Goal: Task Accomplishment & Management: Use online tool/utility

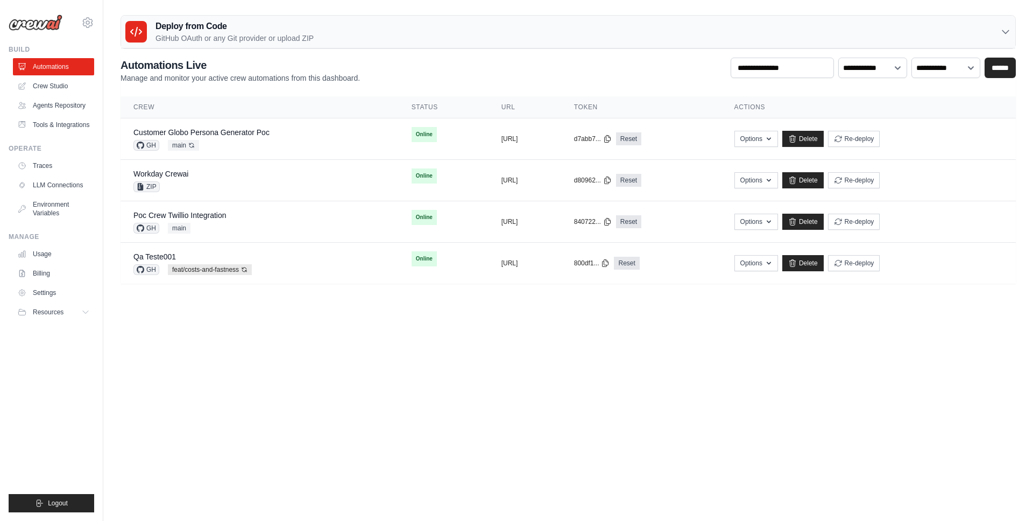
click at [499, 362] on body "[EMAIL_ADDRESS][DOMAIN_NAME] AMBEV - DTC CrewAI Demo Account AB InBev - GHQ" at bounding box center [516, 260] width 1033 height 521
click at [198, 132] on link "Customer Globo Persona Generator Poc" at bounding box center [201, 132] width 136 height 9
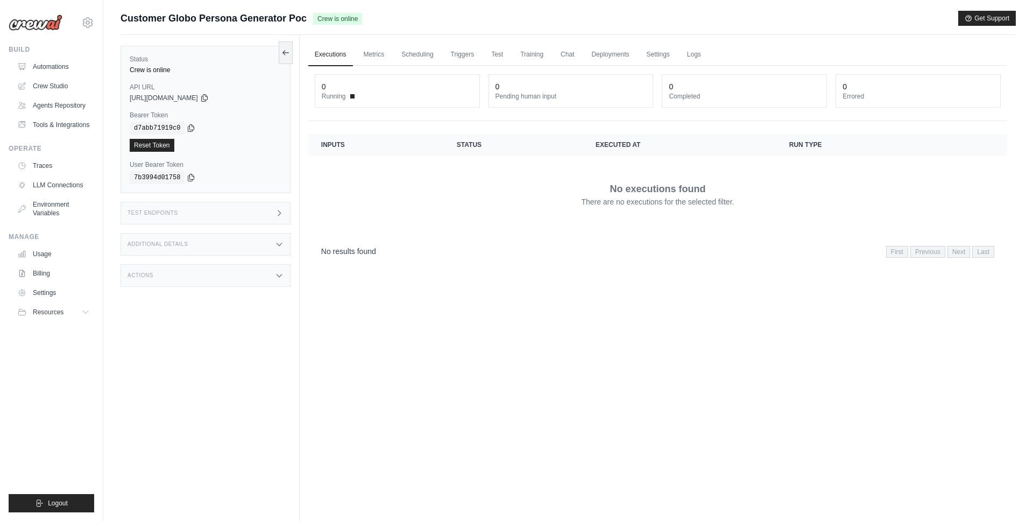
click at [214, 214] on div "Test Endpoints" at bounding box center [205, 213] width 170 height 23
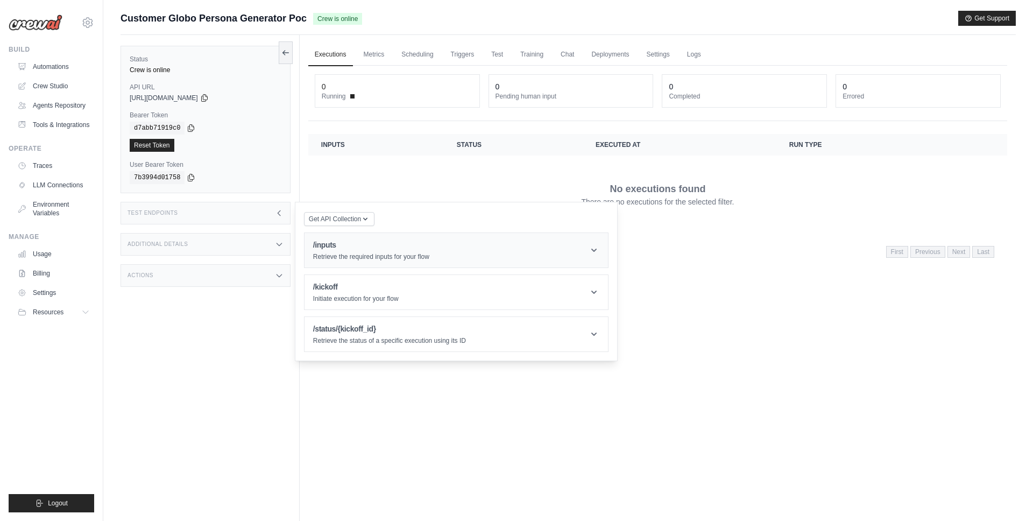
click at [364, 244] on h1 "/inputs" at bounding box center [371, 244] width 116 height 11
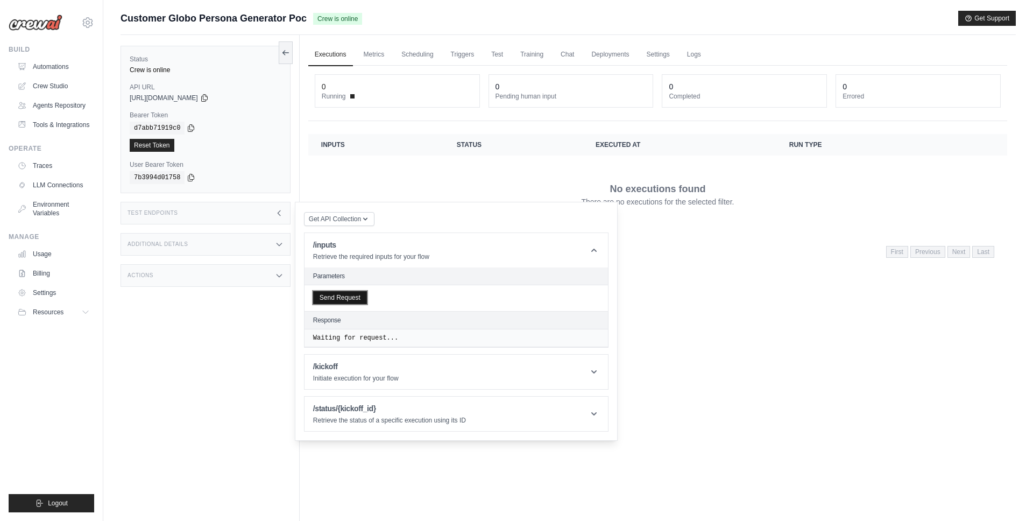
click at [347, 292] on button "Send Request" at bounding box center [340, 297] width 54 height 13
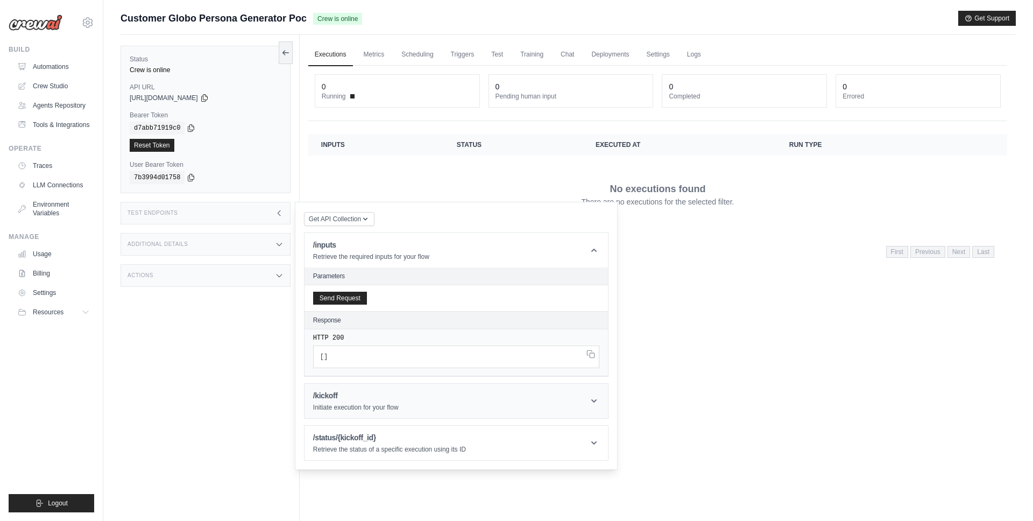
click at [394, 408] on p "Initiate execution for your flow" at bounding box center [356, 407] width 86 height 9
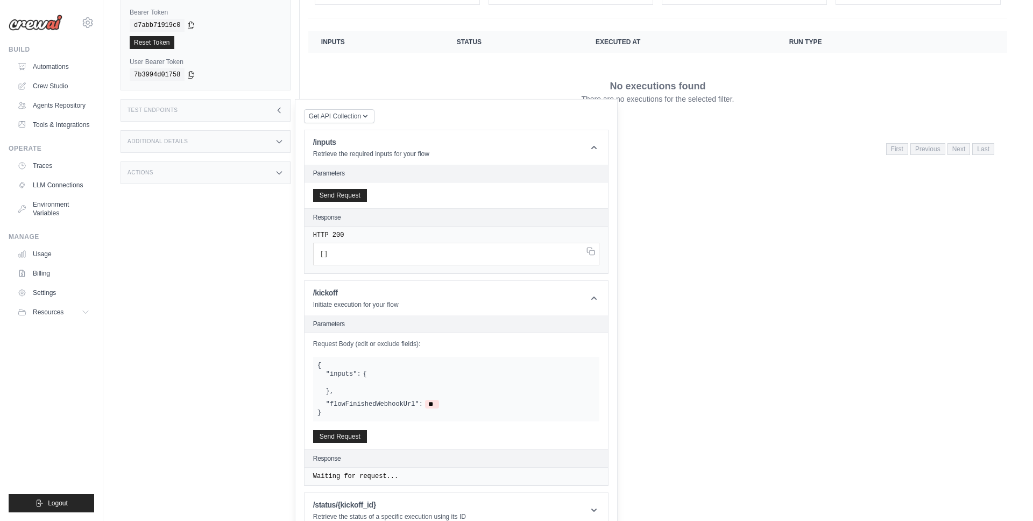
scroll to position [119, 0]
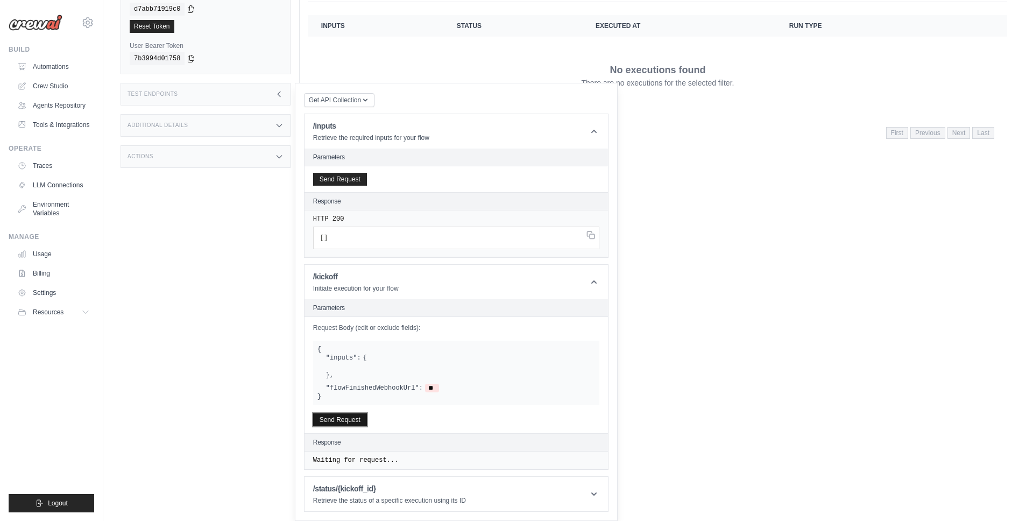
click at [334, 420] on button "Send Request" at bounding box center [340, 419] width 54 height 13
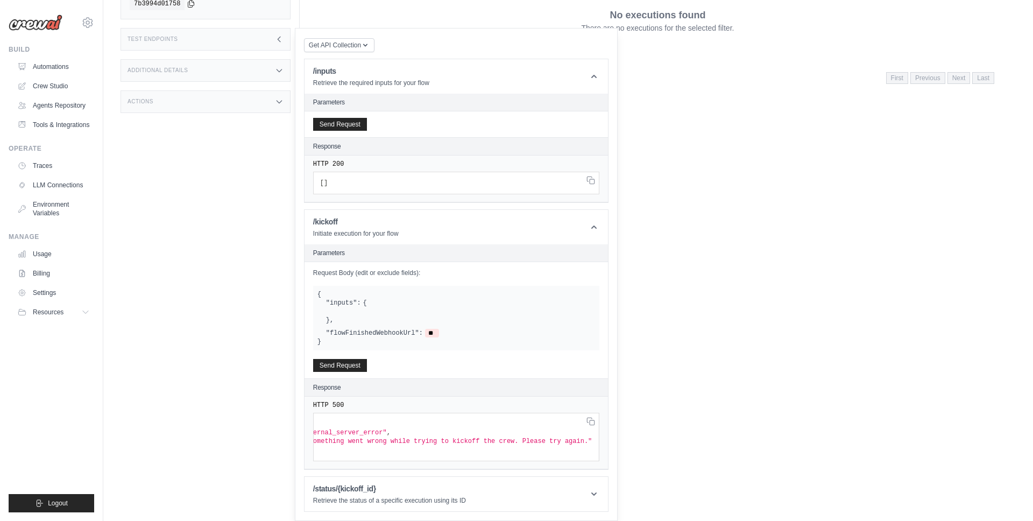
scroll to position [0, 0]
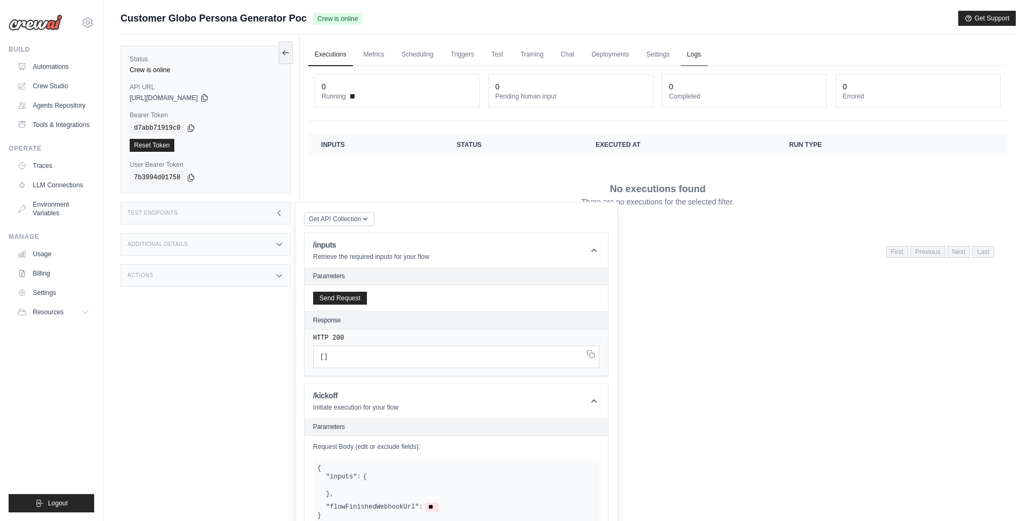
click at [692, 56] on link "Logs" at bounding box center [693, 55] width 27 height 23
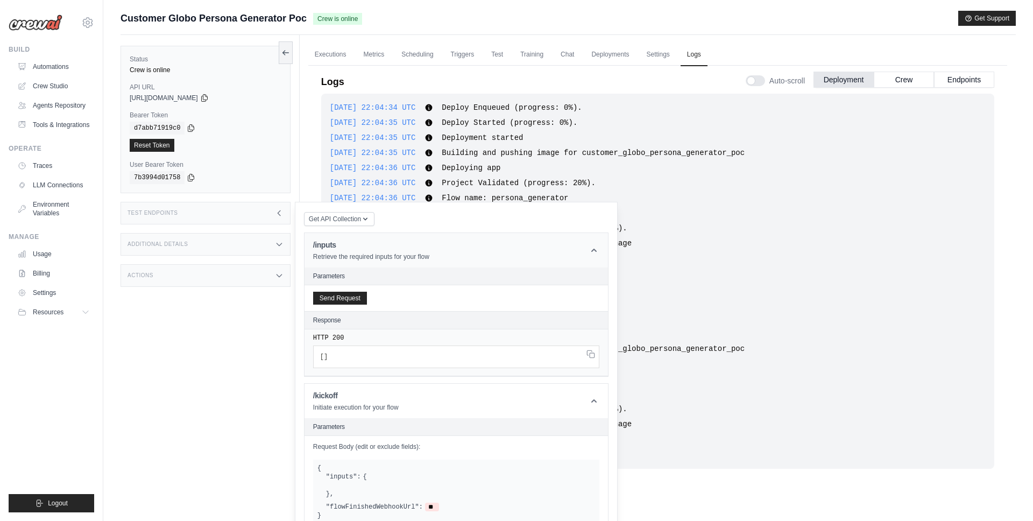
scroll to position [486, 0]
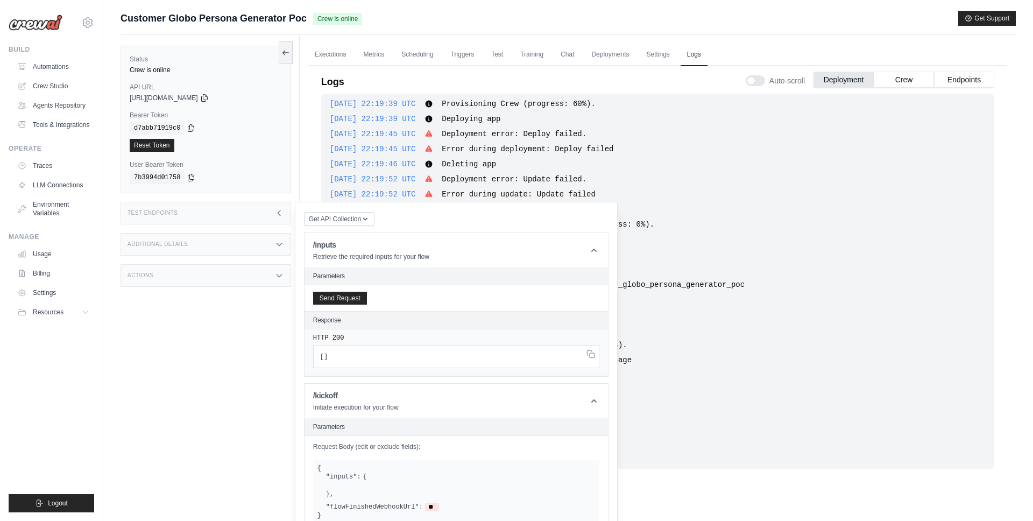
click at [251, 221] on div "Test Endpoints" at bounding box center [205, 213] width 170 height 23
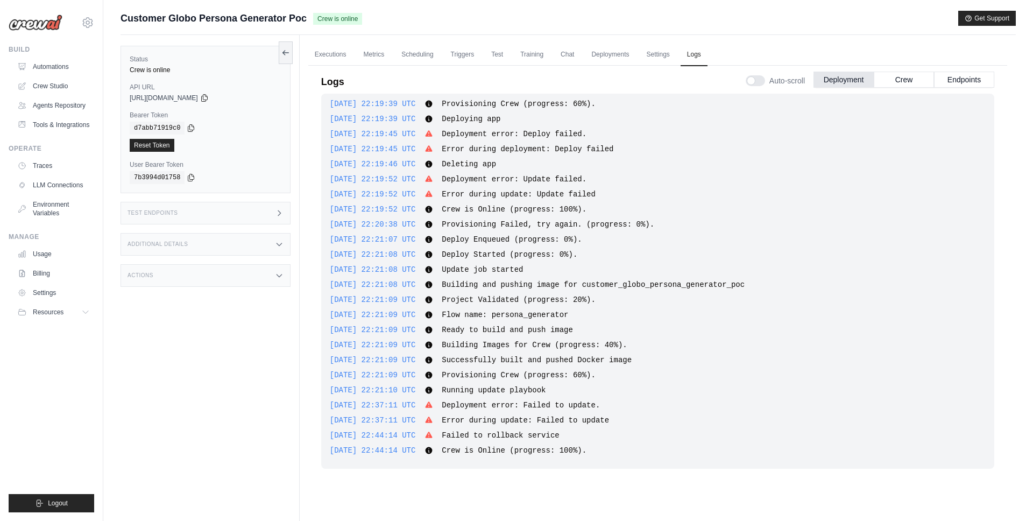
scroll to position [46, 0]
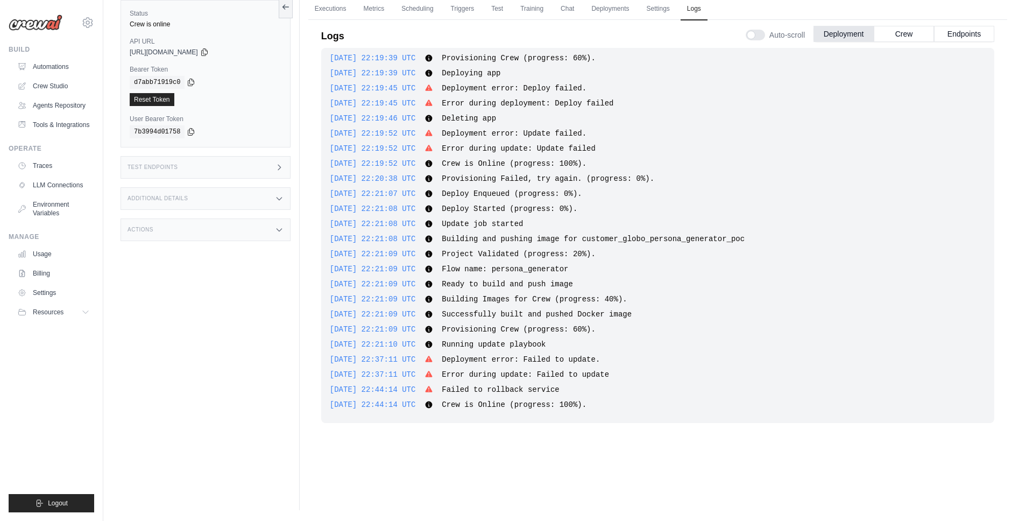
click at [639, 236] on span "Building and pushing image for customer_globo_persona_generator_poc" at bounding box center [593, 238] width 303 height 9
copy span "customer_globo_persona_generator_poc"
click at [257, 201] on div "Additional Details" at bounding box center [205, 198] width 170 height 23
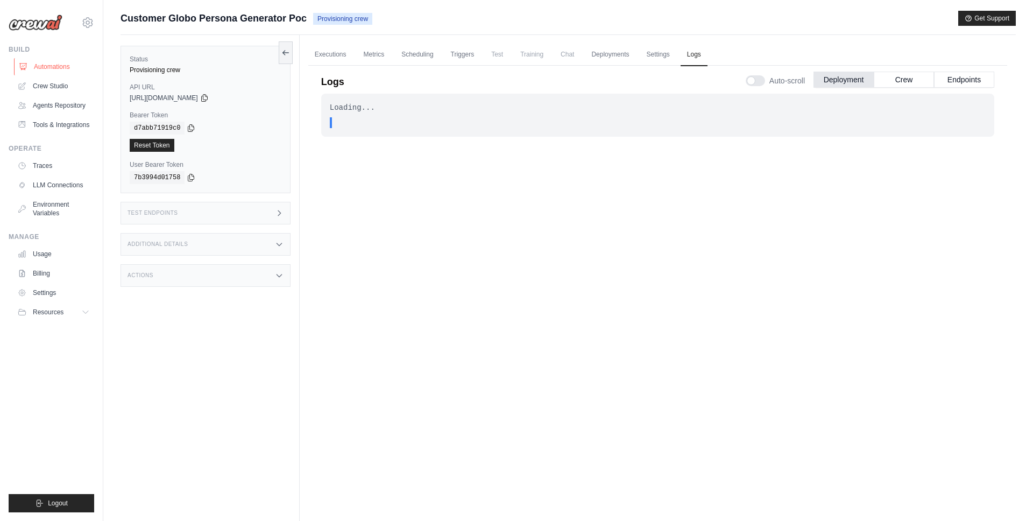
click at [59, 62] on link "Automations" at bounding box center [54, 66] width 81 height 17
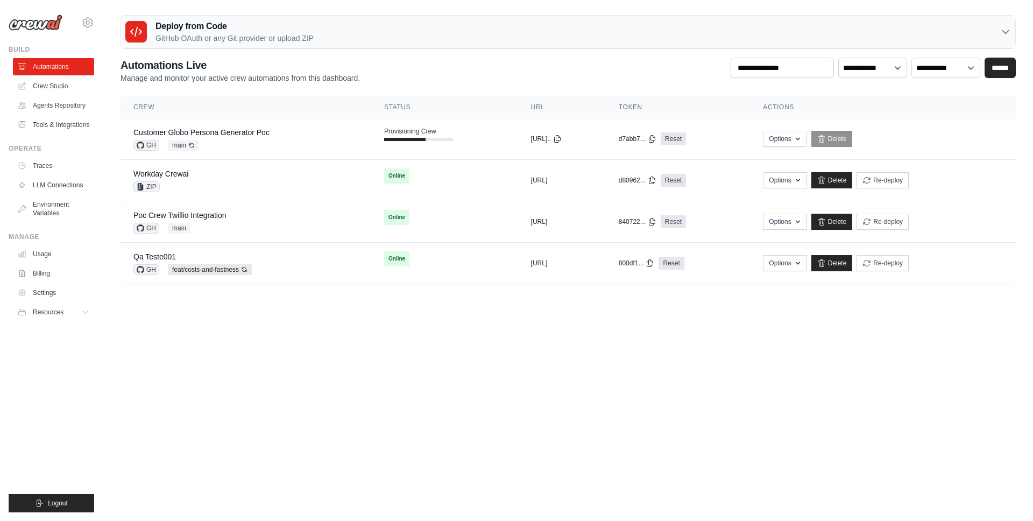
click at [409, 416] on body "[EMAIL_ADDRESS][DOMAIN_NAME] AMBEV - DTC CrewAI Demo Account AB InBev - GHQ" at bounding box center [516, 260] width 1033 height 521
click at [262, 130] on link "Customer Globo Persona Generator Poc" at bounding box center [201, 132] width 136 height 9
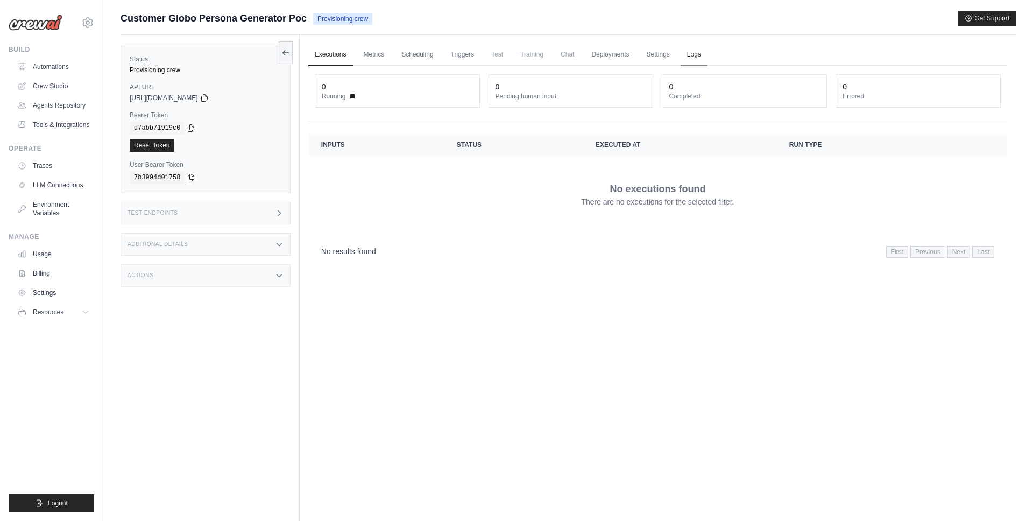
click at [685, 55] on link "Logs" at bounding box center [693, 55] width 27 height 23
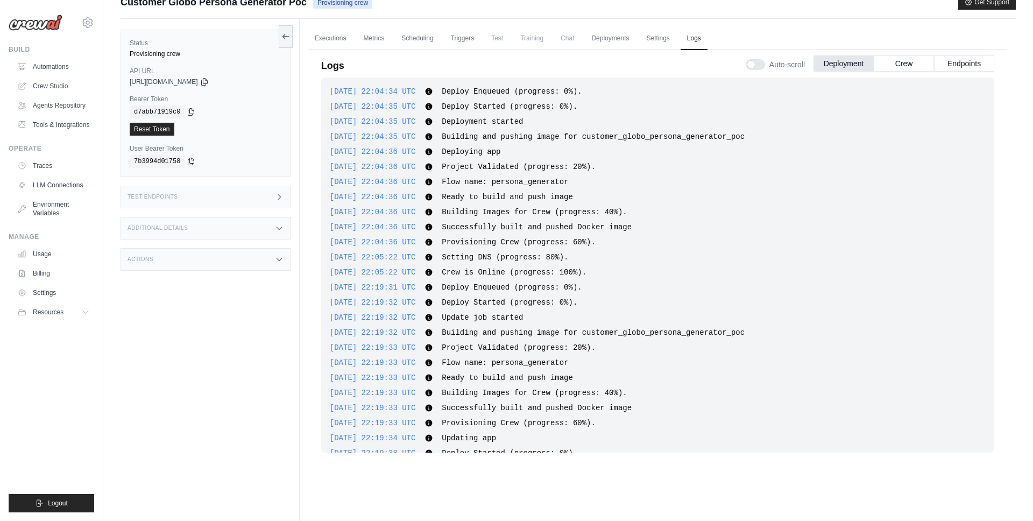
scroll to position [662, 0]
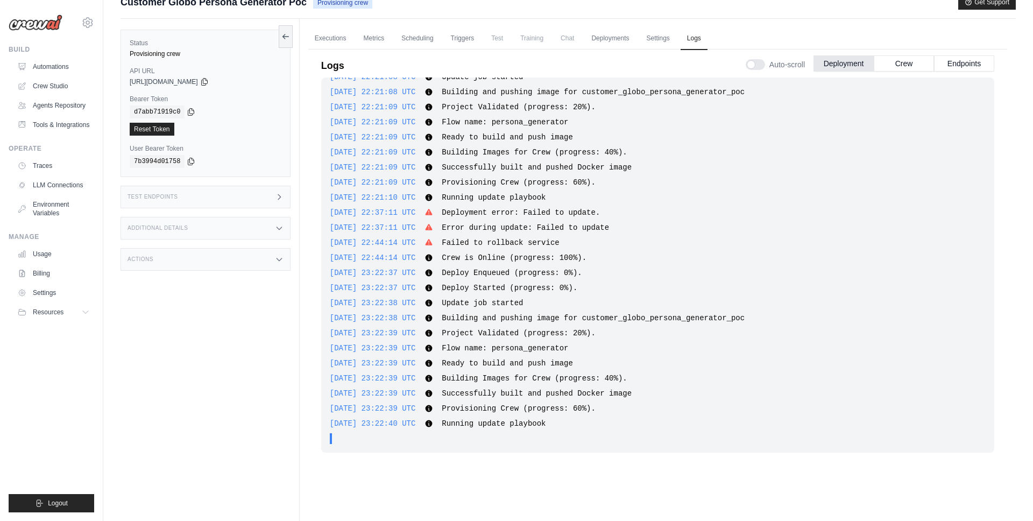
click at [554, 377] on span "Building Images for Crew (progress: 40%)." at bounding box center [534, 378] width 185 height 9
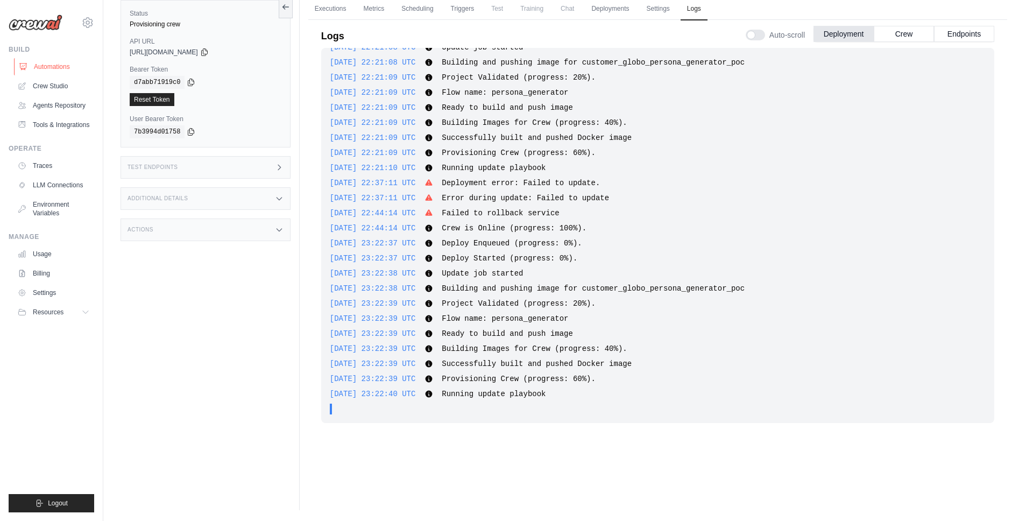
click at [58, 64] on link "Automations" at bounding box center [54, 66] width 81 height 17
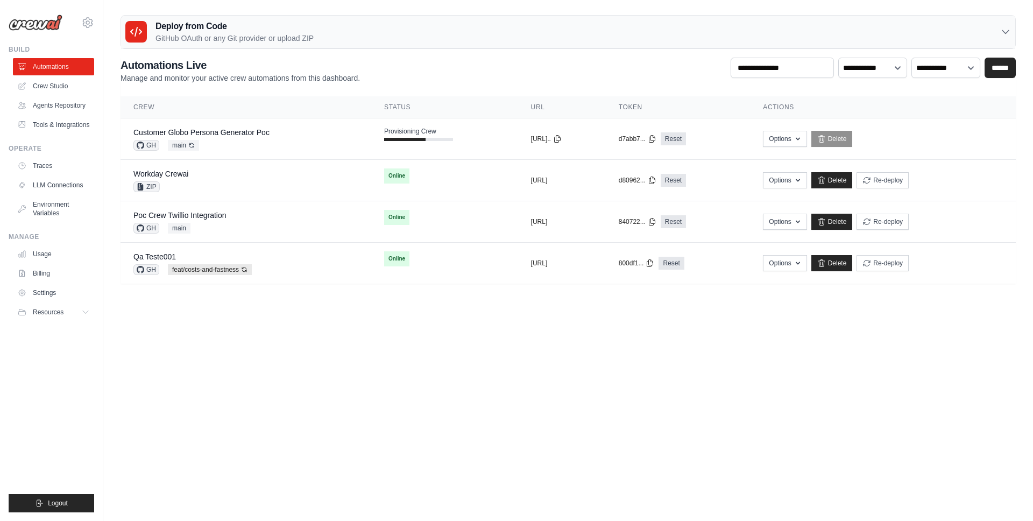
click at [479, 359] on body "[EMAIL_ADDRESS][DOMAIN_NAME] AMBEV - DTC CrewAI Demo Account AB InBev - GHQ" at bounding box center [516, 260] width 1033 height 521
click at [248, 134] on link "Customer Globo Persona Generator Poc" at bounding box center [201, 132] width 136 height 9
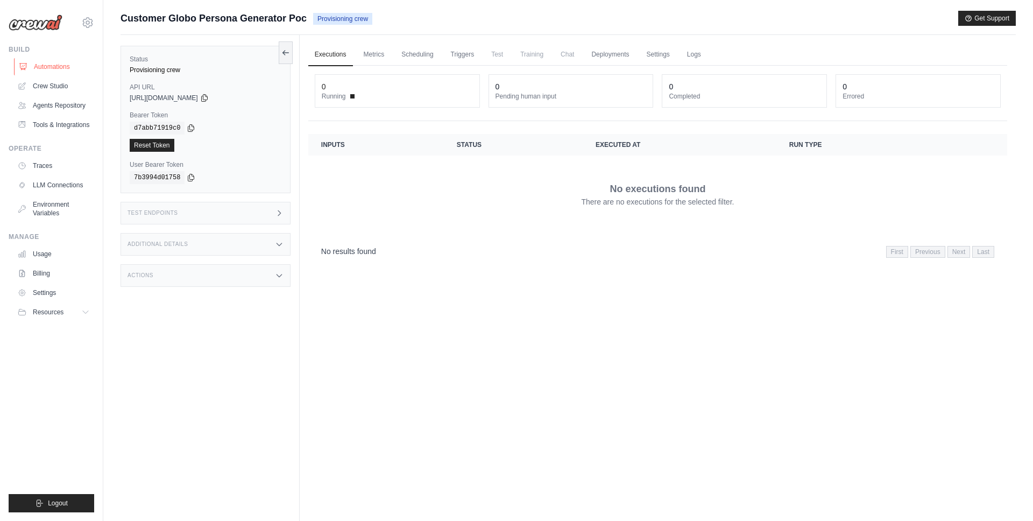
click at [46, 68] on link "Automations" at bounding box center [54, 66] width 81 height 17
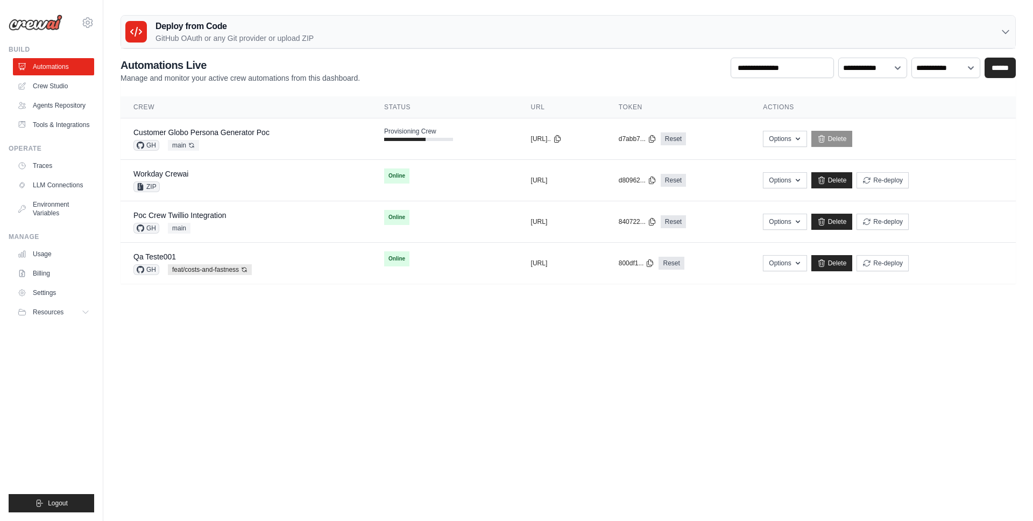
click at [481, 357] on body "mateus@crewai.com AMBEV - DTC CrewAI Demo Account AB InBev - GHQ" at bounding box center [516, 260] width 1033 height 521
click at [531, 140] on div "copied" at bounding box center [542, 134] width 23 height 13
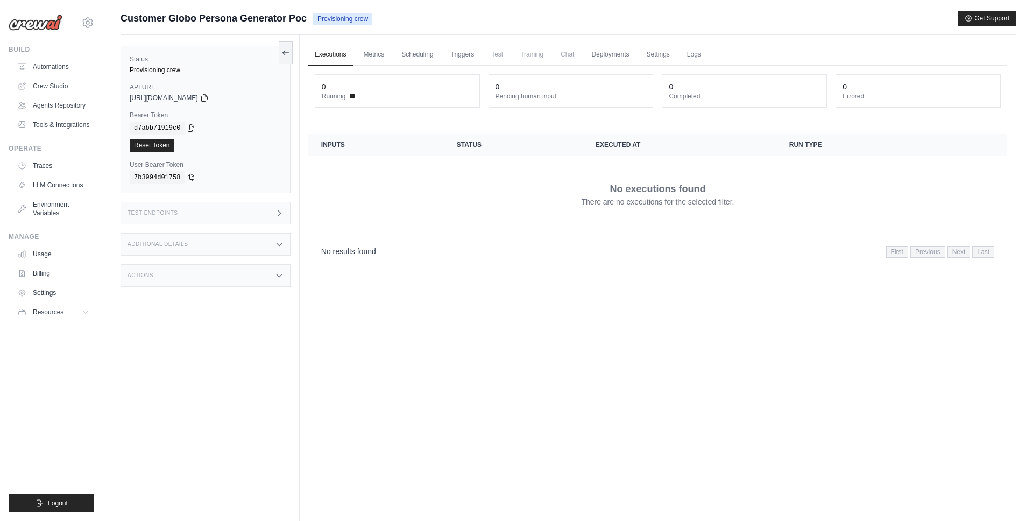
click at [239, 96] on div "https://customer-globo-persona-generator-poc-fab6d1-041256bd.crewai.com" at bounding box center [206, 98] width 152 height 9
click at [207, 97] on icon at bounding box center [204, 97] width 6 height 7
click at [566, 55] on span "Chat" at bounding box center [567, 55] width 26 height 22
click at [567, 55] on span "Chat" at bounding box center [567, 55] width 26 height 22
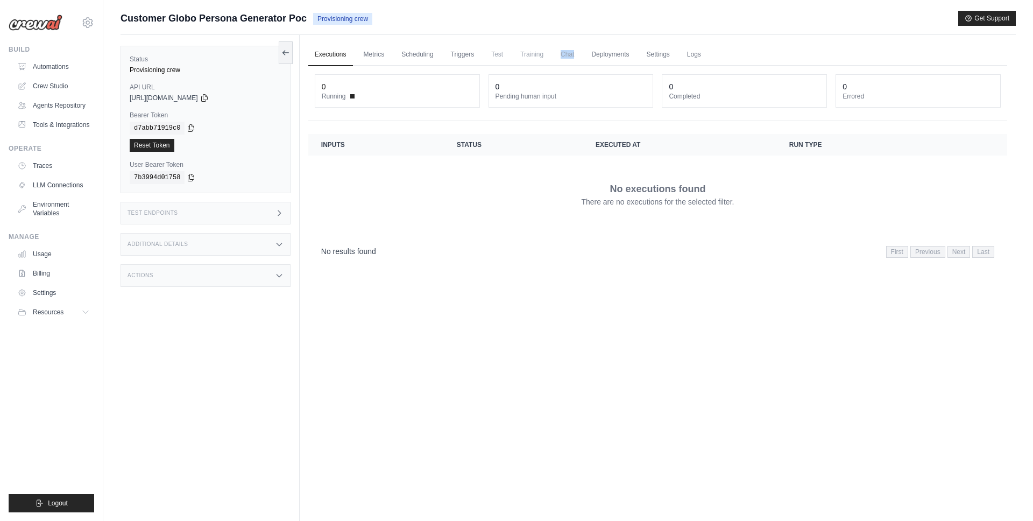
click at [567, 55] on span "Chat" at bounding box center [567, 55] width 26 height 22
click at [721, 52] on ul "Executions Metrics Scheduling Triggers Test Training Chat Deployments Settings …" at bounding box center [657, 55] width 699 height 22
click at [650, 52] on link "Settings" at bounding box center [657, 55] width 36 height 23
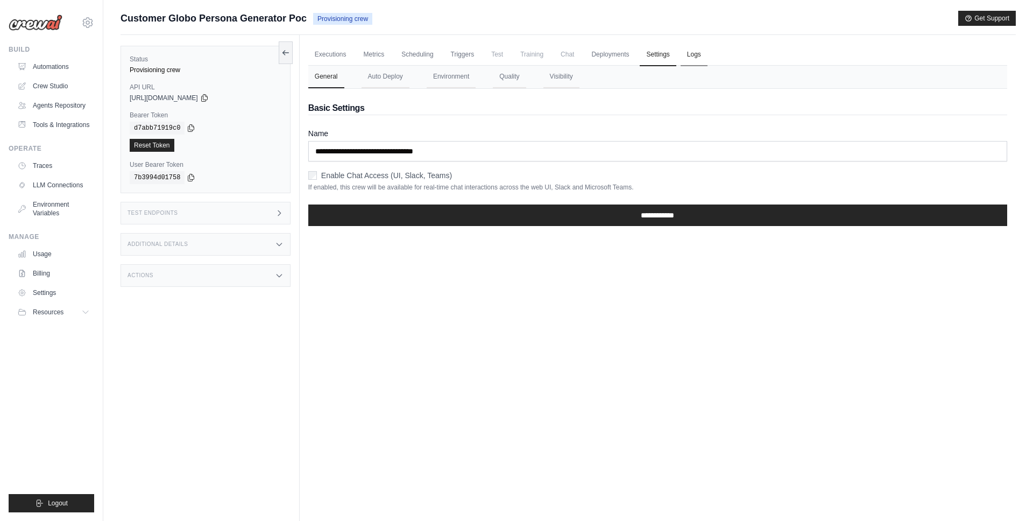
click at [696, 53] on link "Logs" at bounding box center [693, 55] width 27 height 23
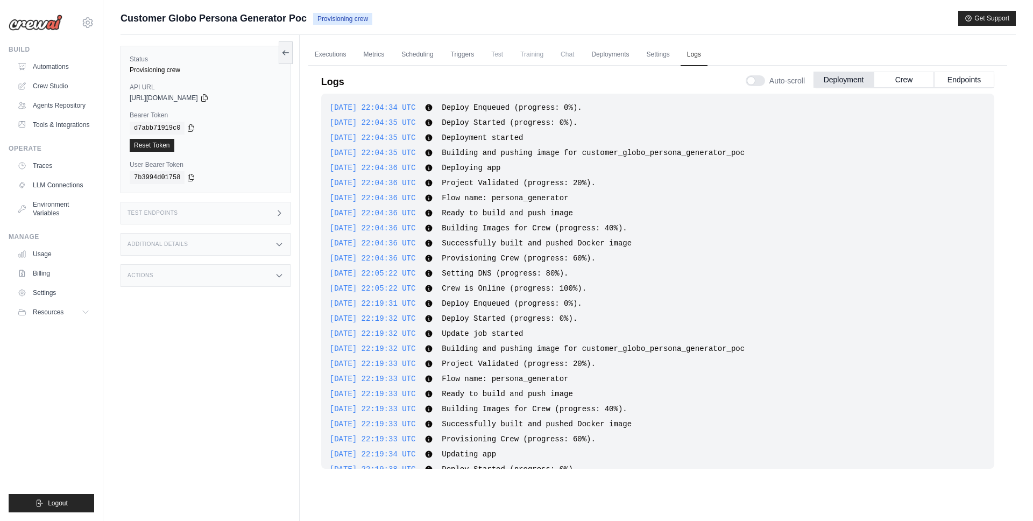
scroll to position [662, 0]
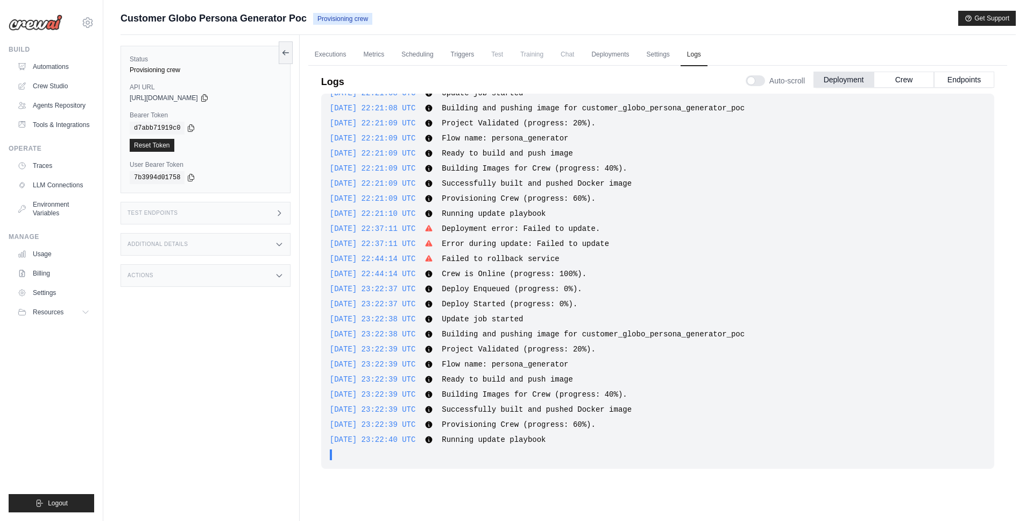
click at [792, 47] on ul "Executions Metrics Scheduling Triggers Test Training Chat Deployments Settings …" at bounding box center [657, 55] width 699 height 22
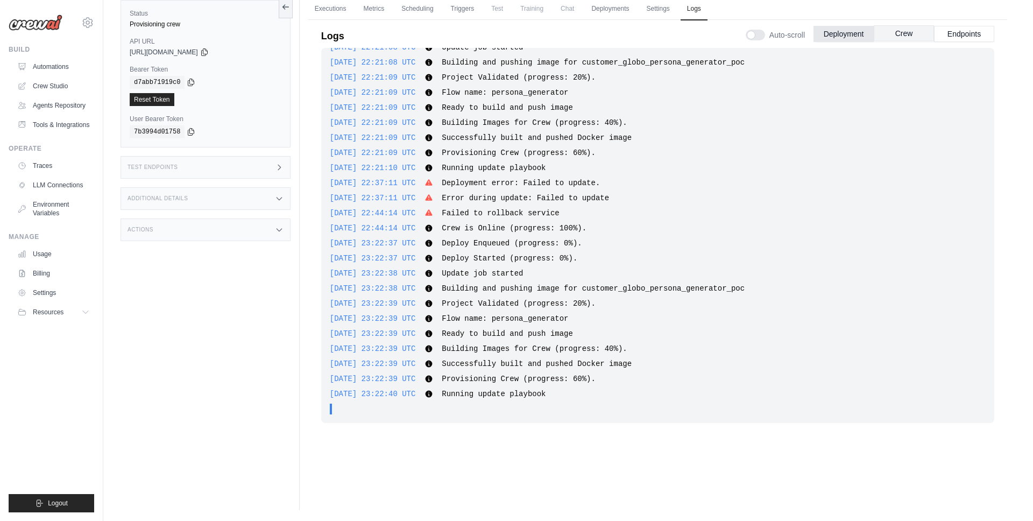
click at [917, 35] on button "Crew" at bounding box center [903, 33] width 60 height 16
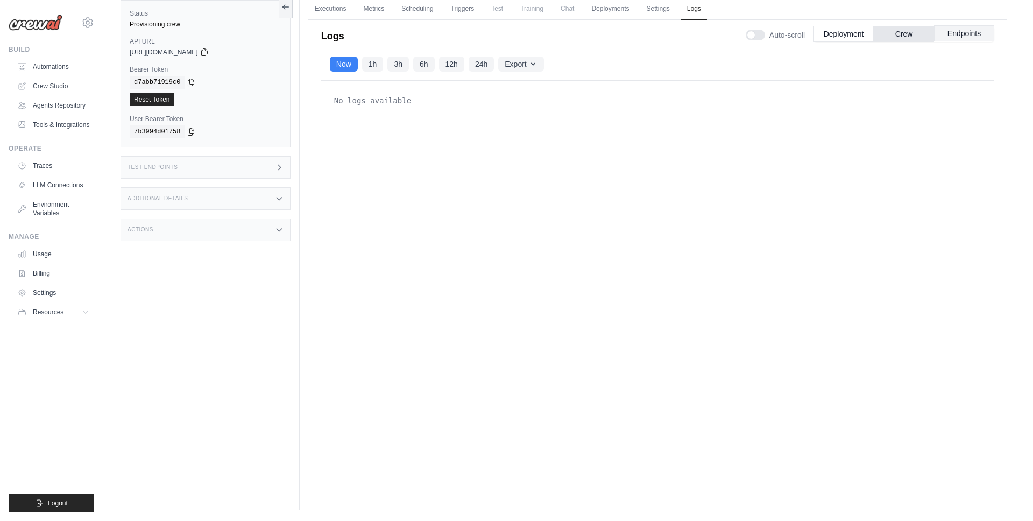
click at [965, 35] on button "Endpoints" at bounding box center [964, 33] width 60 height 16
click at [856, 38] on button "Deployment" at bounding box center [843, 33] width 60 height 16
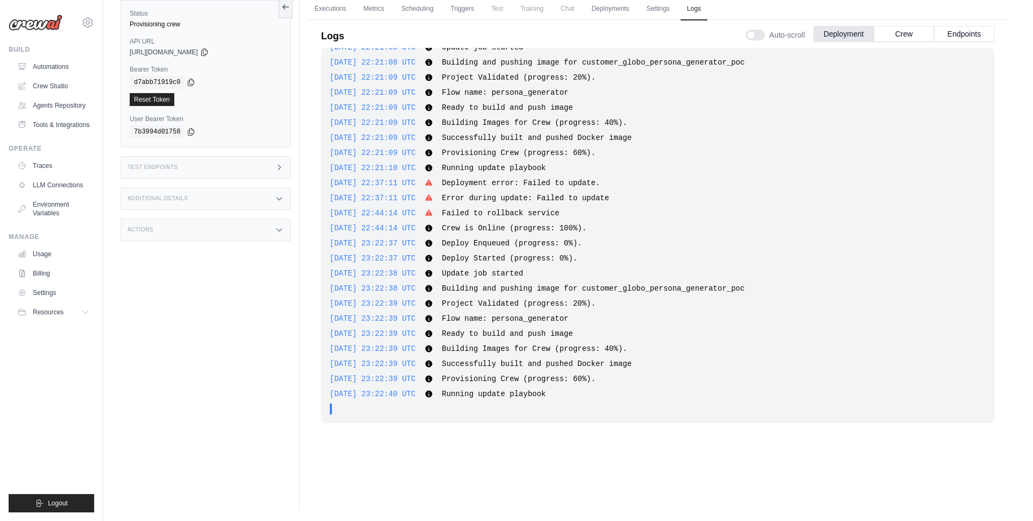
scroll to position [0, 0]
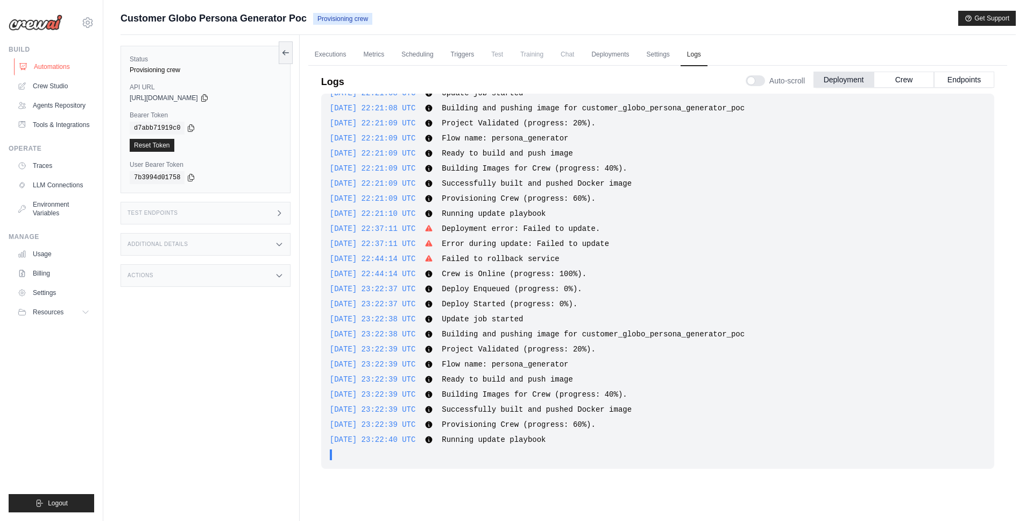
click at [71, 66] on link "Automations" at bounding box center [54, 66] width 81 height 17
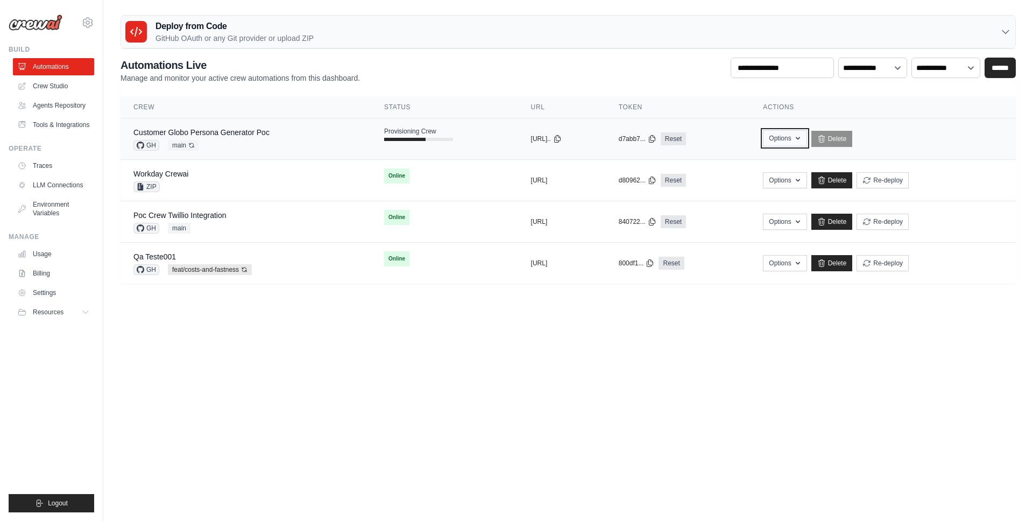
click at [806, 139] on button "Options" at bounding box center [785, 138] width 44 height 16
click at [757, 338] on body "[EMAIL_ADDRESS][DOMAIN_NAME] AMBEV - DTC CrewAI Demo Account AB InBev - GHQ" at bounding box center [516, 260] width 1033 height 521
click at [582, 80] on div "**********" at bounding box center [567, 71] width 895 height 26
click at [395, 37] on div "Deploy from Code GitHub OAuth or any Git provider or upload ZIP" at bounding box center [568, 32] width 894 height 33
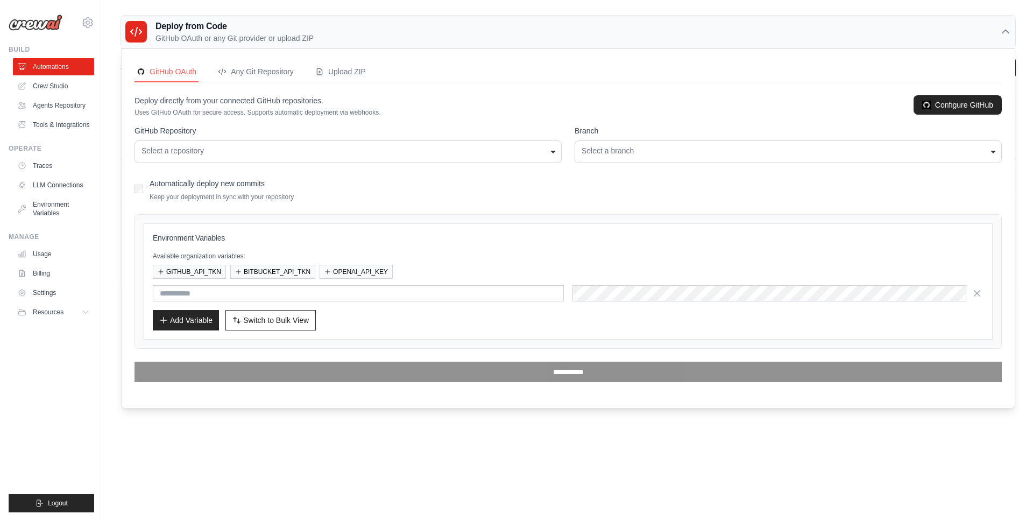
click at [406, 34] on div "Deploy from Code GitHub OAuth or any Git provider or upload ZIP" at bounding box center [568, 32] width 894 height 33
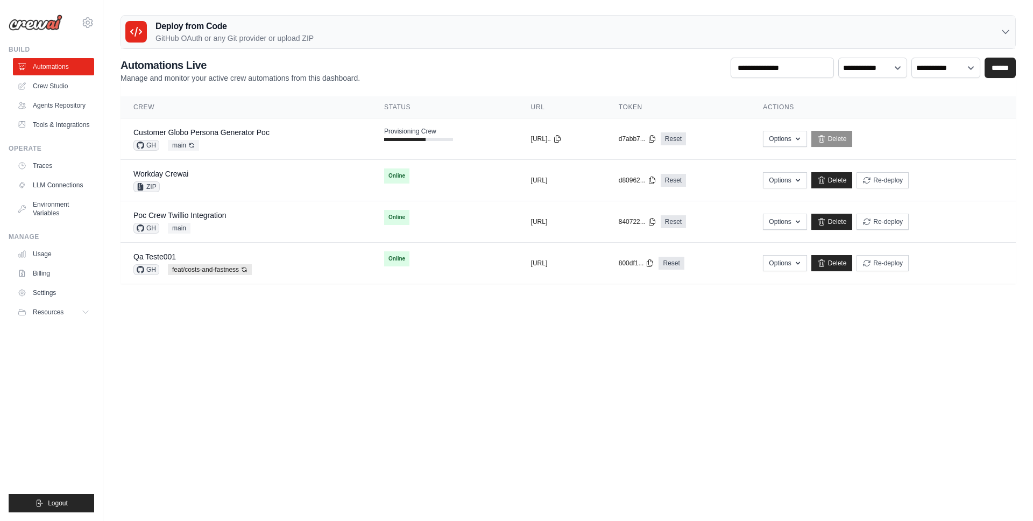
click at [432, 328] on body "[EMAIL_ADDRESS][DOMAIN_NAME] AMBEV - DTC CrewAI Demo Account AB InBev - GHQ" at bounding box center [516, 260] width 1033 height 521
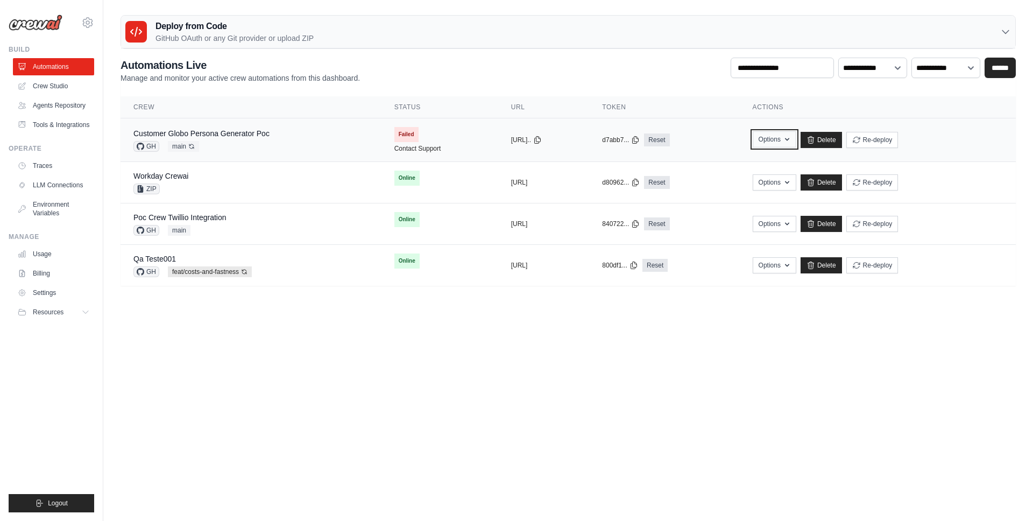
click at [796, 142] on button "Options" at bounding box center [774, 139] width 44 height 16
click at [796, 139] on button "Options" at bounding box center [774, 139] width 44 height 16
click at [898, 139] on button "Re-deploy" at bounding box center [872, 139] width 52 height 16
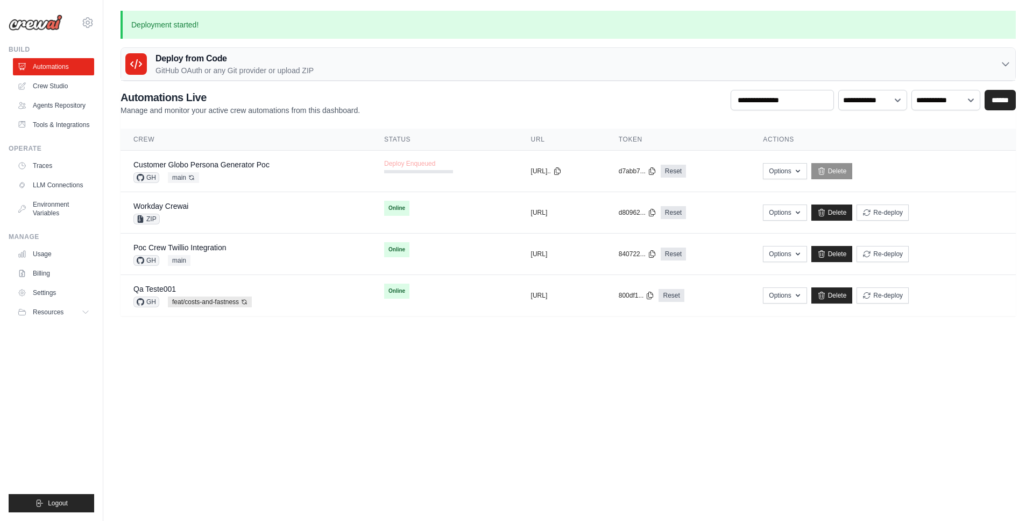
click at [505, 373] on body "[EMAIL_ADDRESS][DOMAIN_NAME] AMBEV - DTC CrewAI Demo Account AB InBev - GHQ" at bounding box center [516, 260] width 1033 height 521
click at [482, 382] on body "[EMAIL_ADDRESS][DOMAIN_NAME] AMBEV - DTC CrewAI Demo Account AB InBev - GHQ" at bounding box center [516, 260] width 1033 height 521
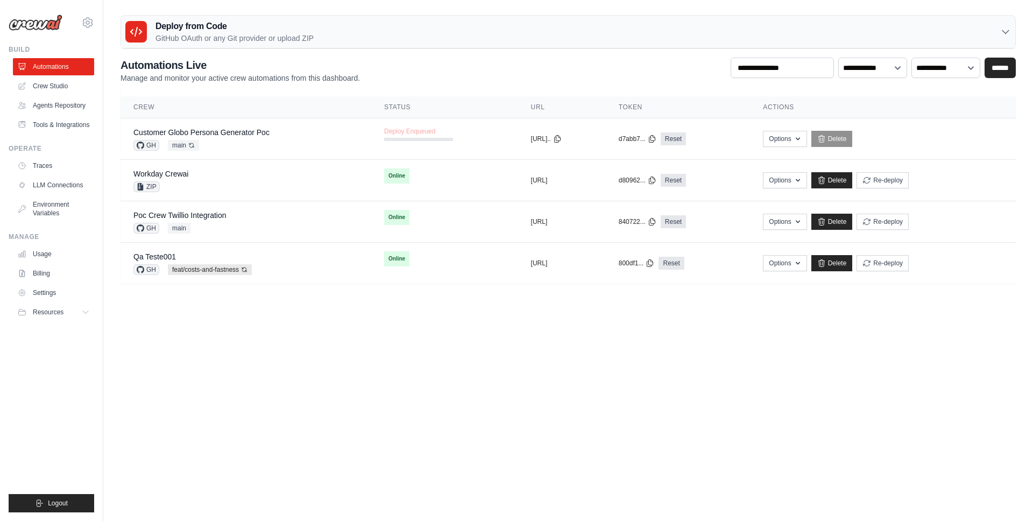
click at [408, 414] on body "[EMAIL_ADDRESS][DOMAIN_NAME] AMBEV - DTC CrewAI Demo Account AB InBev - GHQ" at bounding box center [516, 260] width 1033 height 521
click at [517, 59] on div "**********" at bounding box center [567, 71] width 895 height 26
click at [472, 347] on body "[EMAIL_ADDRESS][DOMAIN_NAME] AMBEV - DTC CrewAI Demo Account AB InBev - GHQ" at bounding box center [516, 260] width 1033 height 521
click at [214, 130] on link "Customer Globo Persona Generator Poc" at bounding box center [201, 132] width 136 height 9
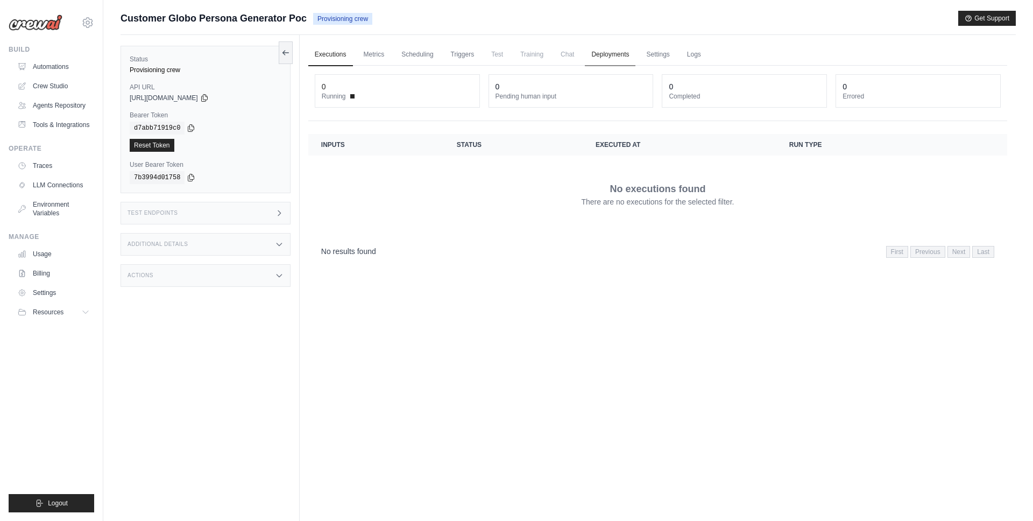
click at [619, 51] on link "Deployments" at bounding box center [610, 55] width 51 height 23
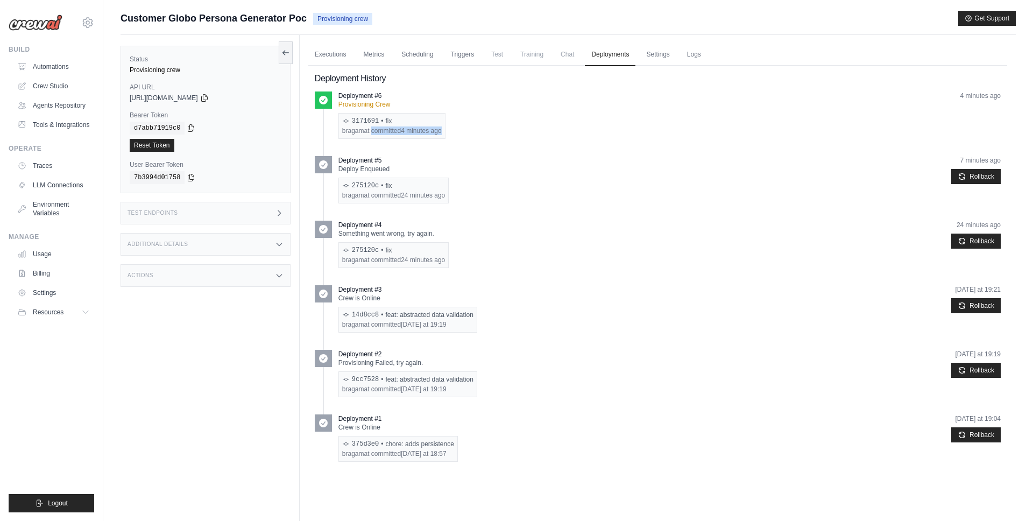
drag, startPoint x: 345, startPoint y: 129, endPoint x: 456, endPoint y: 129, distance: 110.8
click at [456, 129] on div "Deployment #6 Provisioning Crew 3171691 • fix bragamat committed 4 minutes ago …" at bounding box center [669, 114] width 662 height 47
click at [325, 97] on icon at bounding box center [323, 100] width 9 height 9
click at [699, 56] on link "Logs" at bounding box center [693, 55] width 27 height 23
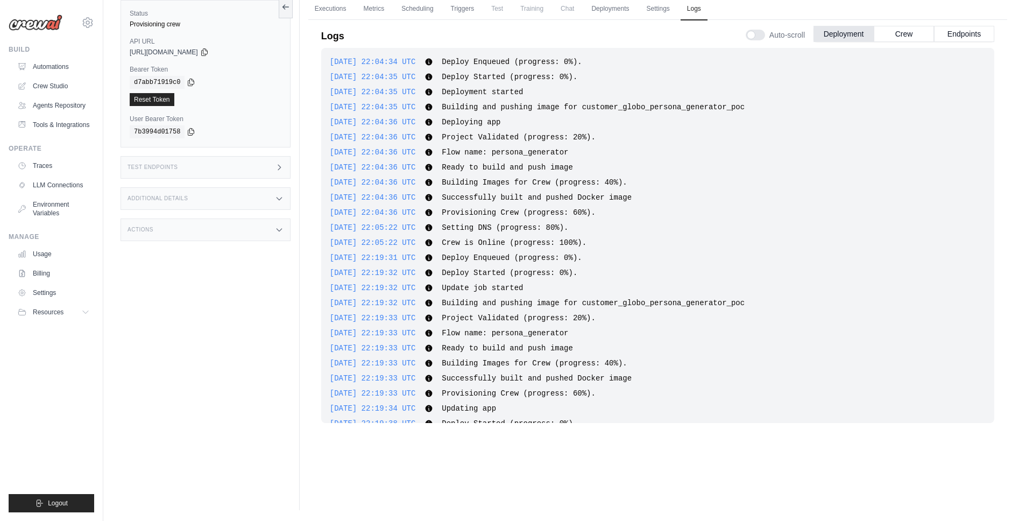
scroll to position [1054, 0]
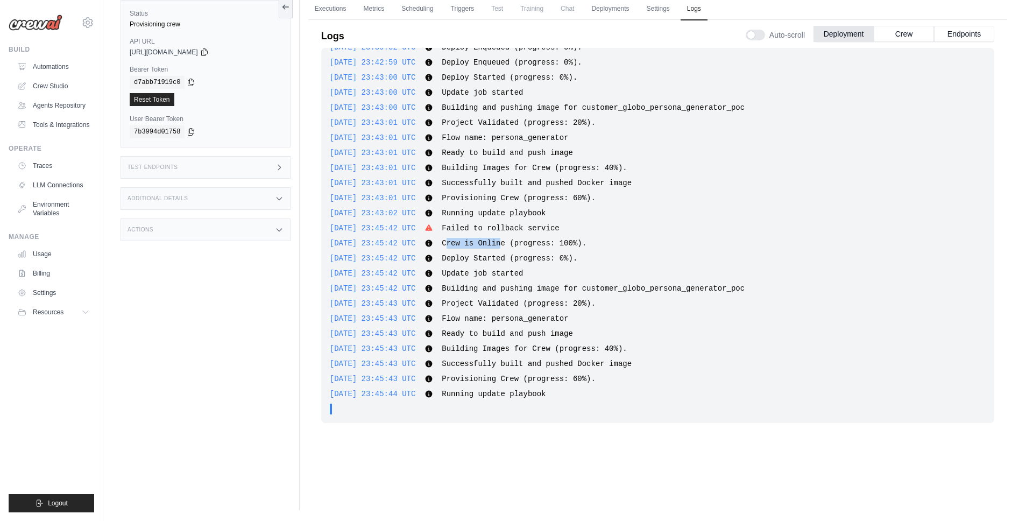
drag, startPoint x: 463, startPoint y: 242, endPoint x: 519, endPoint y: 242, distance: 56.5
click at [519, 242] on span "Crew is Online (progress: 100%)." at bounding box center [514, 243] width 145 height 9
click at [517, 243] on span "Crew is Online (progress: 100%)." at bounding box center [514, 243] width 145 height 9
click at [209, 53] on icon at bounding box center [204, 51] width 9 height 9
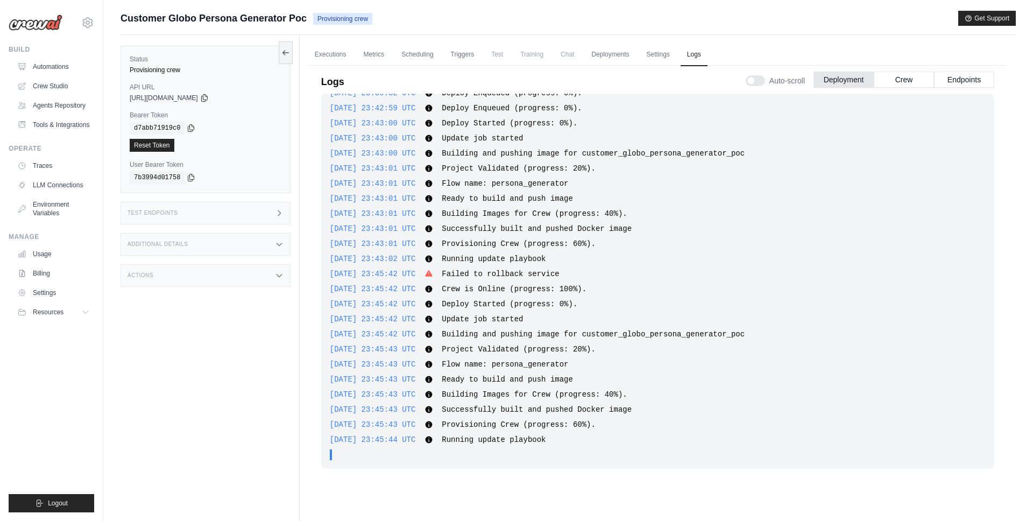
click at [564, 53] on span "Chat" at bounding box center [567, 55] width 26 height 22
click at [58, 68] on link "Automations" at bounding box center [54, 66] width 81 height 17
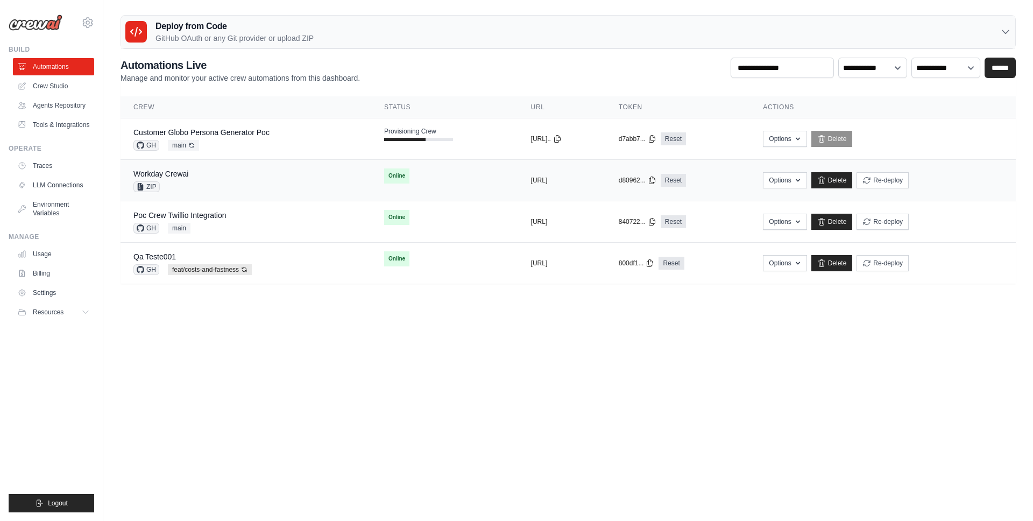
click at [243, 194] on td "Workday Crewai ZIP" at bounding box center [245, 180] width 251 height 41
click at [309, 378] on body "[EMAIL_ADDRESS][DOMAIN_NAME] AMBEV - DTC CrewAI Demo Account AB InBev - GHQ" at bounding box center [516, 260] width 1033 height 521
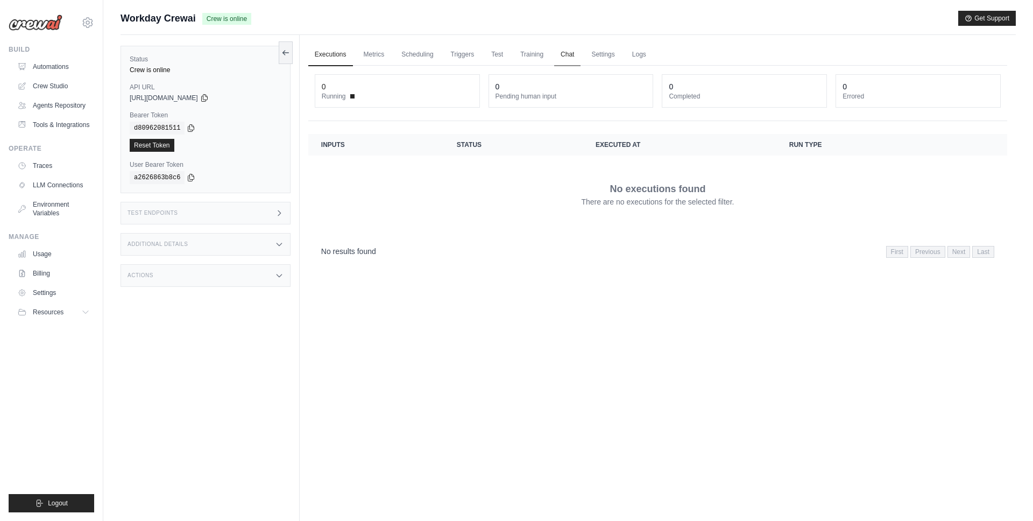
click at [566, 58] on link "Chat" at bounding box center [567, 55] width 26 height 23
click at [70, 66] on link "Automations" at bounding box center [54, 66] width 81 height 17
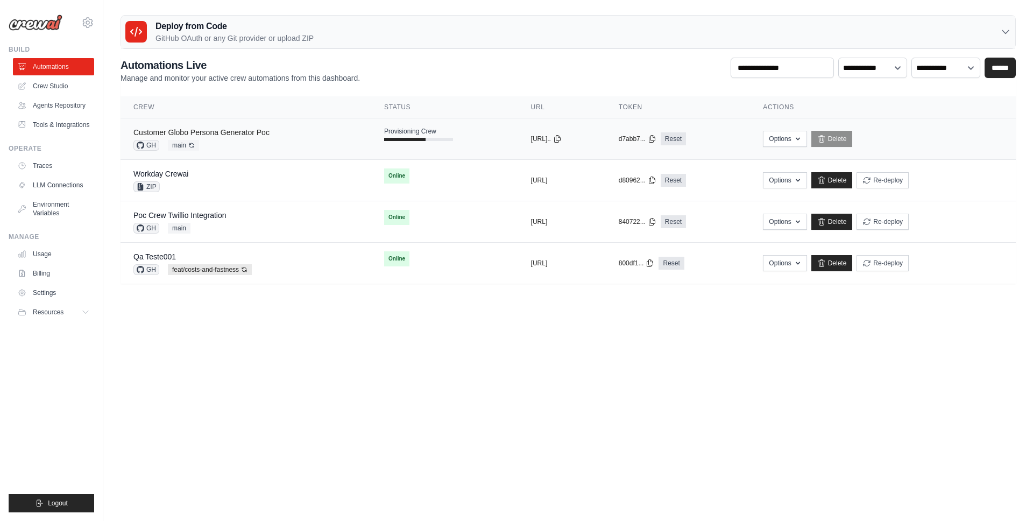
click at [220, 134] on link "Customer Globo Persona Generator Poc" at bounding box center [201, 132] width 136 height 9
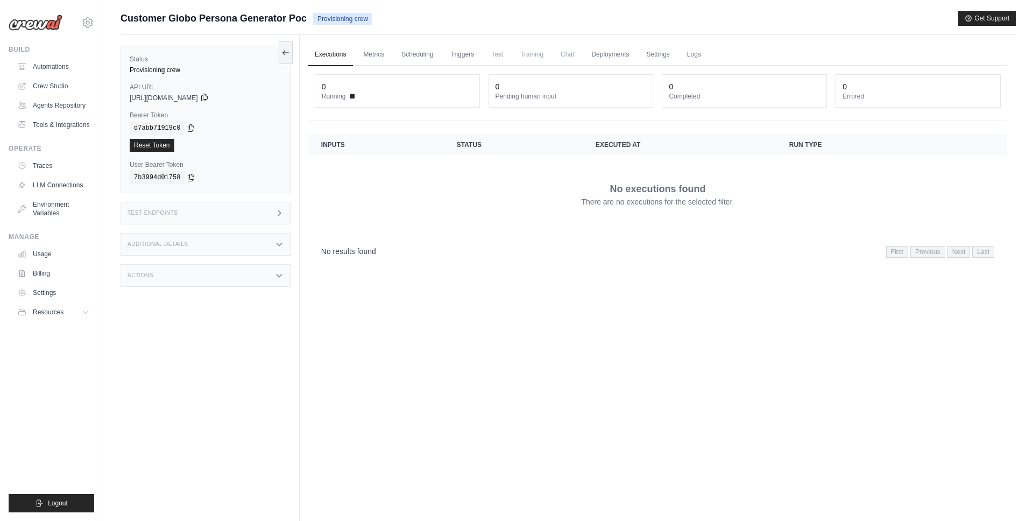
click at [207, 99] on icon at bounding box center [204, 97] width 6 height 7
click at [47, 69] on link "Automations" at bounding box center [54, 66] width 81 height 17
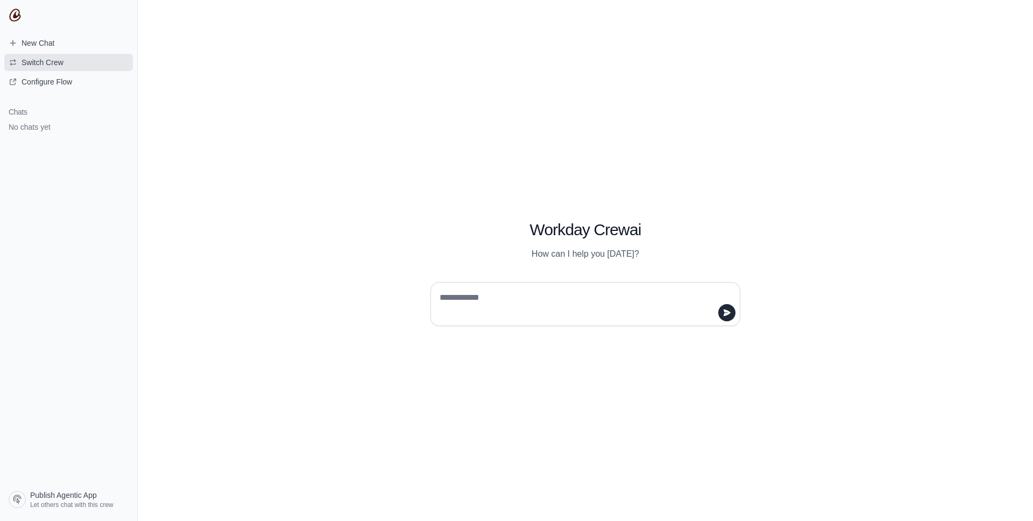
click at [49, 66] on span "Switch Crew" at bounding box center [43, 62] width 42 height 11
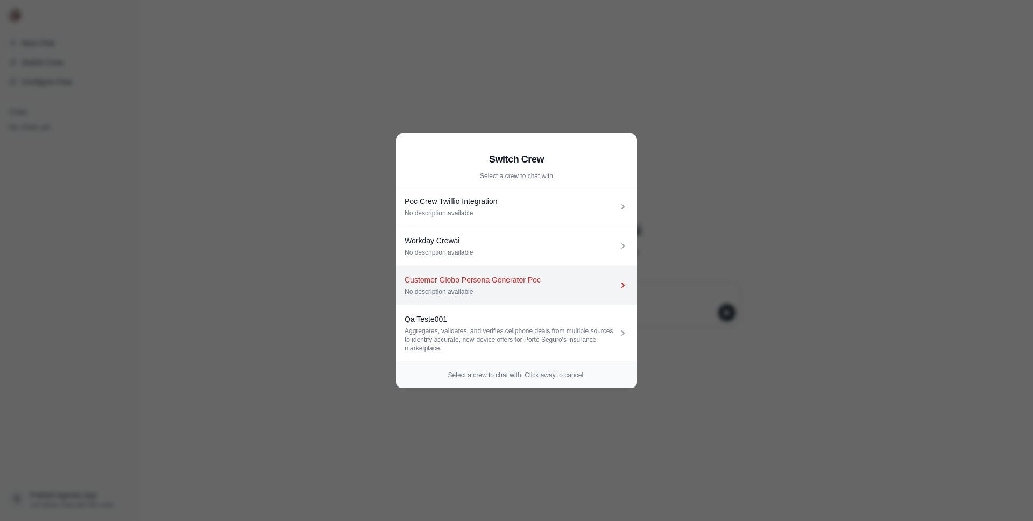
scroll to position [1, 0]
click at [450, 280] on div "Customer Globo Persona Generator Poc" at bounding box center [510, 280] width 213 height 11
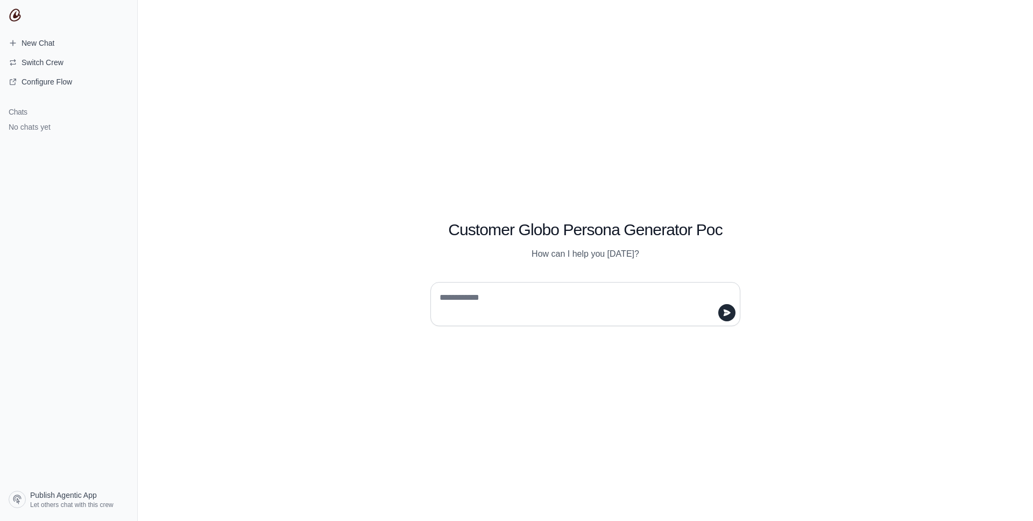
click at [473, 295] on textarea at bounding box center [581, 304] width 289 height 30
type textarea "**"
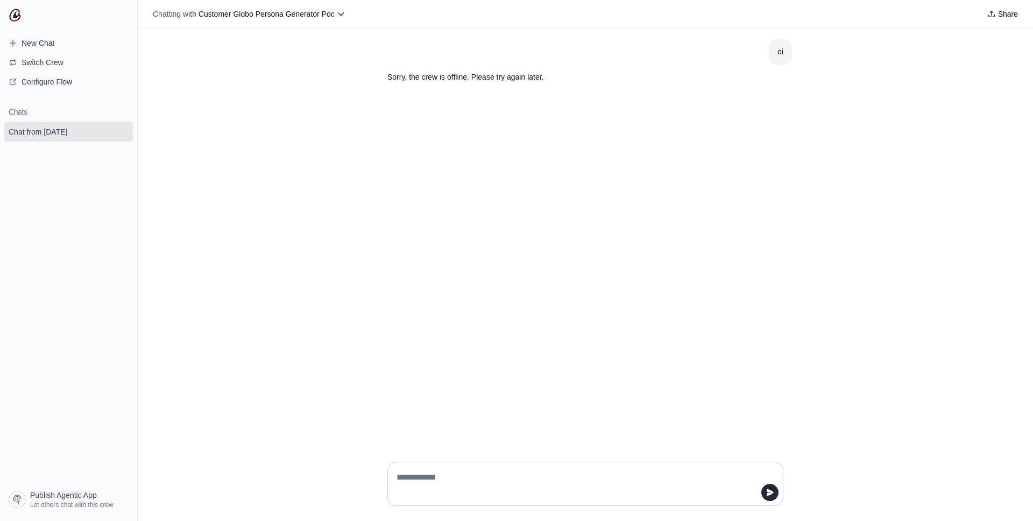
click at [781, 55] on div "oi" at bounding box center [780, 52] width 6 height 12
click at [474, 184] on div "oi Sorry, the crew is offline. Please try again later." at bounding box center [585, 241] width 895 height 424
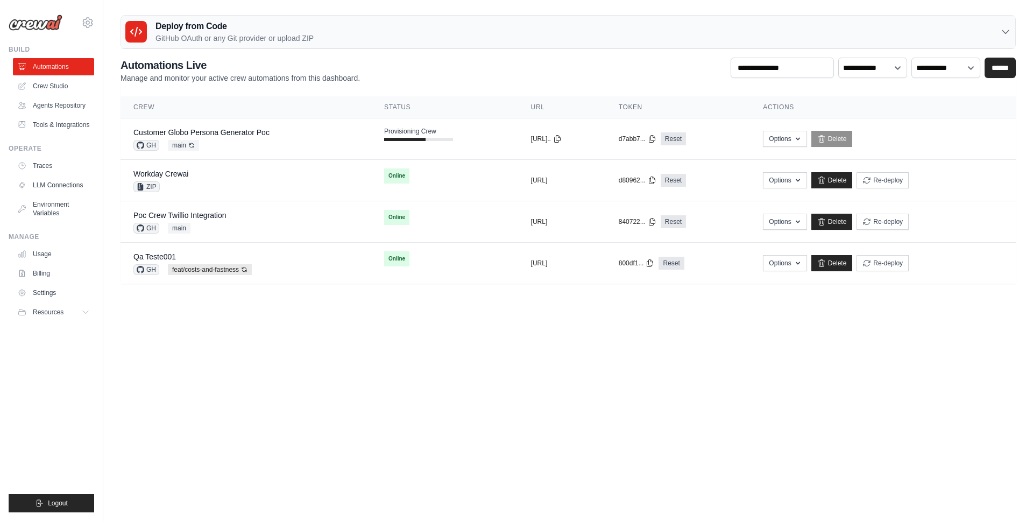
click at [346, 392] on body "[EMAIL_ADDRESS][DOMAIN_NAME] AMBEV - DTC CrewAI Demo Account AB InBev - GHQ" at bounding box center [516, 260] width 1033 height 521
click at [531, 138] on button "[URL].." at bounding box center [546, 138] width 31 height 9
click at [503, 384] on body "[EMAIL_ADDRESS][DOMAIN_NAME] AMBEV - DTC CrewAI Demo Account AB InBev - GHQ" at bounding box center [516, 260] width 1033 height 521
click at [236, 133] on link "Customer Globo Persona Generator Poc" at bounding box center [201, 132] width 136 height 9
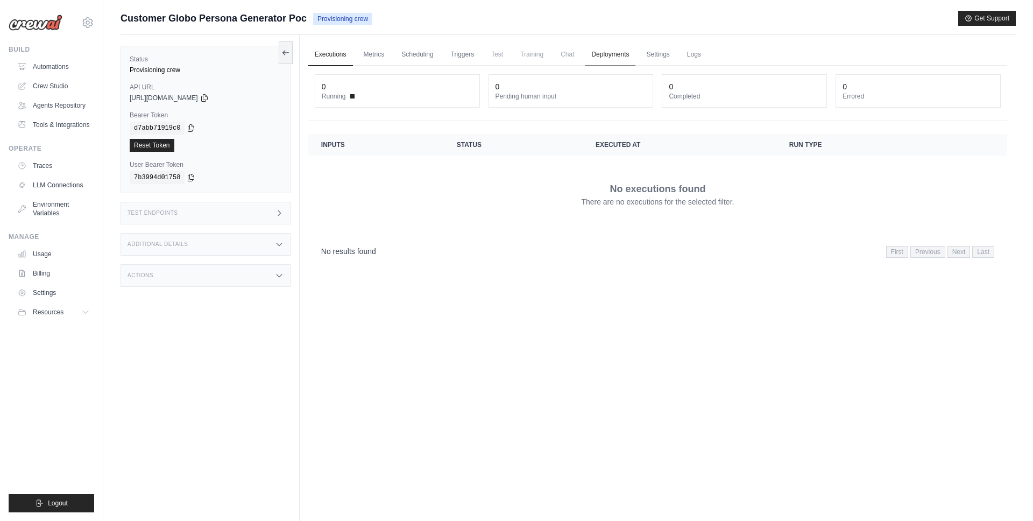
click at [627, 52] on link "Deployments" at bounding box center [610, 55] width 51 height 23
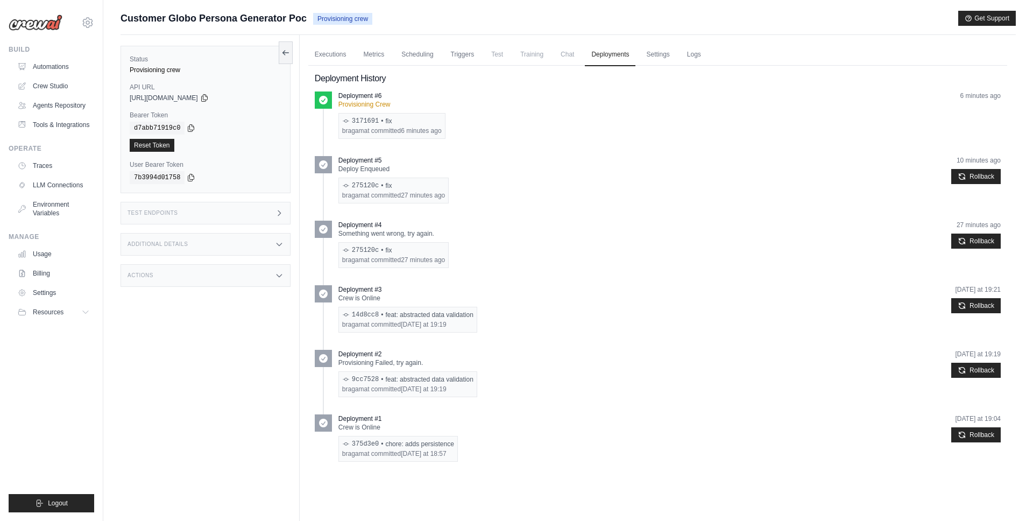
click at [368, 105] on p "Provisioning Crew" at bounding box center [391, 104] width 107 height 9
click at [694, 53] on link "Logs" at bounding box center [693, 55] width 27 height 23
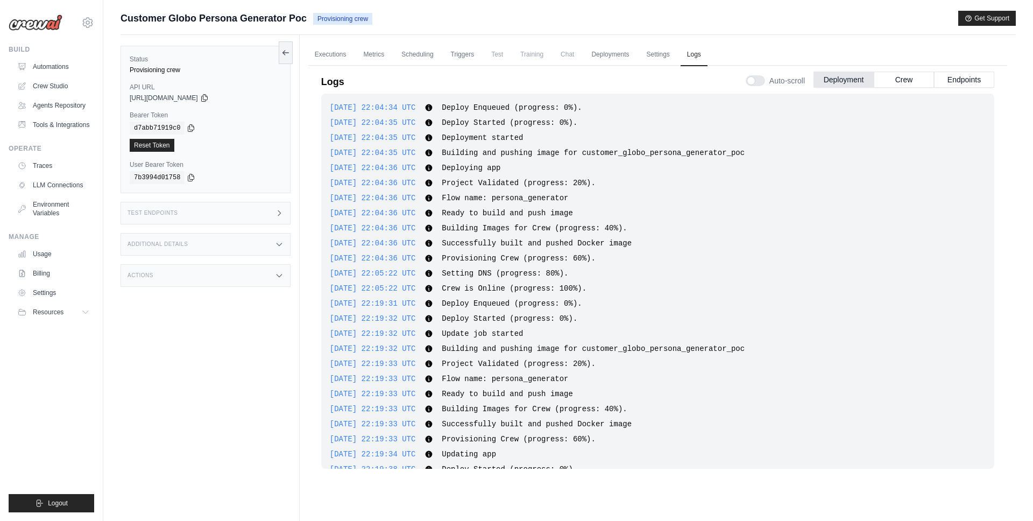
scroll to position [1054, 0]
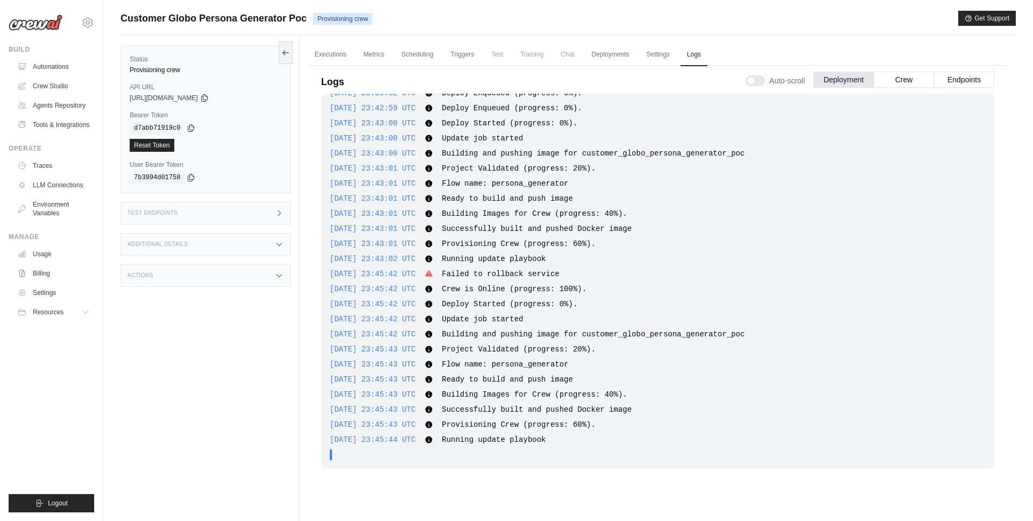
click at [432, 123] on icon at bounding box center [428, 123] width 7 height 7
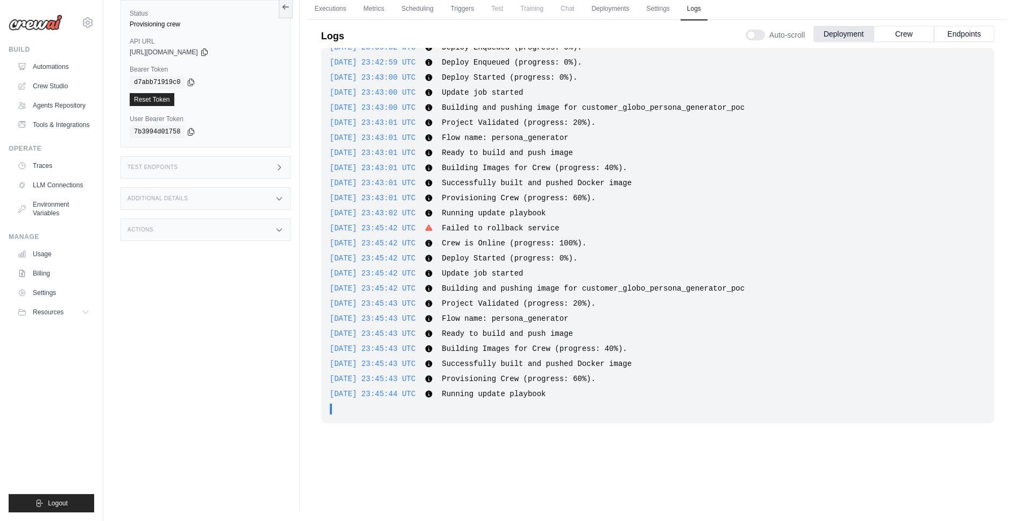
scroll to position [1052, 0]
click at [524, 139] on span "Flow name: persona_generator" at bounding box center [505, 139] width 126 height 9
drag, startPoint x: 467, startPoint y: 155, endPoint x: 600, endPoint y: 155, distance: 133.4
click at [600, 155] on div "2025-10-05 23:43:01 UTC Ready to build and push image Show more Show less" at bounding box center [658, 154] width 656 height 11
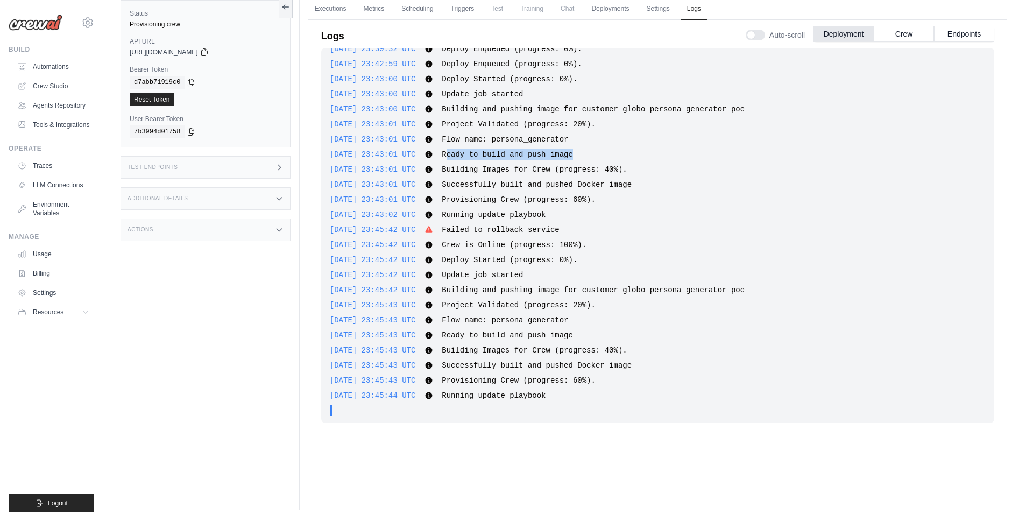
click at [600, 155] on div "2025-10-05 23:43:01 UTC Ready to build and push image Show more Show less" at bounding box center [658, 154] width 656 height 11
click at [589, 381] on span "Provisioning Crew (progress: 60%)." at bounding box center [519, 380] width 154 height 9
click at [482, 339] on span "Ready to build and push image" at bounding box center [507, 335] width 131 height 9
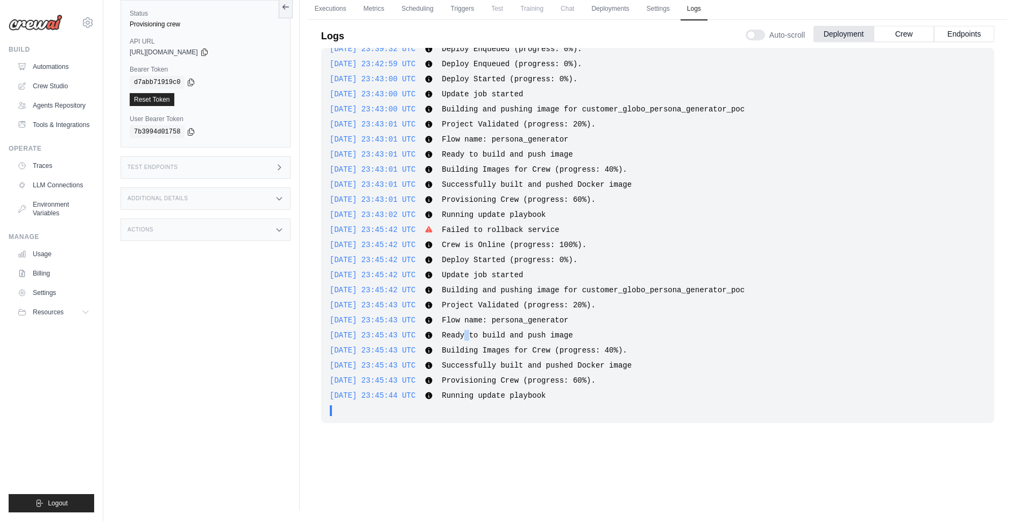
click at [482, 339] on span "Ready to build and push image" at bounding box center [507, 335] width 131 height 9
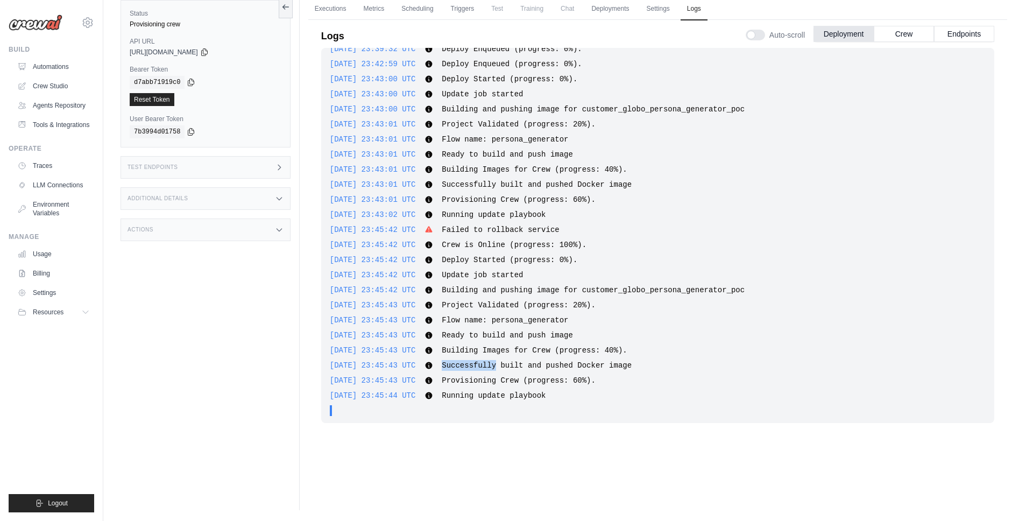
click at [493, 363] on span "Successfully built and pushed Docker image" at bounding box center [537, 365] width 190 height 9
click at [464, 382] on span "Provisioning Crew (progress: 60%)." at bounding box center [519, 380] width 154 height 9
drag, startPoint x: 462, startPoint y: 382, endPoint x: 675, endPoint y: 382, distance: 213.0
click at [675, 382] on div "2025-10-05 23:45:43 UTC Provisioning Crew (progress: 60%). Show more Show less" at bounding box center [658, 380] width 656 height 11
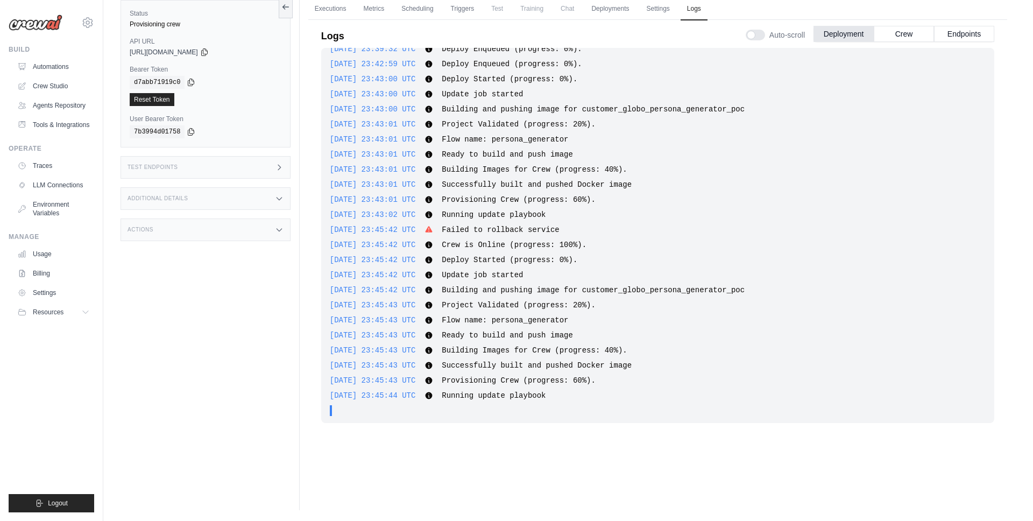
click at [195, 157] on div "Test Endpoints" at bounding box center [205, 167] width 170 height 23
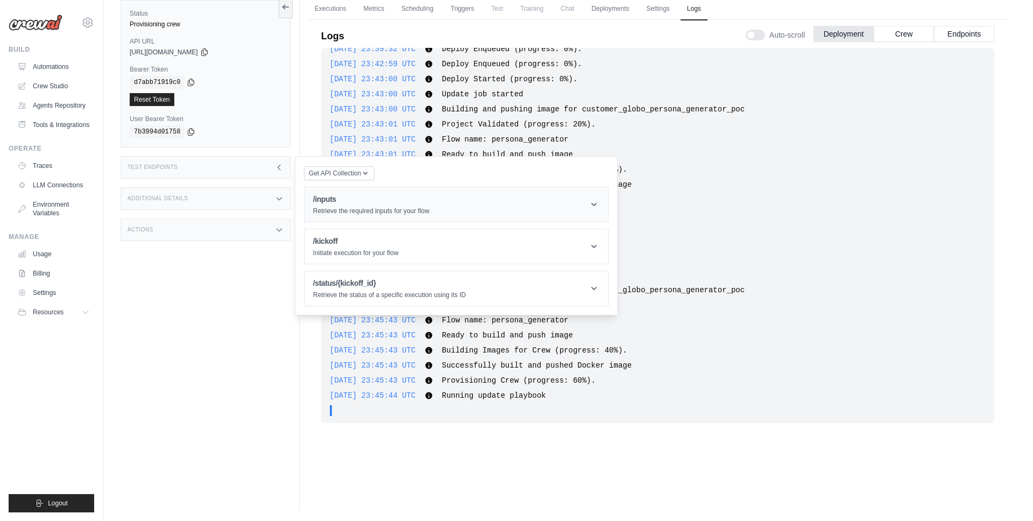
click at [367, 196] on h1 "/inputs" at bounding box center [371, 199] width 116 height 11
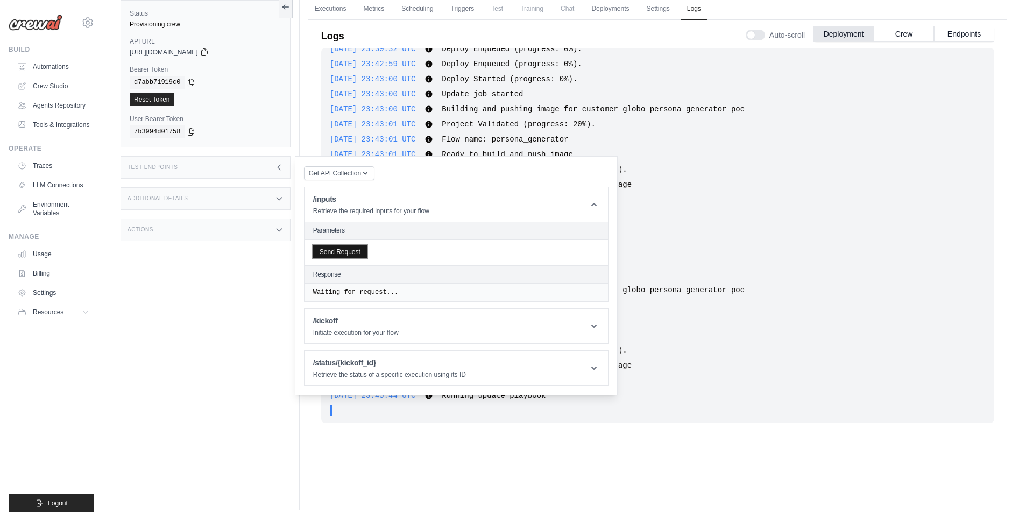
click at [349, 252] on button "Send Request" at bounding box center [340, 251] width 54 height 13
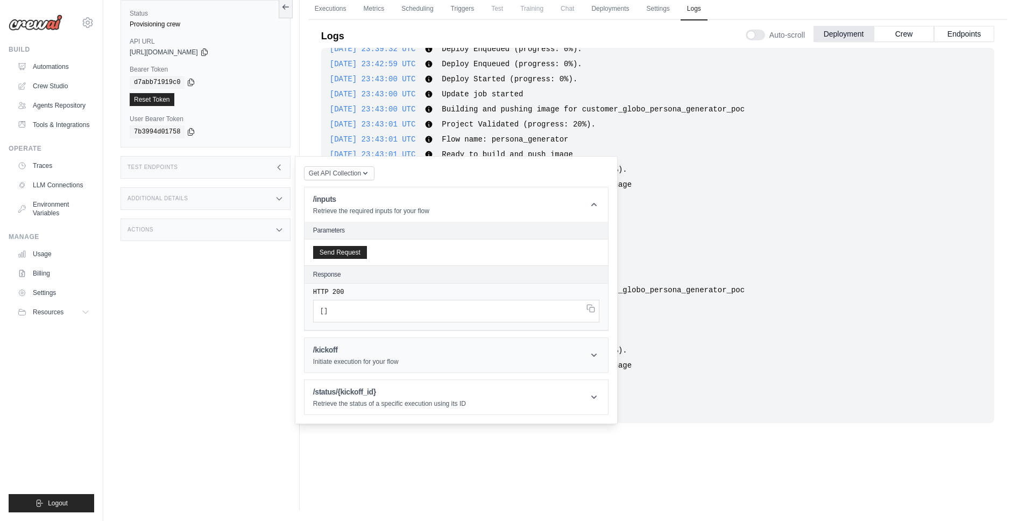
click at [366, 362] on p "Initiate execution for your flow" at bounding box center [356, 361] width 86 height 9
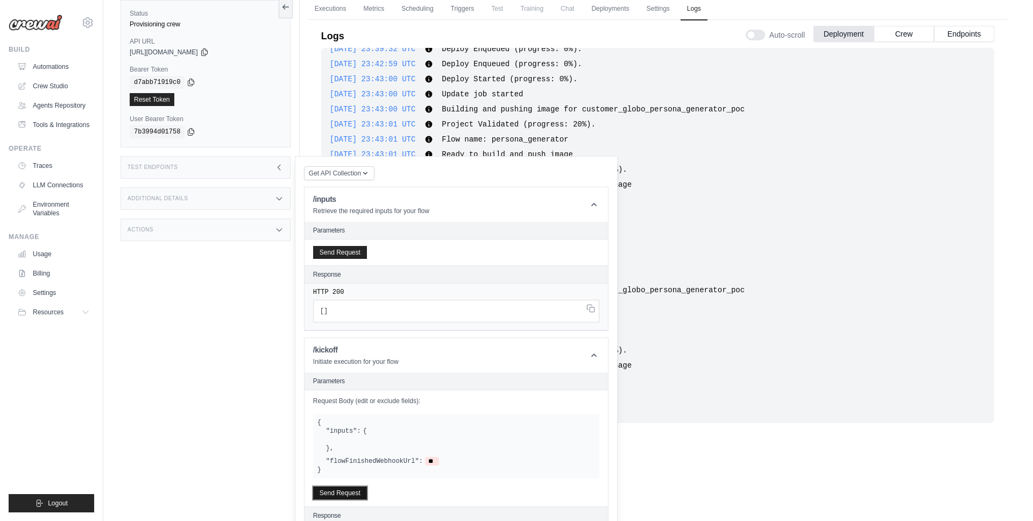
click at [338, 489] on button "Send Request" at bounding box center [340, 492] width 54 height 13
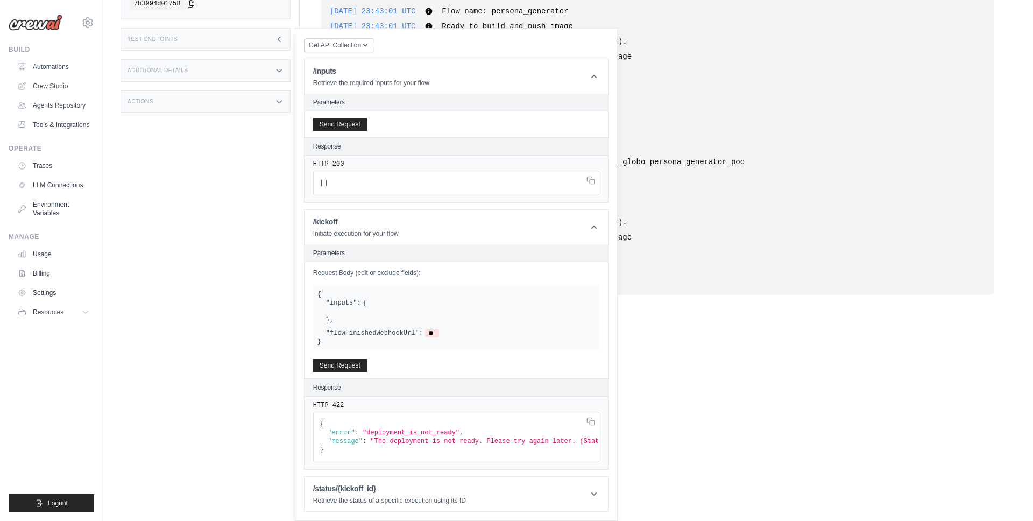
click at [400, 431] on span ""deployment_is_not_ready"" at bounding box center [410, 433] width 97 height 8
click at [349, 363] on button "Send Request" at bounding box center [340, 364] width 54 height 13
click at [349, 372] on div "Request Body (edit or exclude fields): { "inputs": { } , "flowFinishedWebhookUr…" at bounding box center [455, 320] width 303 height 116
click at [350, 366] on button "Send Request" at bounding box center [340, 364] width 54 height 13
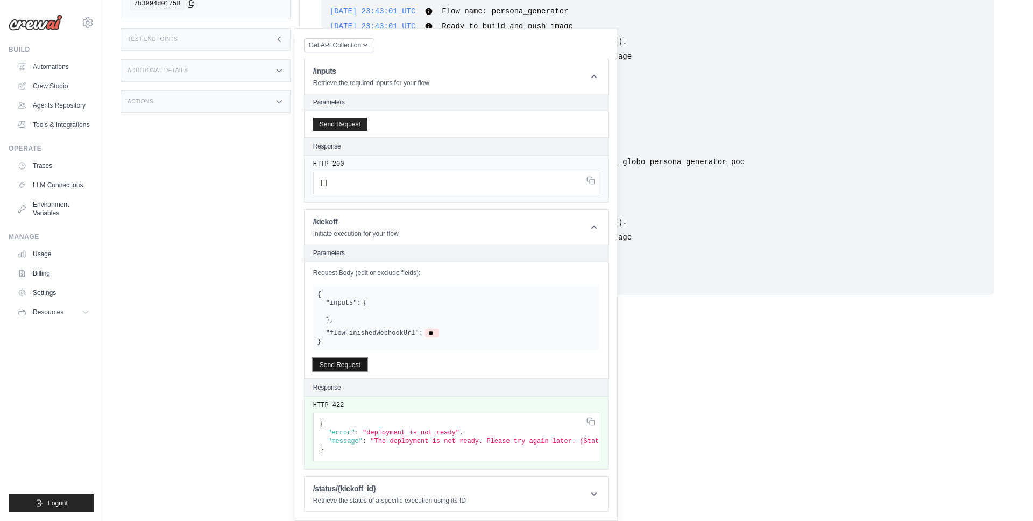
click at [350, 366] on button "Send Request" at bounding box center [340, 364] width 54 height 13
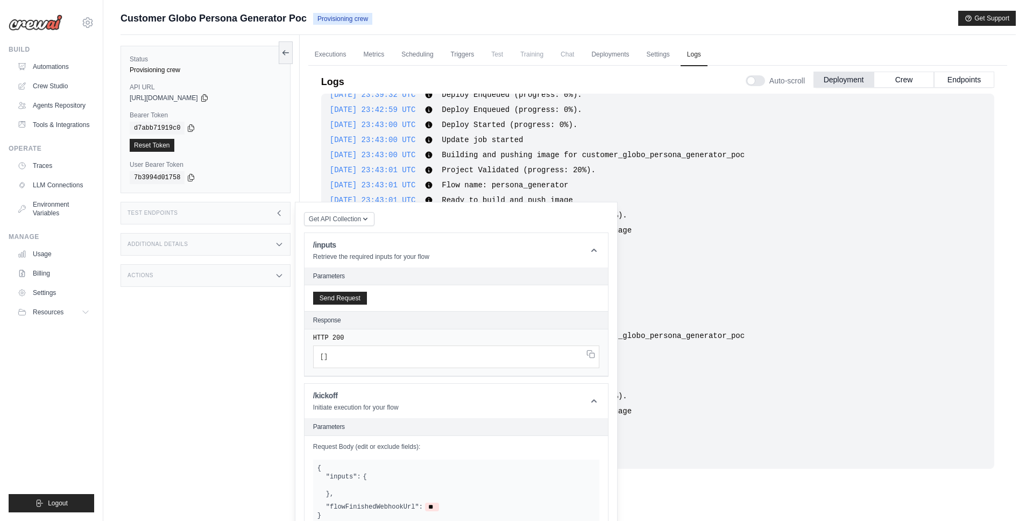
click at [229, 316] on div "Status Provisioning crew API URL copied https://customer-globo-persona-generato…" at bounding box center [209, 295] width 179 height 521
click at [269, 207] on div "Test Endpoints" at bounding box center [205, 213] width 170 height 23
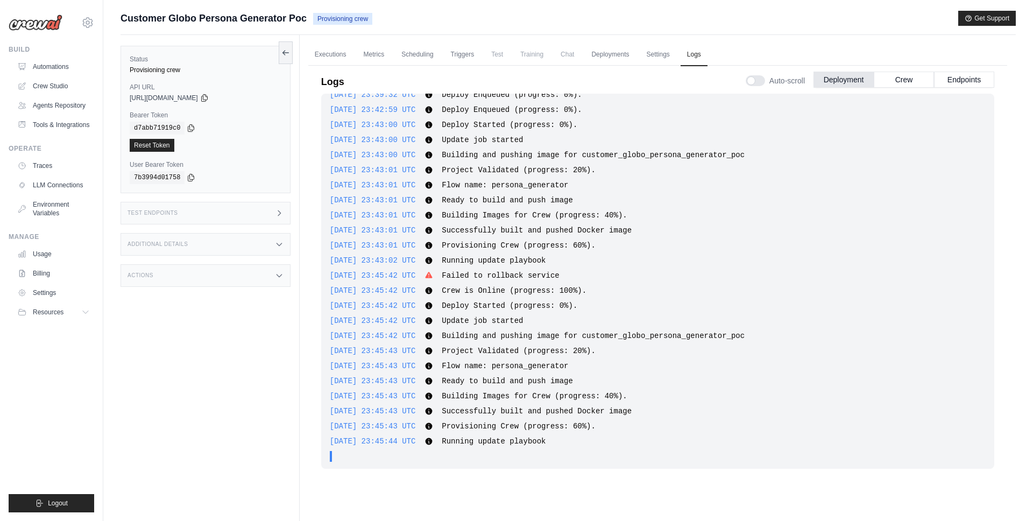
click at [240, 251] on div "Additional Details" at bounding box center [205, 244] width 170 height 23
click at [238, 274] on div "Actions" at bounding box center [205, 275] width 170 height 23
click at [240, 271] on div "Actions" at bounding box center [205, 275] width 170 height 23
click at [672, 58] on link "Settings" at bounding box center [657, 55] width 36 height 23
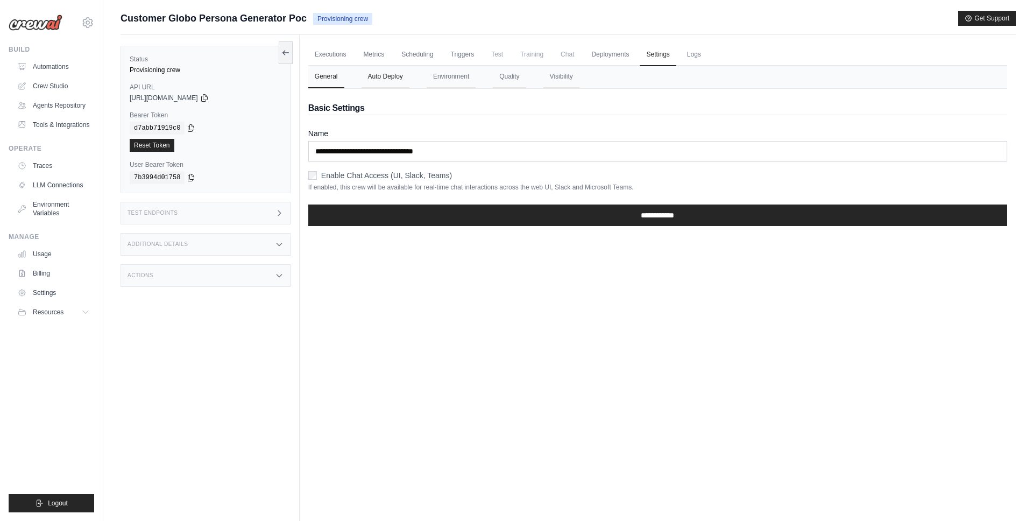
click at [396, 72] on button "Auto Deploy" at bounding box center [385, 77] width 48 height 23
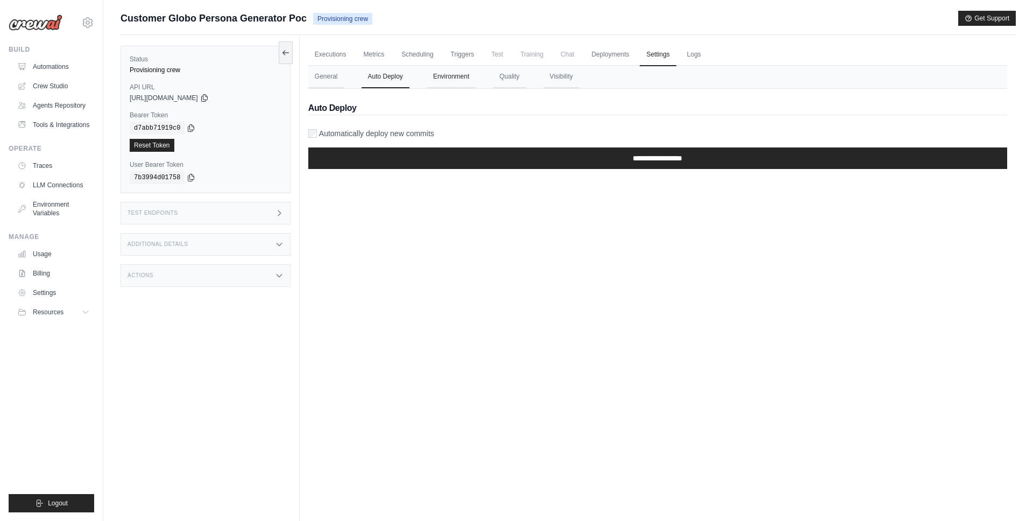
click at [461, 73] on button "Environment" at bounding box center [451, 77] width 49 height 23
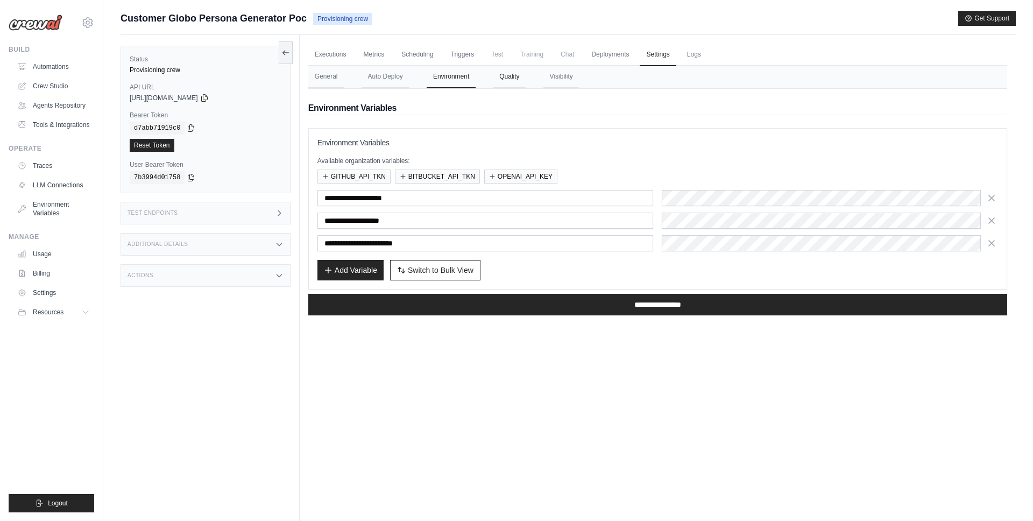
click at [514, 76] on button "Quality" at bounding box center [509, 77] width 33 height 23
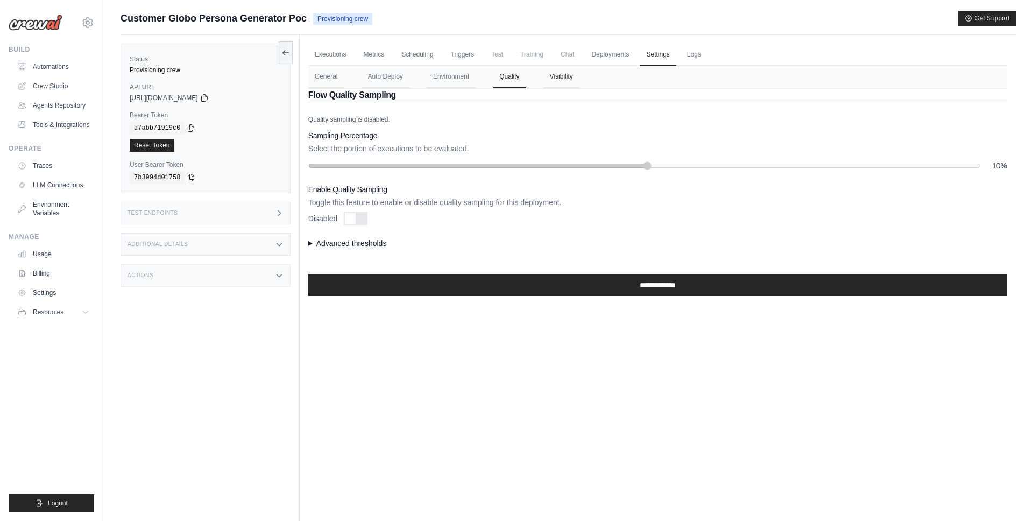
click at [553, 74] on button "Visibility" at bounding box center [561, 77] width 36 height 23
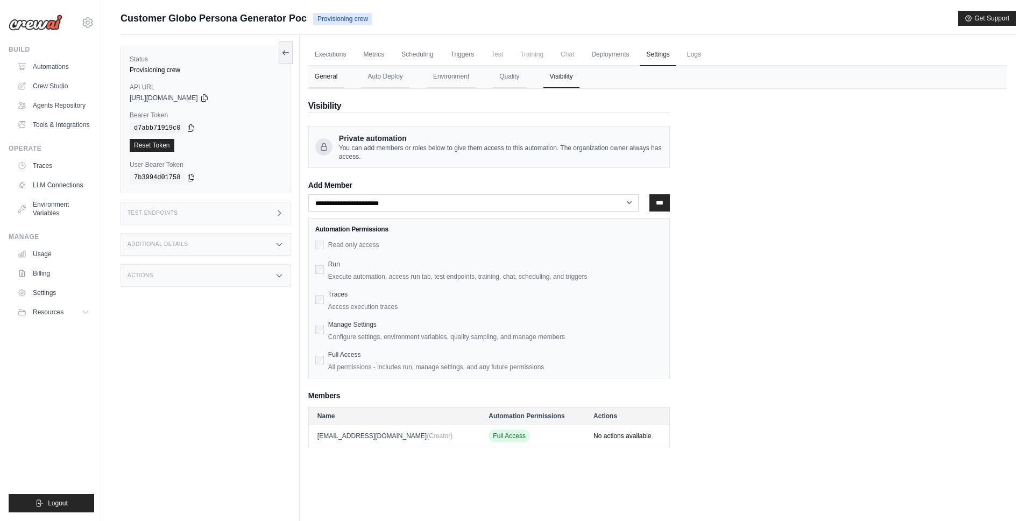
click at [329, 76] on button "General" at bounding box center [326, 77] width 36 height 23
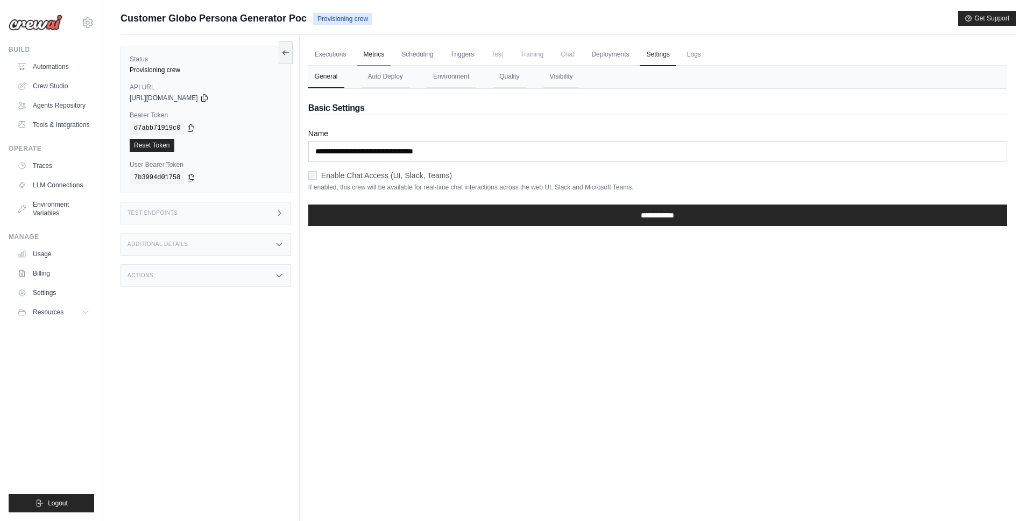
click at [366, 59] on link "Metrics" at bounding box center [374, 55] width 34 height 23
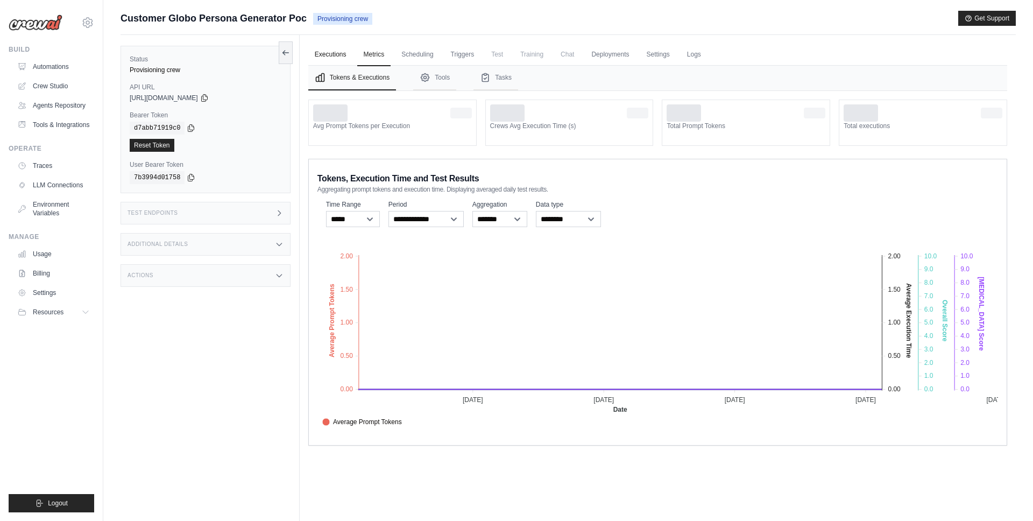
click at [326, 58] on link "Executions" at bounding box center [330, 55] width 45 height 23
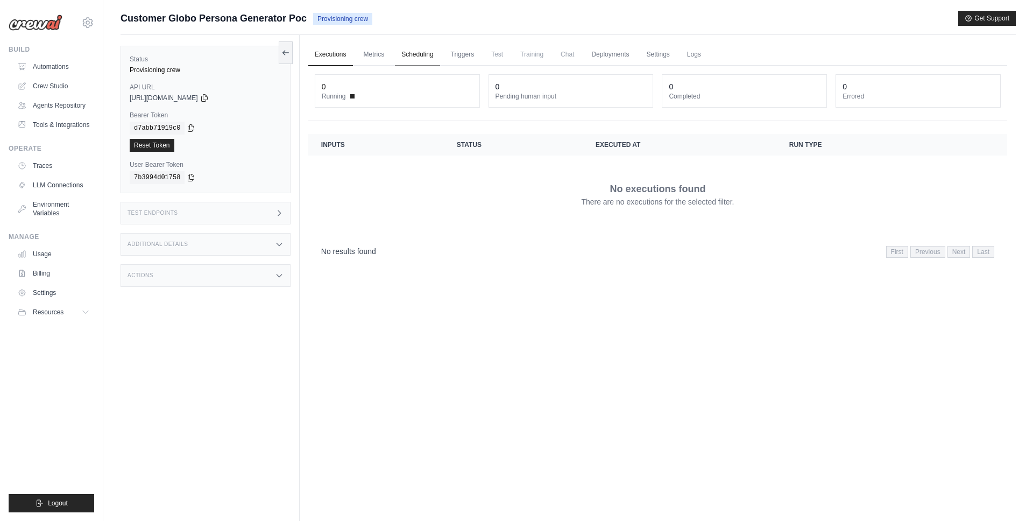
click at [417, 53] on link "Scheduling" at bounding box center [417, 55] width 45 height 23
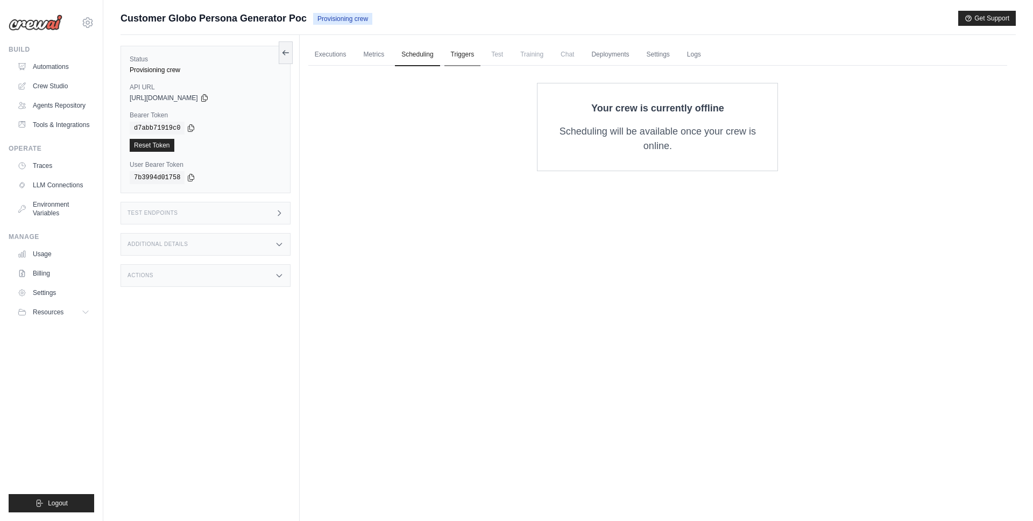
click at [469, 53] on link "Triggers" at bounding box center [462, 55] width 37 height 23
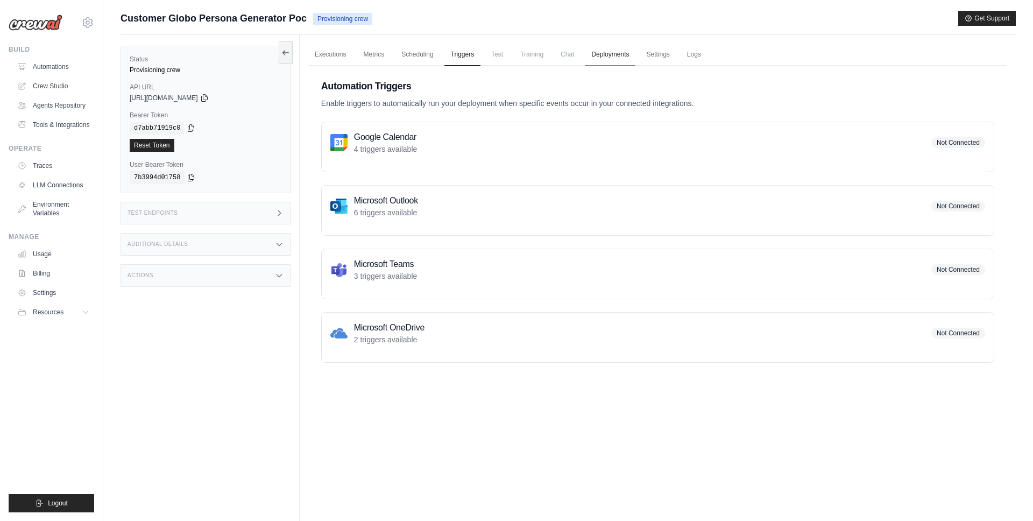
click at [606, 54] on link "Deployments" at bounding box center [610, 55] width 51 height 23
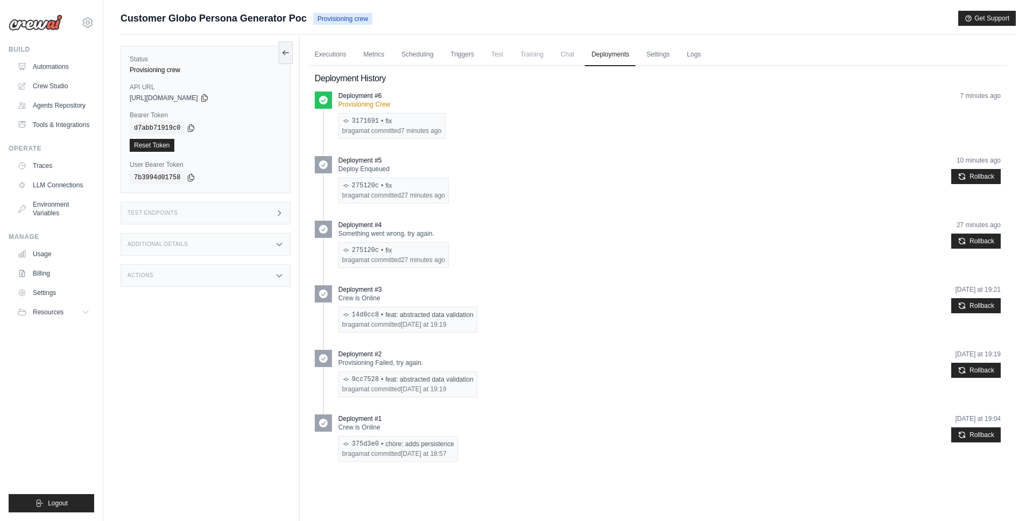
click at [792, 122] on div "Deployment #6 Provisioning Crew 3171691 • fix bragamat committed 7 minutes ago …" at bounding box center [669, 114] width 662 height 47
click at [353, 127] on div "bragamat committed 7 minutes ago" at bounding box center [391, 130] width 99 height 9
click at [361, 104] on p "Provisioning Crew" at bounding box center [391, 104] width 107 height 9
click at [356, 102] on p "Provisioning Crew" at bounding box center [391, 104] width 107 height 9
click at [324, 101] on icon at bounding box center [323, 100] width 9 height 9
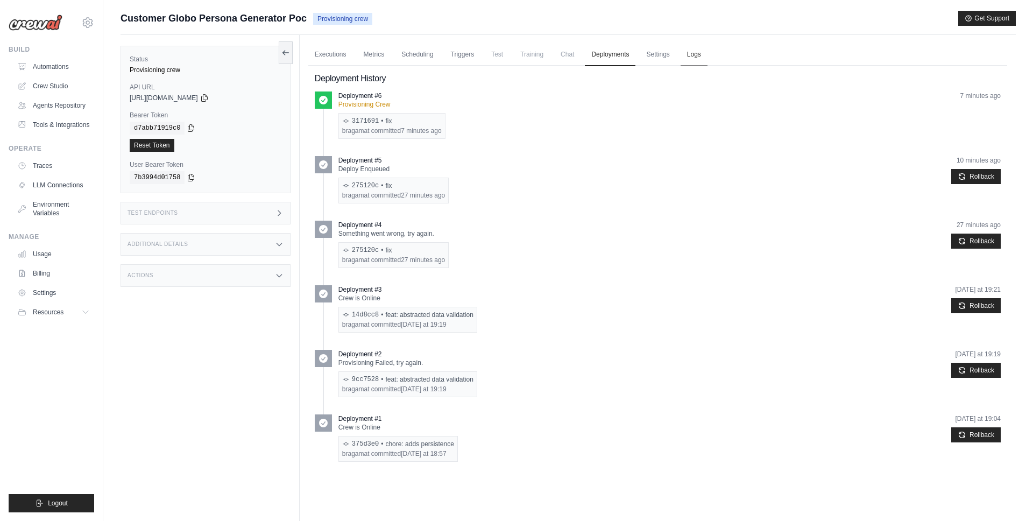
click at [695, 53] on link "Logs" at bounding box center [693, 55] width 27 height 23
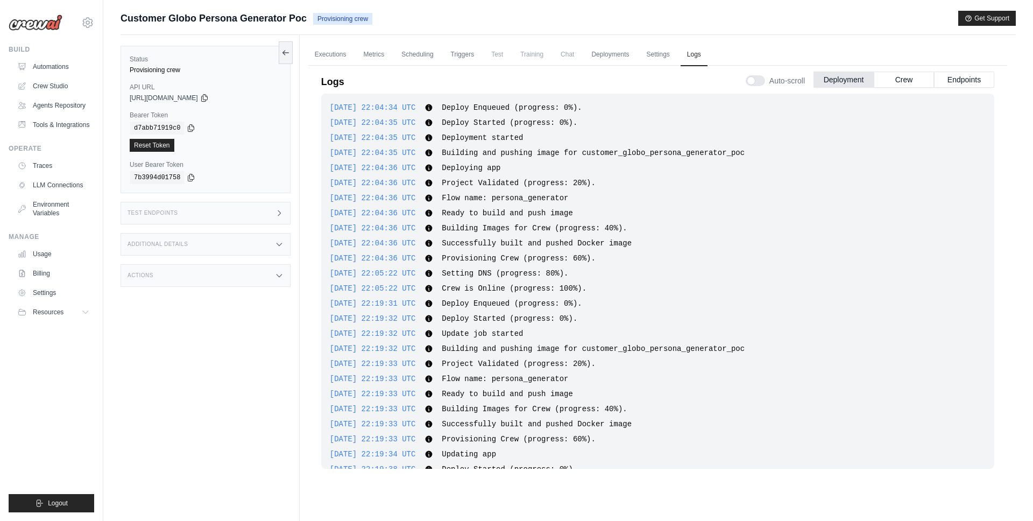
scroll to position [1052, 0]
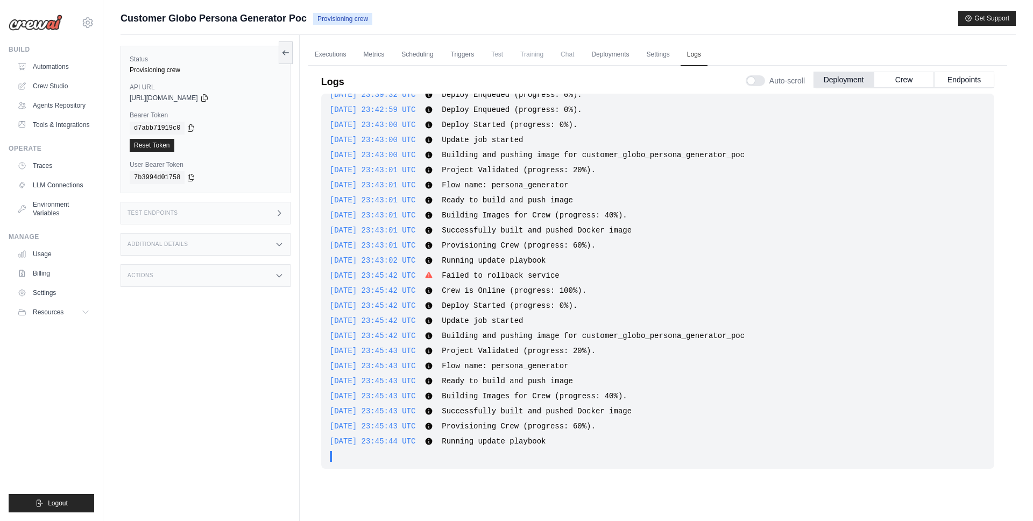
click at [598, 338] on span "Building and pushing image for customer_globo_persona_generator_poc" at bounding box center [593, 335] width 303 height 9
drag, startPoint x: 457, startPoint y: 277, endPoint x: 659, endPoint y: 277, distance: 201.7
click at [659, 277] on div "2025-10-05 23:45:42 UTC Failed to rollback service Show more Show less" at bounding box center [658, 275] width 656 height 11
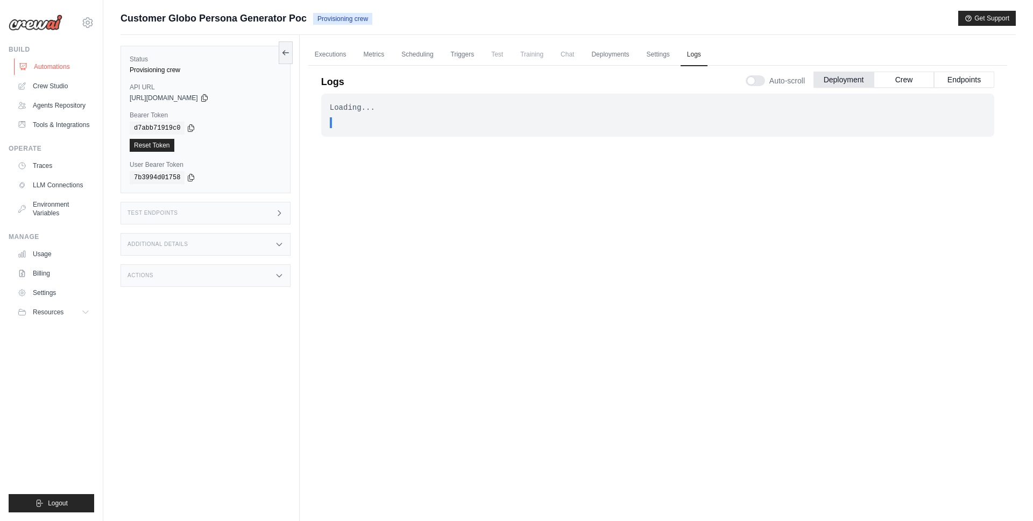
click at [59, 69] on link "Automations" at bounding box center [54, 66] width 81 height 17
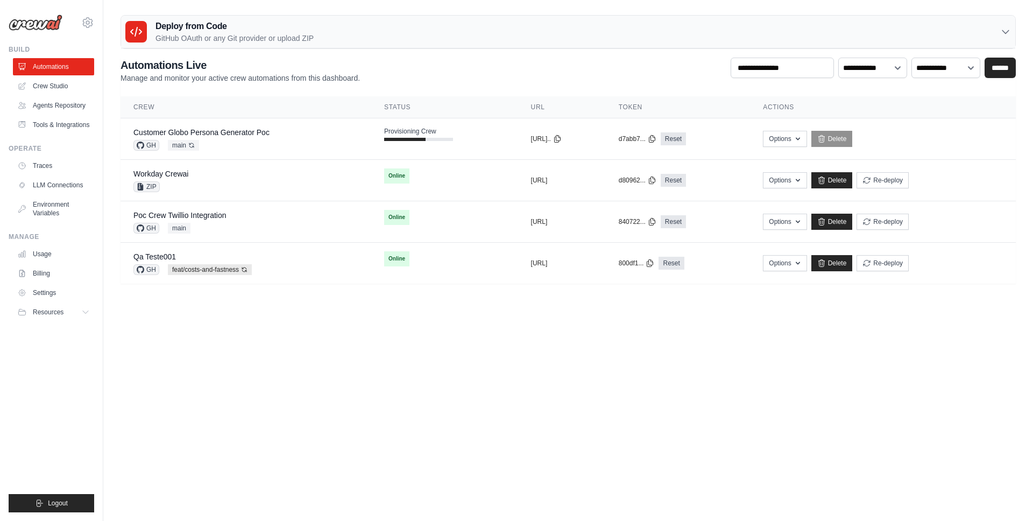
click at [378, 360] on body "mateus@crewai.com AMBEV - DTC CrewAI Demo Account AB InBev - GHQ" at bounding box center [516, 260] width 1033 height 521
click at [791, 144] on td "Options Export React JSX Component Export React TSX Component Export MCP Server…" at bounding box center [883, 138] width 266 height 41
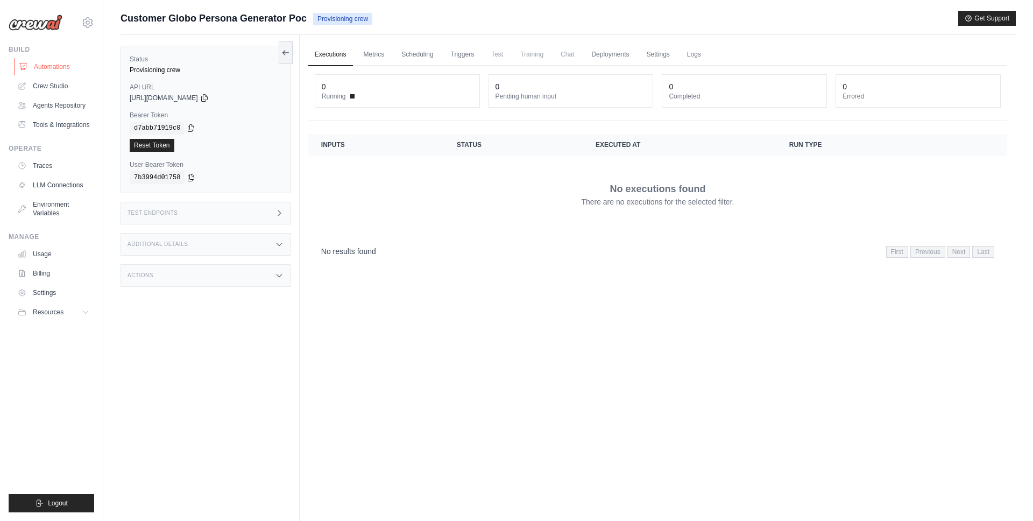
click at [39, 63] on link "Automations" at bounding box center [54, 66] width 81 height 17
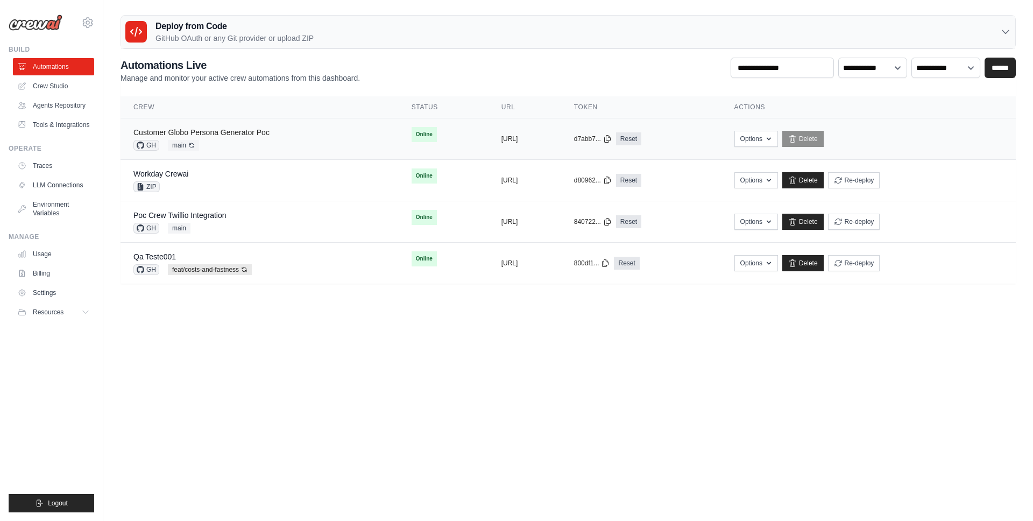
click at [174, 133] on link "Customer Globo Persona Generator Poc" at bounding box center [201, 132] width 136 height 9
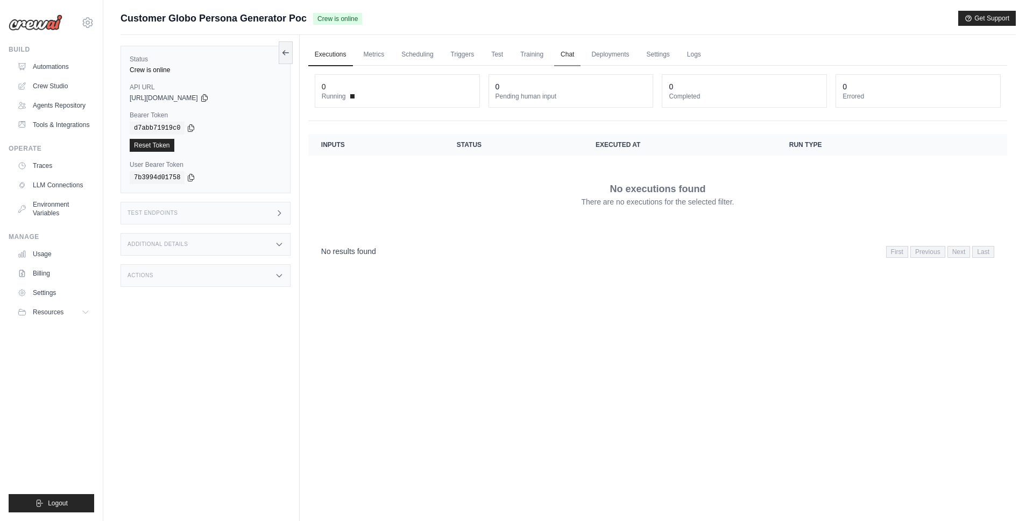
click at [577, 53] on link "Chat" at bounding box center [567, 55] width 26 height 23
click at [173, 222] on div "Test Endpoints" at bounding box center [205, 213] width 170 height 23
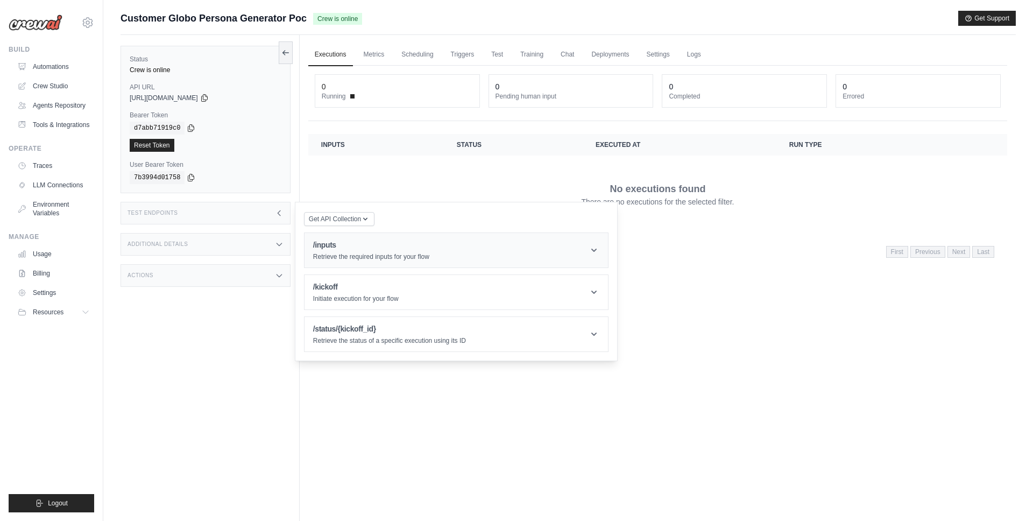
click at [354, 248] on h1 "/inputs" at bounding box center [371, 244] width 116 height 11
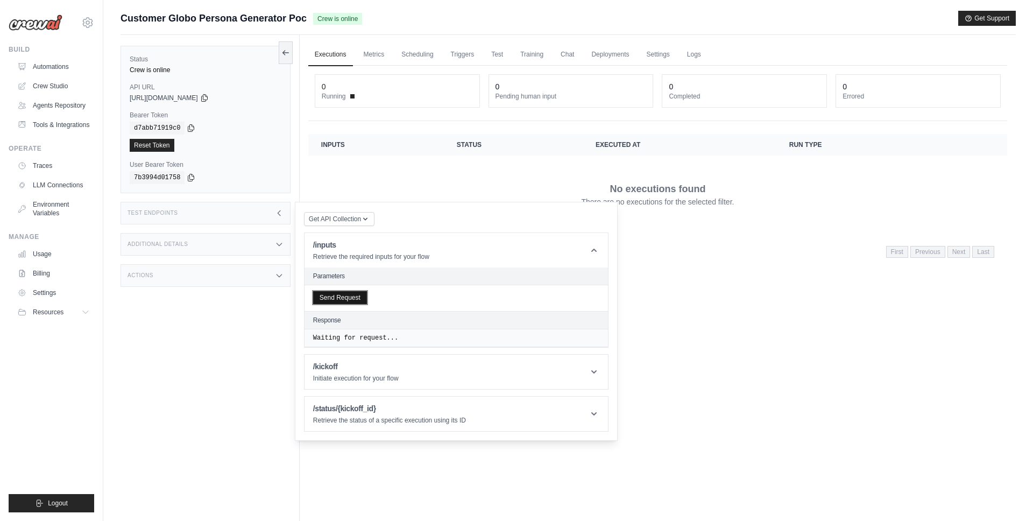
click at [357, 296] on button "Send Request" at bounding box center [340, 297] width 54 height 13
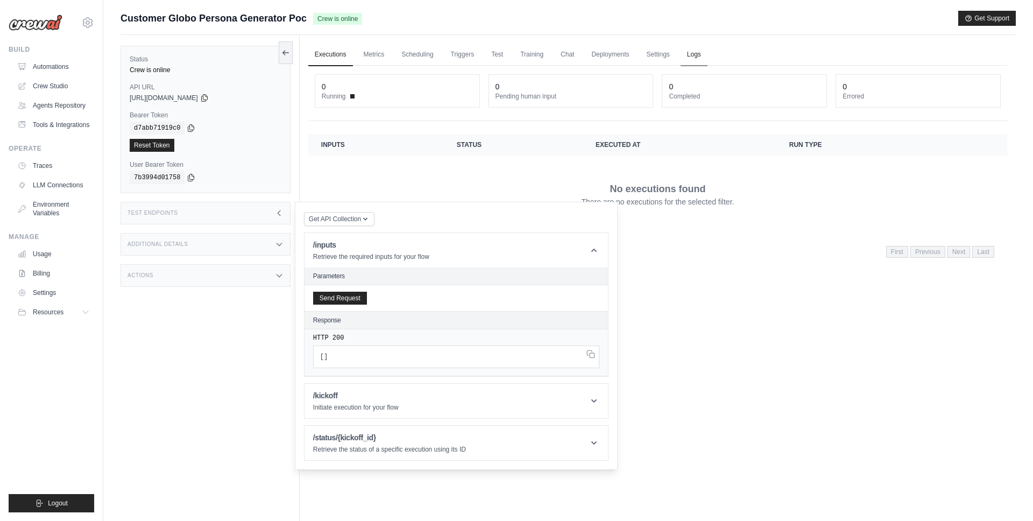
click at [694, 52] on link "Logs" at bounding box center [693, 55] width 27 height 23
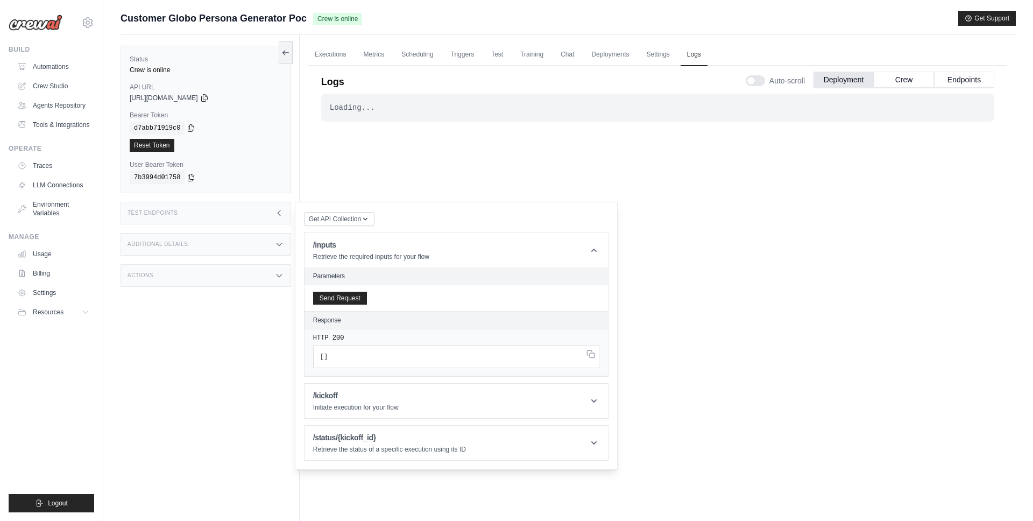
click at [269, 212] on div "Test Endpoints" at bounding box center [205, 213] width 170 height 23
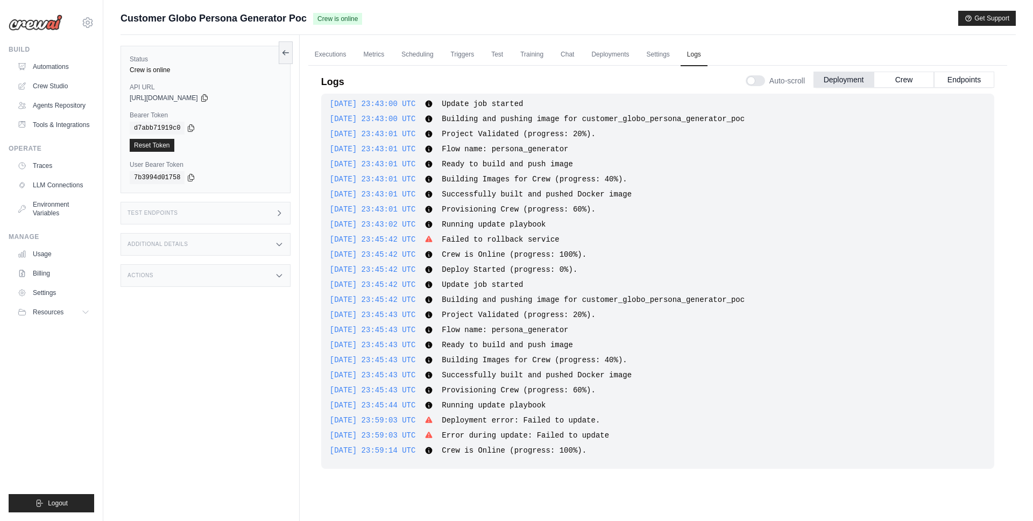
scroll to position [46, 0]
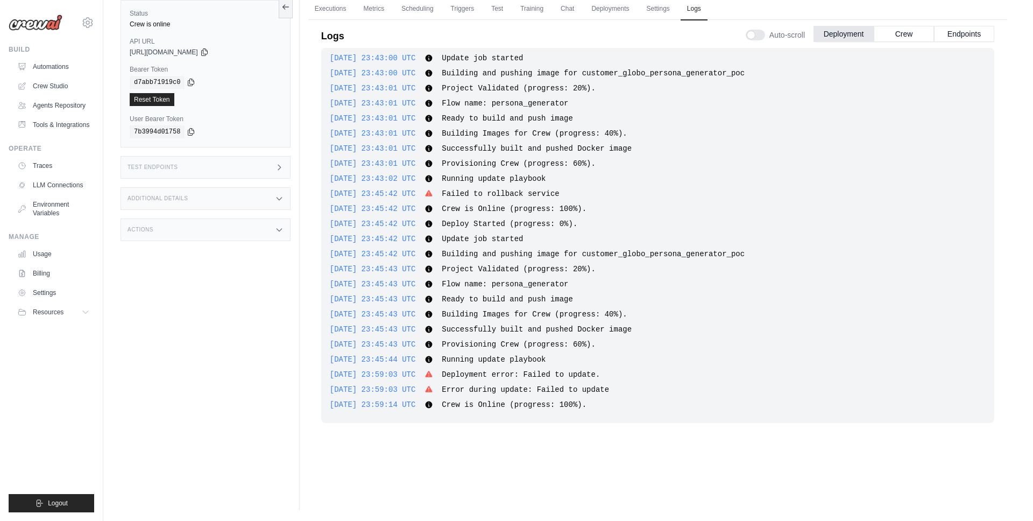
click at [555, 389] on span "Error during update: Failed to update" at bounding box center [525, 389] width 167 height 9
click at [666, 384] on div "2025-10-05 23:59:03 UTC Error during update: Failed to update Show more Show le…" at bounding box center [658, 389] width 656 height 11
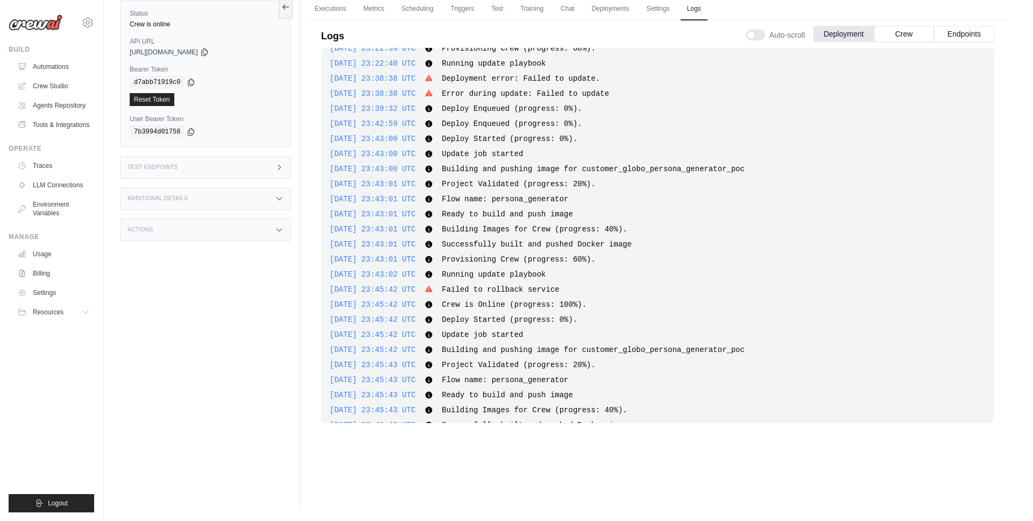
scroll to position [839, 0]
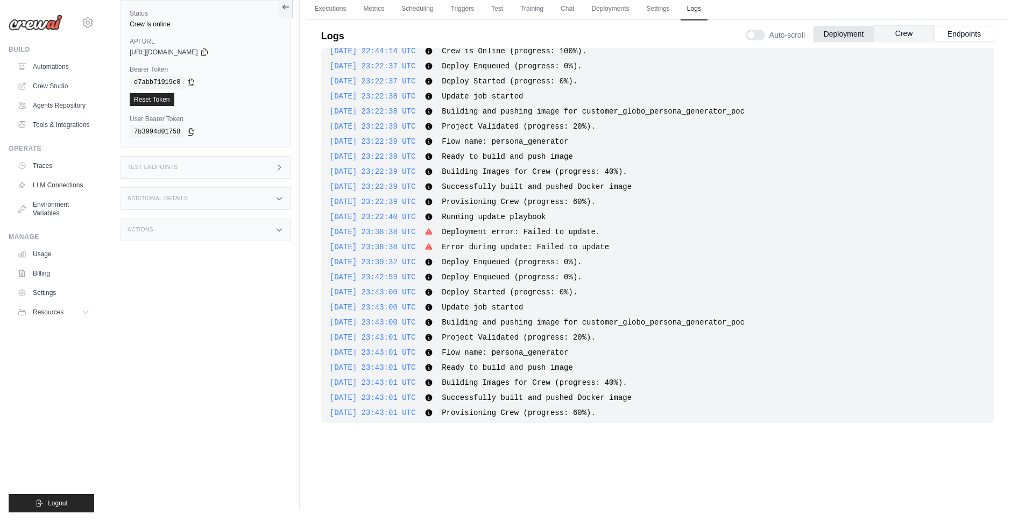
click at [904, 32] on button "Crew" at bounding box center [903, 33] width 60 height 16
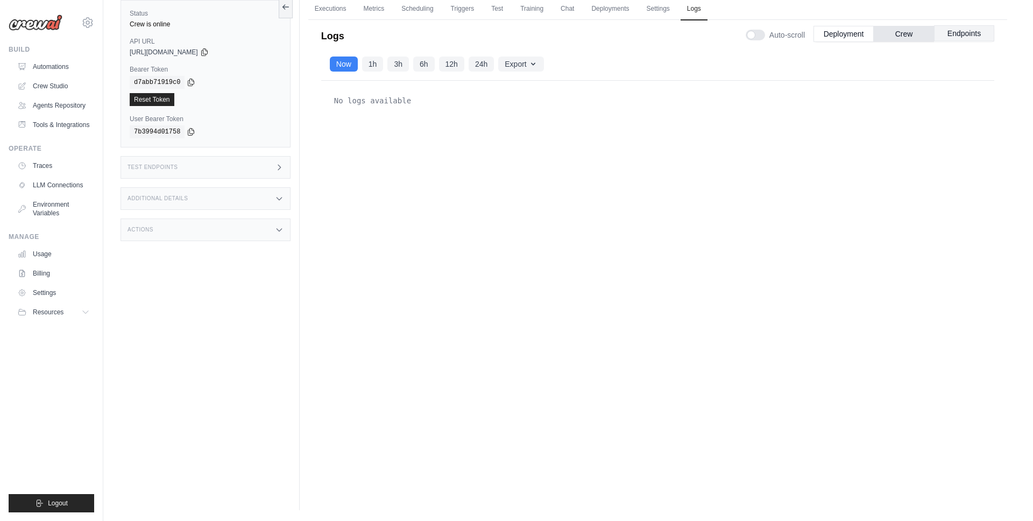
click at [968, 37] on button "Endpoints" at bounding box center [964, 33] width 60 height 16
click at [844, 32] on button "Deployment" at bounding box center [843, 33] width 60 height 16
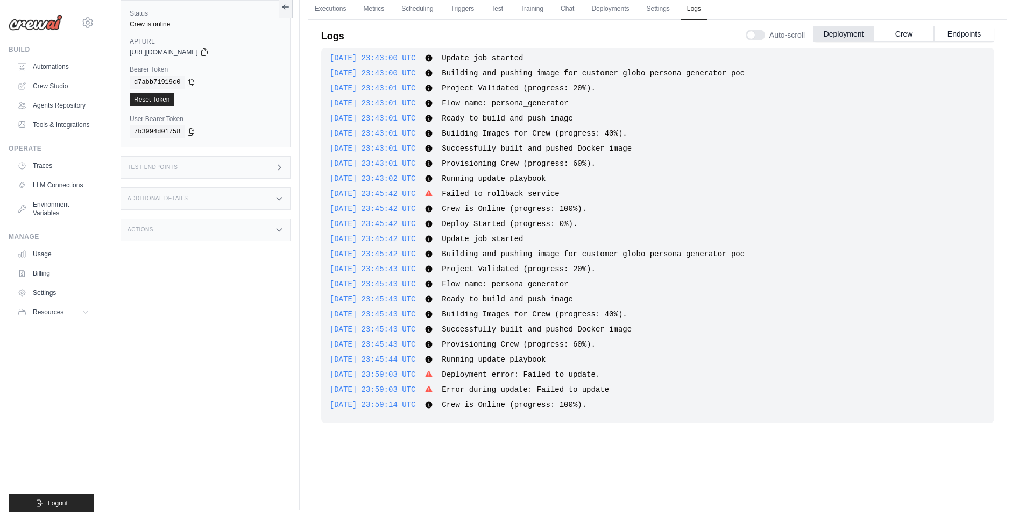
scroll to position [0, 0]
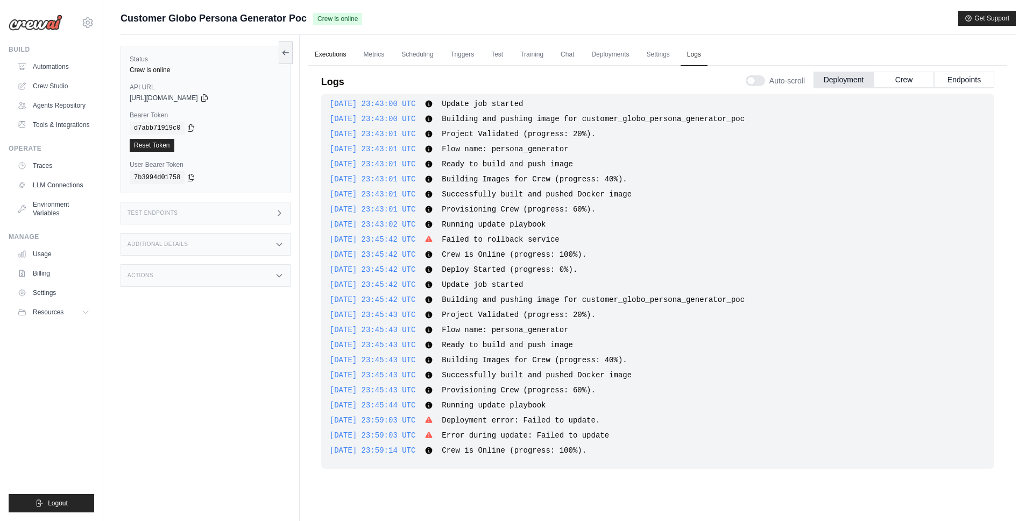
click at [338, 45] on link "Executions" at bounding box center [330, 55] width 45 height 23
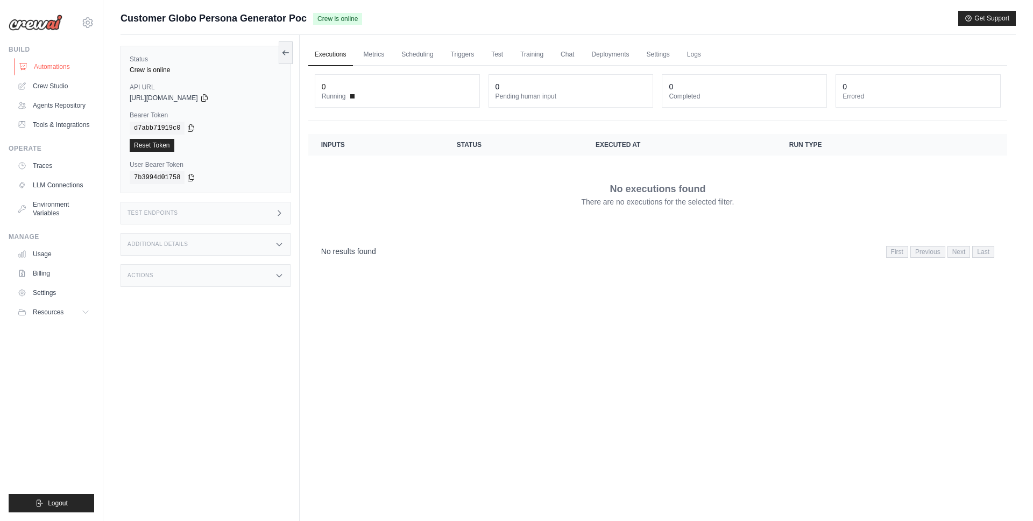
click at [59, 65] on link "Automations" at bounding box center [54, 66] width 81 height 17
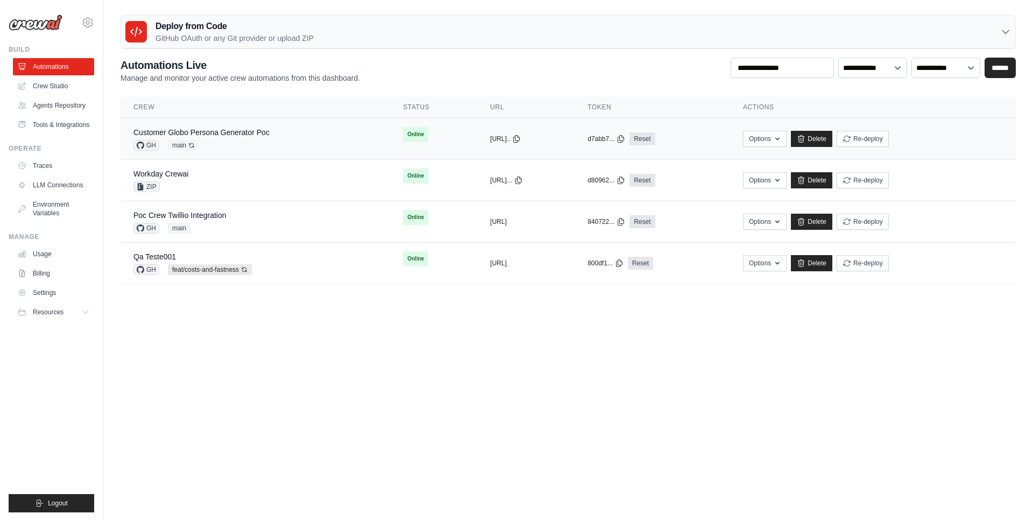
click at [272, 142] on div "Customer Globo Persona Generator Poc GH main Auto-deploy enabled" at bounding box center [255, 139] width 244 height 24
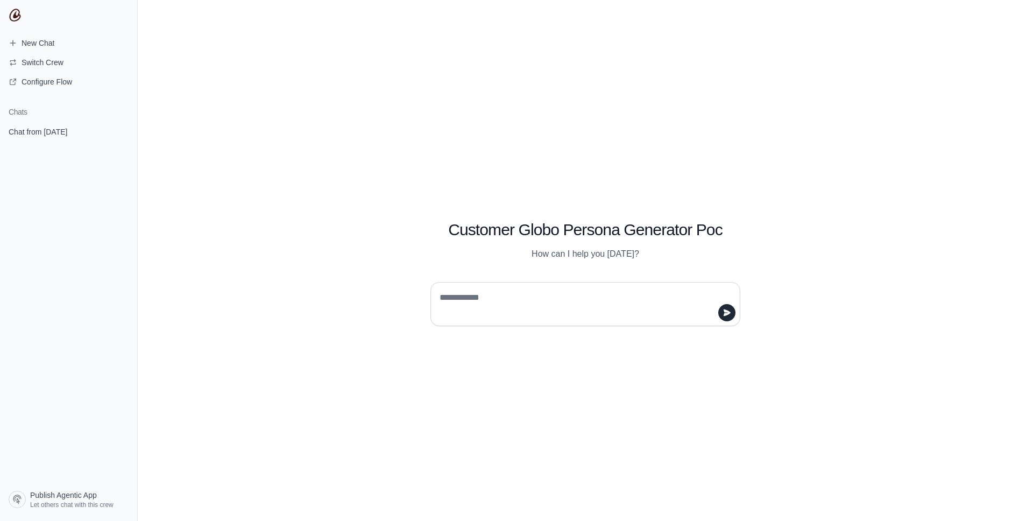
click at [513, 303] on textarea at bounding box center [581, 304] width 289 height 30
type textarea "**"
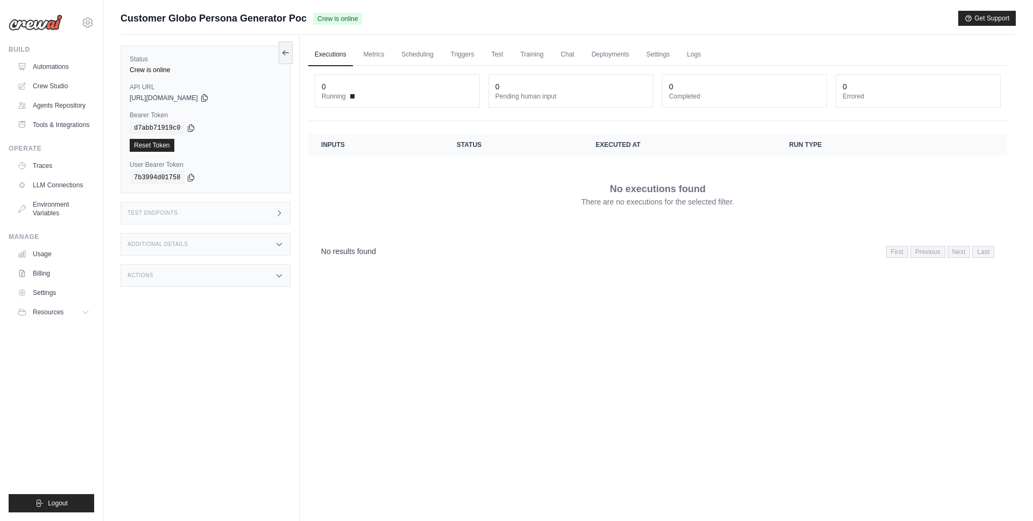
click at [217, 207] on div "Test Endpoints" at bounding box center [205, 213] width 170 height 23
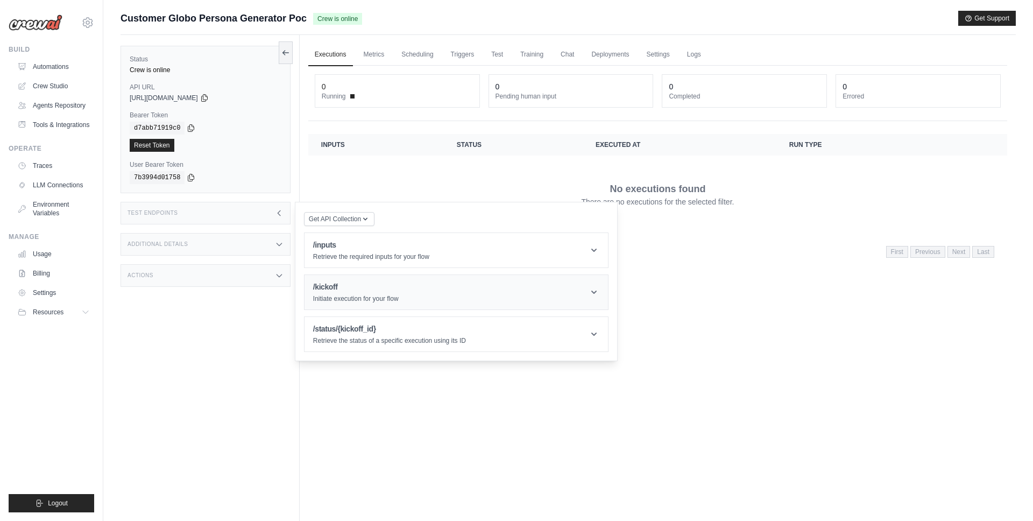
click at [355, 294] on div "/kickoff Initiate execution for your flow" at bounding box center [356, 292] width 86 height 22
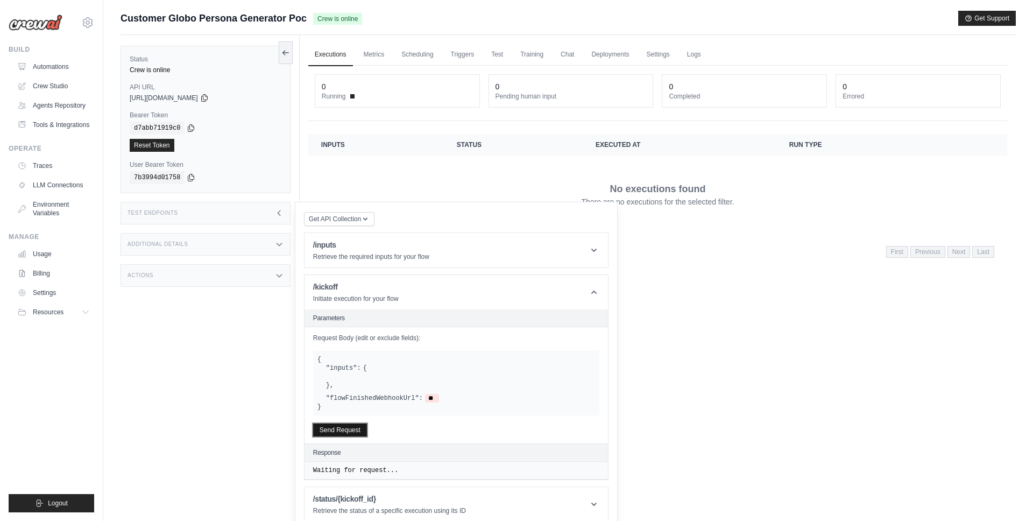
click at [337, 432] on button "Send Request" at bounding box center [340, 429] width 54 height 13
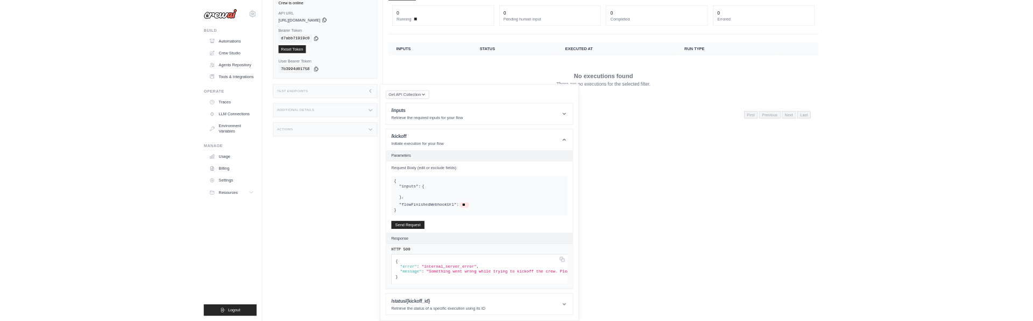
scroll to position [0, 66]
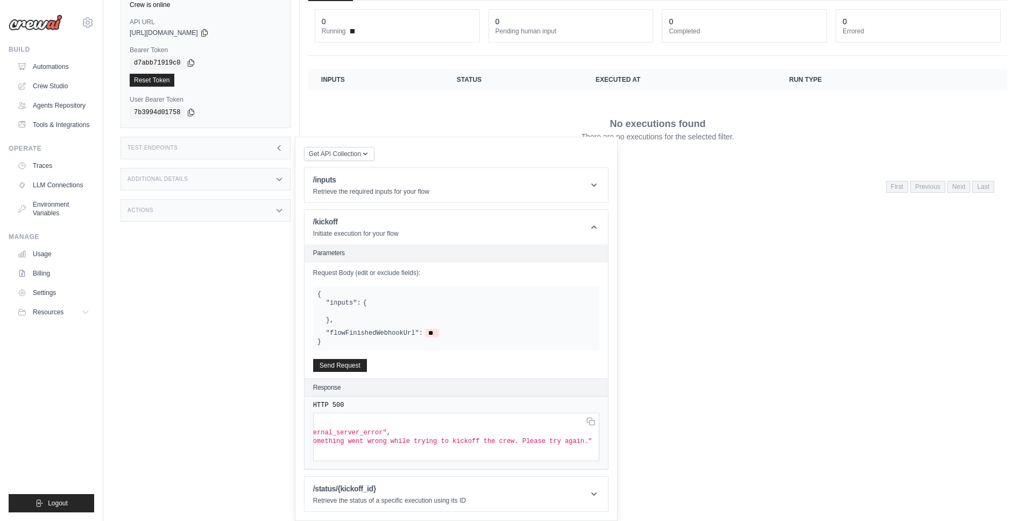
click at [340, 309] on div at bounding box center [460, 311] width 269 height 9
click at [358, 312] on div at bounding box center [460, 311] width 269 height 9
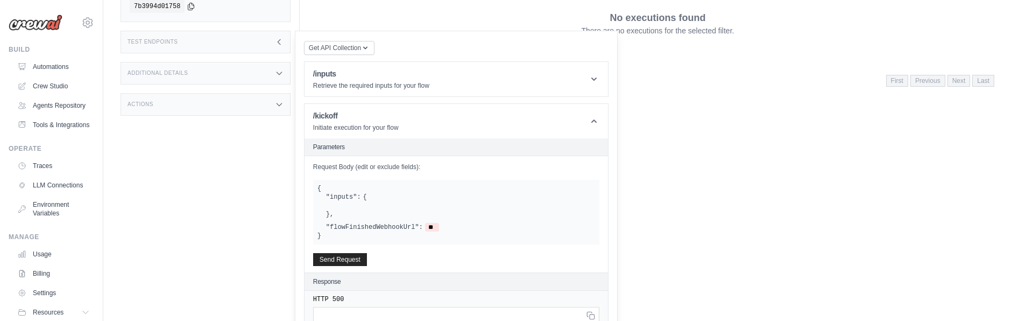
scroll to position [218, 0]
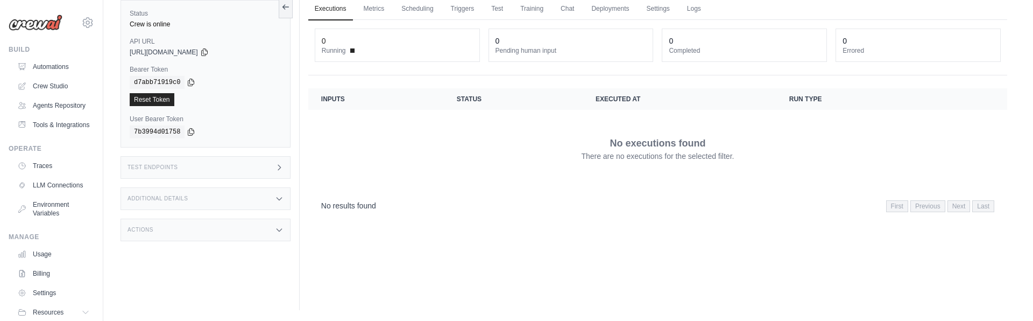
click at [228, 174] on div "Test Endpoints" at bounding box center [205, 167] width 170 height 23
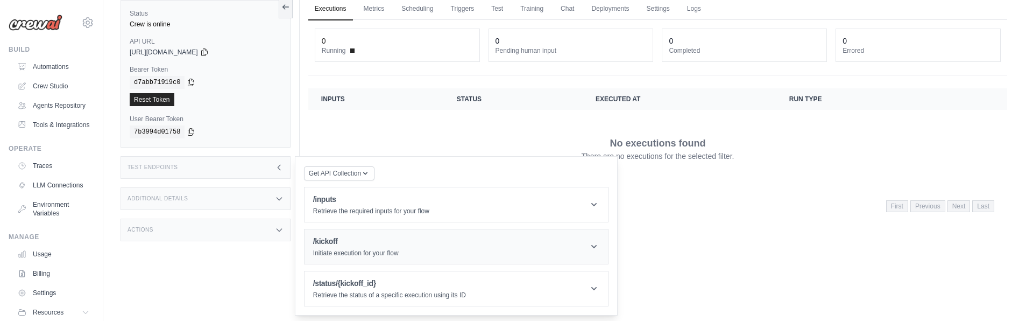
click at [431, 249] on header "/kickoff Initiate execution for your flow" at bounding box center [455, 246] width 303 height 34
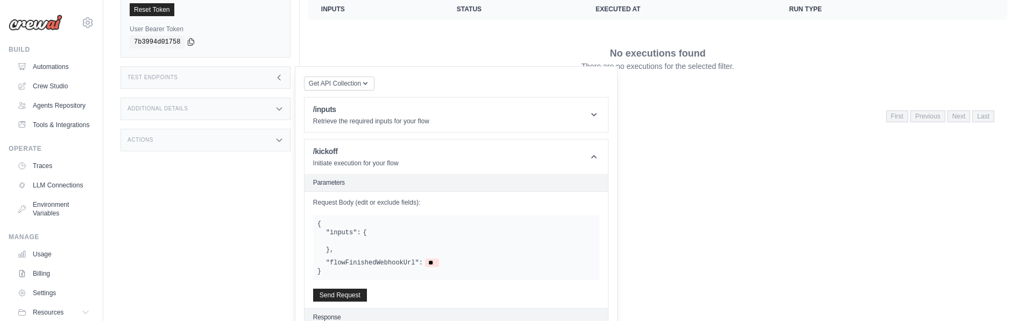
scroll to position [143, 0]
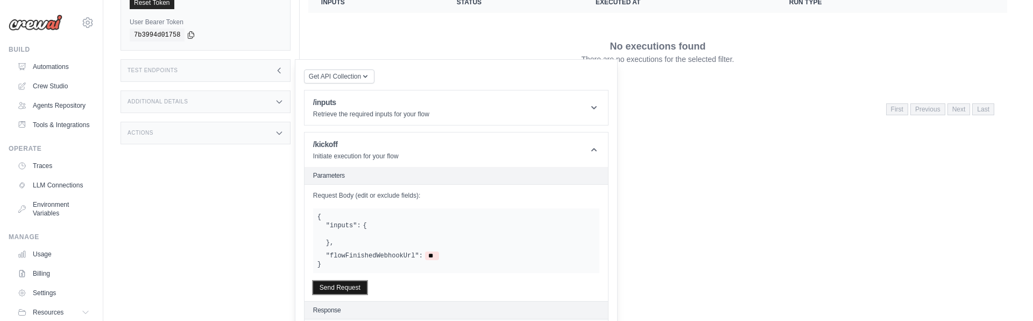
click at [347, 287] on button "Send Request" at bounding box center [340, 287] width 54 height 13
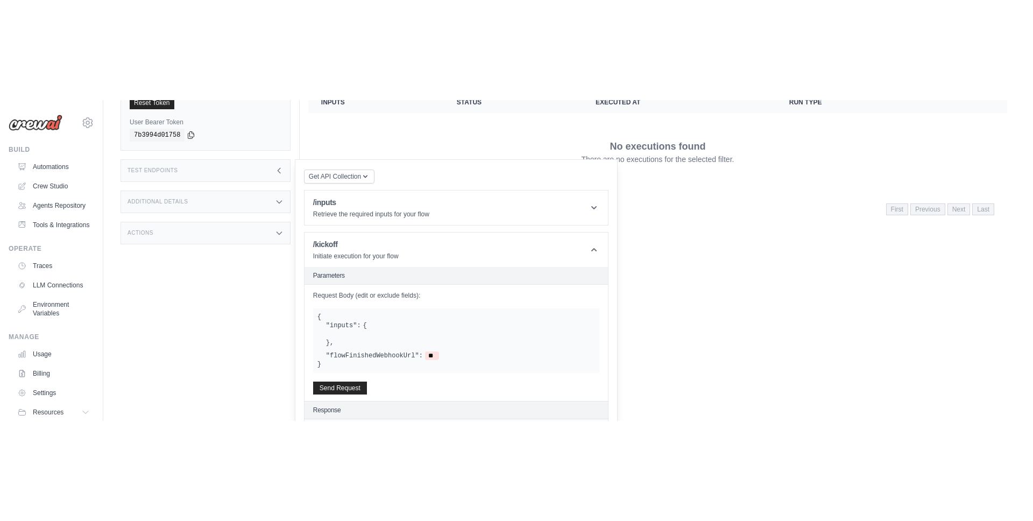
scroll to position [0, 0]
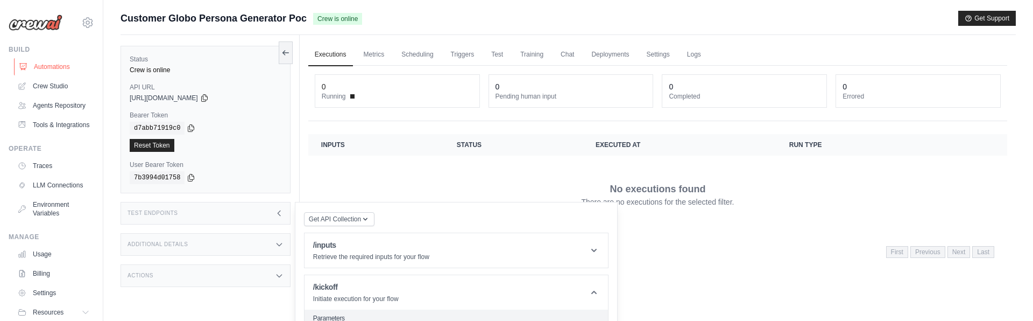
click at [40, 63] on link "Automations" at bounding box center [54, 66] width 81 height 17
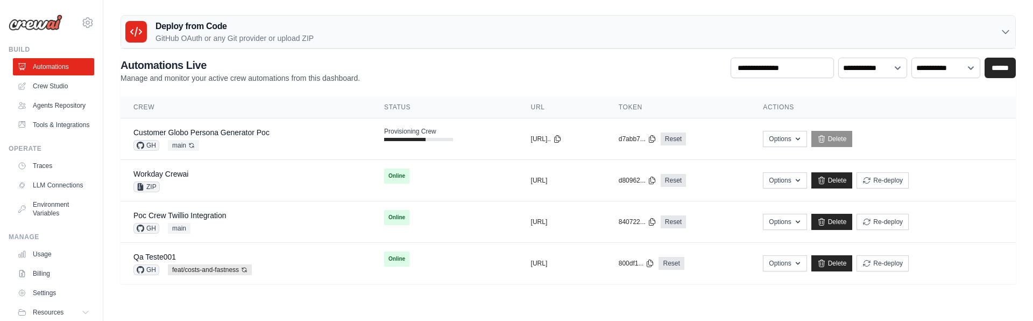
click at [445, 81] on div "**********" at bounding box center [567, 71] width 895 height 26
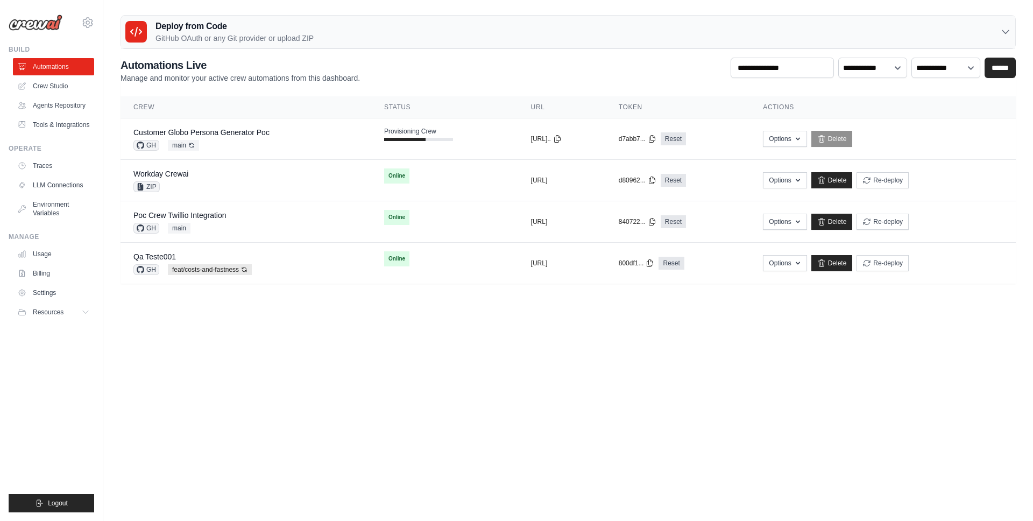
click at [688, 320] on body "mateus@crewai.com AMBEV - DTC CrewAI Demo Account AB InBev - GHQ" at bounding box center [516, 260] width 1033 height 521
click at [223, 132] on link "Customer Globo Persona Generator Poc" at bounding box center [201, 132] width 136 height 9
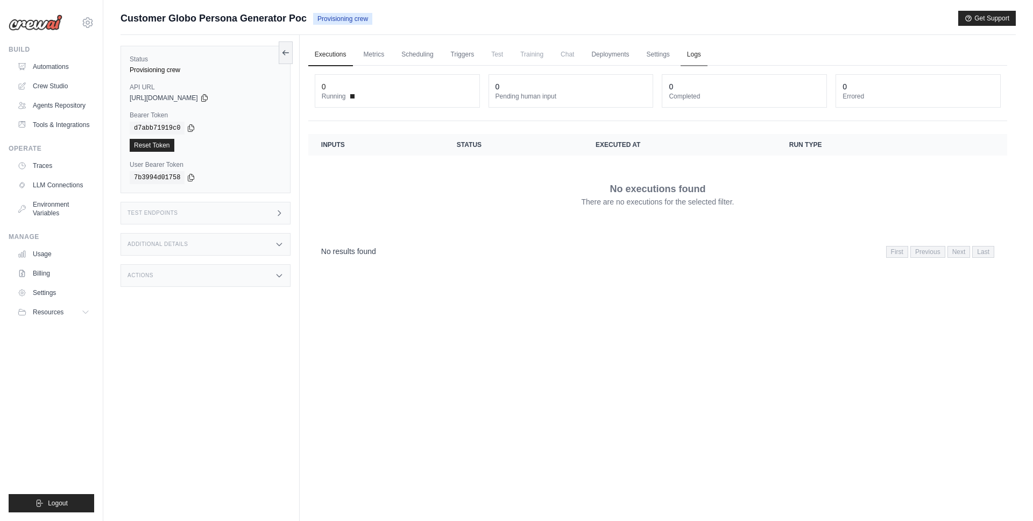
click at [702, 52] on link "Logs" at bounding box center [693, 55] width 27 height 23
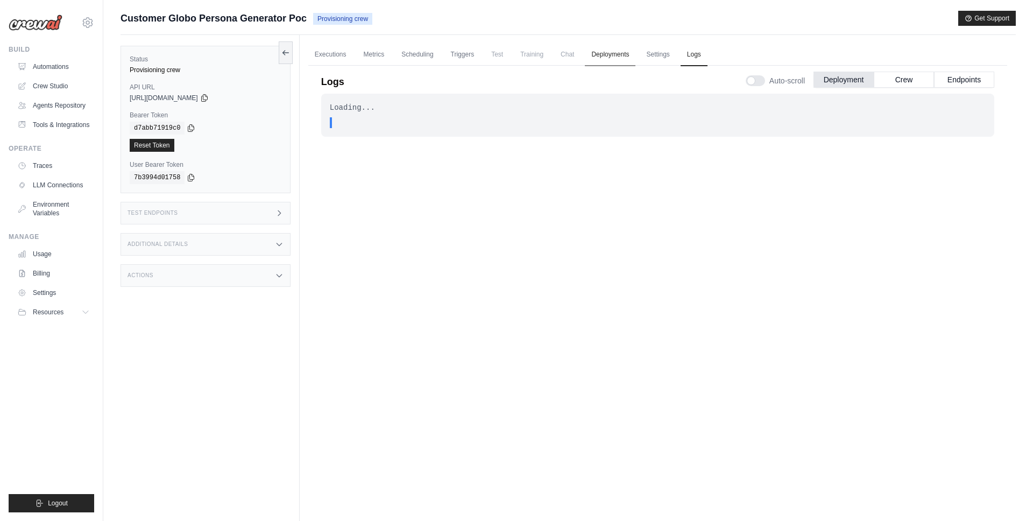
click at [607, 54] on link "Deployments" at bounding box center [610, 55] width 51 height 23
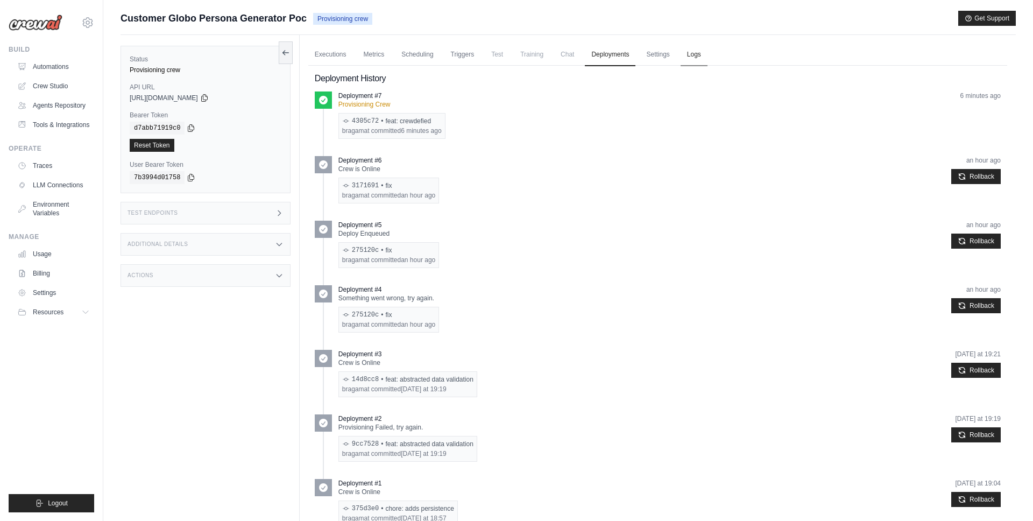
click at [688, 55] on link "Logs" at bounding box center [693, 55] width 27 height 23
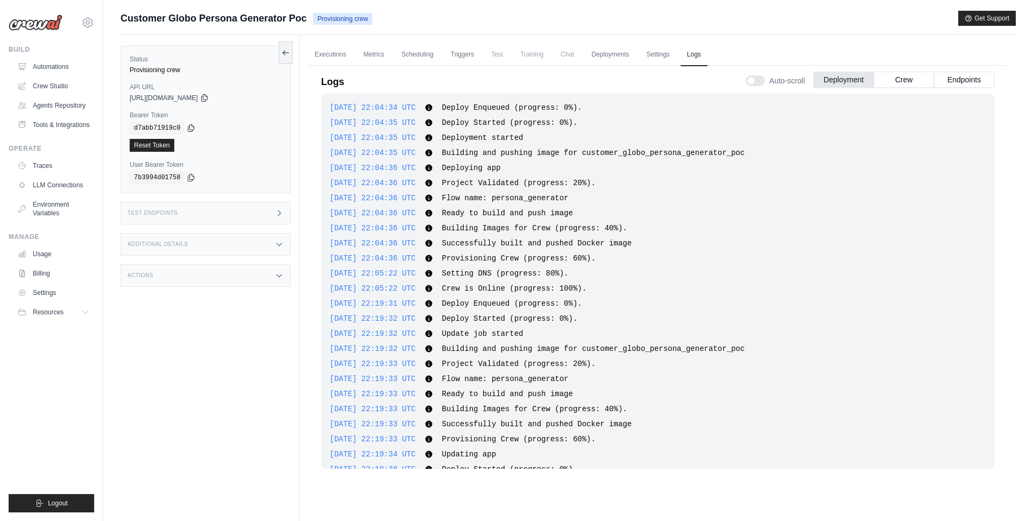
scroll to position [1295, 0]
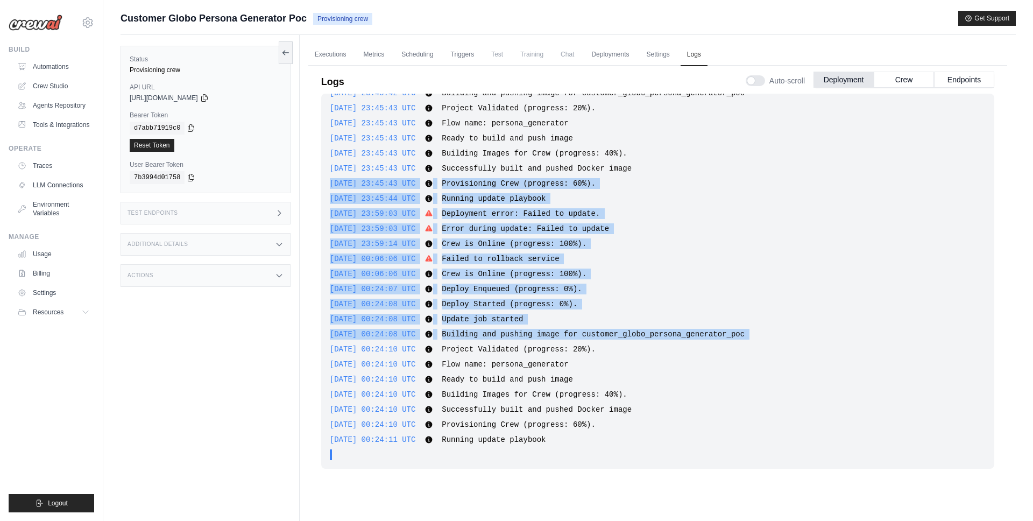
drag, startPoint x: 655, startPoint y: 340, endPoint x: 658, endPoint y: 168, distance: 172.1
click at [658, 168] on div "2025-10-04 22:04:34 UTC Deploy Enqueued (progress: 0%). Show more Show less 202…" at bounding box center [657, 281] width 673 height 375
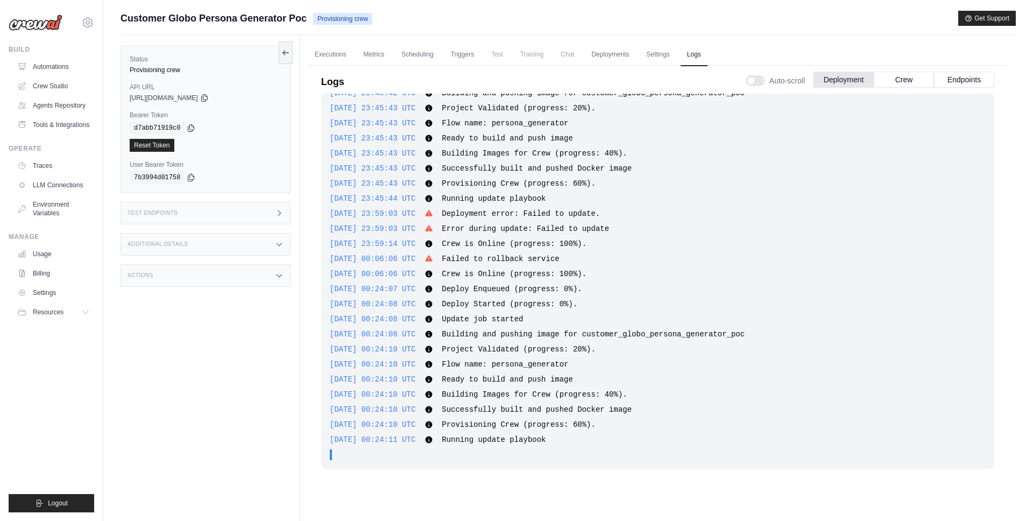
click at [544, 333] on span "Building and pushing image for customer_globo_persona_generator_poc" at bounding box center [593, 334] width 303 height 9
click at [490, 335] on span "Building and pushing image for customer_globo_persona_generator_poc" at bounding box center [593, 334] width 303 height 9
click at [520, 436] on span "Running update playbook" at bounding box center [494, 439] width 104 height 9
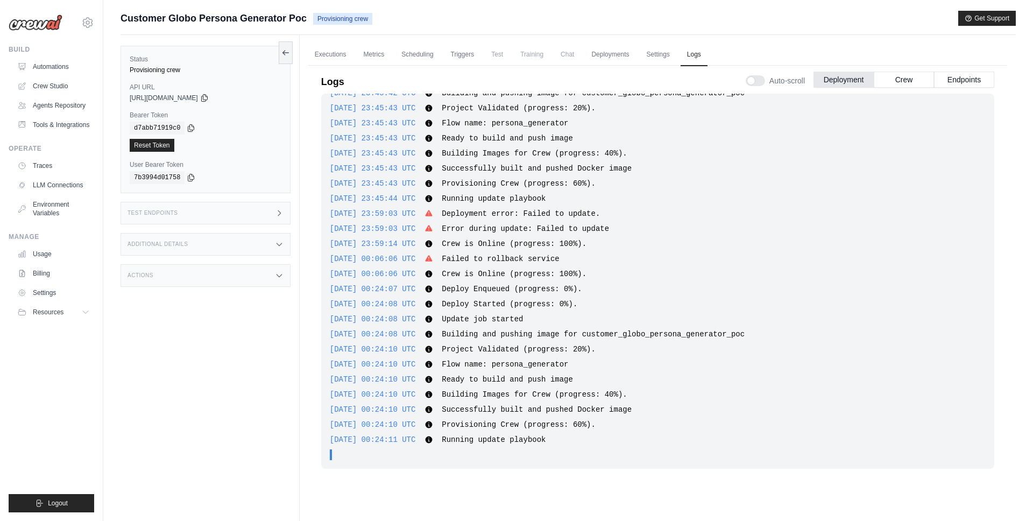
click at [957, 88] on div "Auto-scroll Deployment Crew Endpoints" at bounding box center [869, 78] width 248 height 30
click at [961, 80] on button "Endpoints" at bounding box center [964, 79] width 60 height 16
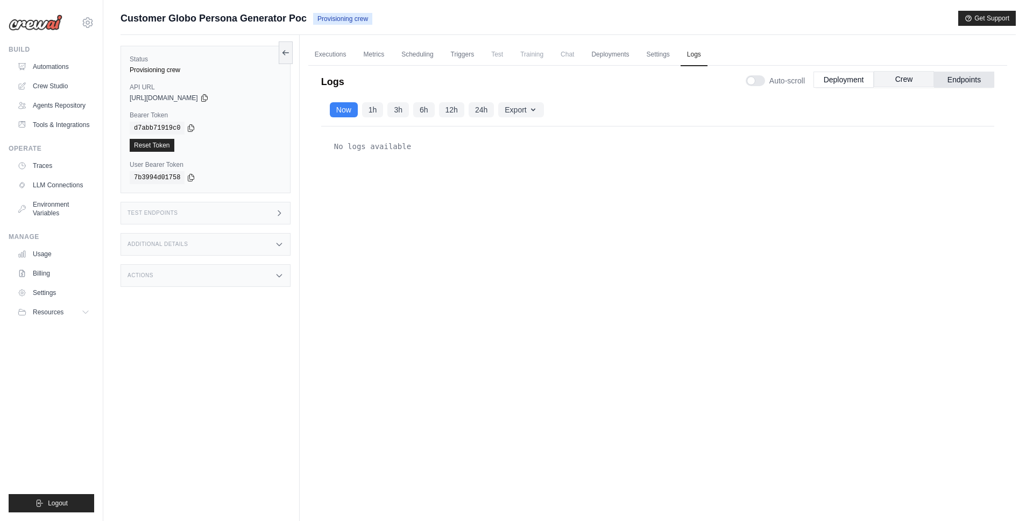
click at [904, 80] on button "Crew" at bounding box center [903, 79] width 60 height 16
click at [849, 80] on button "Deployment" at bounding box center [843, 79] width 60 height 16
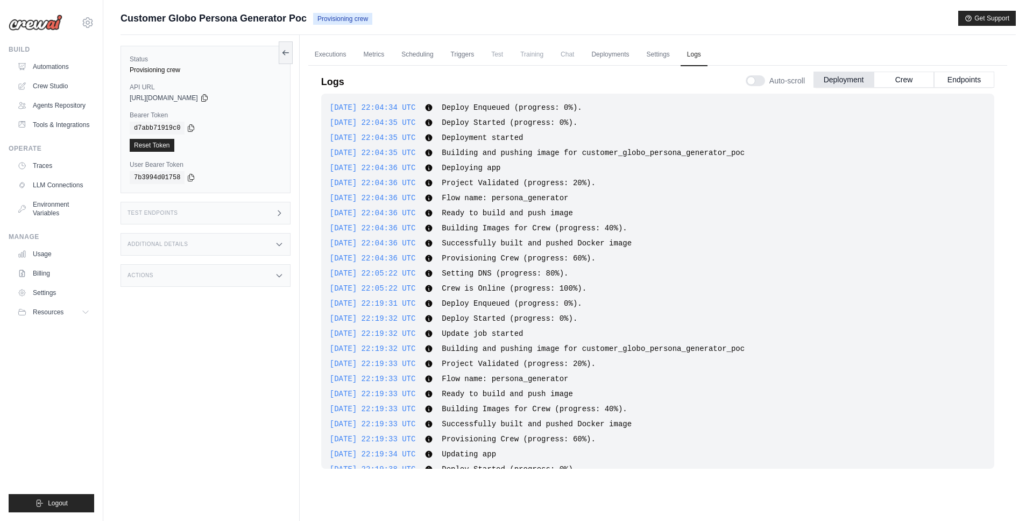
click at [606, 252] on div "2025-10-04 22:04:34 UTC Deploy Enqueued (progress: 0%). Show more Show less 202…" at bounding box center [657, 281] width 673 height 375
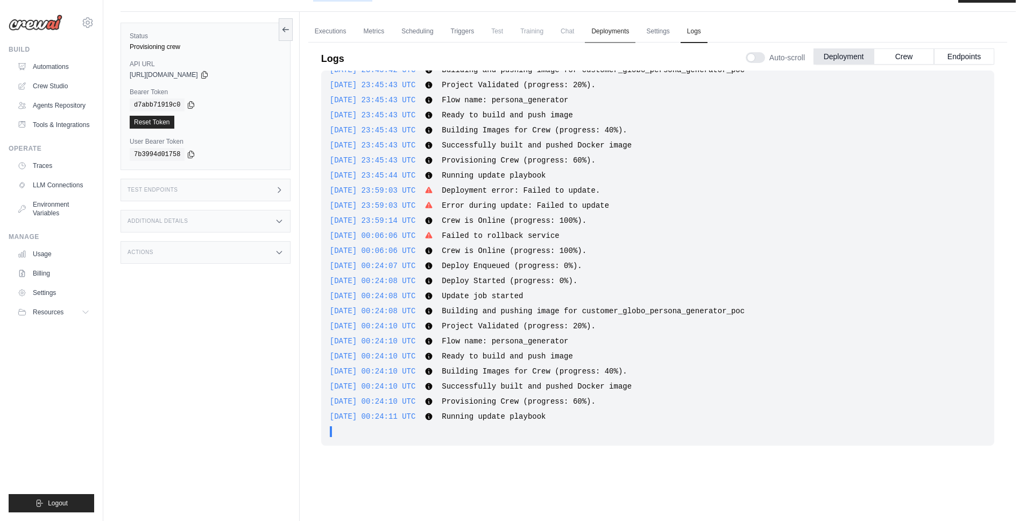
click at [617, 32] on link "Deployments" at bounding box center [610, 31] width 51 height 23
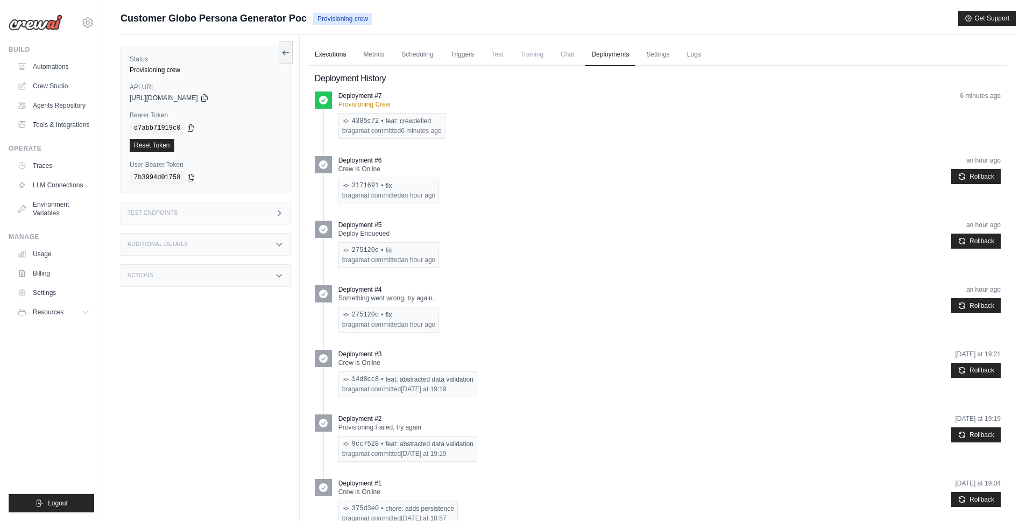
click at [313, 57] on link "Executions" at bounding box center [330, 55] width 45 height 23
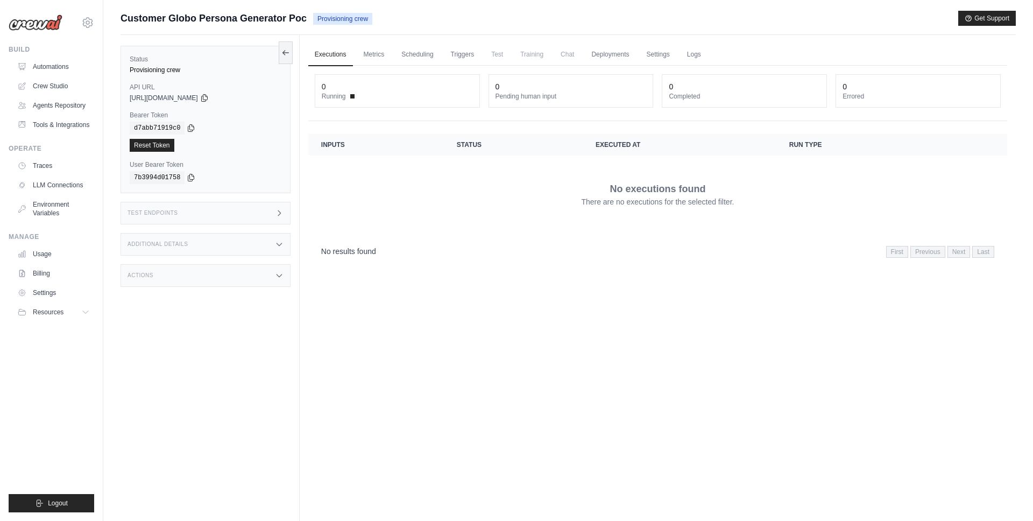
click at [232, 212] on div "Test Endpoints" at bounding box center [205, 213] width 170 height 23
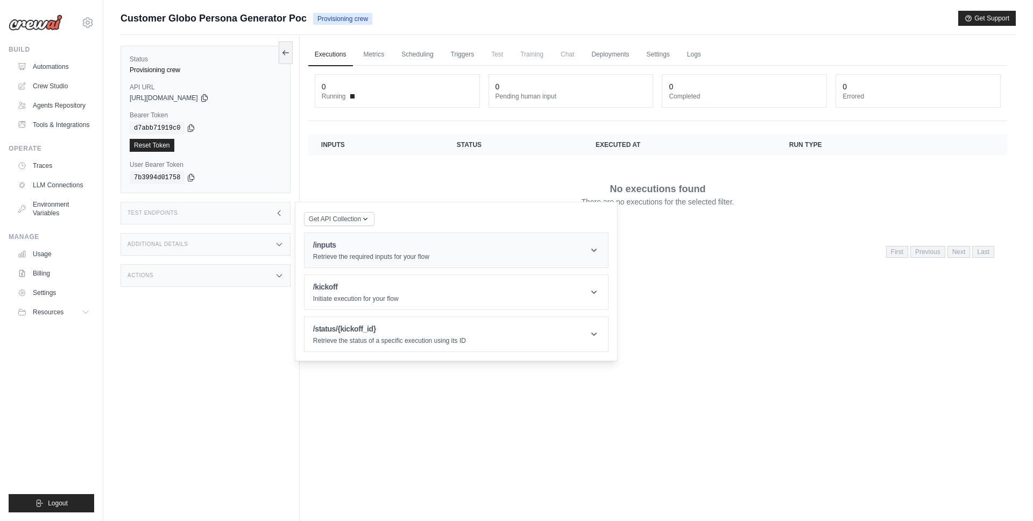
click at [368, 252] on div "/inputs Retrieve the required inputs for your flow" at bounding box center [371, 250] width 116 height 22
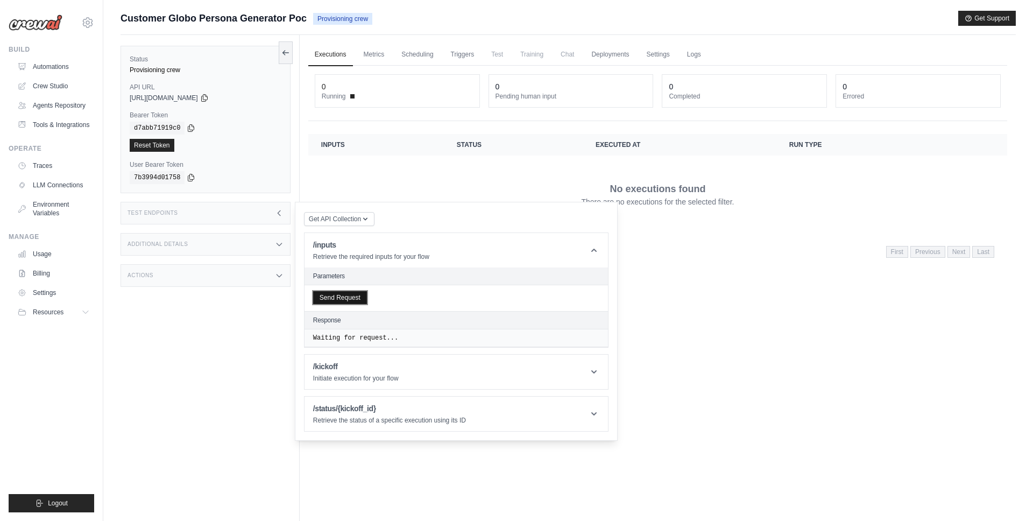
click at [357, 297] on button "Send Request" at bounding box center [340, 297] width 54 height 13
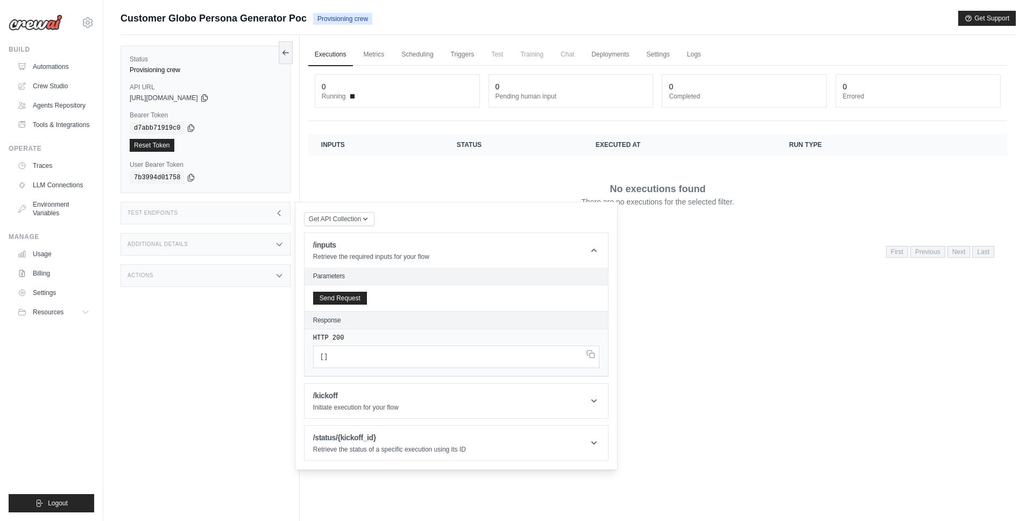
click at [261, 212] on div "Test Endpoints" at bounding box center [205, 213] width 170 height 23
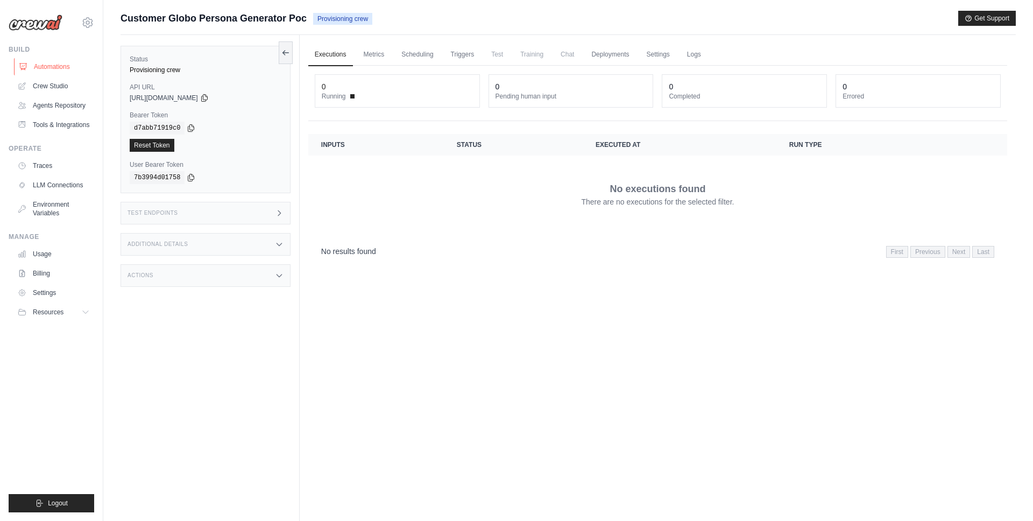
click at [70, 64] on link "Automations" at bounding box center [54, 66] width 81 height 17
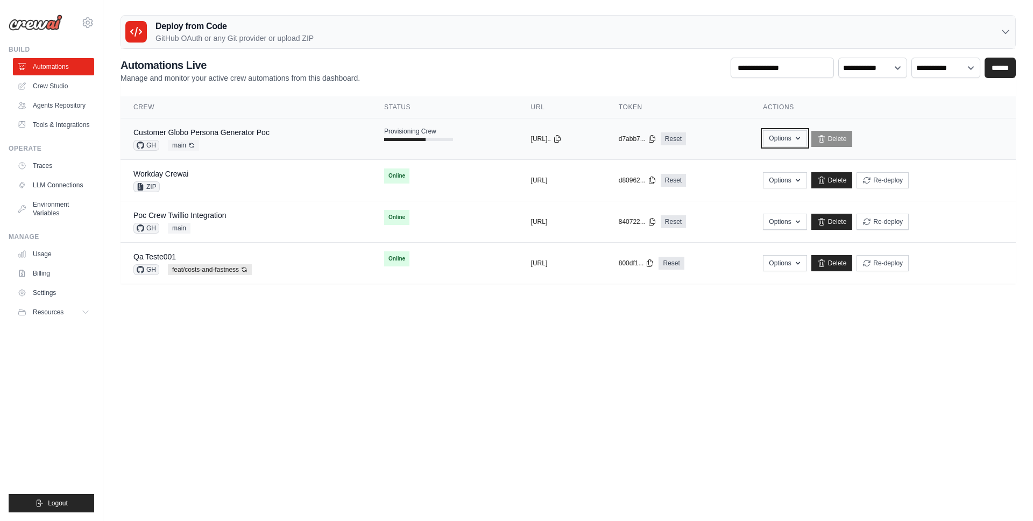
click at [806, 143] on button "Options" at bounding box center [785, 138] width 44 height 16
click at [734, 326] on body "mateus@crewai.com AMBEV - DTC CrewAI Demo Account AB InBev - GHQ" at bounding box center [516, 260] width 1033 height 521
click at [357, 503] on body "mateus@crewai.com AMBEV - DTC CrewAI Demo Account AB InBev - GHQ" at bounding box center [516, 260] width 1033 height 521
click at [147, 131] on link "Customer Globo Persona Generator Poc" at bounding box center [201, 132] width 136 height 9
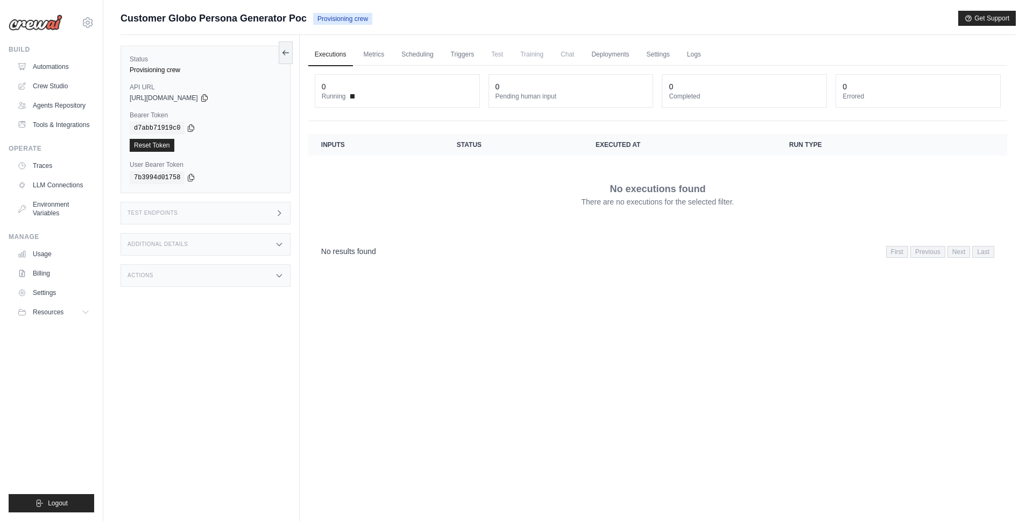
click at [190, 215] on div "Test Endpoints" at bounding box center [205, 213] width 170 height 23
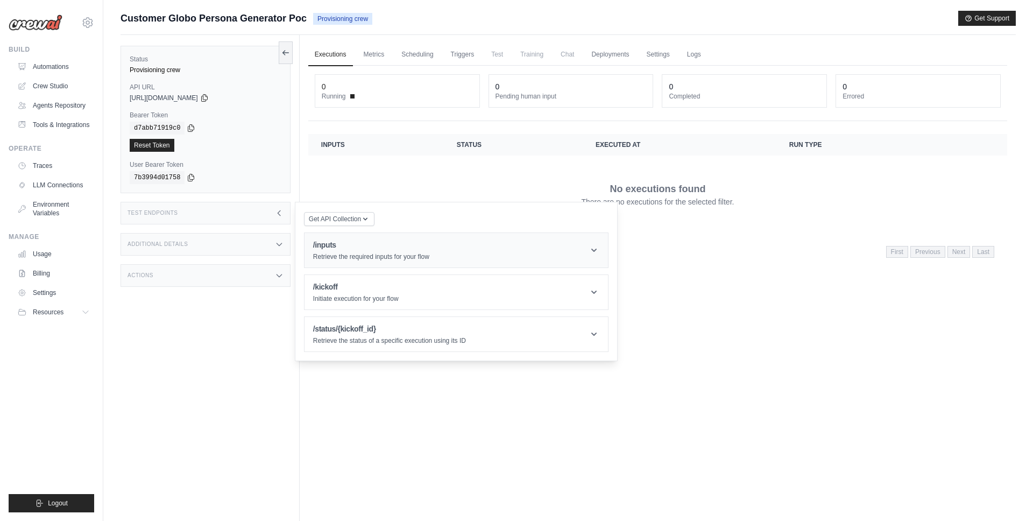
click at [354, 261] on header "/inputs Retrieve the required inputs for your flow" at bounding box center [455, 250] width 303 height 34
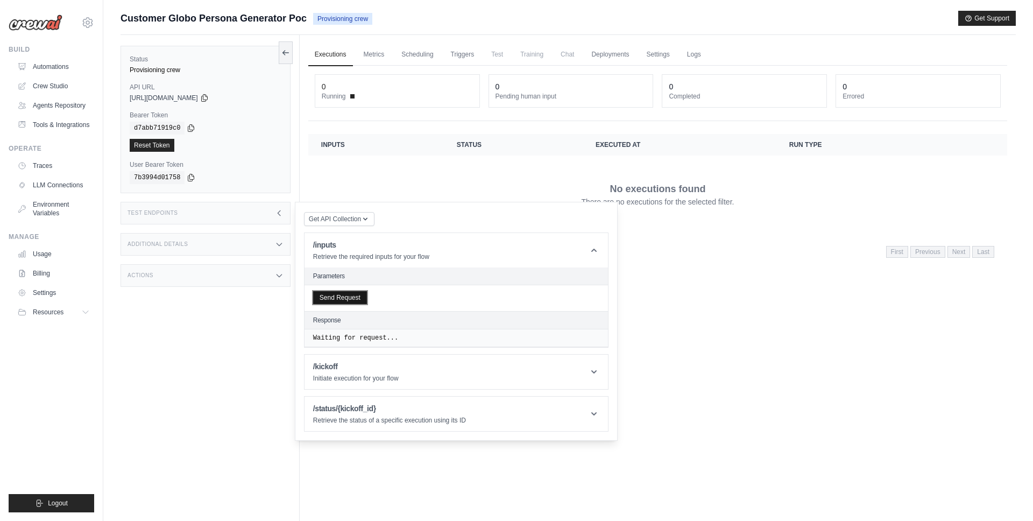
click at [352, 295] on button "Send Request" at bounding box center [340, 297] width 54 height 13
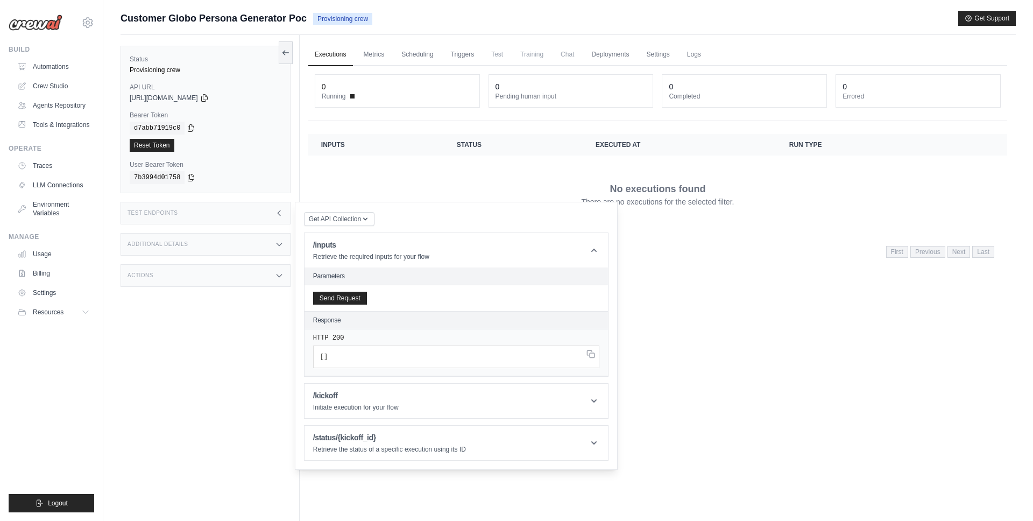
click at [271, 215] on div "Test Endpoints" at bounding box center [205, 213] width 170 height 23
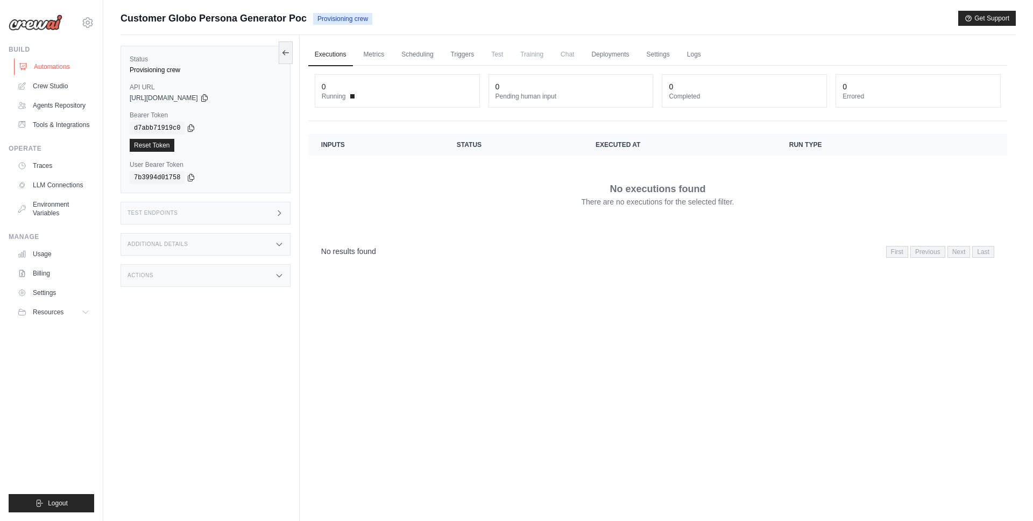
click at [64, 72] on link "Automations" at bounding box center [54, 66] width 81 height 17
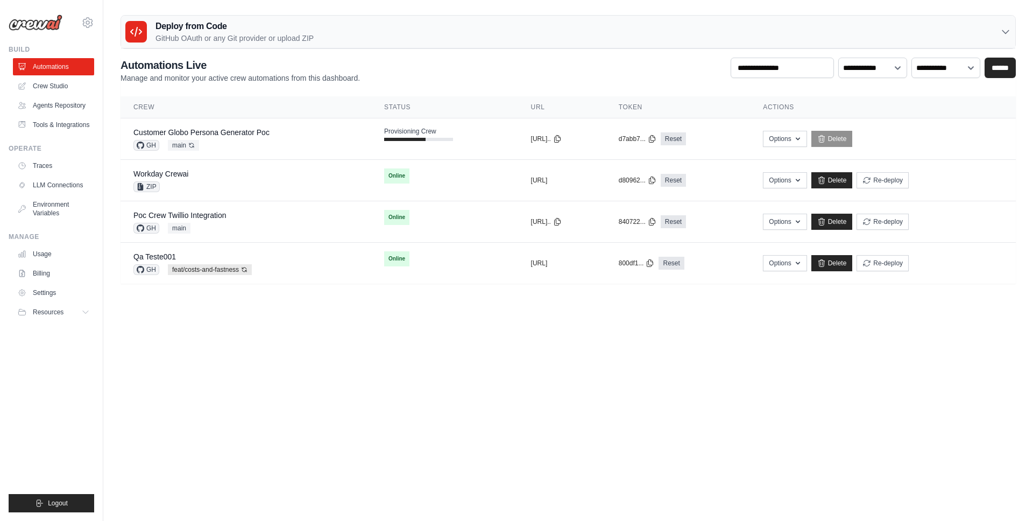
click at [389, 354] on body "mateus@crewai.com AMBEV - DTC CrewAI Demo Account AB InBev - GHQ" at bounding box center [516, 260] width 1033 height 521
click at [806, 140] on button "Options" at bounding box center [785, 138] width 44 height 16
click at [806, 139] on button "Options" at bounding box center [785, 138] width 44 height 16
click at [945, 153] on td "Options Export React JSX Component Export React TSX Component Export MCP Server…" at bounding box center [883, 138] width 266 height 41
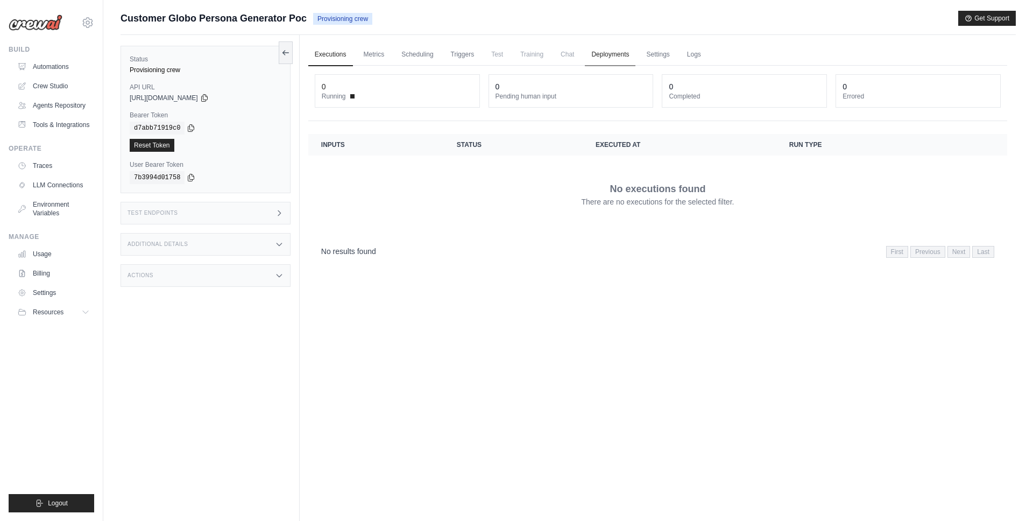
click at [623, 54] on link "Deployments" at bounding box center [610, 55] width 51 height 23
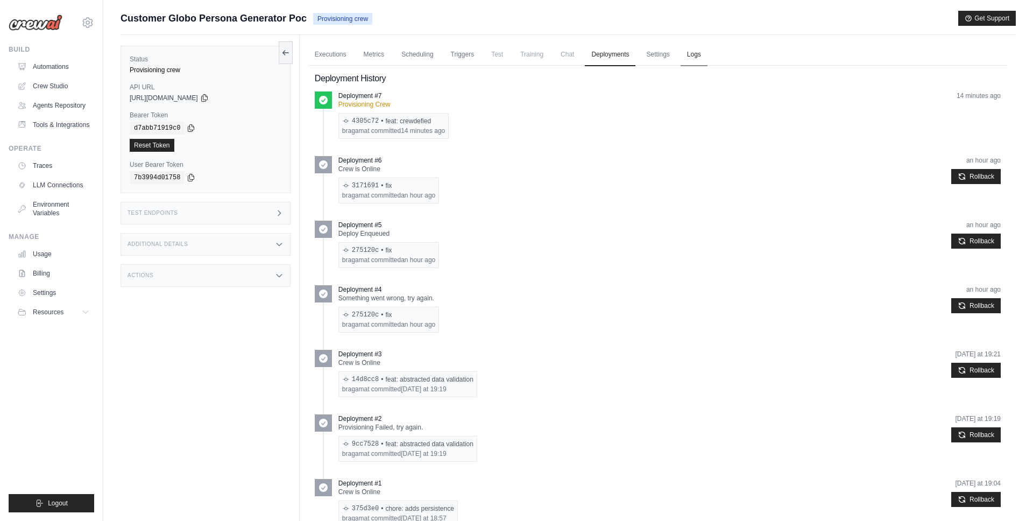
click at [700, 55] on link "Logs" at bounding box center [693, 55] width 27 height 23
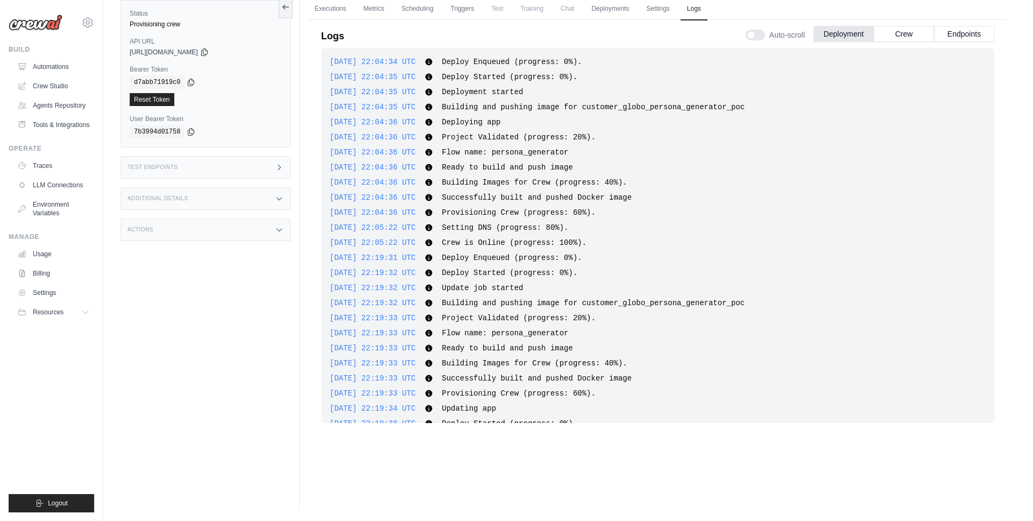
scroll to position [1295, 0]
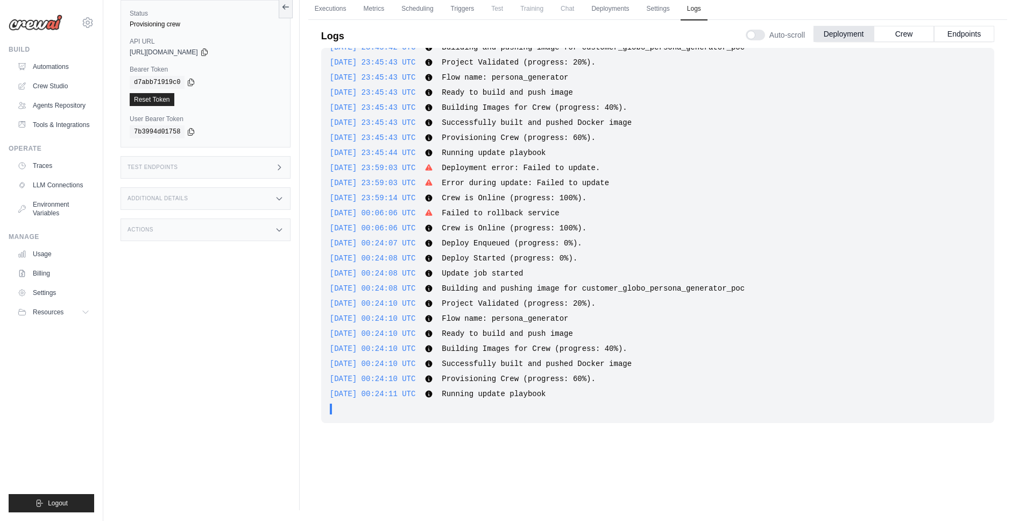
click at [674, 291] on span "Building and pushing image for customer_globo_persona_generator_poc" at bounding box center [593, 288] width 303 height 9
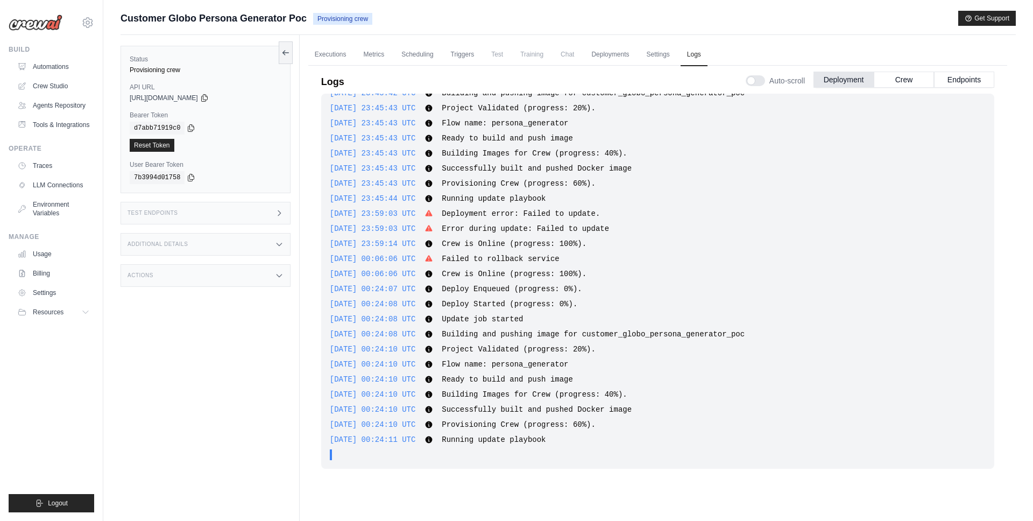
click at [201, 212] on div "Test Endpoints" at bounding box center [205, 213] width 170 height 23
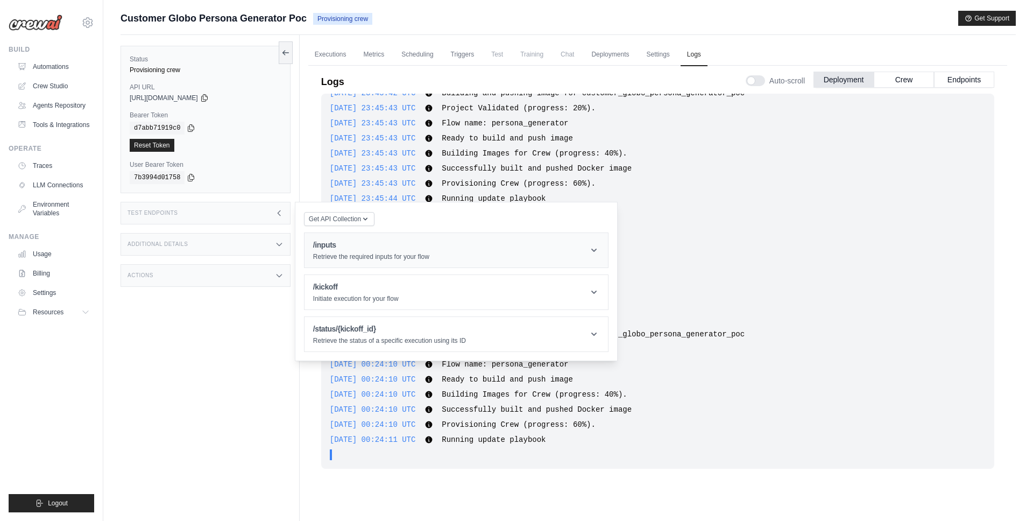
click at [368, 247] on h1 "/inputs" at bounding box center [371, 244] width 116 height 11
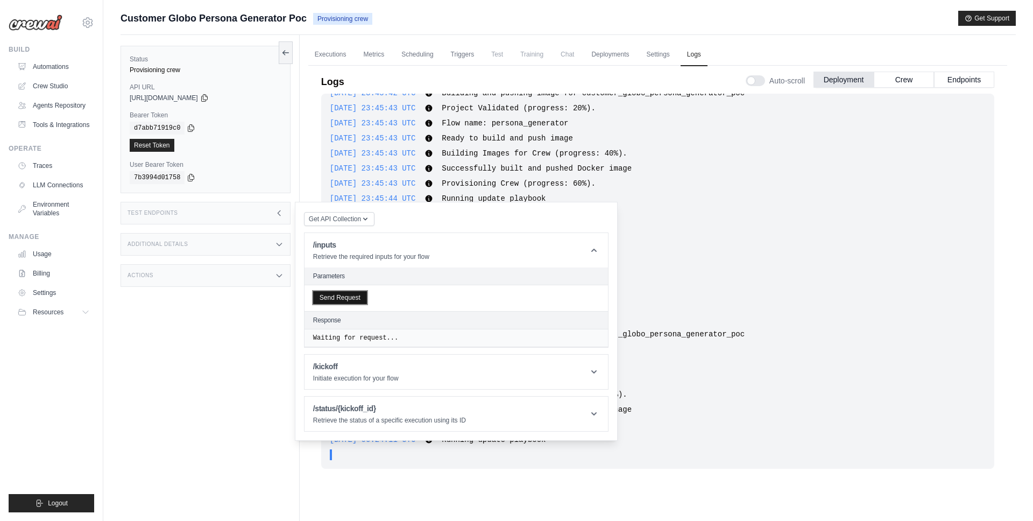
click at [358, 300] on button "Send Request" at bounding box center [340, 297] width 54 height 13
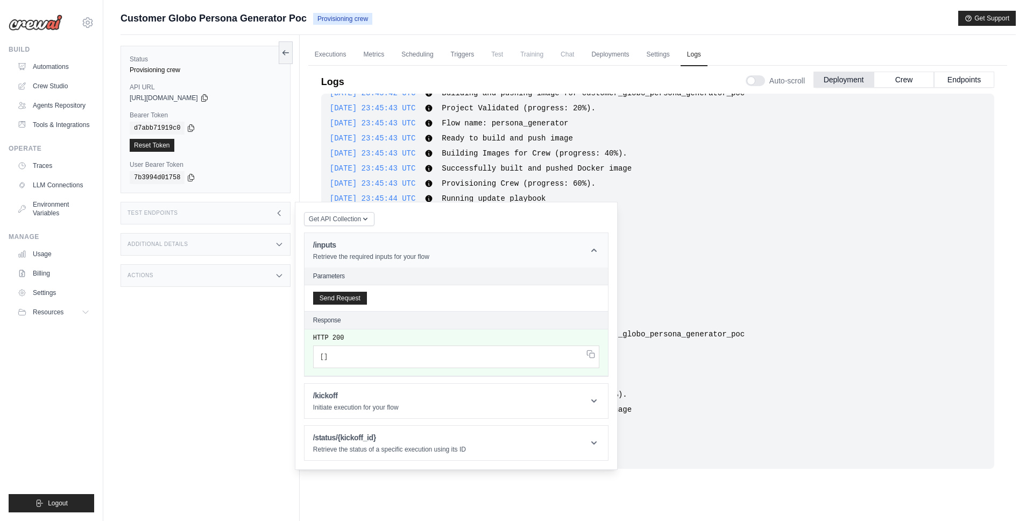
click at [379, 253] on p "Retrieve the required inputs for your flow" at bounding box center [371, 256] width 116 height 9
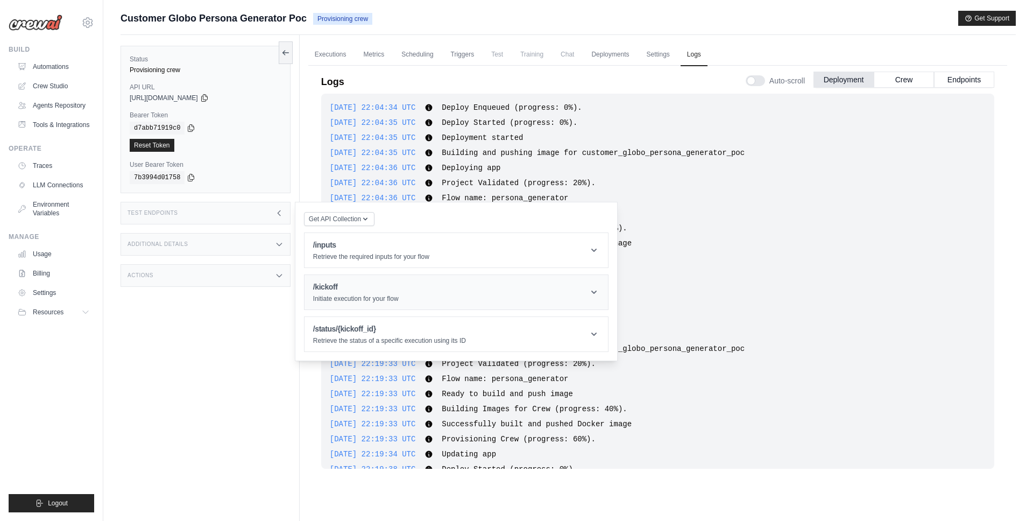
scroll to position [1295, 0]
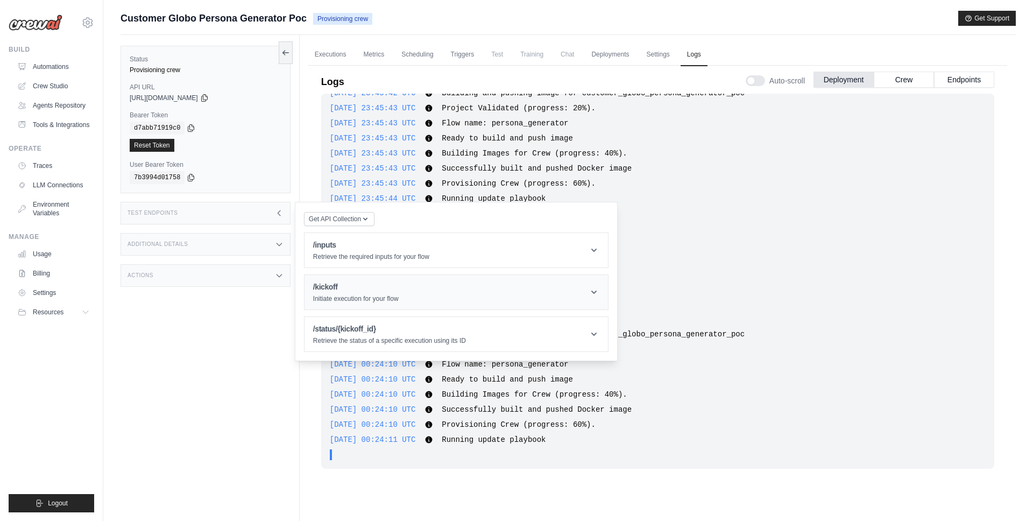
click at [358, 294] on p "Initiate execution for your flow" at bounding box center [356, 298] width 86 height 9
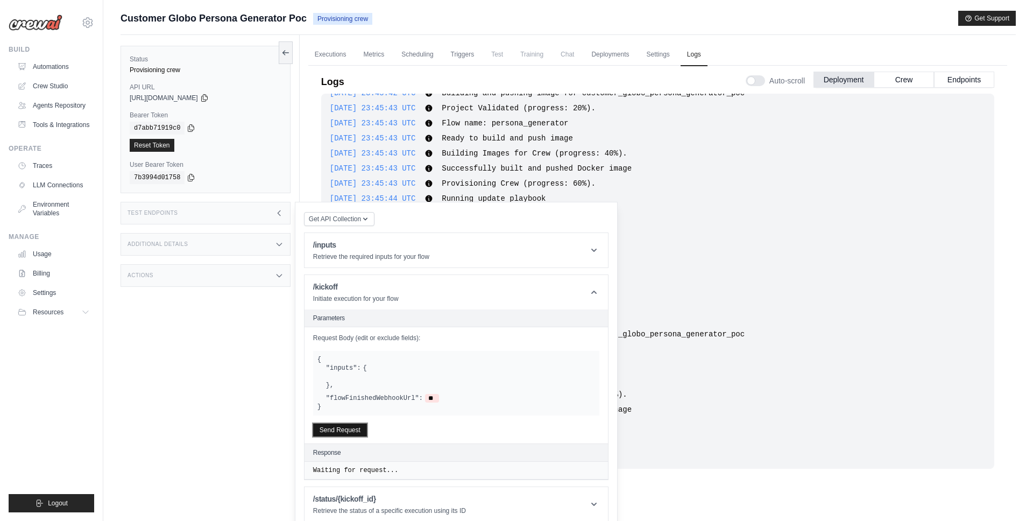
click at [339, 434] on button "Send Request" at bounding box center [340, 429] width 54 height 13
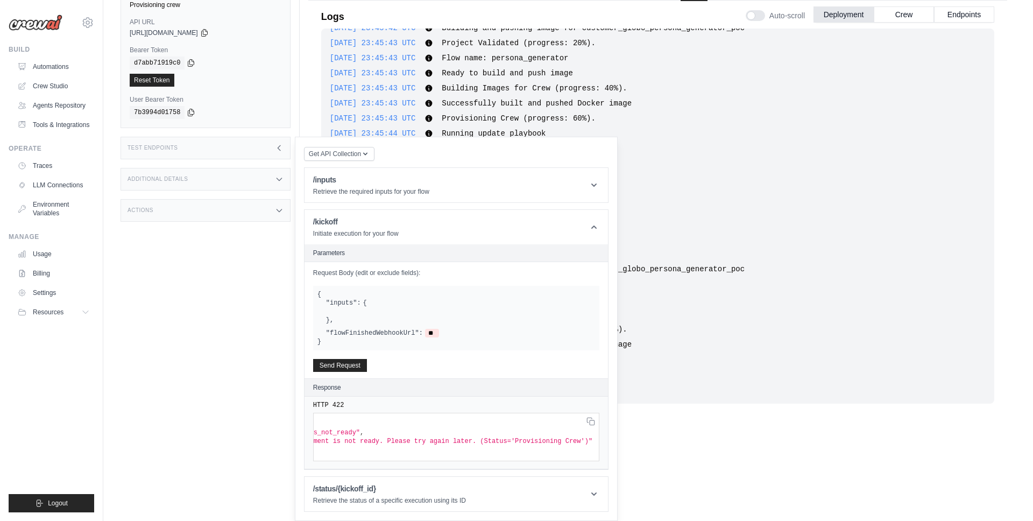
scroll to position [0, 0]
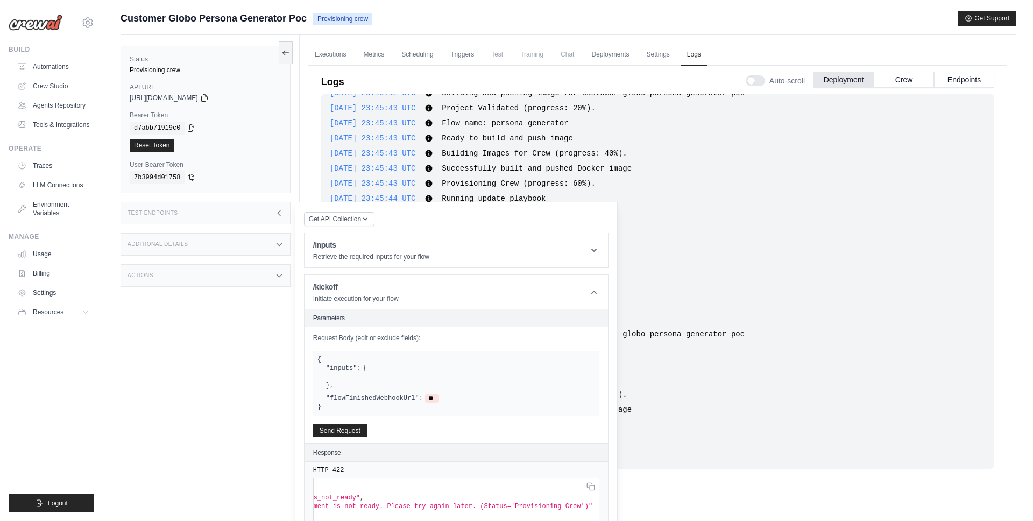
click at [262, 205] on div "Test Endpoints" at bounding box center [205, 213] width 170 height 23
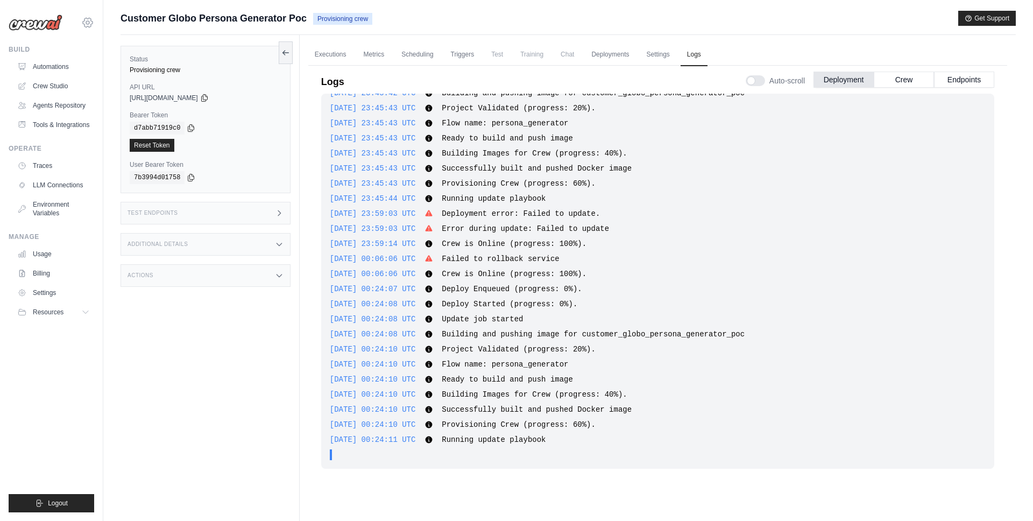
click at [88, 21] on icon at bounding box center [87, 22] width 3 height 3
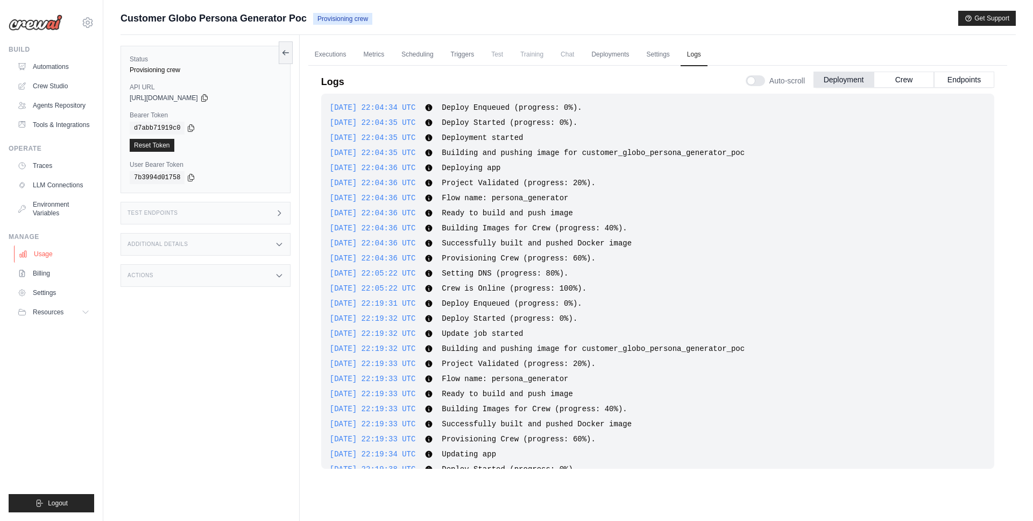
scroll to position [1295, 0]
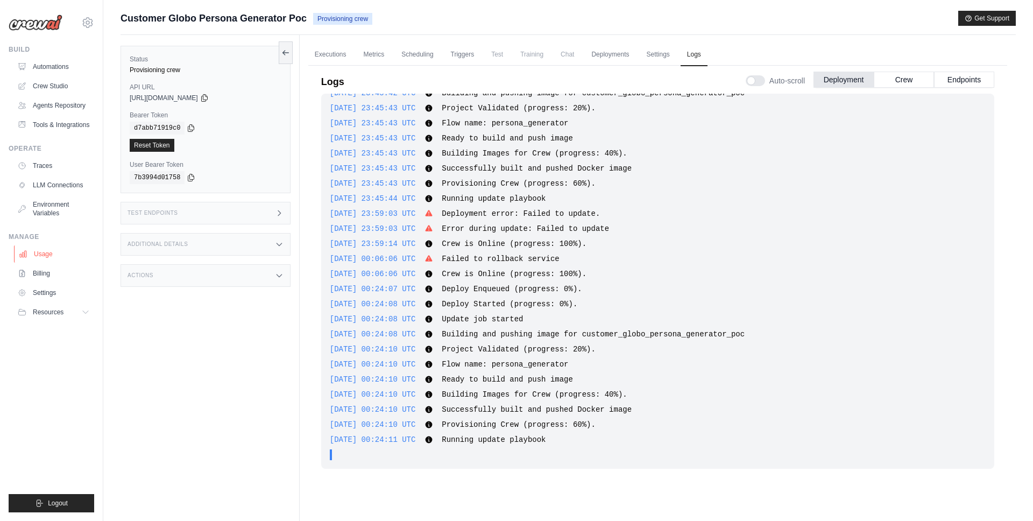
click at [46, 261] on link "Usage" at bounding box center [54, 253] width 81 height 17
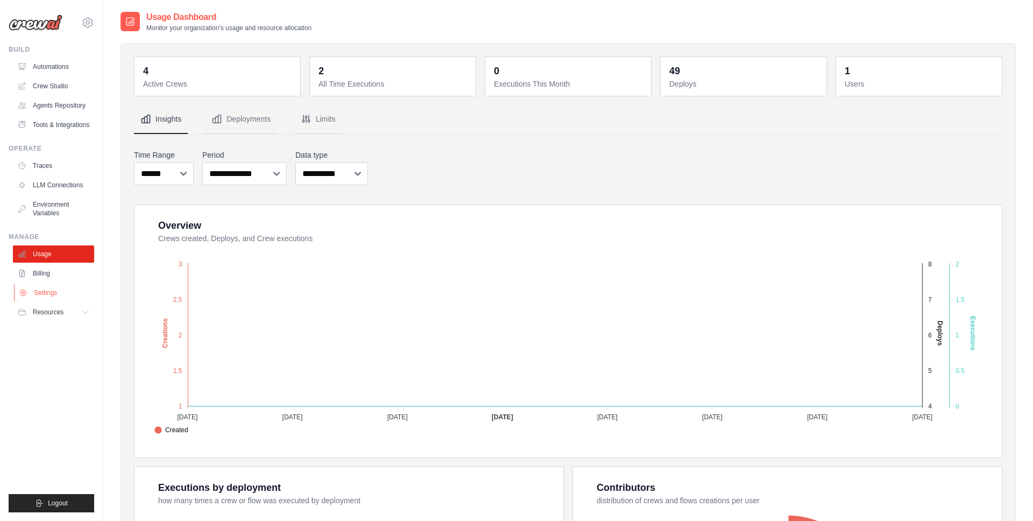
click at [48, 295] on link "Settings" at bounding box center [54, 292] width 81 height 17
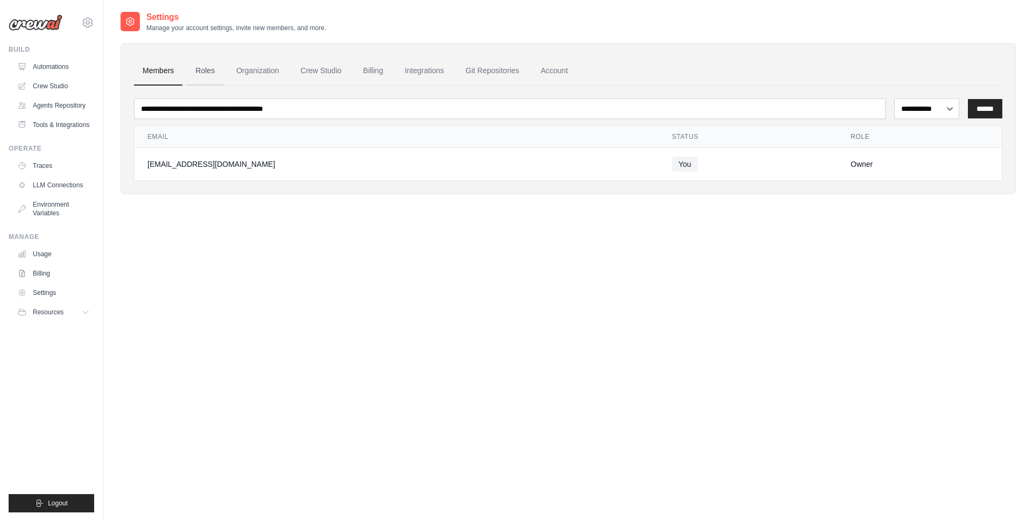
click at [214, 72] on link "Roles" at bounding box center [205, 70] width 37 height 29
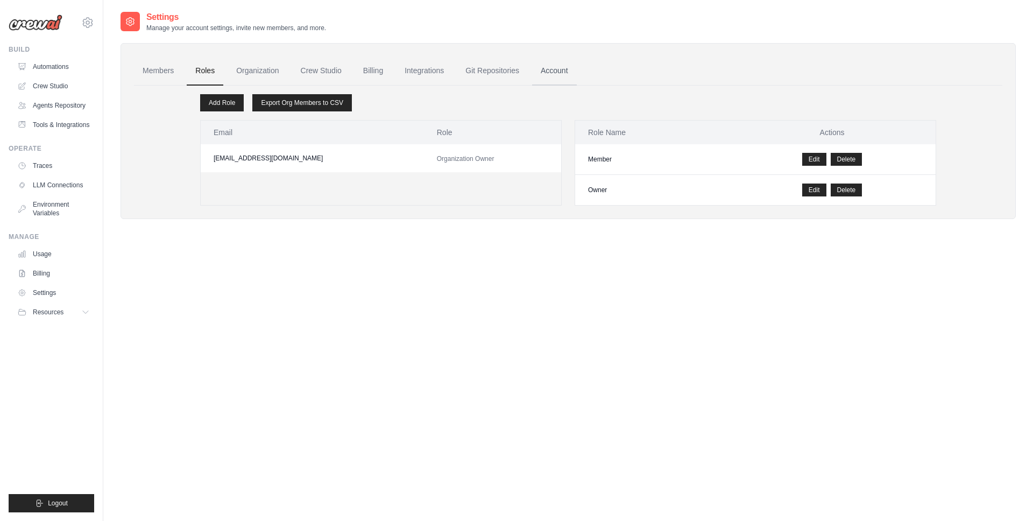
click at [551, 73] on link "Account" at bounding box center [554, 70] width 45 height 29
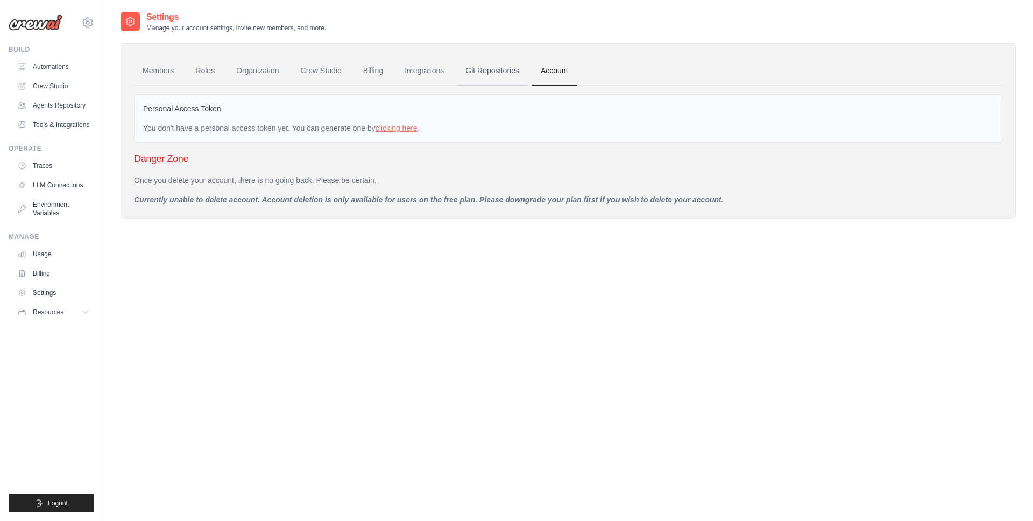
click at [474, 68] on link "Git Repositories" at bounding box center [492, 70] width 71 height 29
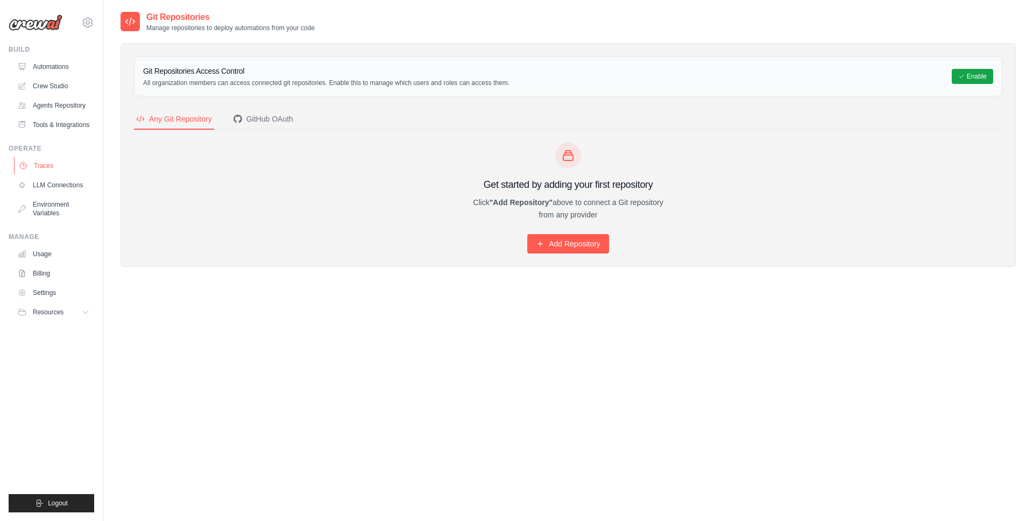
click at [40, 165] on link "Traces" at bounding box center [54, 165] width 81 height 17
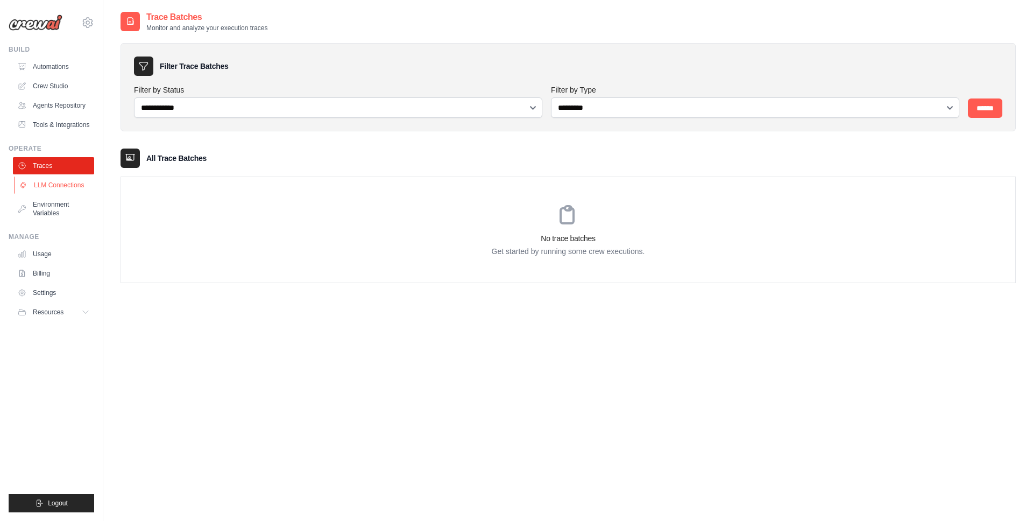
click at [71, 179] on link "LLM Connections" at bounding box center [54, 184] width 81 height 17
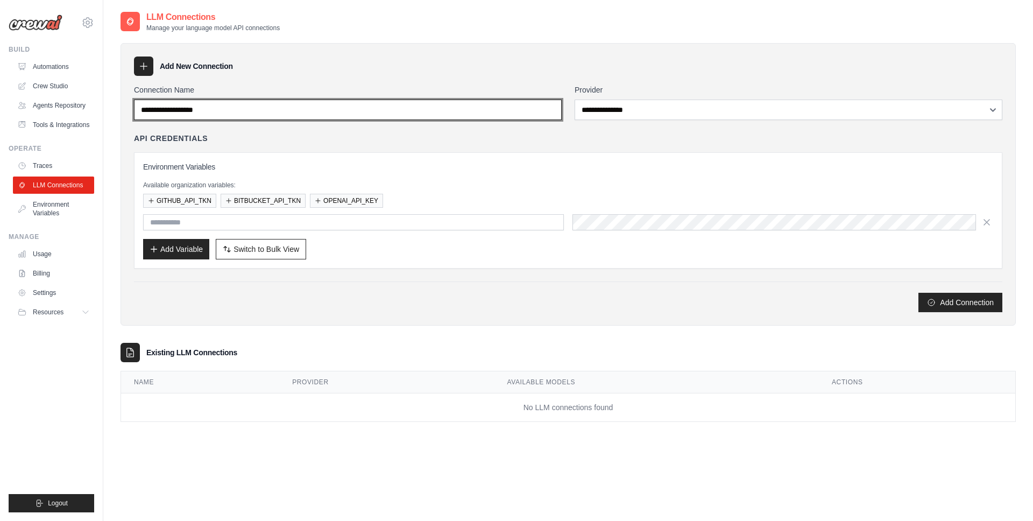
click at [282, 106] on input "Connection Name" at bounding box center [348, 109] width 428 height 20
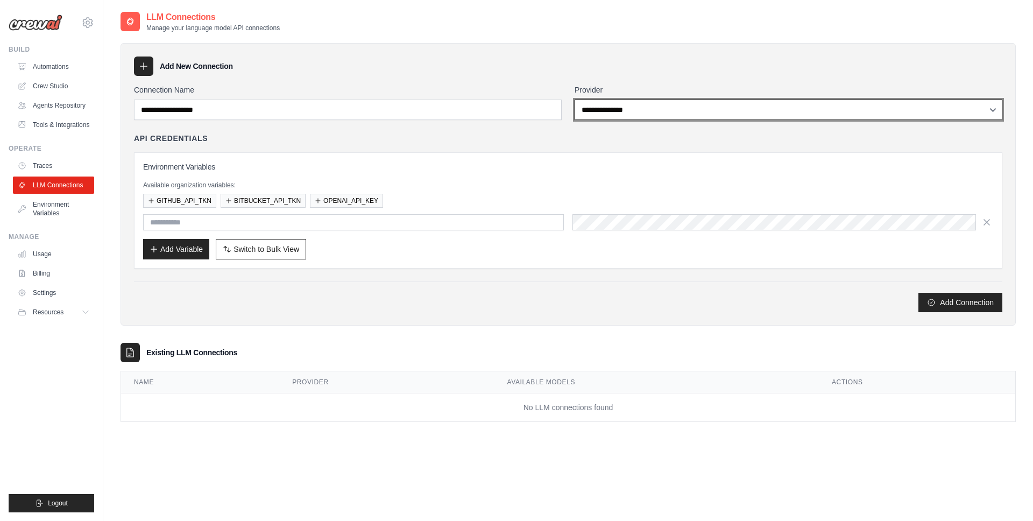
click at [613, 113] on select "**********" at bounding box center [788, 109] width 428 height 20
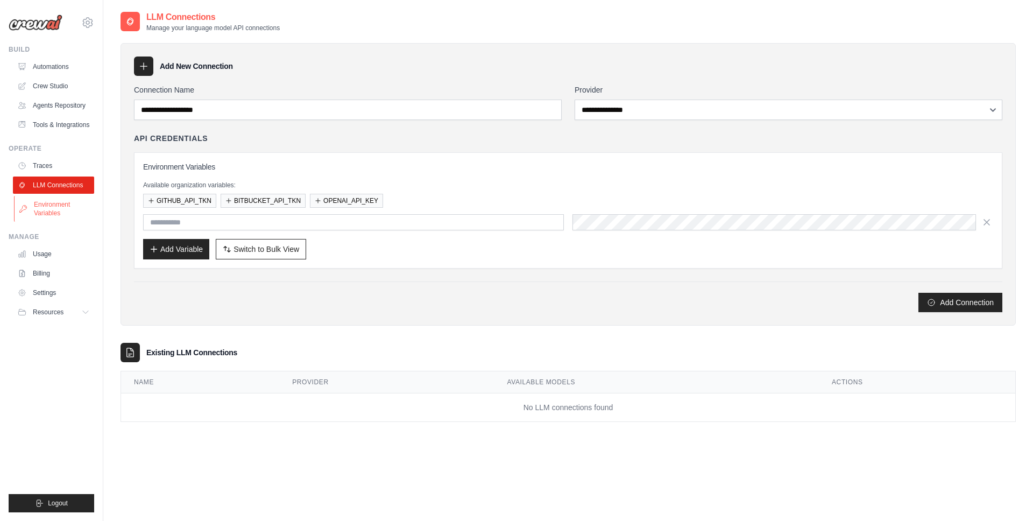
click at [56, 212] on link "Environment Variables" at bounding box center [54, 209] width 81 height 26
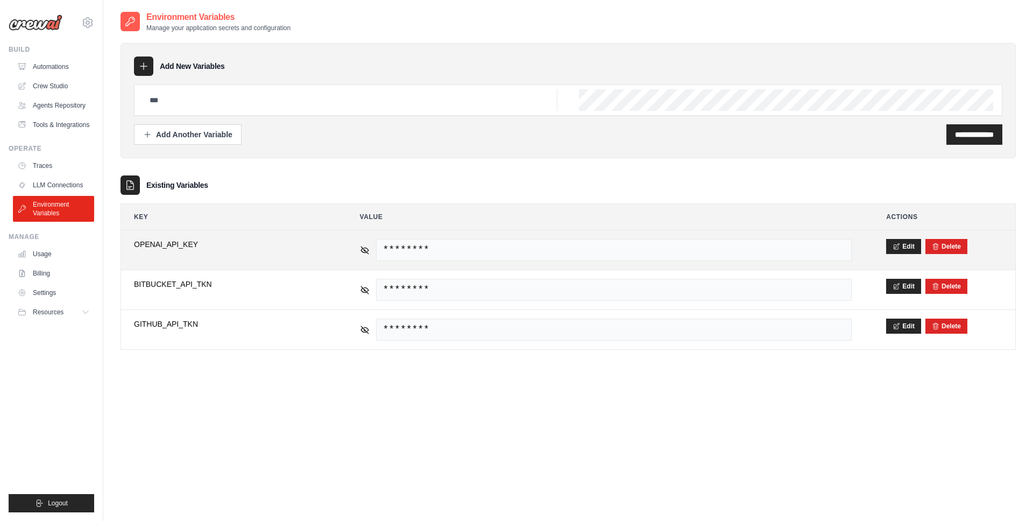
click at [370, 245] on div "********" at bounding box center [606, 250] width 492 height 22
click at [366, 247] on icon at bounding box center [365, 250] width 10 height 10
click at [366, 248] on icon at bounding box center [365, 249] width 8 height 5
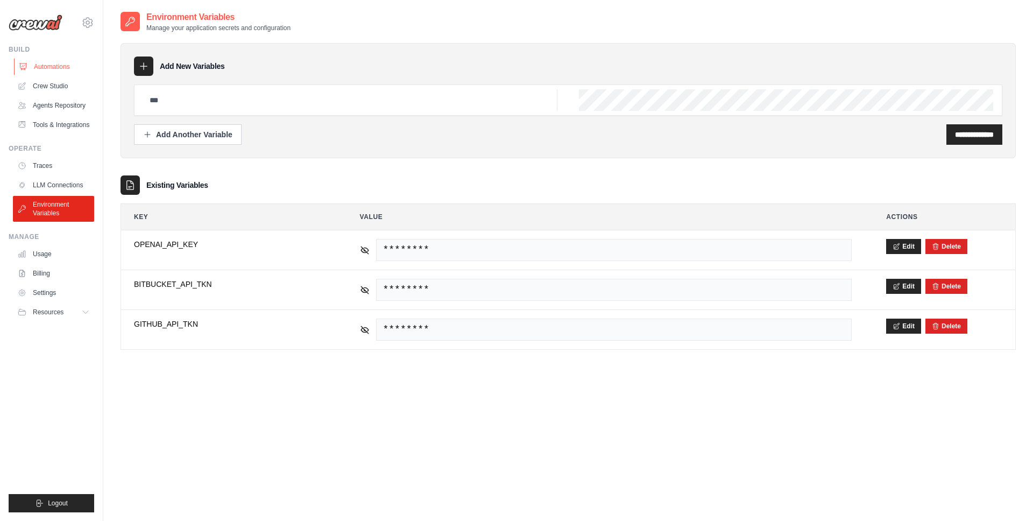
click at [56, 71] on link "Automations" at bounding box center [54, 66] width 81 height 17
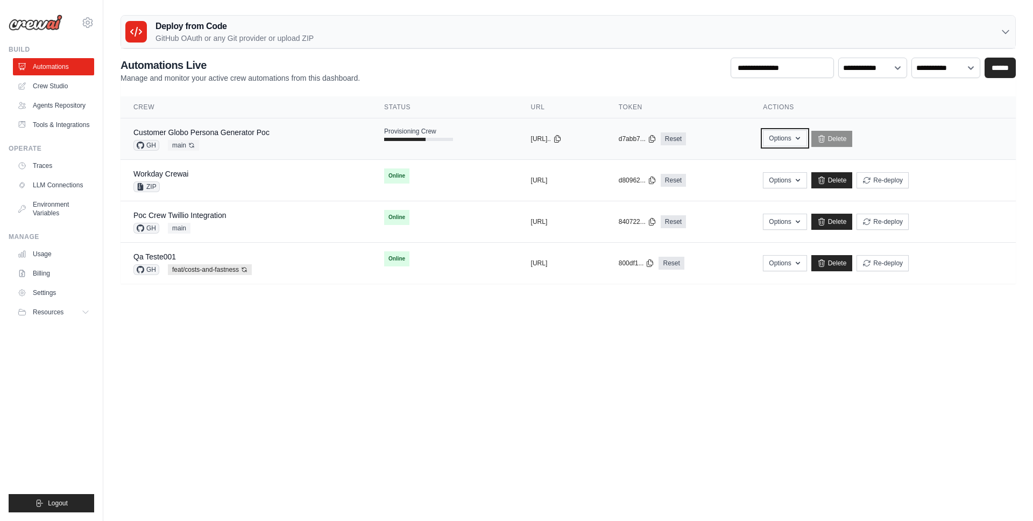
click at [806, 137] on button "Options" at bounding box center [785, 138] width 44 height 16
click at [750, 135] on td "copied d7abb7... Reset" at bounding box center [678, 138] width 145 height 41
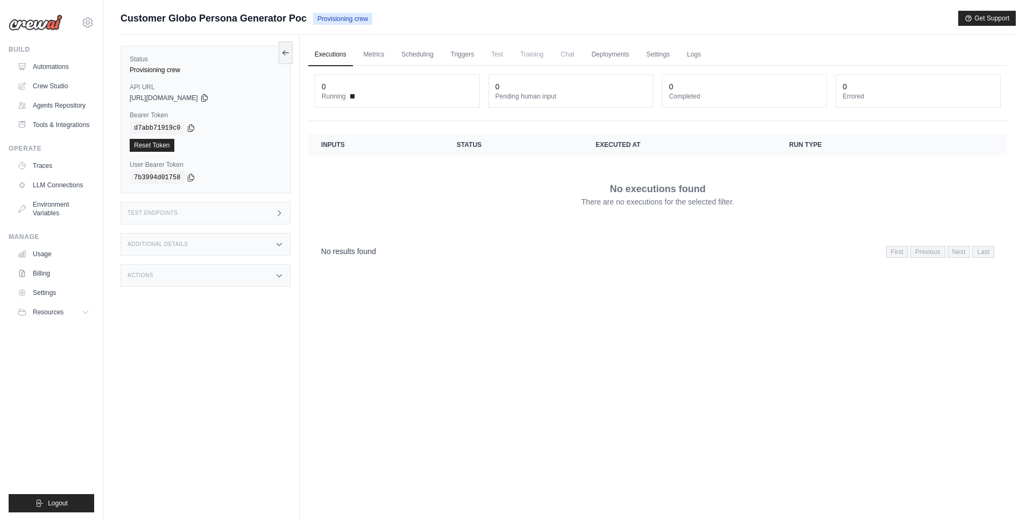
click at [328, 57] on link "Executions" at bounding box center [330, 55] width 45 height 23
click at [376, 55] on link "Metrics" at bounding box center [374, 55] width 34 height 23
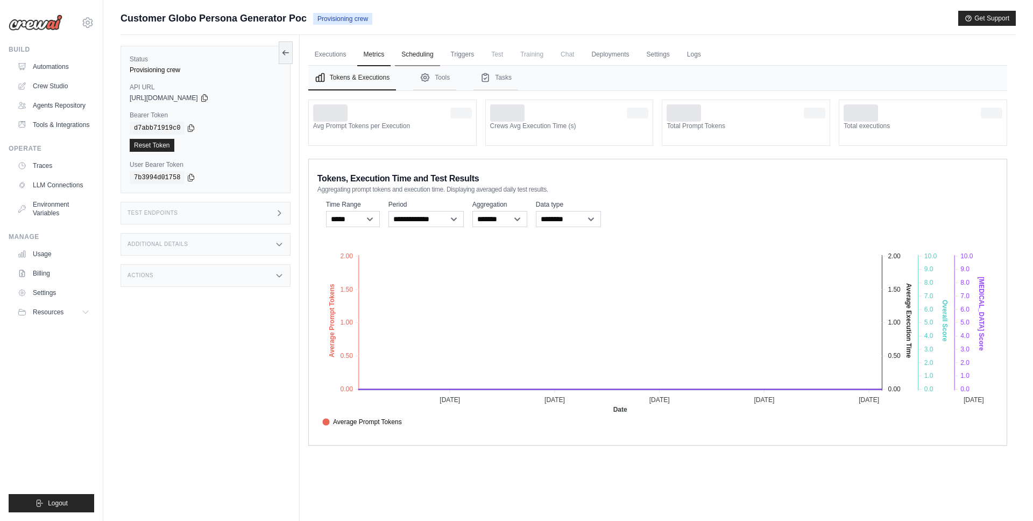
click at [412, 54] on link "Scheduling" at bounding box center [417, 55] width 45 height 23
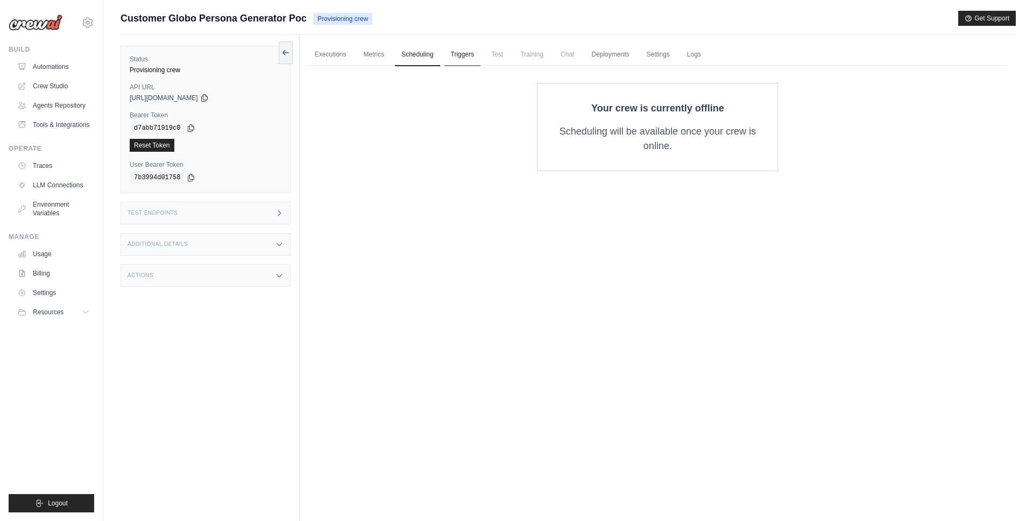
click at [465, 57] on link "Triggers" at bounding box center [462, 55] width 37 height 23
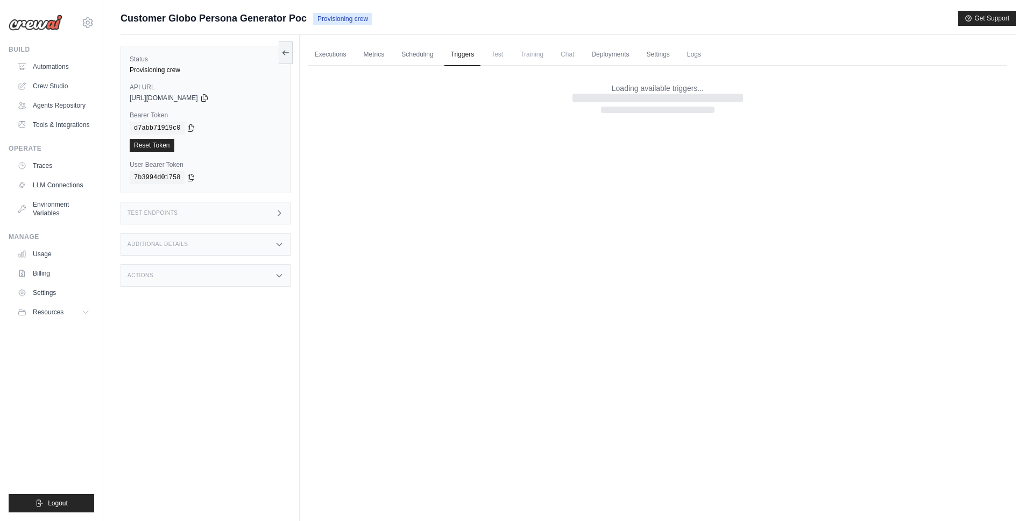
click at [497, 57] on span "Test" at bounding box center [497, 55] width 25 height 22
click at [526, 57] on span "Training" at bounding box center [532, 55] width 36 height 22
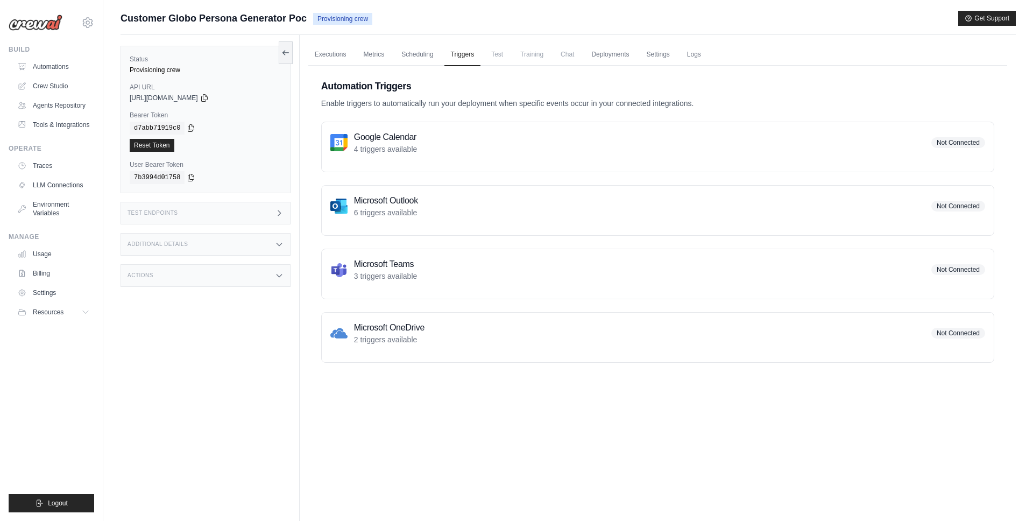
click at [569, 55] on span "Chat" at bounding box center [567, 55] width 26 height 22
click at [605, 53] on link "Deployments" at bounding box center [610, 55] width 51 height 23
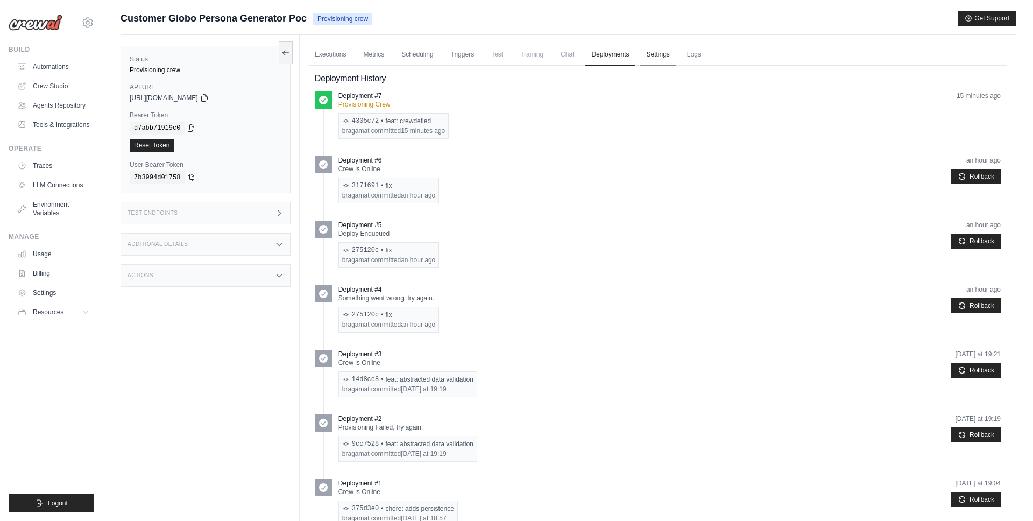
click at [660, 55] on link "Settings" at bounding box center [657, 55] width 36 height 23
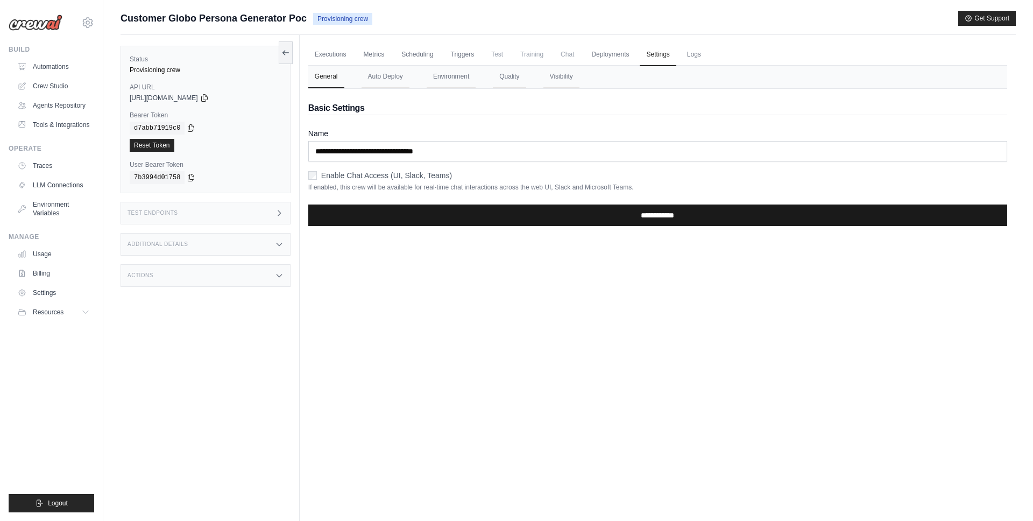
click at [458, 216] on input "**********" at bounding box center [657, 215] width 699 height 22
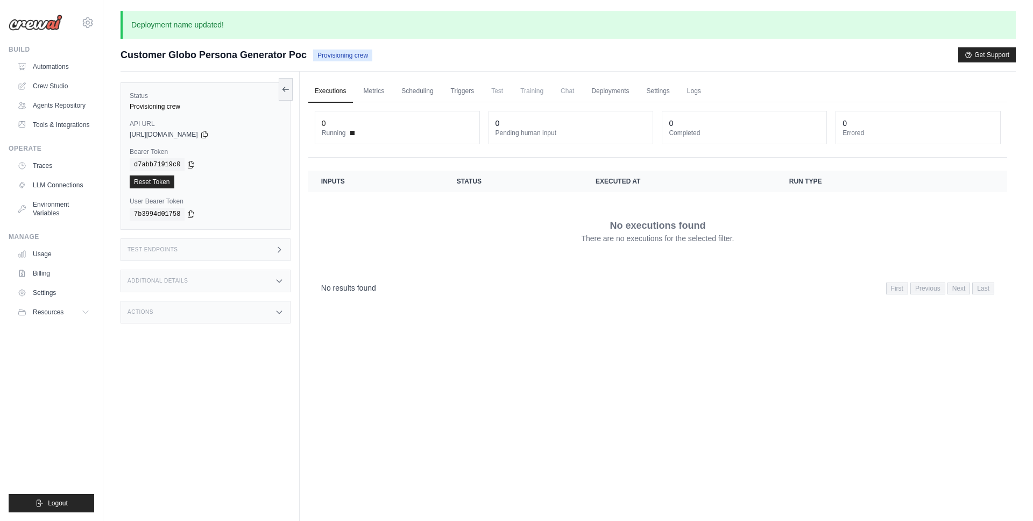
click at [565, 94] on span "Chat" at bounding box center [567, 91] width 26 height 22
click at [630, 93] on link "Deployments" at bounding box center [610, 91] width 51 height 23
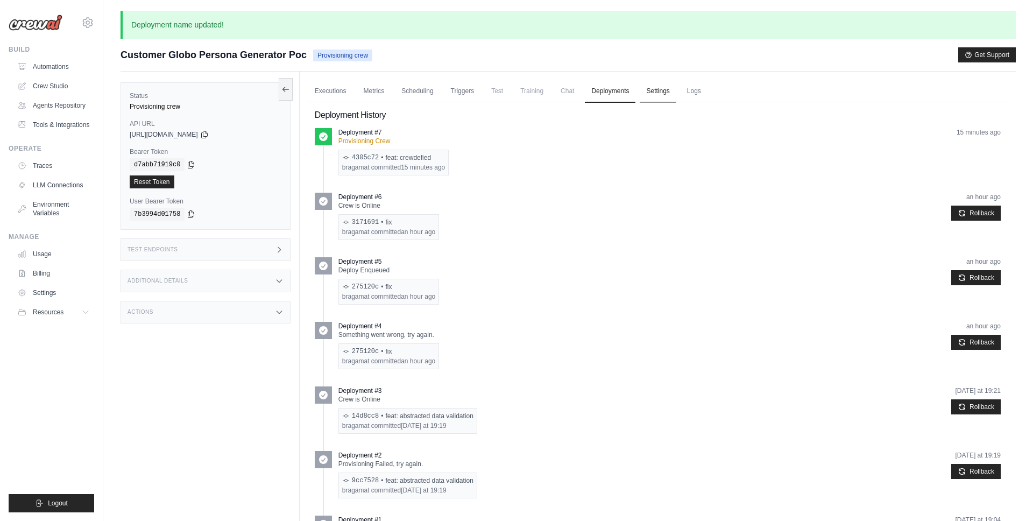
click at [662, 93] on link "Settings" at bounding box center [657, 91] width 36 height 23
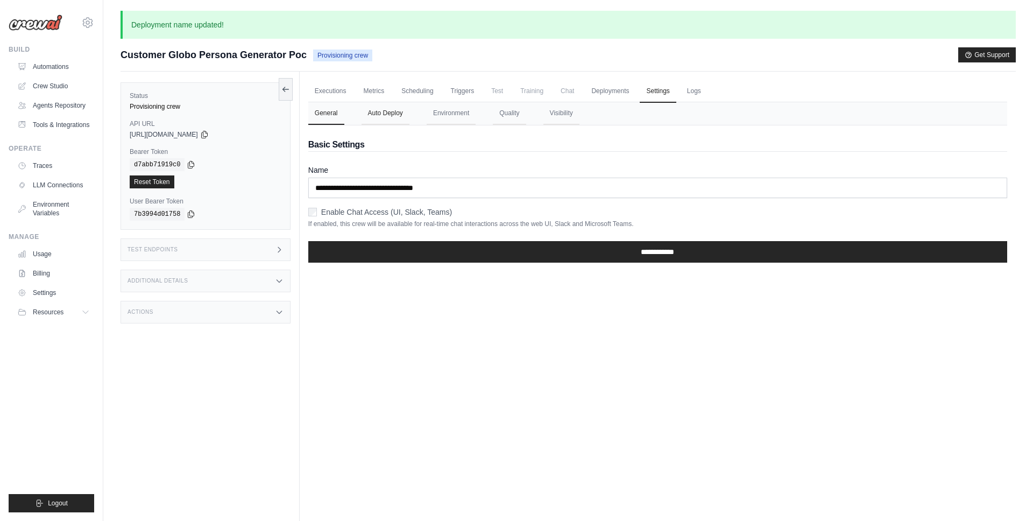
click at [407, 117] on button "Auto Deploy" at bounding box center [385, 113] width 48 height 23
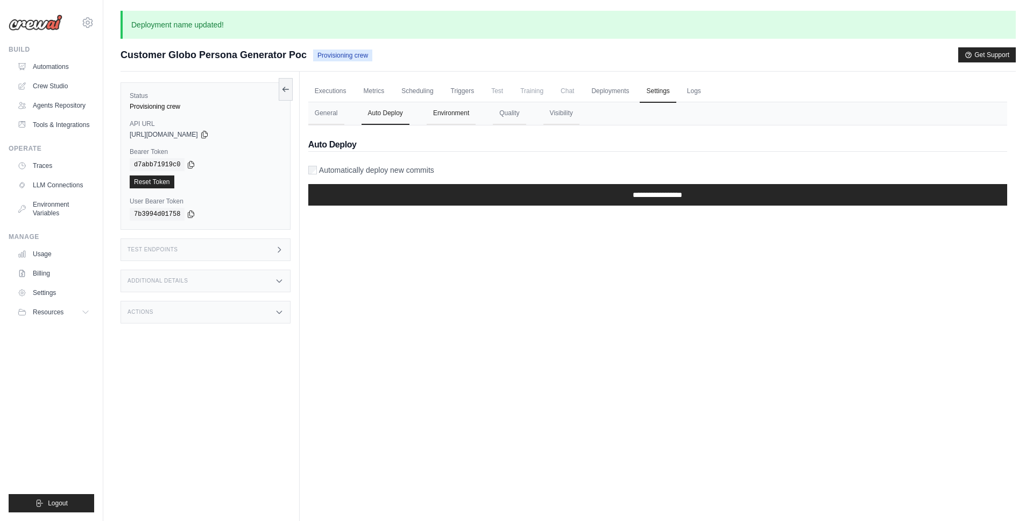
click at [440, 119] on button "Environment" at bounding box center [451, 113] width 49 height 23
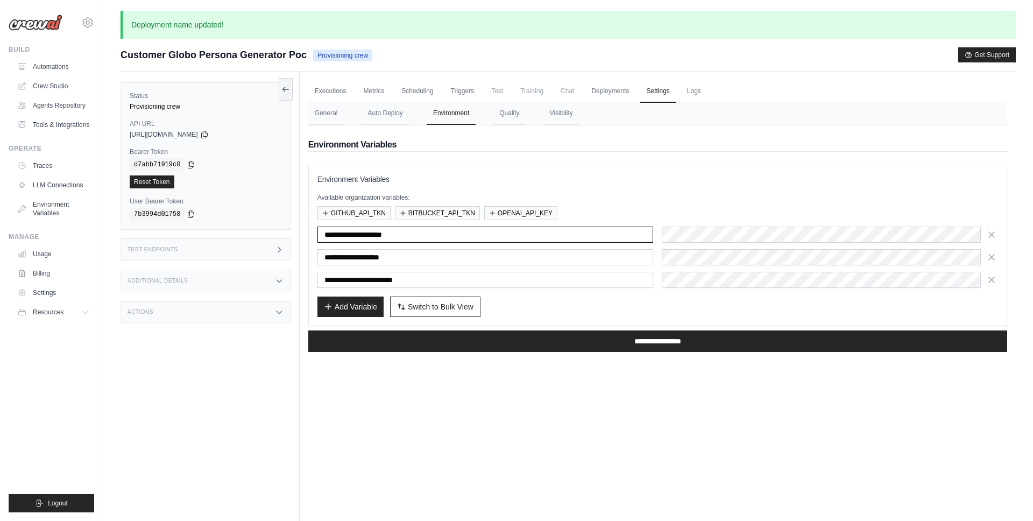
click at [456, 235] on input "**********" at bounding box center [485, 234] width 336 height 16
click at [509, 112] on button "Quality" at bounding box center [509, 113] width 33 height 23
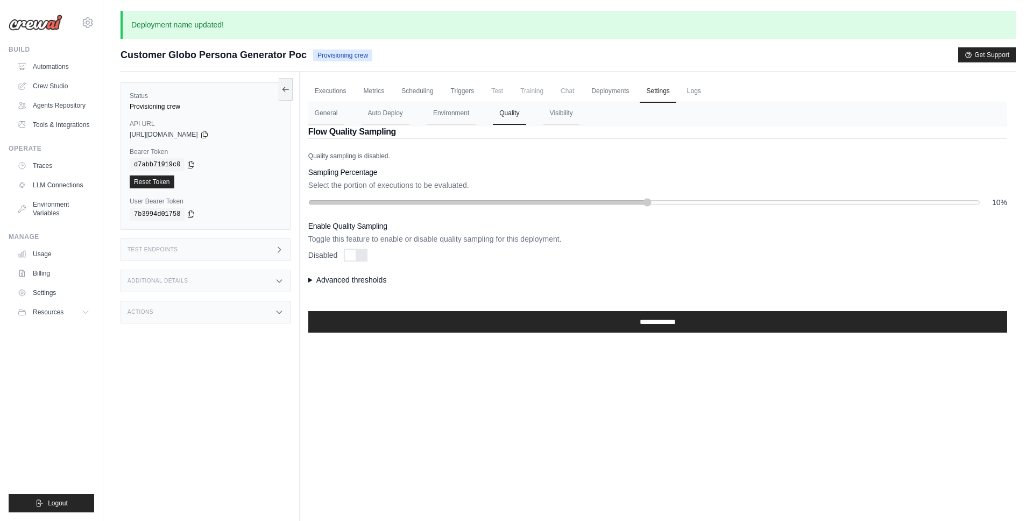
click at [312, 279] on summary "Advanced thresholds" at bounding box center [657, 279] width 699 height 11
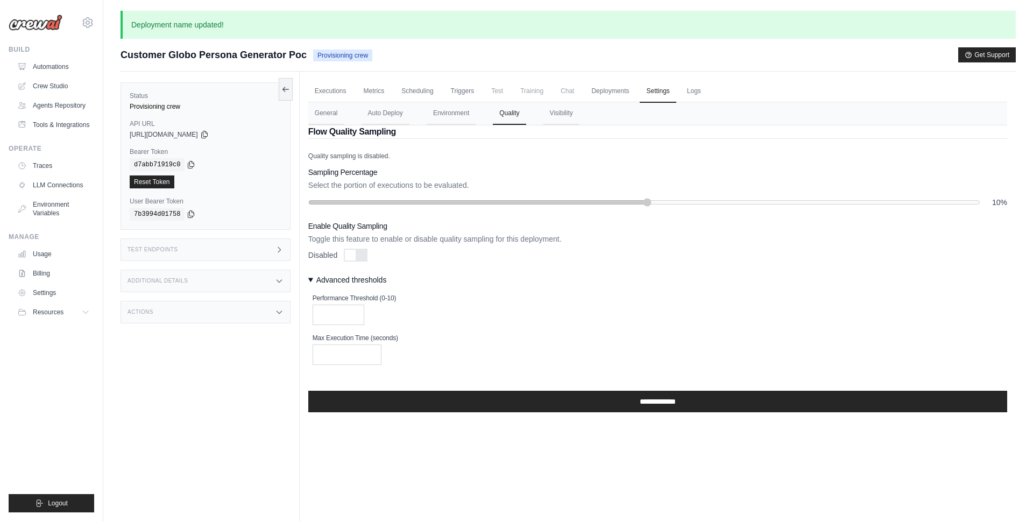
click at [312, 279] on summary "Advanced thresholds" at bounding box center [657, 279] width 699 height 11
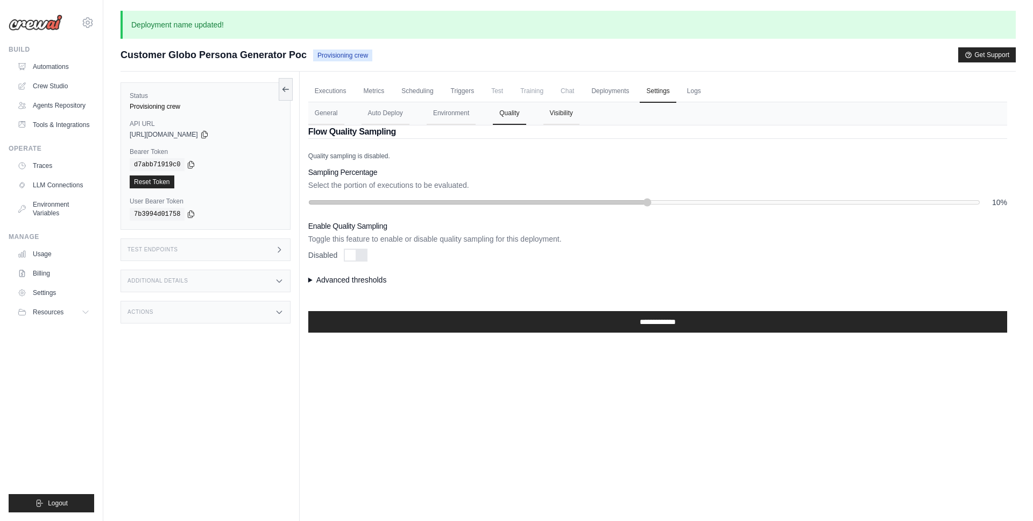
click at [560, 108] on button "Visibility" at bounding box center [561, 113] width 36 height 23
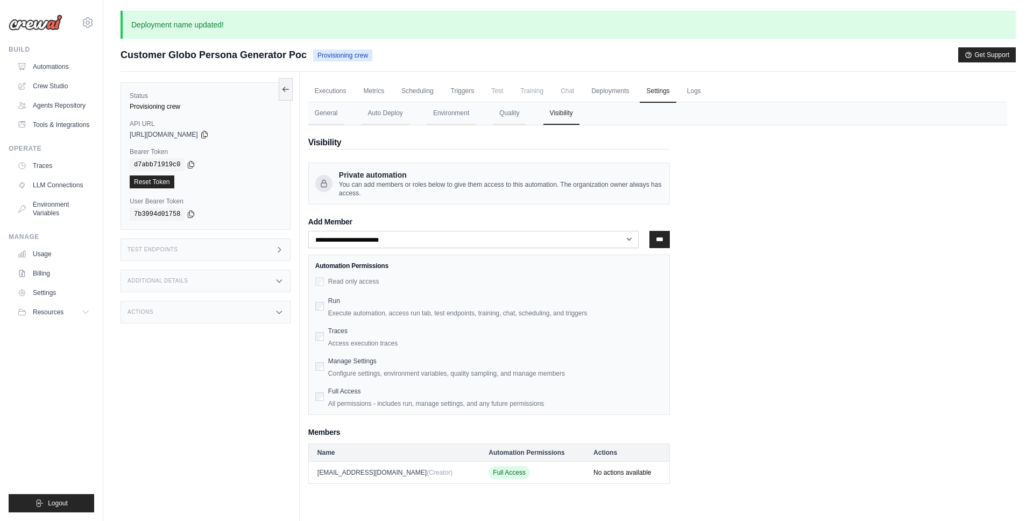
click at [785, 263] on div "**********" at bounding box center [657, 304] width 699 height 358
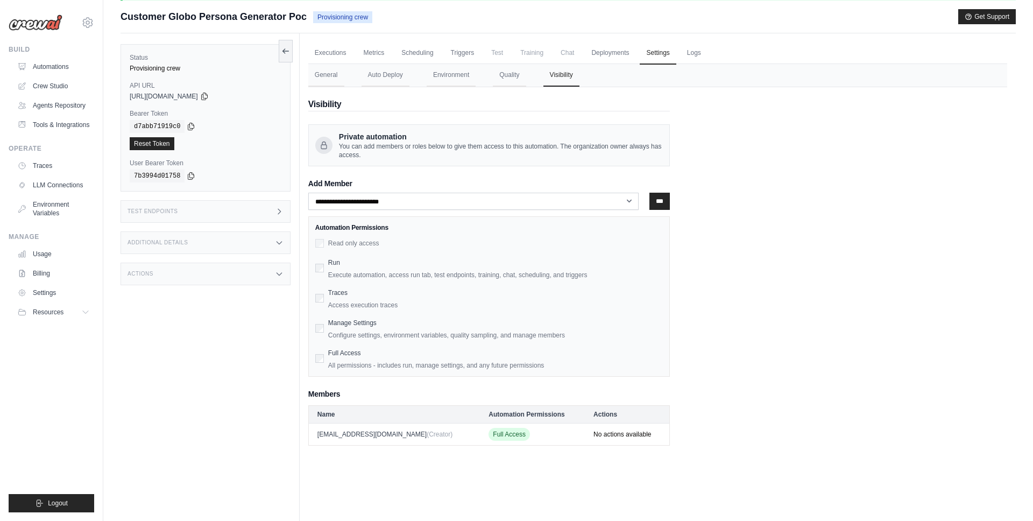
scroll to position [42, 0]
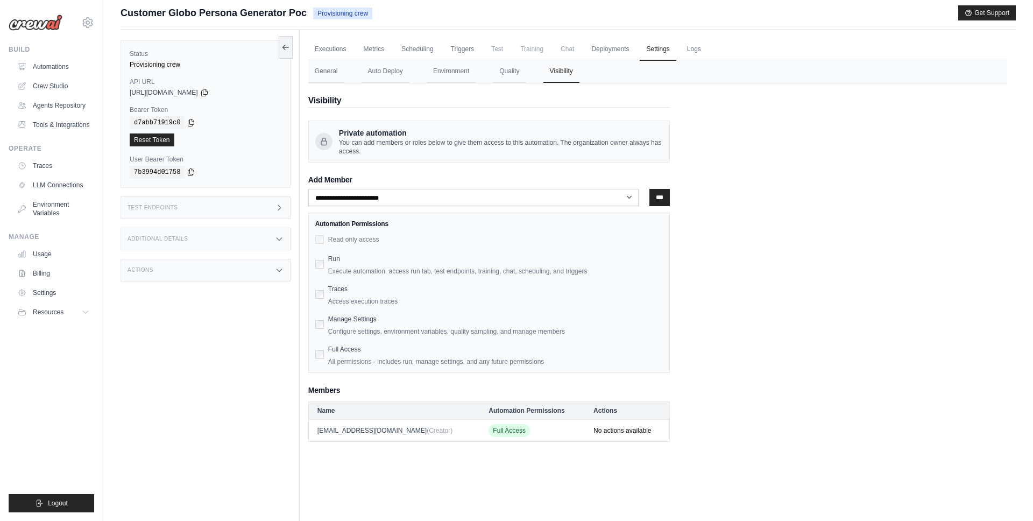
click at [170, 243] on div "Additional Details" at bounding box center [205, 239] width 170 height 23
click at [160, 302] on icon at bounding box center [161, 301] width 6 height 6
click at [208, 339] on div "Actions" at bounding box center [205, 336] width 170 height 23
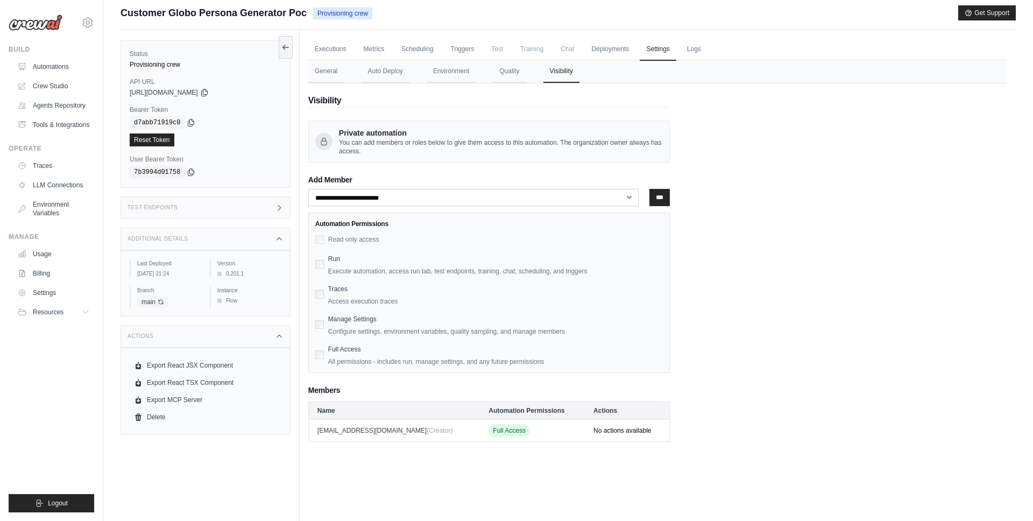
click at [208, 339] on div "Actions" at bounding box center [205, 336] width 170 height 23
click at [70, 69] on link "Automations" at bounding box center [54, 66] width 81 height 17
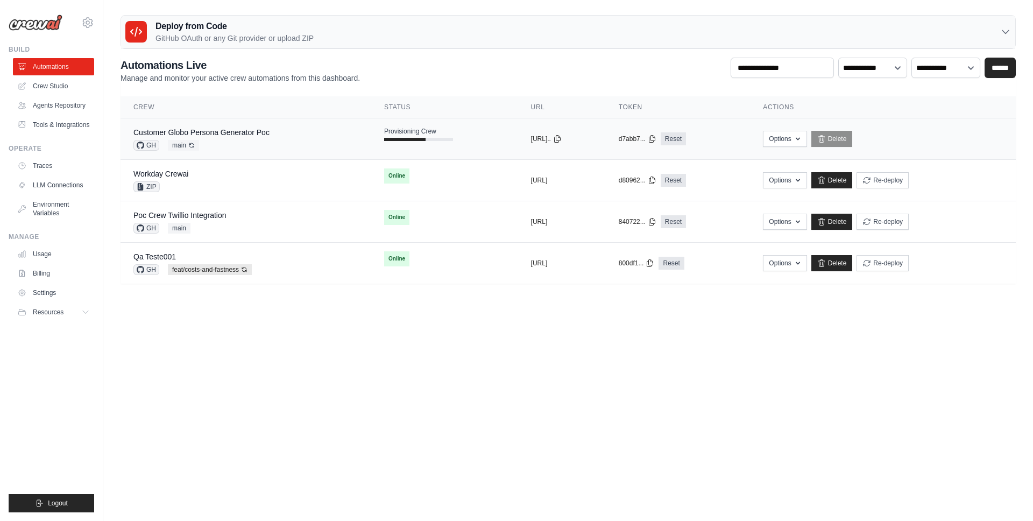
click at [440, 146] on td "Provisioning Crew" at bounding box center [444, 133] width 147 height 31
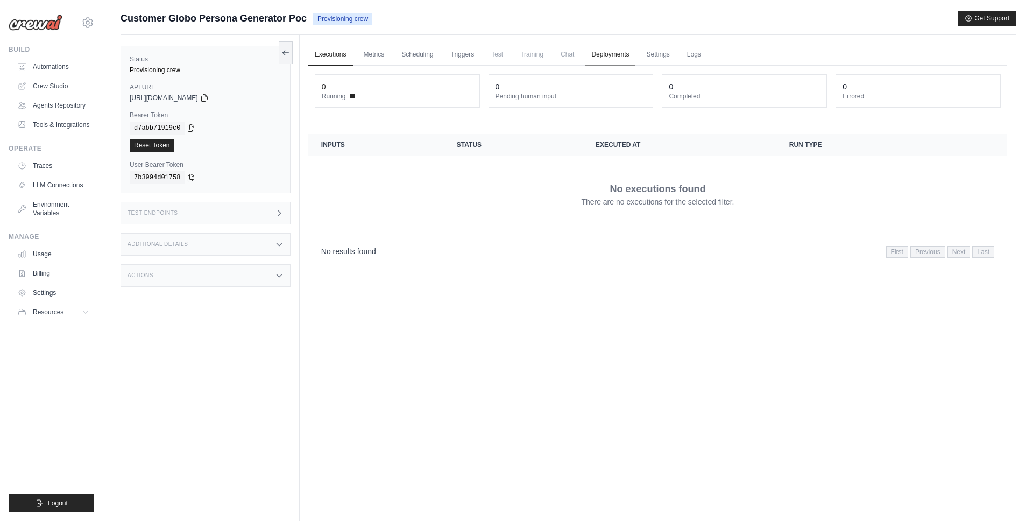
click at [610, 54] on link "Deployments" at bounding box center [610, 55] width 51 height 23
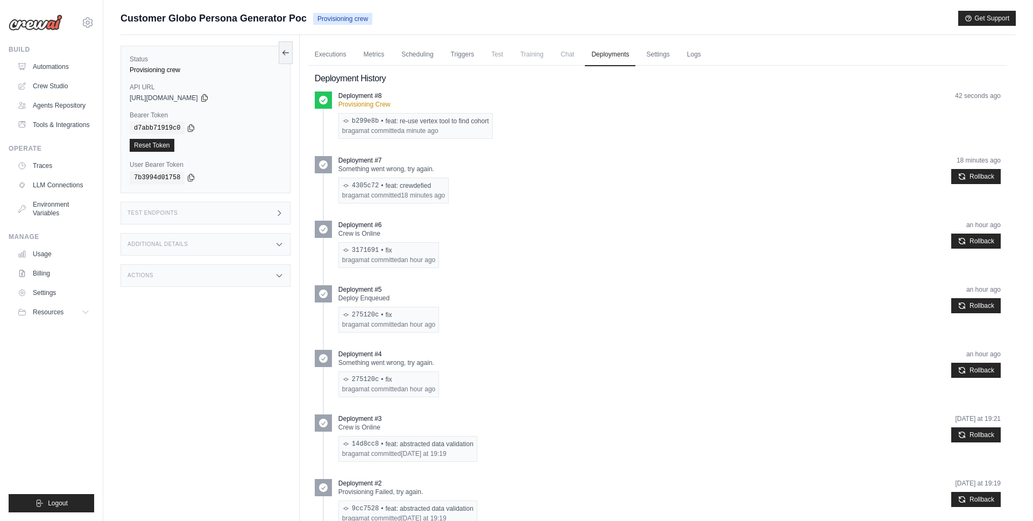
click at [381, 169] on p "Something went wrong, try again." at bounding box center [393, 169] width 110 height 9
click at [472, 170] on div "Deployment #7 Something went wrong, try again. 4305c72 • feat: crewdefied braga…" at bounding box center [669, 179] width 662 height 47
click at [387, 195] on div "bragamat committed 18 minutes ago" at bounding box center [393, 195] width 103 height 9
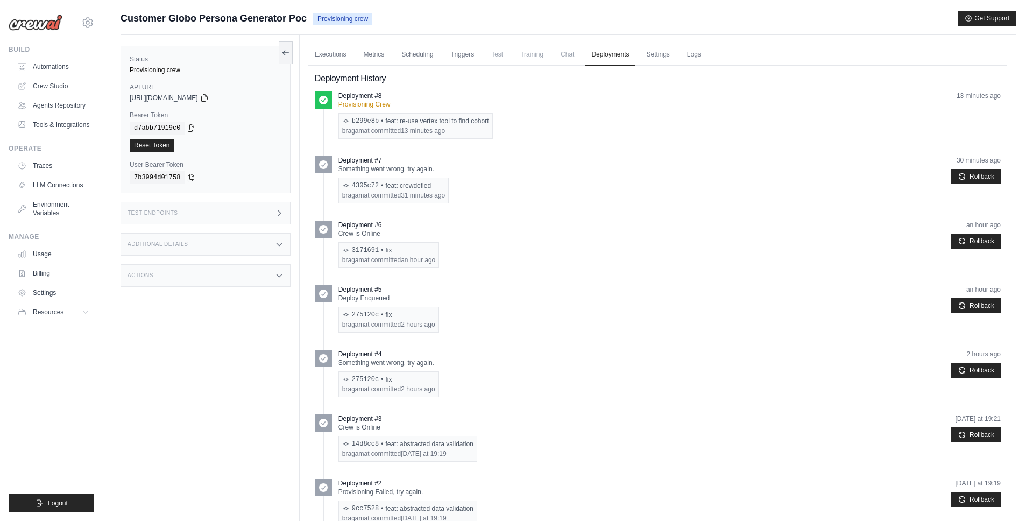
click at [465, 77] on h2 "Deployment History" at bounding box center [658, 78] width 686 height 13
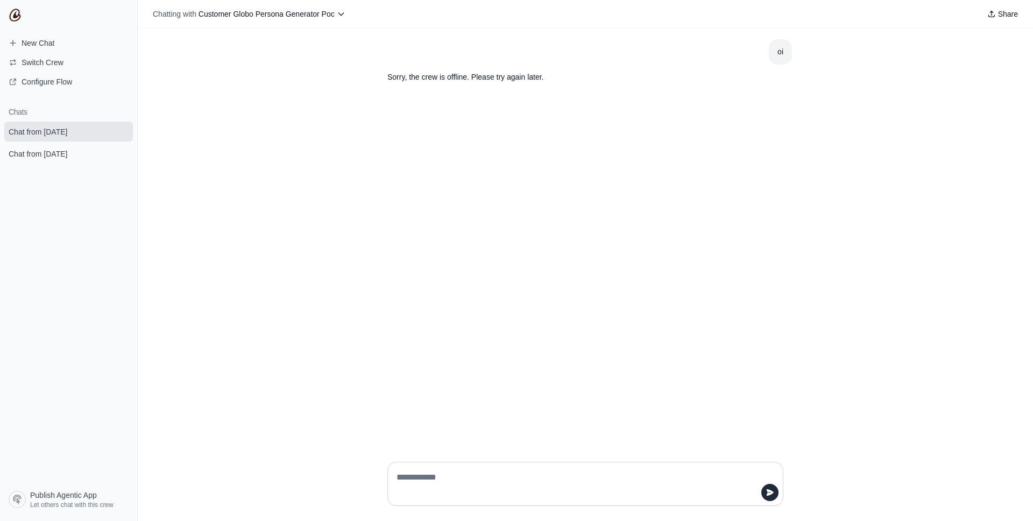
click at [349, 89] on div "oi Sorry, the crew is offline. Please try again later." at bounding box center [585, 241] width 895 height 424
type textarea "*****"
click at [708, 242] on div "oi Sorry, the crew is offline. Please try again later. hello Sorry, the crew is…" at bounding box center [585, 241] width 895 height 424
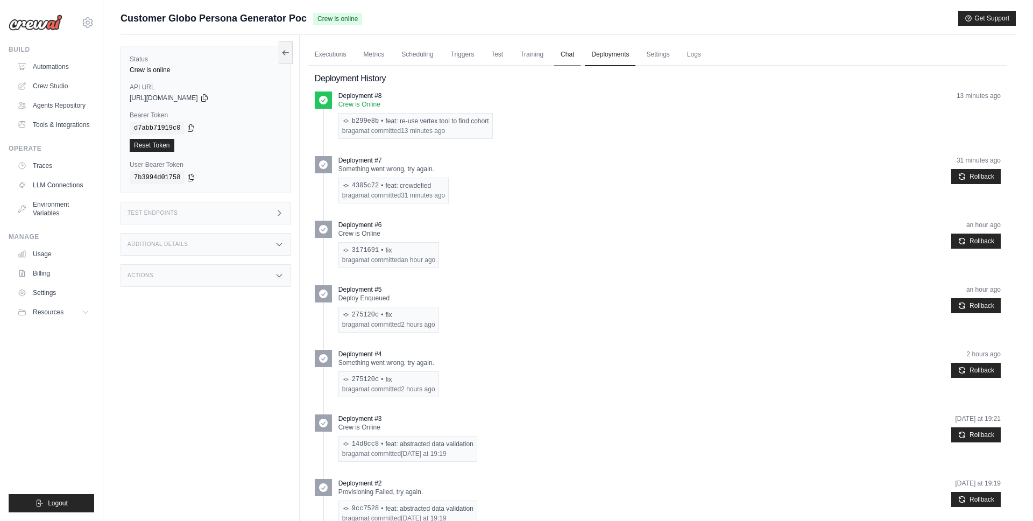
click at [570, 53] on link "Chat" at bounding box center [567, 55] width 26 height 23
click at [219, 208] on div "Test Endpoints" at bounding box center [205, 213] width 170 height 23
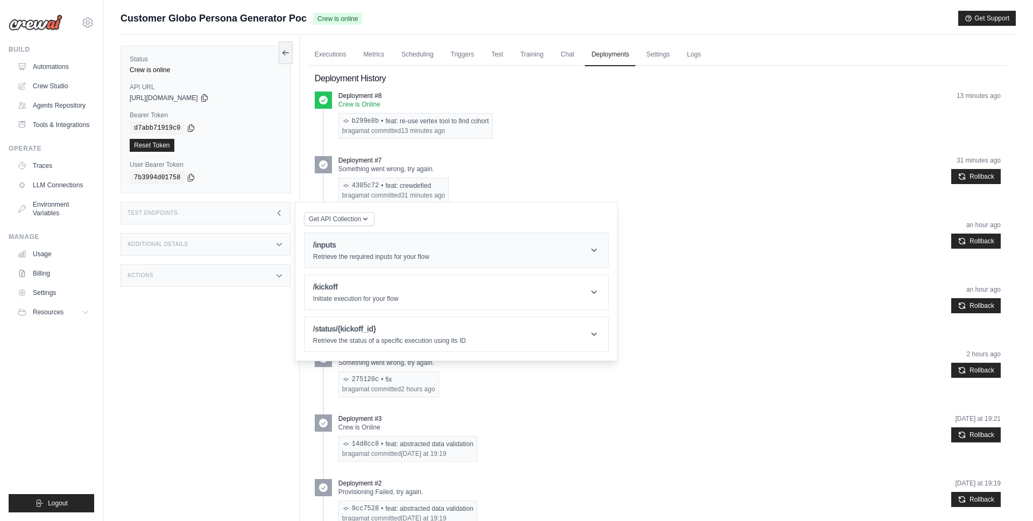
click at [397, 257] on p "Retrieve the required inputs for your flow" at bounding box center [371, 256] width 116 height 9
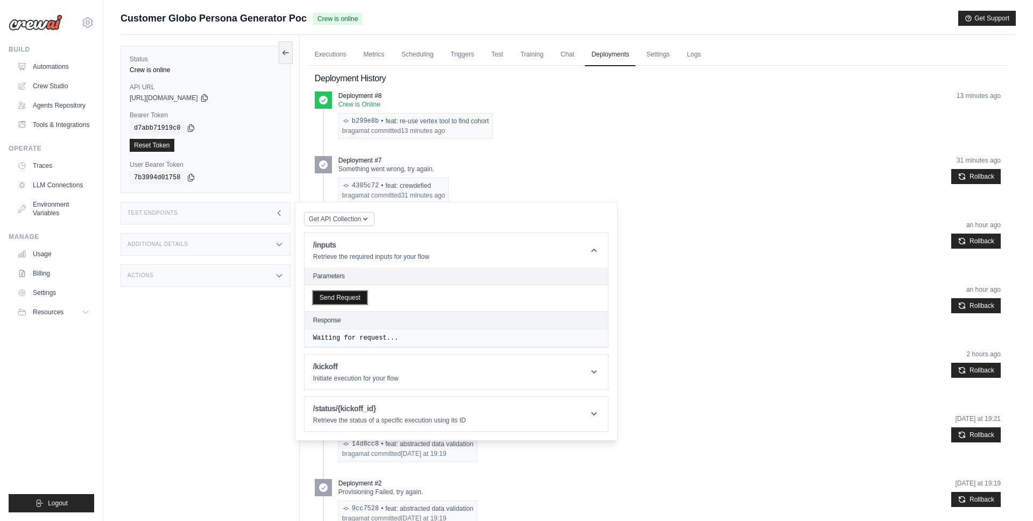
click at [350, 295] on button "Send Request" at bounding box center [340, 297] width 54 height 13
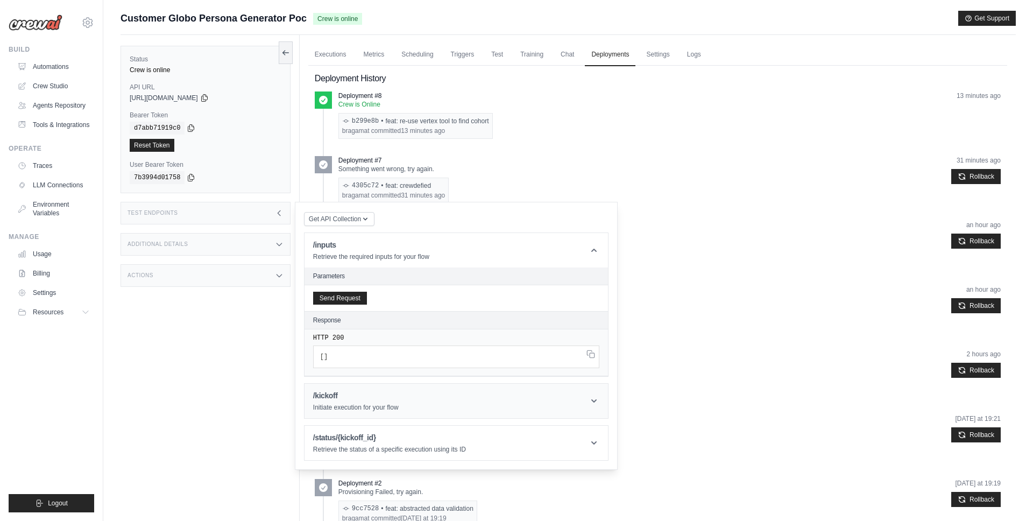
click at [350, 401] on div "/kickoff Initiate execution for your flow" at bounding box center [356, 401] width 86 height 22
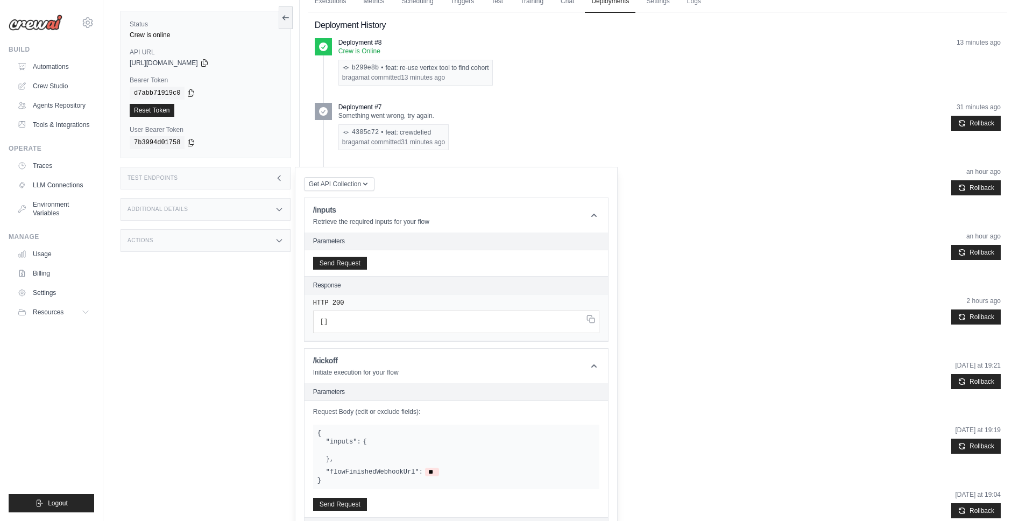
scroll to position [119, 0]
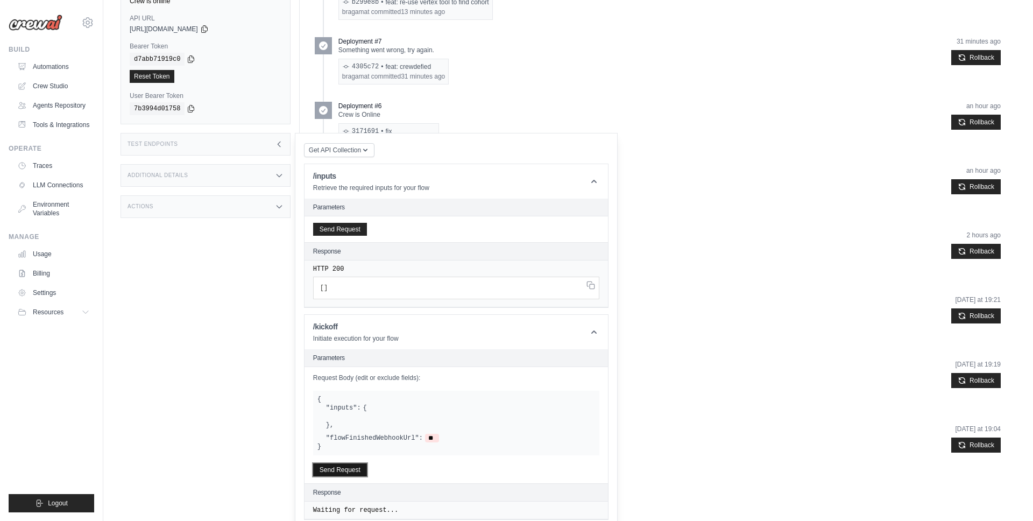
click at [352, 465] on button "Send Request" at bounding box center [340, 469] width 54 height 13
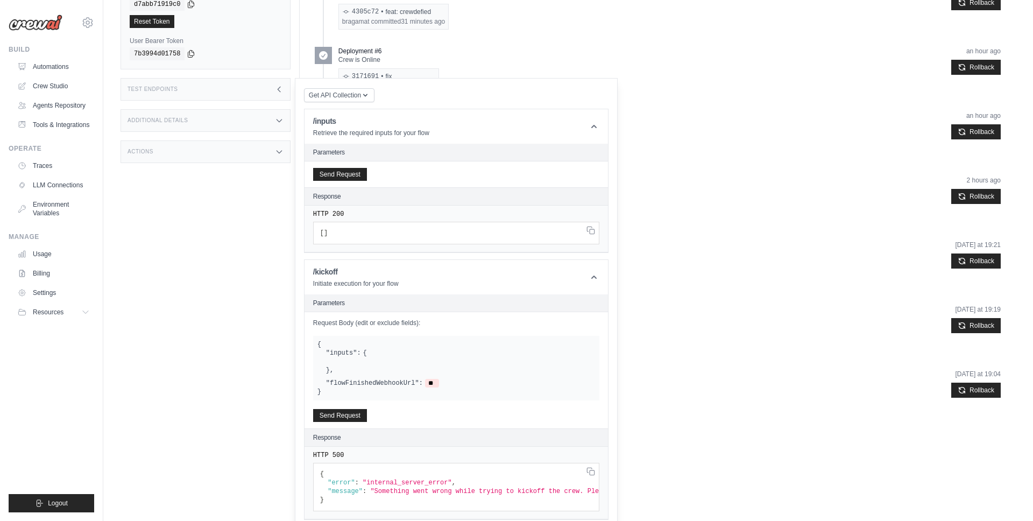
scroll to position [0, 66]
click at [694, 315] on div "Deployment #2 Provisioning Failed, try again. 9cc7528 • feat: abstracted data v…" at bounding box center [669, 328] width 662 height 47
click at [257, 88] on div "Test Endpoints" at bounding box center [205, 89] width 170 height 23
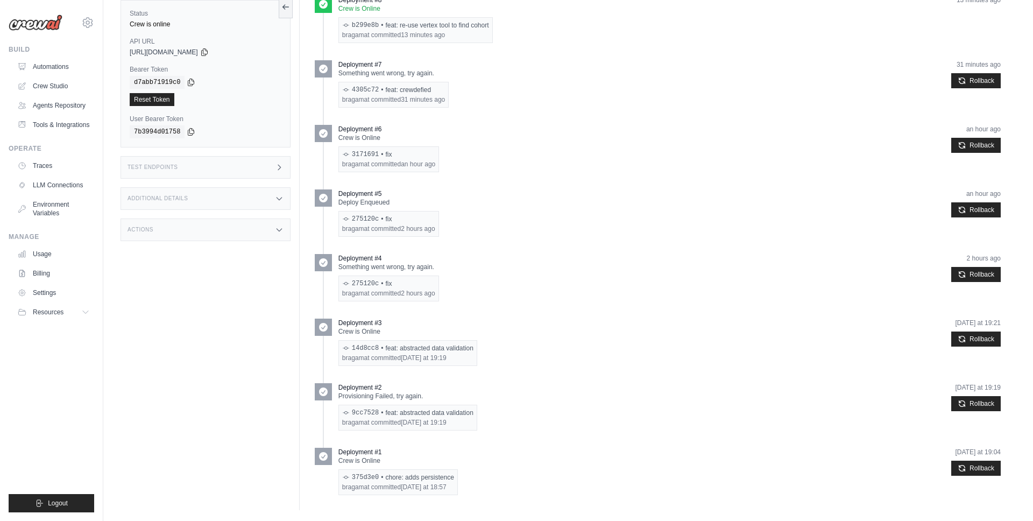
scroll to position [0, 0]
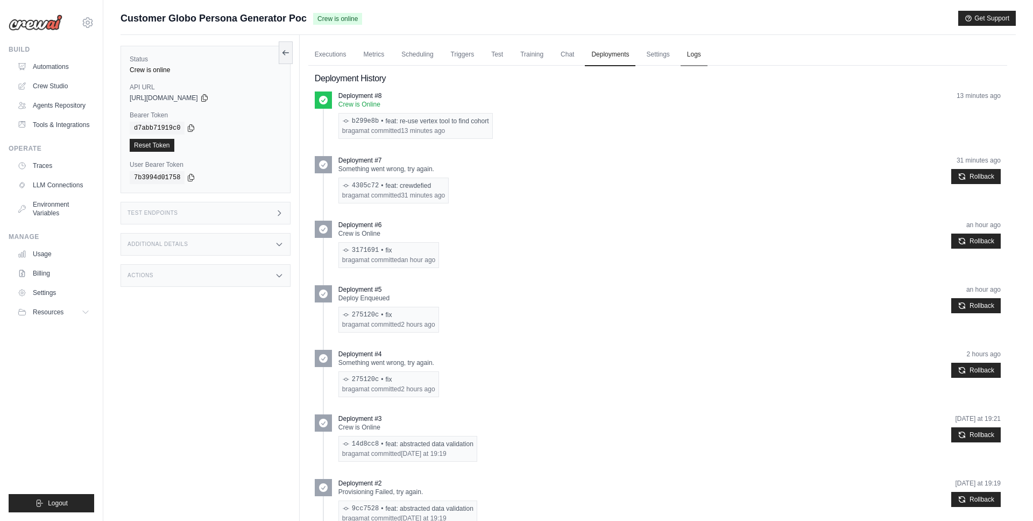
click at [690, 49] on link "Logs" at bounding box center [693, 55] width 27 height 23
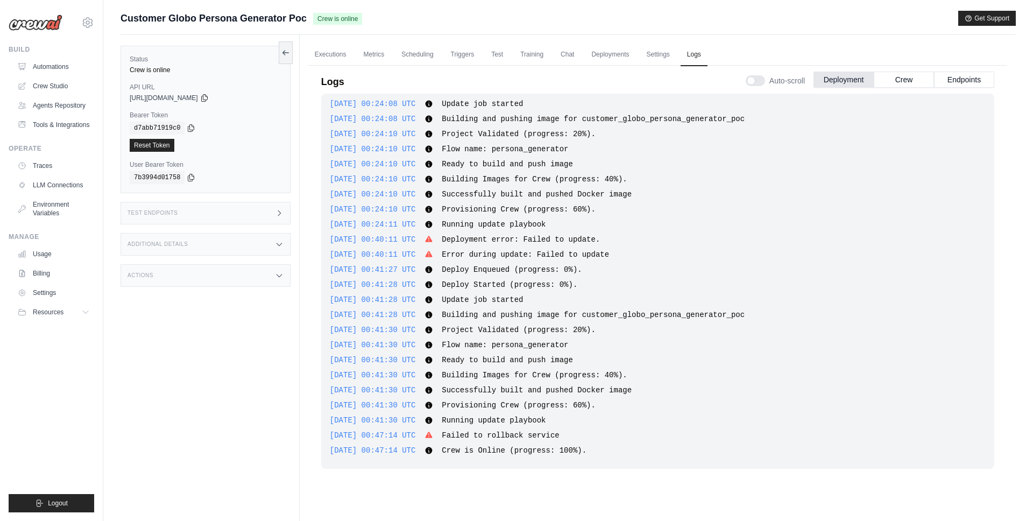
scroll to position [46, 0]
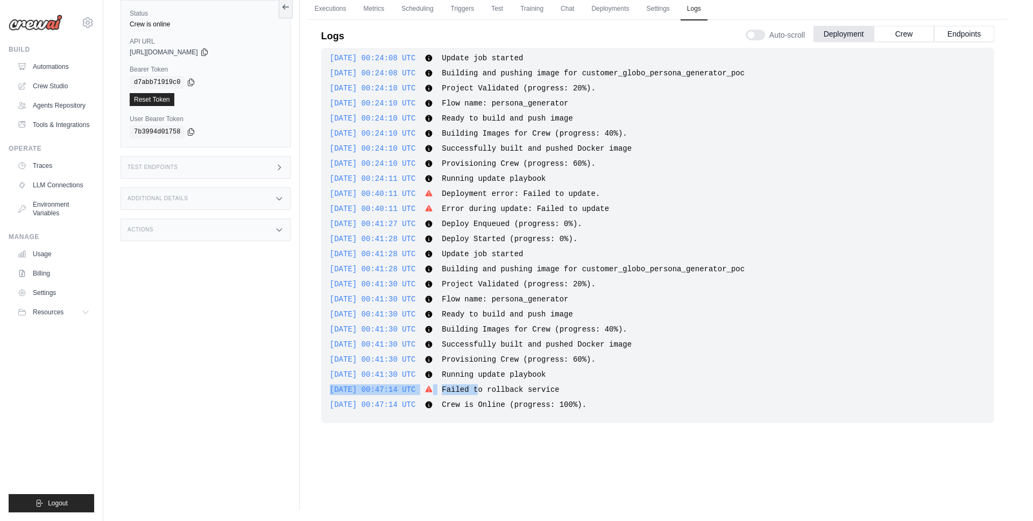
drag, startPoint x: 496, startPoint y: 389, endPoint x: 598, endPoint y: 379, distance: 101.6
click at [598, 379] on div "2025-10-04 22:04:34 UTC Deploy Enqueued (progress: 0%). Show more Show less 202…" at bounding box center [657, 235] width 673 height 375
click at [598, 379] on div "2025-10-06 00:41:30 UTC Running update playbook Show more Show less" at bounding box center [658, 374] width 656 height 11
click at [950, 37] on button "Endpoints" at bounding box center [964, 33] width 60 height 16
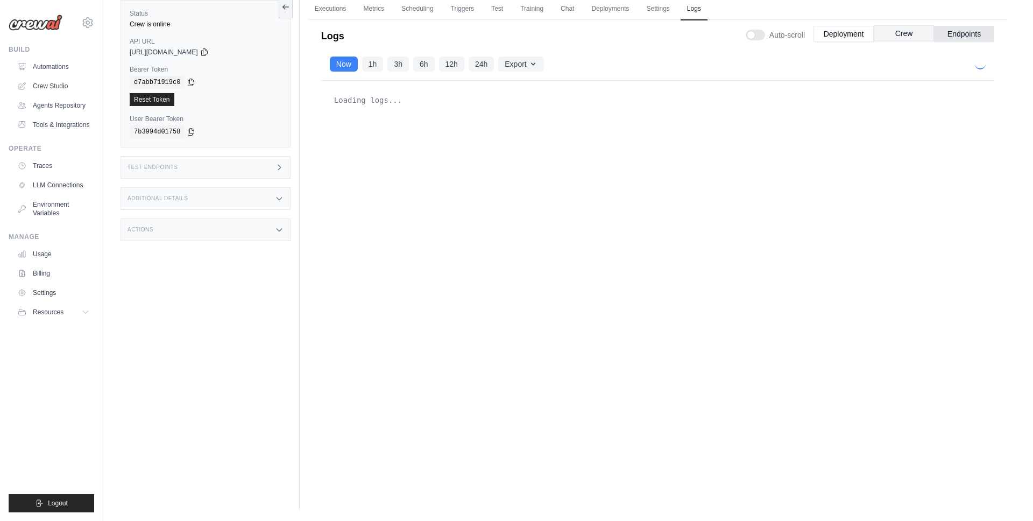
click at [897, 36] on button "Crew" at bounding box center [903, 33] width 60 height 16
click at [965, 38] on button "Endpoints" at bounding box center [964, 33] width 60 height 16
click at [920, 38] on button "Crew" at bounding box center [903, 33] width 60 height 16
click at [851, 38] on button "Deployment" at bounding box center [843, 33] width 60 height 16
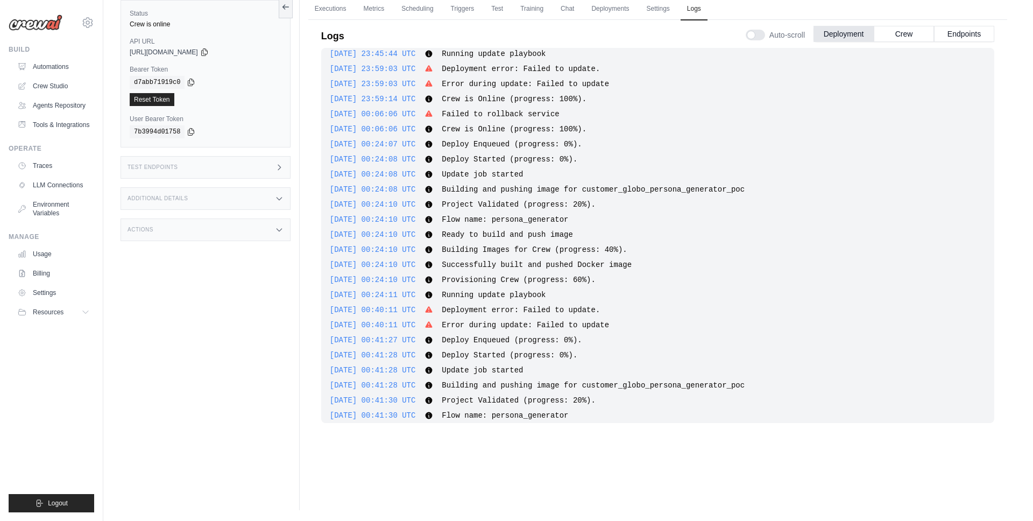
scroll to position [1384, 0]
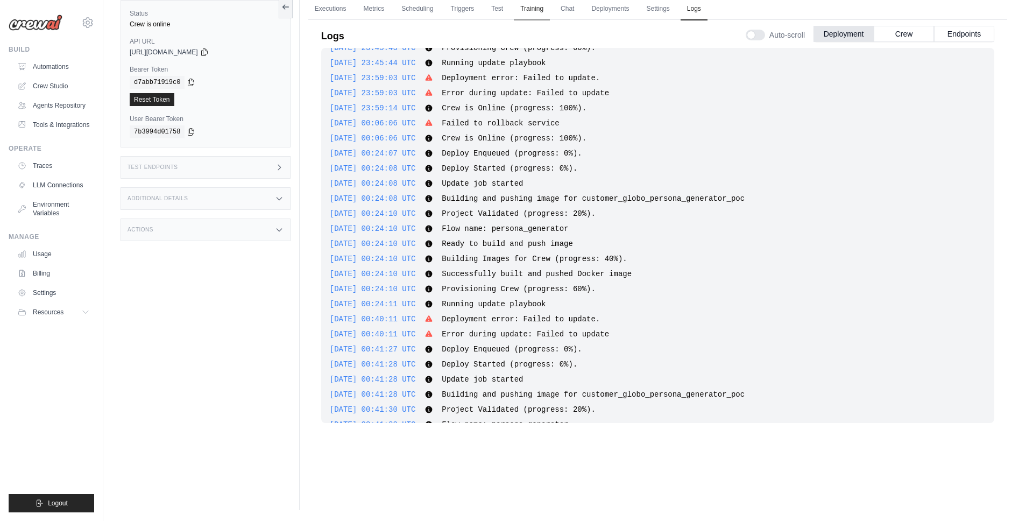
click at [534, 7] on link "Training" at bounding box center [532, 9] width 36 height 23
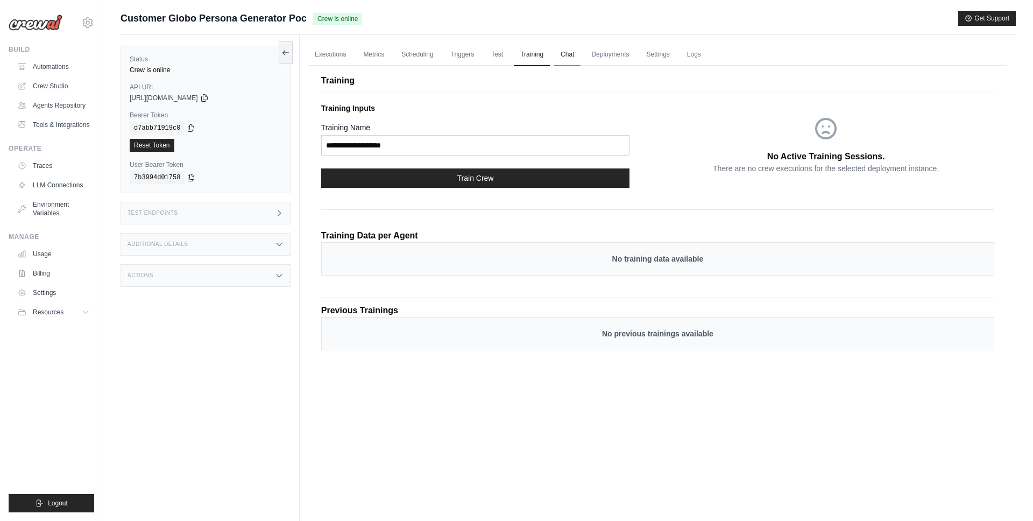
click at [573, 52] on link "Chat" at bounding box center [567, 55] width 26 height 23
click at [326, 51] on link "Executions" at bounding box center [330, 55] width 45 height 23
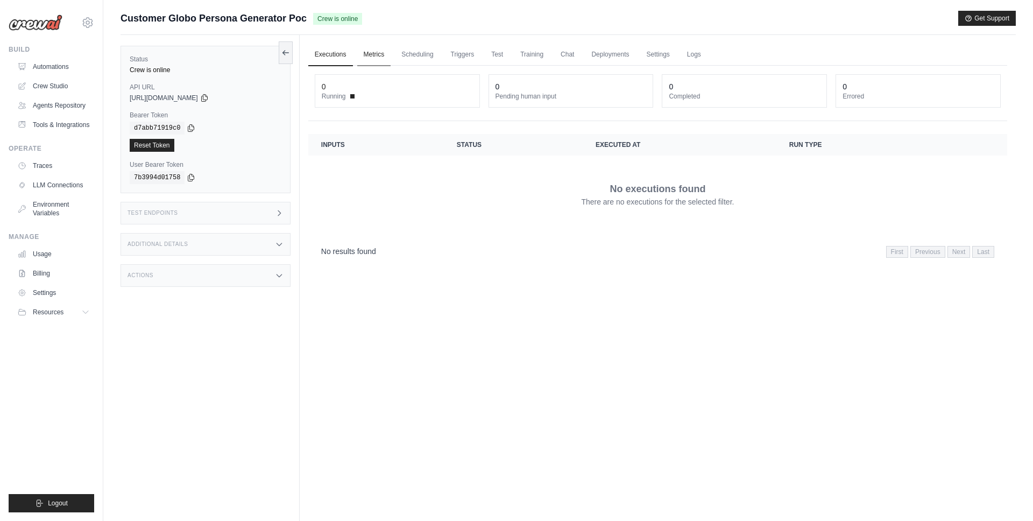
click at [380, 57] on link "Metrics" at bounding box center [374, 55] width 34 height 23
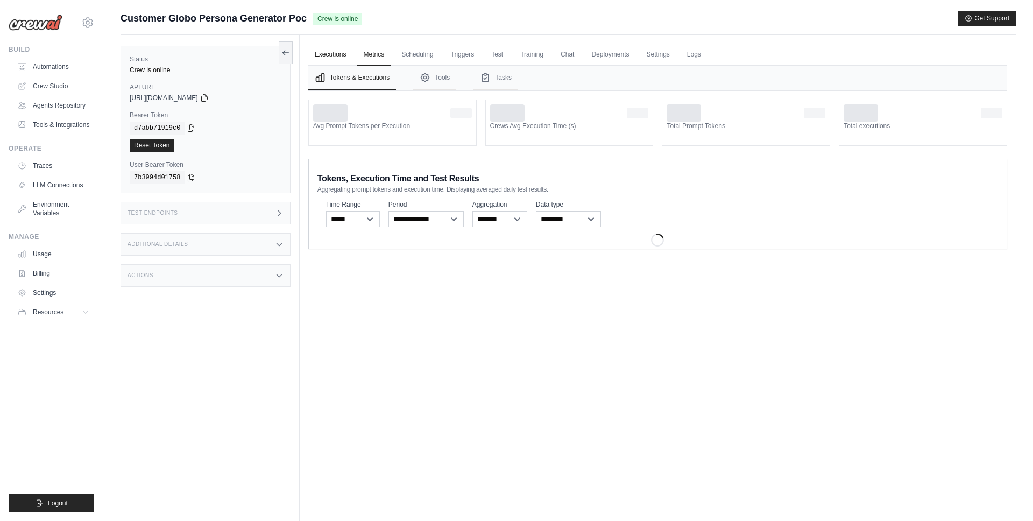
click at [322, 62] on link "Executions" at bounding box center [330, 55] width 45 height 23
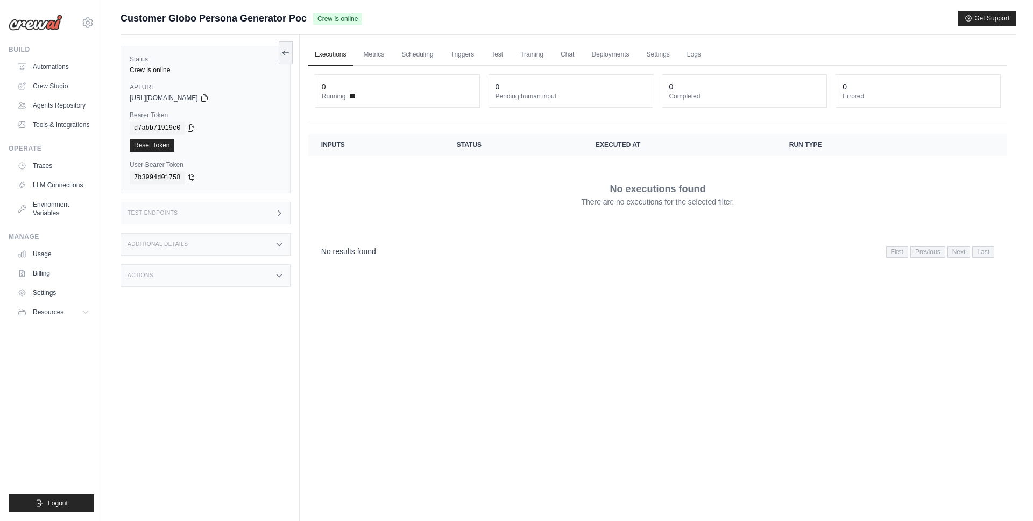
click at [390, 265] on div "Executions Metrics Scheduling Triggers Test Training Chat Deployments Settings …" at bounding box center [658, 295] width 716 height 521
click at [63, 63] on link "Automations" at bounding box center [54, 66] width 81 height 17
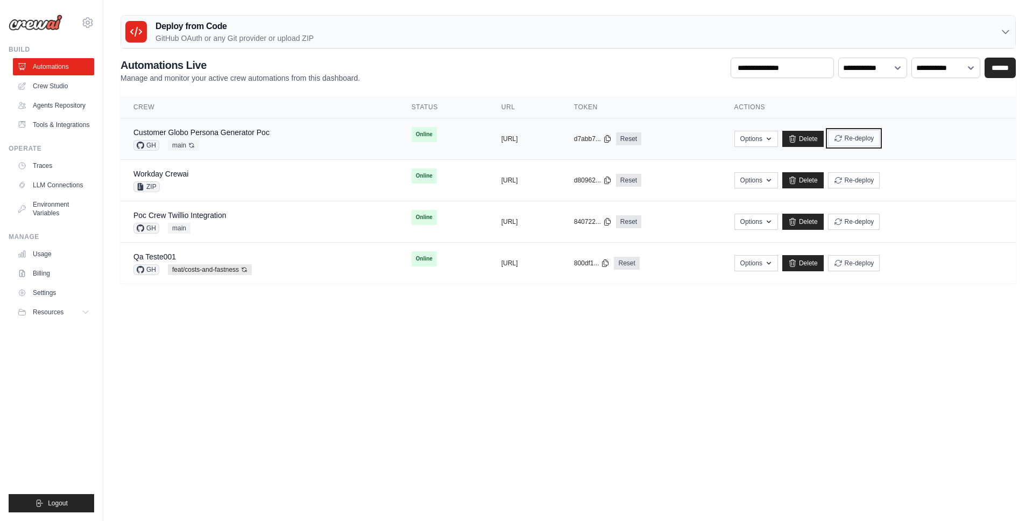
click at [880, 138] on button "Re-deploy" at bounding box center [854, 138] width 52 height 16
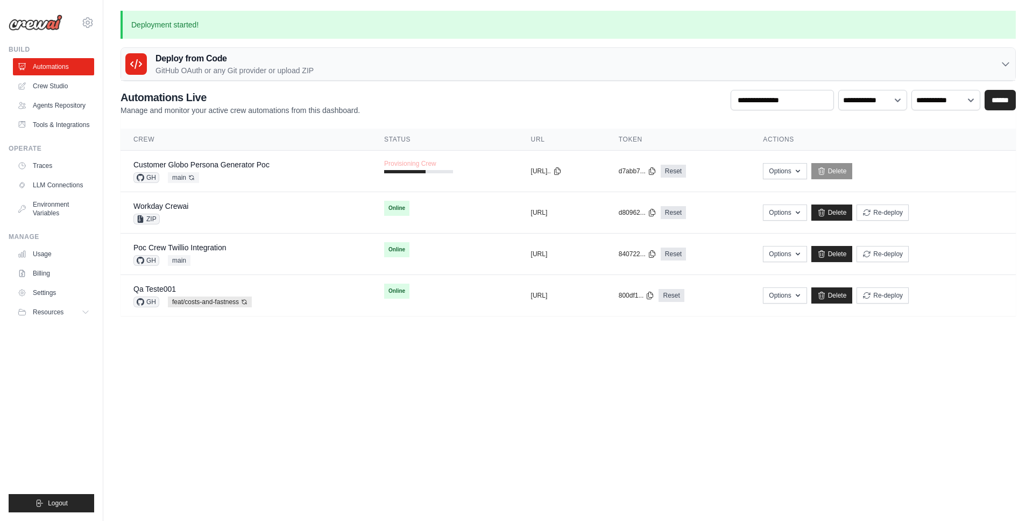
click at [438, 397] on body "mateus@crewai.com AMBEV - DTC CrewAI Demo Account AB InBev - GHQ" at bounding box center [516, 260] width 1033 height 521
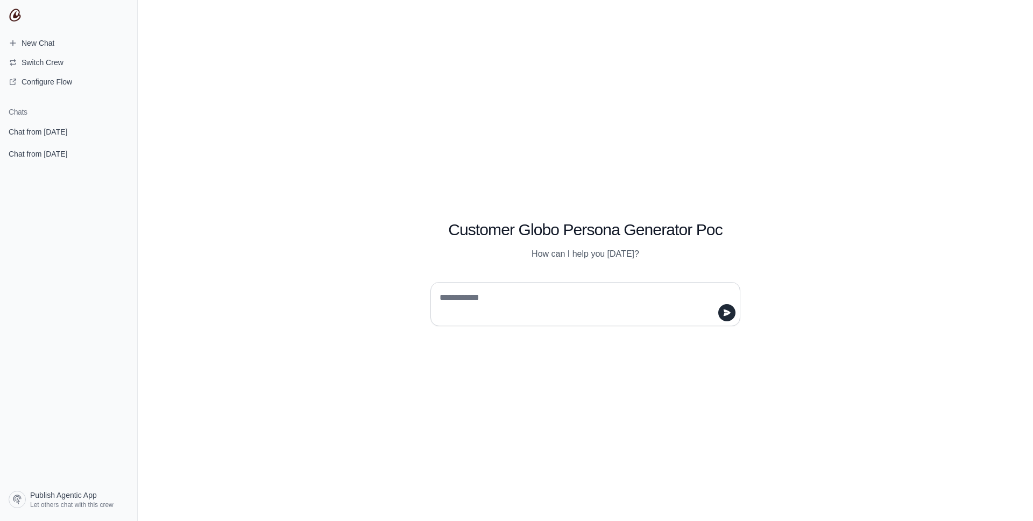
click at [531, 301] on textarea at bounding box center [581, 304] width 289 height 30
type textarea "***"
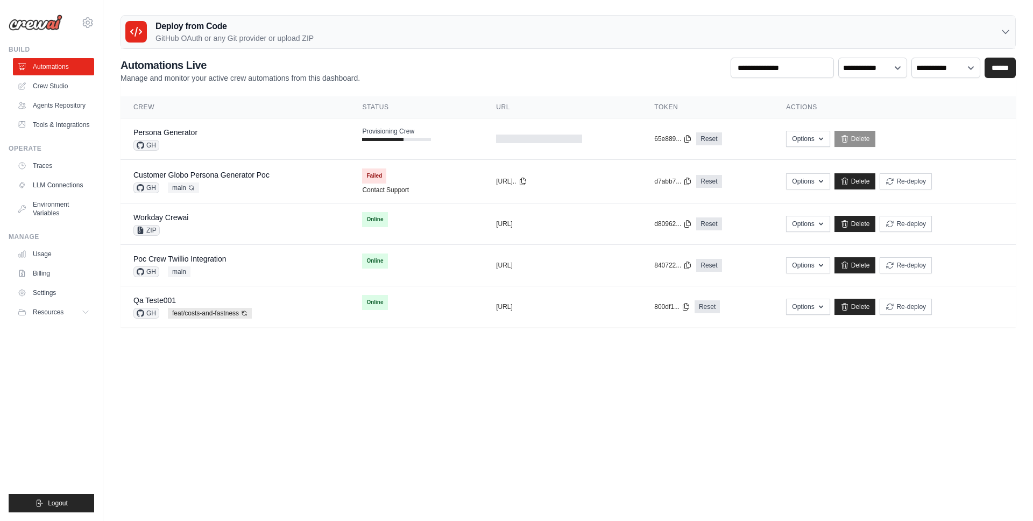
click at [446, 399] on body "[EMAIL_ADDRESS][DOMAIN_NAME] AMBEV - DTC CrewAI Demo Account AB InBev - GHQ" at bounding box center [516, 260] width 1033 height 521
click at [228, 133] on div "Persona Generator GH" at bounding box center [234, 139] width 203 height 24
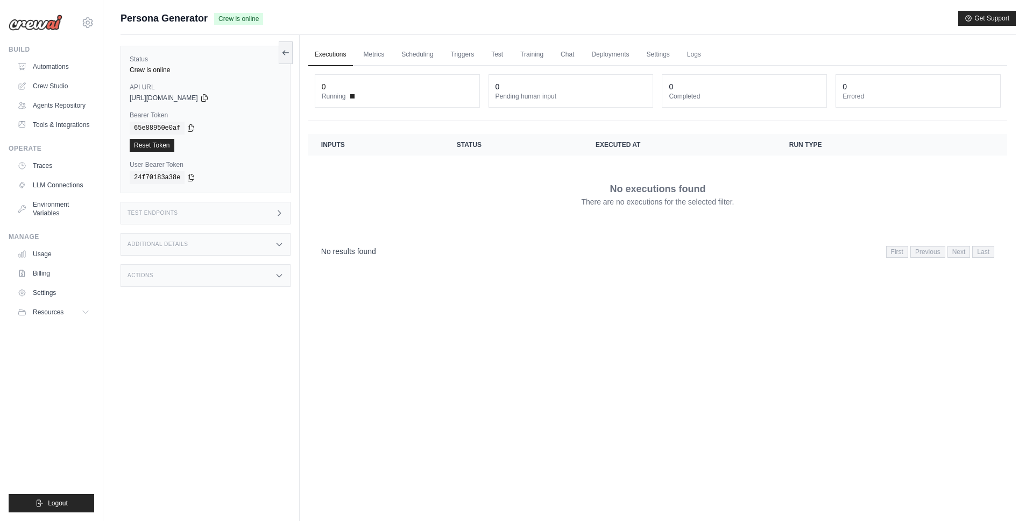
click at [209, 212] on div "Test Endpoints" at bounding box center [205, 213] width 170 height 23
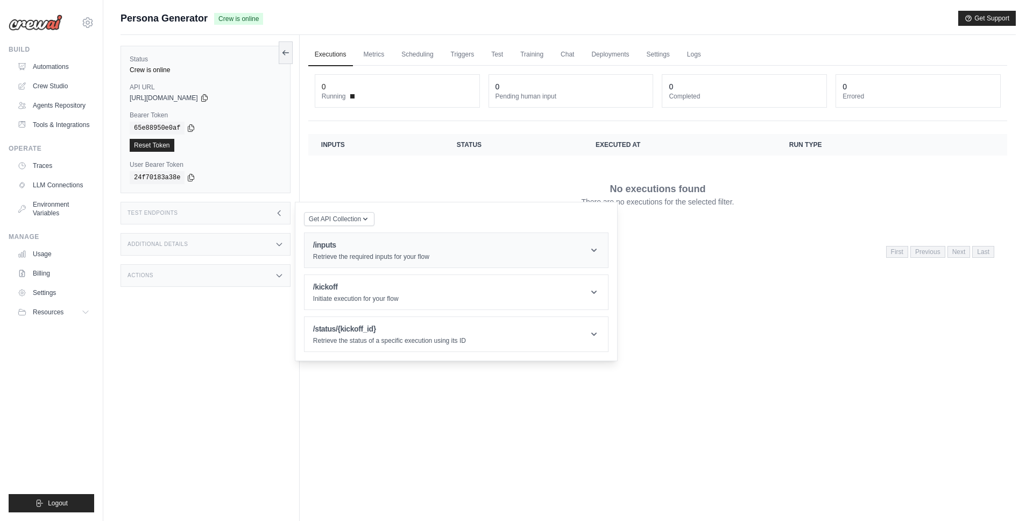
click at [349, 249] on h1 "/inputs" at bounding box center [371, 244] width 116 height 11
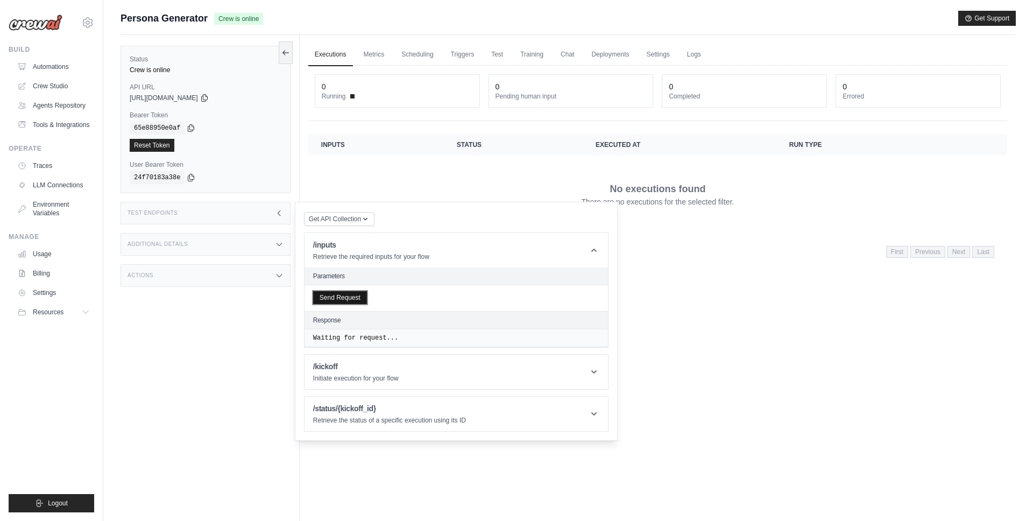
click at [350, 299] on button "Send Request" at bounding box center [340, 297] width 54 height 13
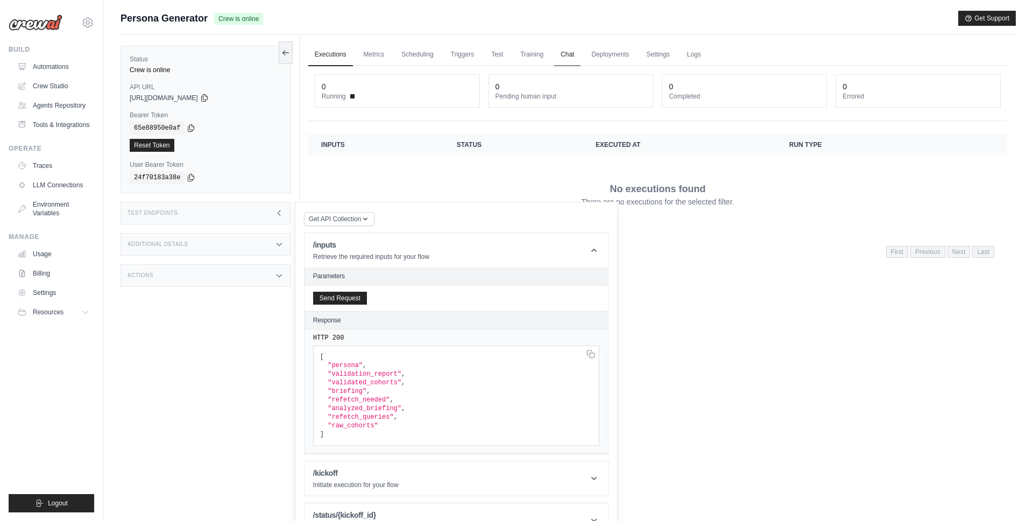
click at [568, 54] on link "Chat" at bounding box center [567, 55] width 26 height 23
click at [337, 24] on div "Persona Generator Crew is online Get Support" at bounding box center [567, 18] width 895 height 15
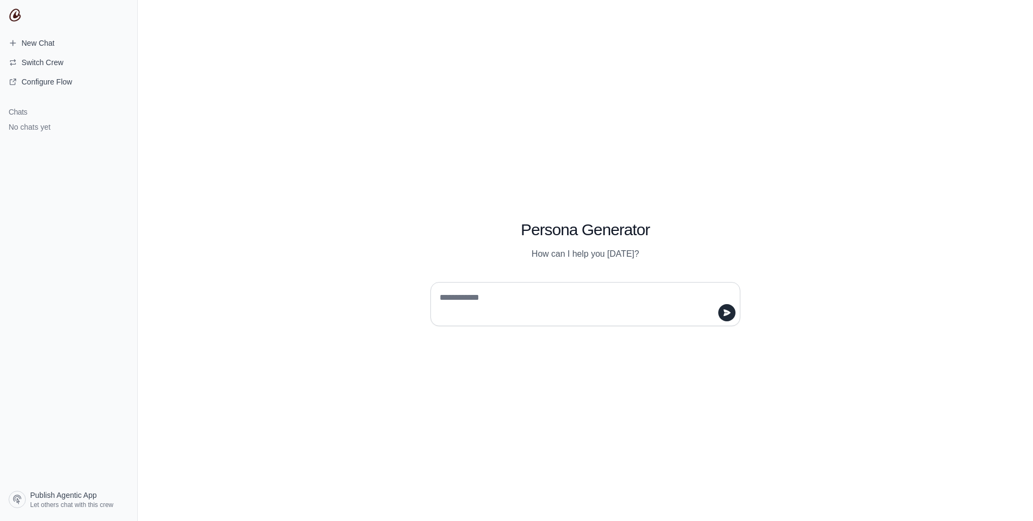
click at [509, 295] on textarea at bounding box center [581, 304] width 289 height 30
type textarea "**"
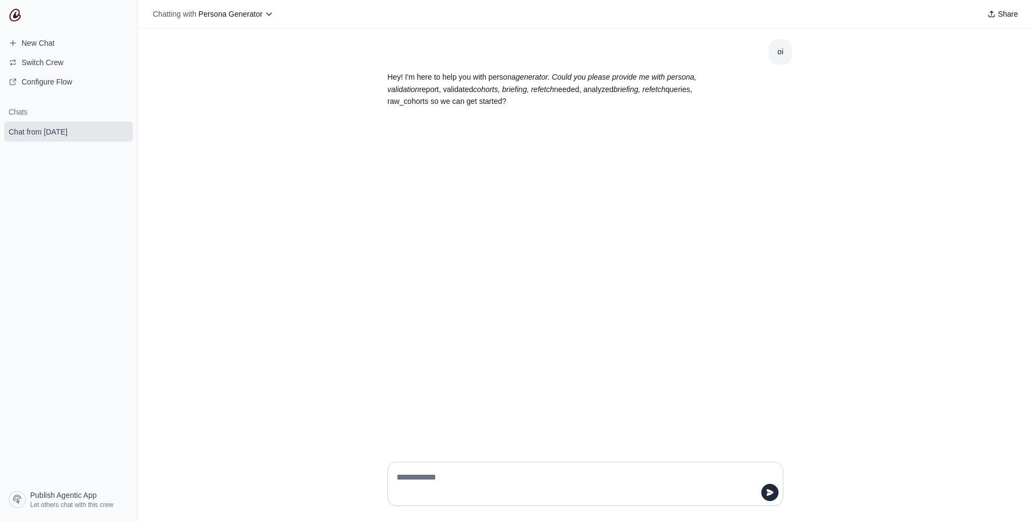
click at [521, 91] on em "cohorts, briefing, refetch" at bounding box center [513, 89] width 81 height 9
copy em "briefing"
click at [423, 469] on textarea at bounding box center [581, 483] width 375 height 30
paste textarea "********"
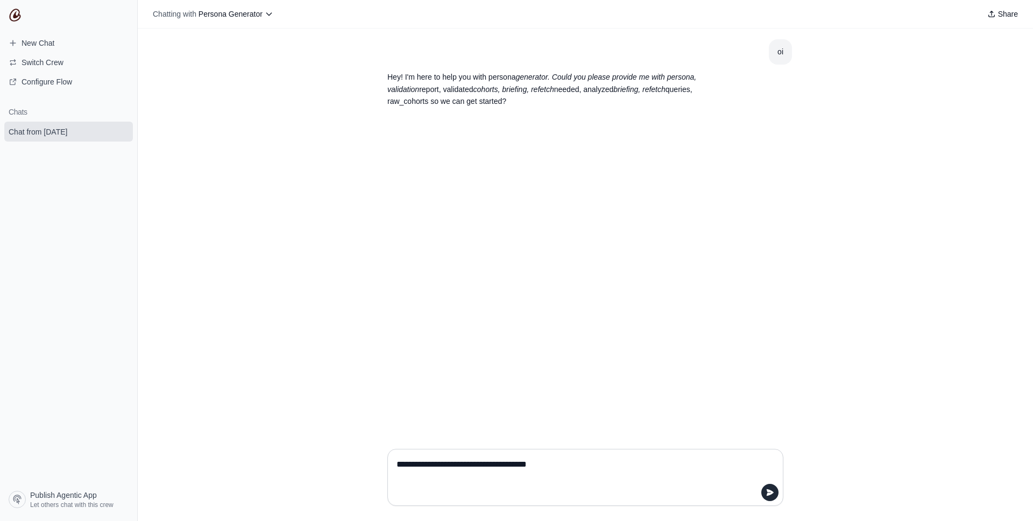
paste textarea "**********"
type textarea "**********"
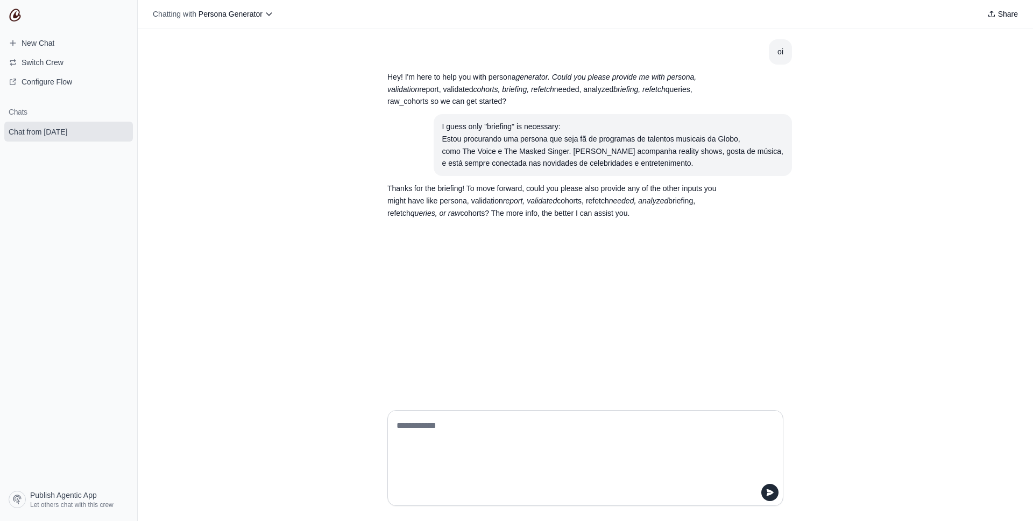
click at [506, 442] on textarea at bounding box center [581, 458] width 375 height 82
type textarea "**********"
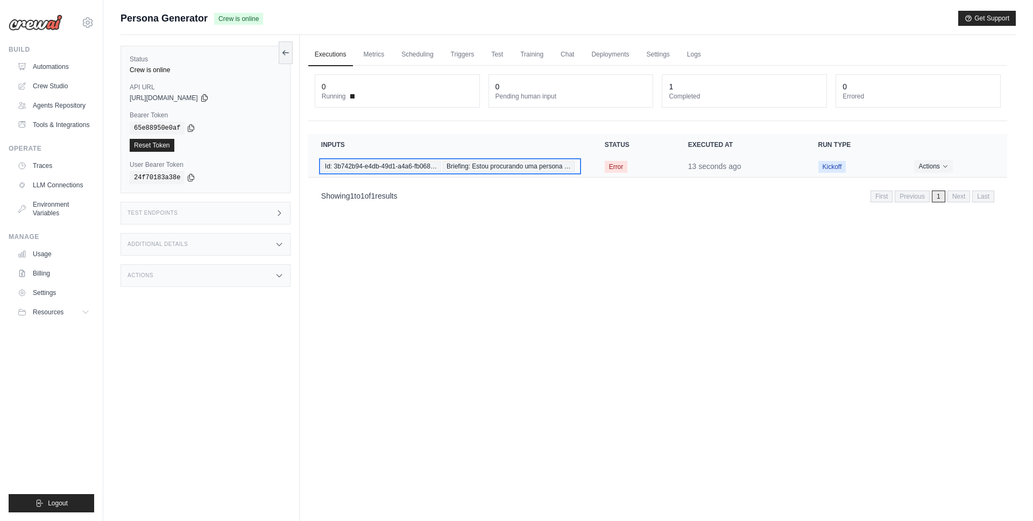
click at [514, 169] on span "Briefing: Estou procurando uma persona …" at bounding box center [509, 166] width 132 height 12
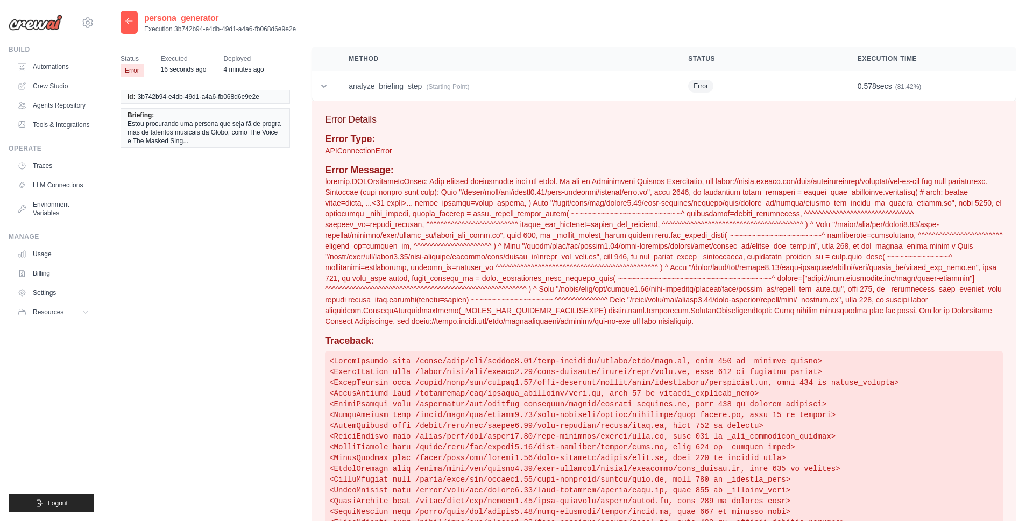
click at [665, 182] on p at bounding box center [664, 251] width 678 height 151
click at [452, 183] on p at bounding box center [664, 251] width 678 height 151
click at [373, 181] on p at bounding box center [664, 251] width 678 height 151
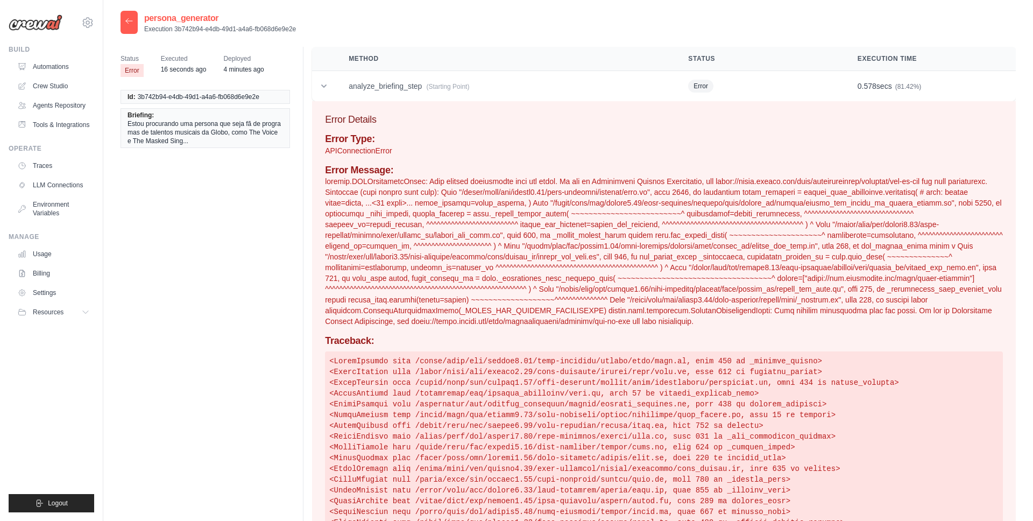
click at [657, 216] on p at bounding box center [664, 251] width 678 height 151
click at [726, 214] on p at bounding box center [664, 251] width 678 height 151
click at [482, 216] on p at bounding box center [664, 251] width 678 height 151
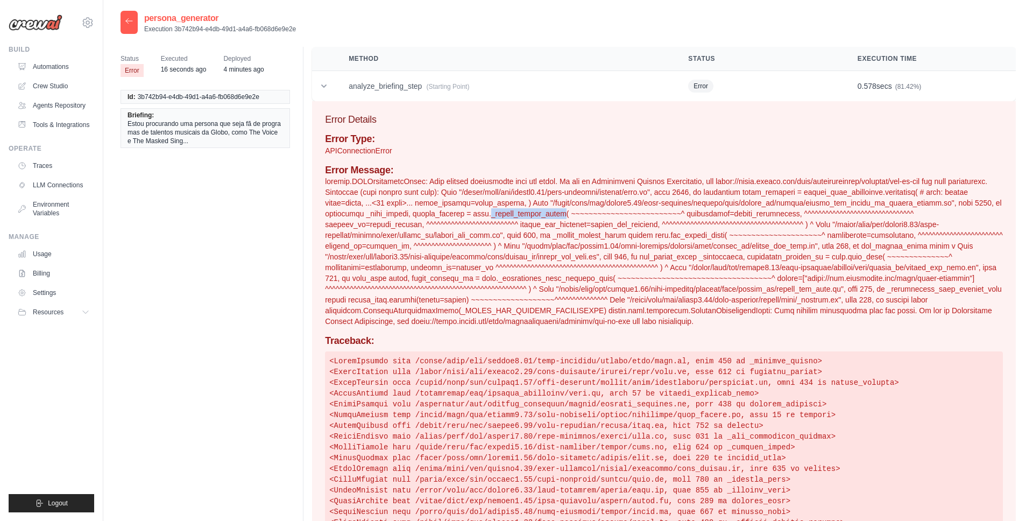
click at [482, 216] on p at bounding box center [664, 251] width 678 height 151
click at [527, 234] on p at bounding box center [664, 251] width 678 height 151
click at [674, 234] on p at bounding box center [664, 251] width 678 height 151
click at [844, 250] on p at bounding box center [664, 251] width 678 height 151
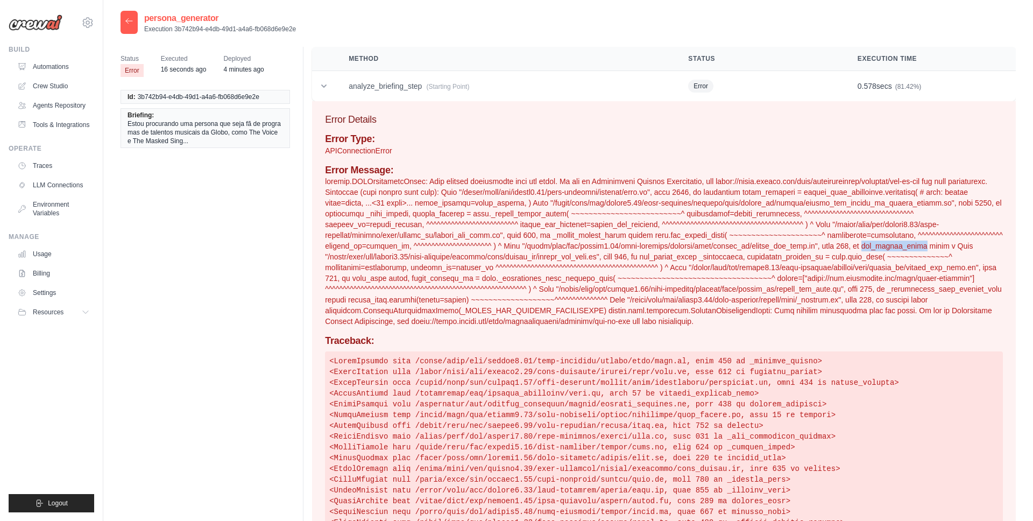
click at [844, 250] on p at bounding box center [664, 251] width 678 height 151
click at [753, 265] on p at bounding box center [664, 251] width 678 height 151
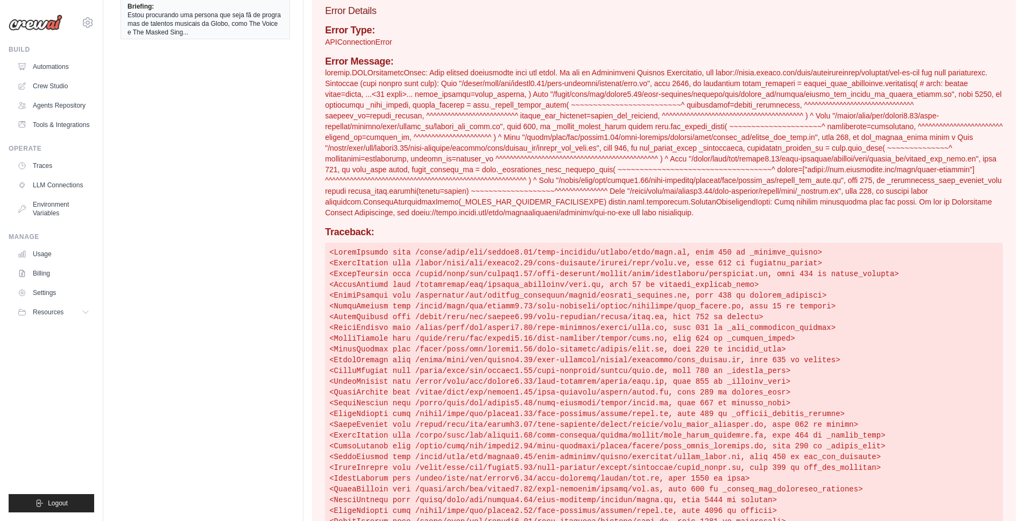
scroll to position [119, 0]
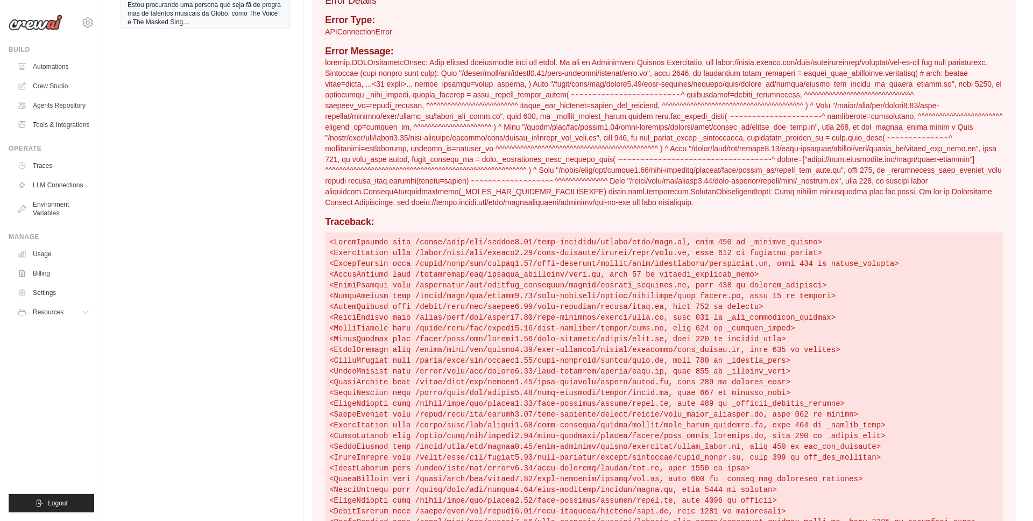
click at [484, 195] on p at bounding box center [664, 132] width 678 height 151
click at [548, 178] on p at bounding box center [664, 132] width 678 height 151
click at [663, 191] on p at bounding box center [664, 132] width 678 height 151
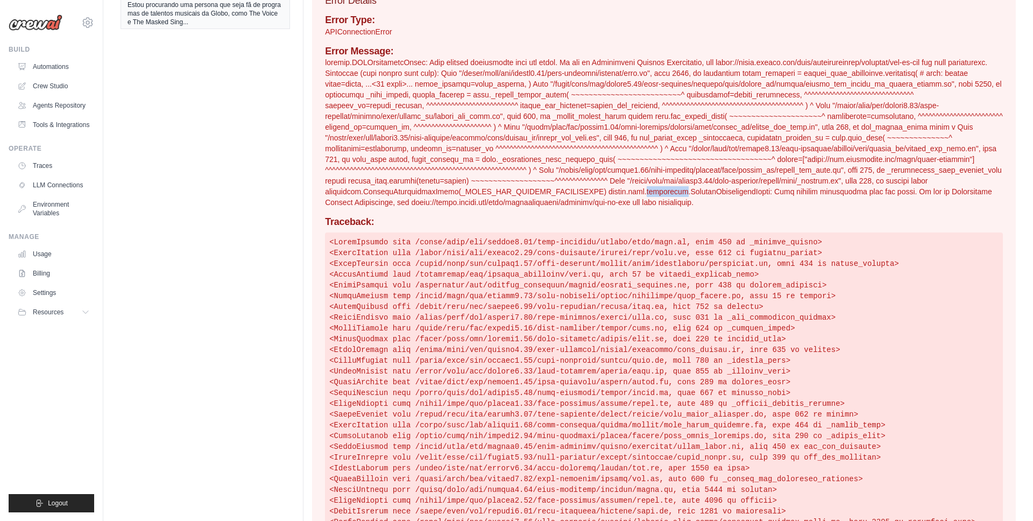
click at [663, 191] on p at bounding box center [664, 132] width 678 height 151
click at [808, 191] on p at bounding box center [664, 132] width 678 height 151
drag, startPoint x: 382, startPoint y: 203, endPoint x: 596, endPoint y: 203, distance: 214.1
click at [596, 203] on p at bounding box center [664, 132] width 678 height 151
copy p "https://cloud.google.com/docs/authentication/external/set-up-adc"
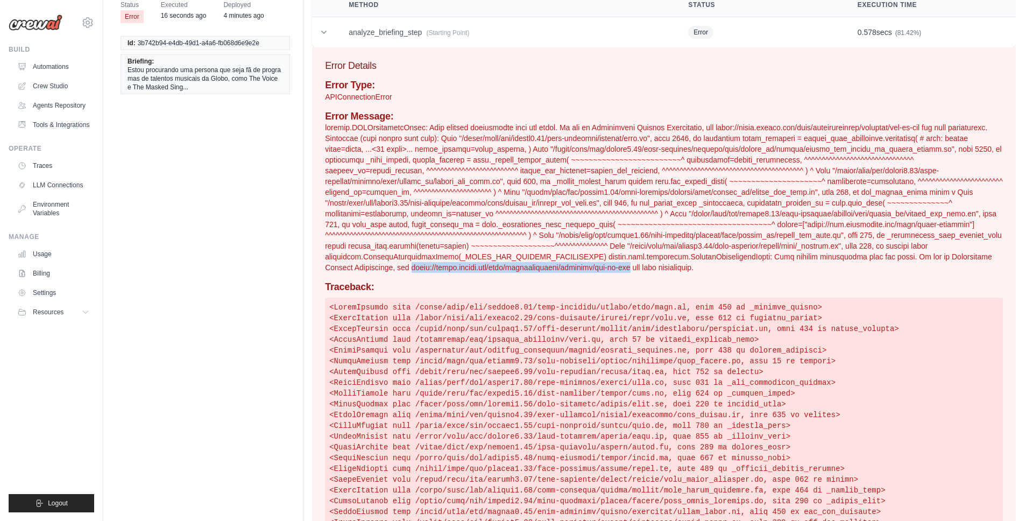
scroll to position [0, 0]
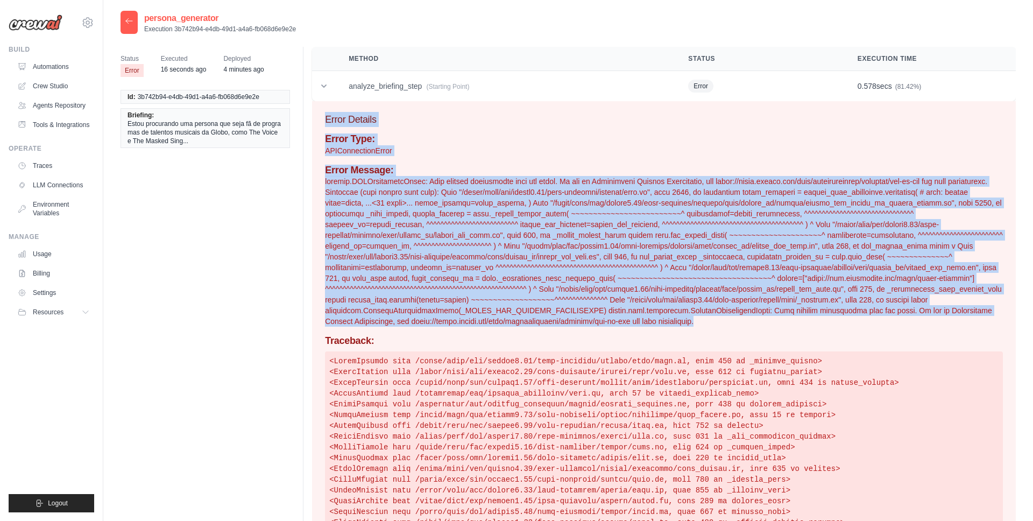
drag, startPoint x: 326, startPoint y: 118, endPoint x: 764, endPoint y: 324, distance: 484.1
click at [764, 324] on div "Error Details Error Type: APIConnectionError Error Message: Traceback:" at bounding box center [663, 386] width 703 height 571
copy div "Error Details Error Type: APIConnectionError Error Message: litellm.APIConnecti…"
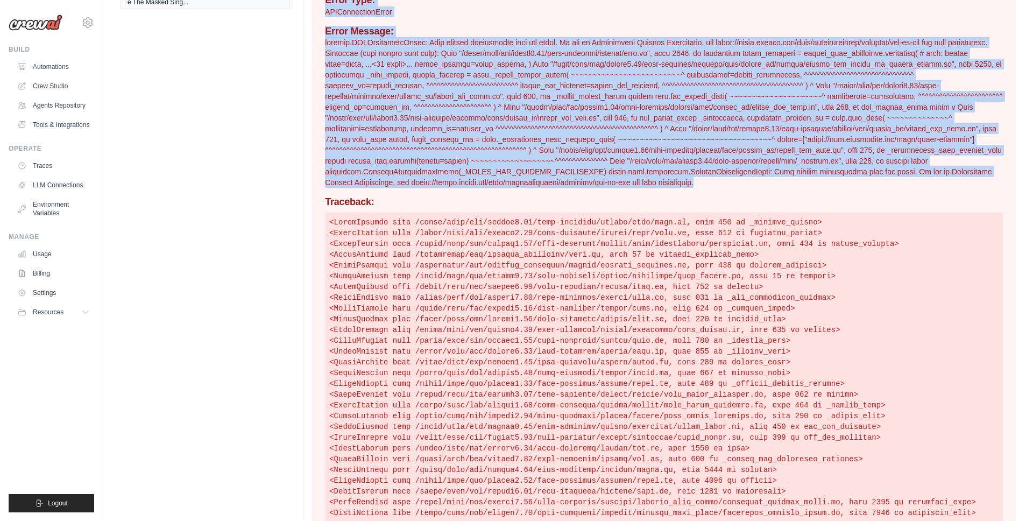
scroll to position [182, 0]
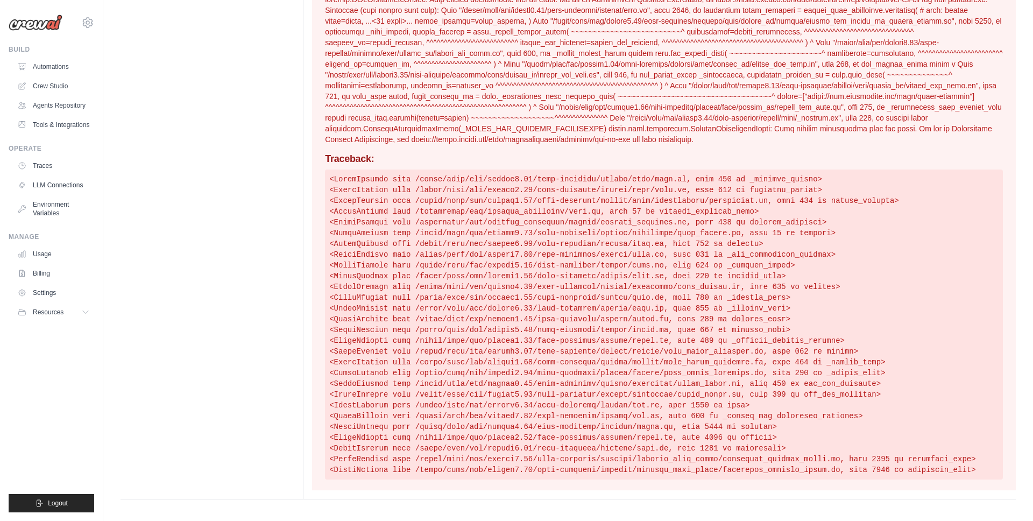
click at [397, 202] on pre at bounding box center [664, 324] width 678 height 310
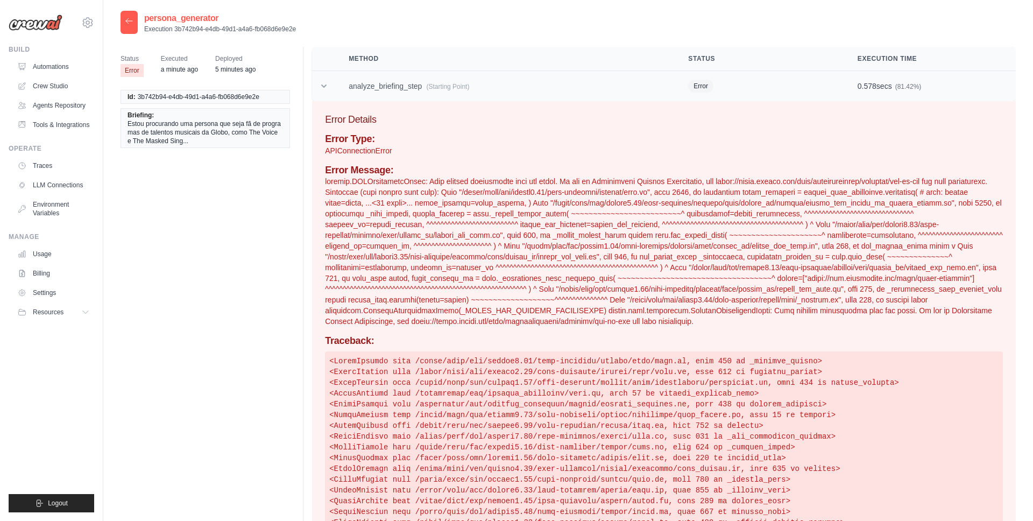
click at [366, 82] on td "analyze_briefing_step (Starting Point)" at bounding box center [505, 86] width 339 height 31
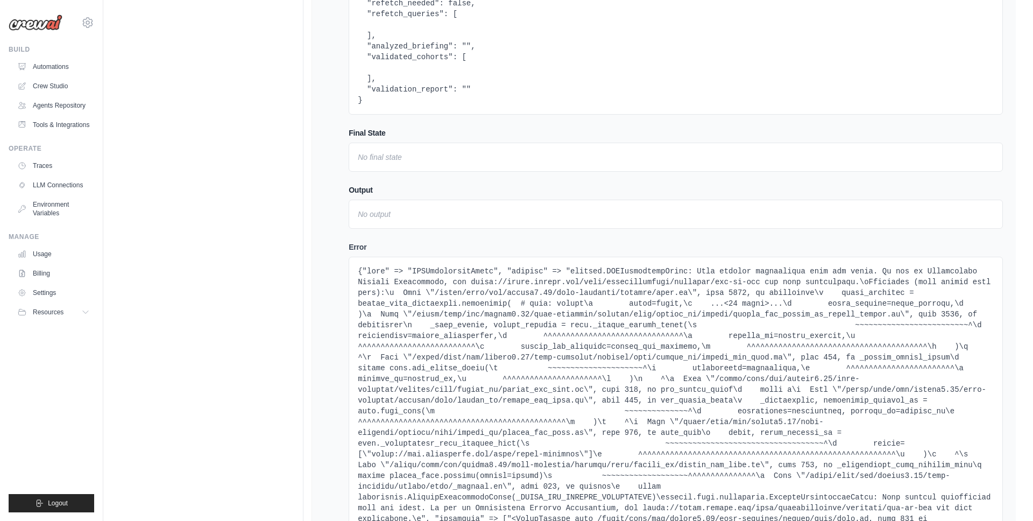
scroll to position [276, 0]
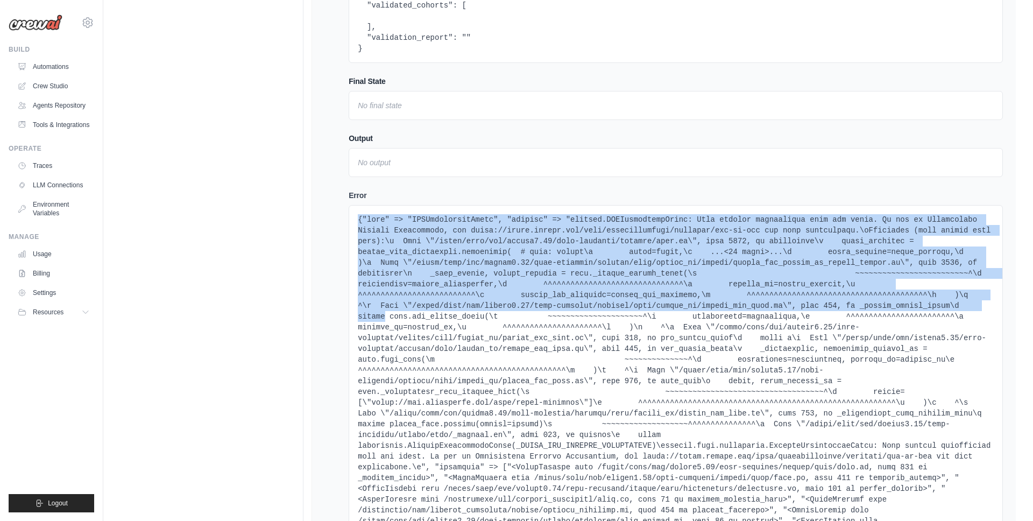
drag, startPoint x: 357, startPoint y: 217, endPoint x: 390, endPoint y: 339, distance: 126.2
click at [390, 339] on div at bounding box center [676, 477] width 654 height 545
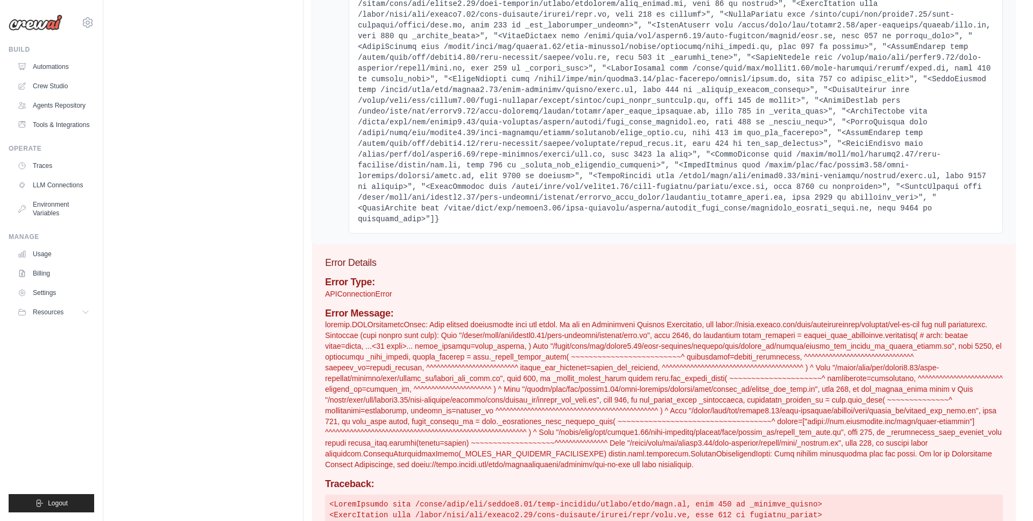
scroll to position [815, 0]
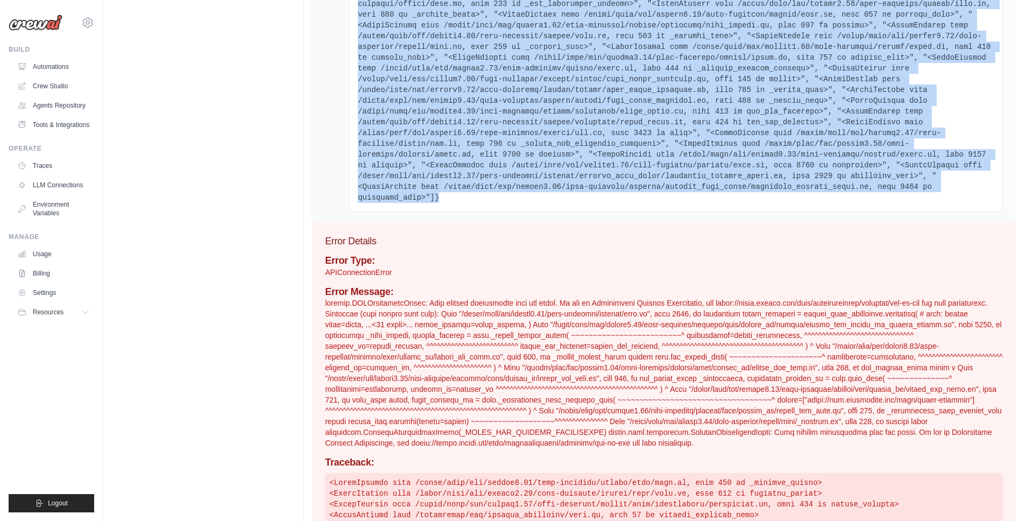
copy pre "{"type" => "APIConnectionError", "message" => "litellm.APIConnectionError: Your…"
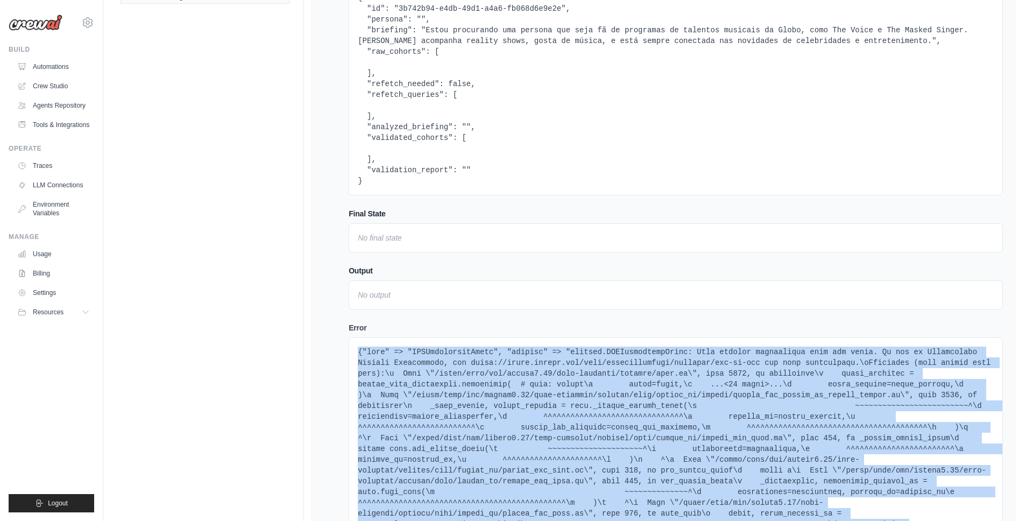
scroll to position [0, 0]
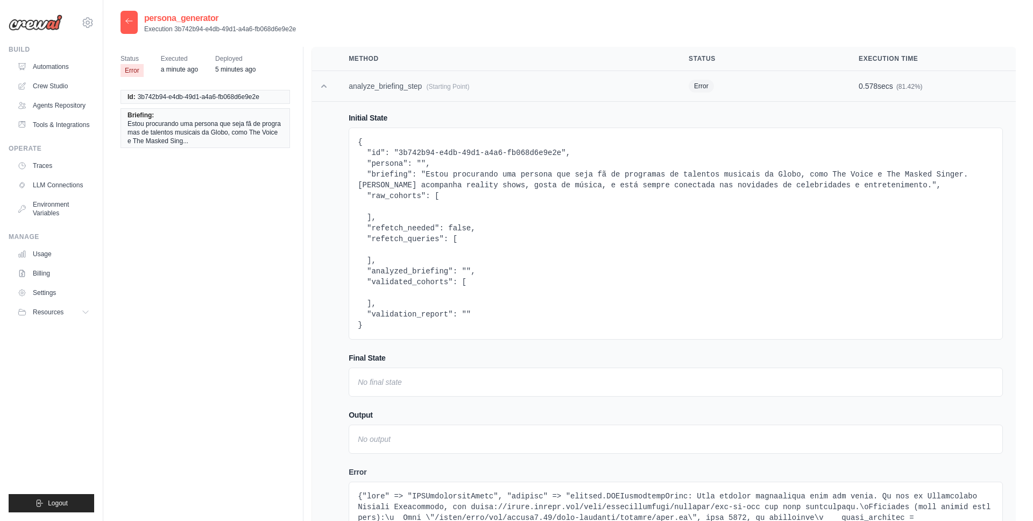
click at [321, 86] on icon at bounding box center [323, 86] width 11 height 11
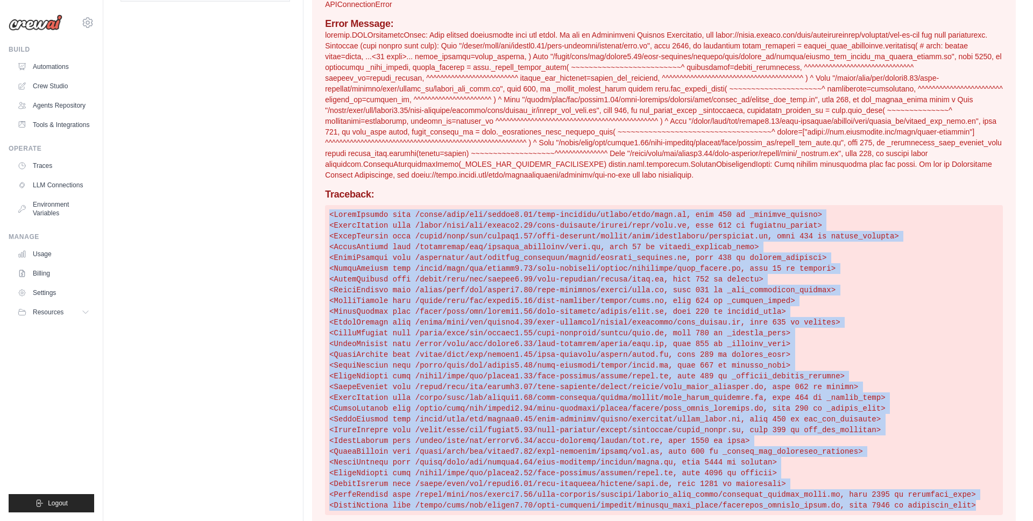
scroll to position [182, 0]
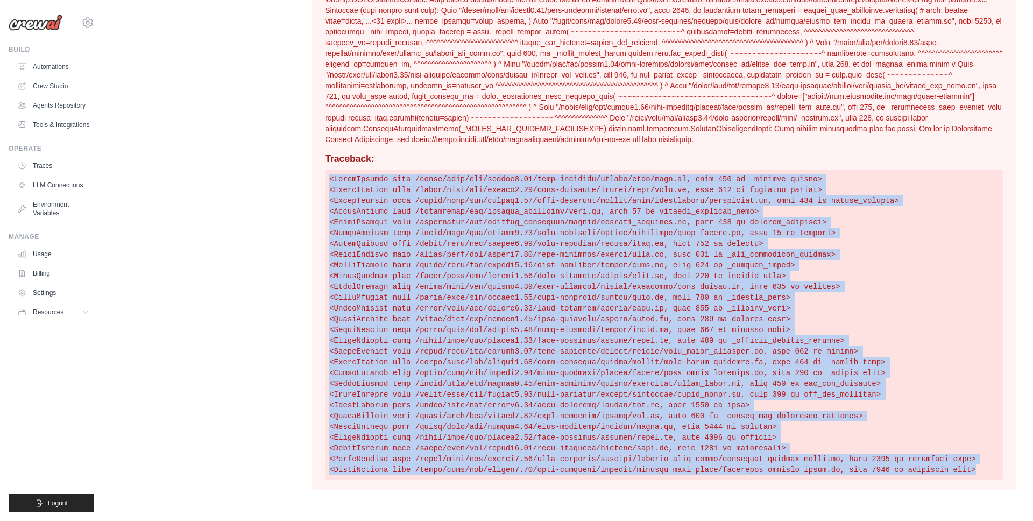
drag, startPoint x: 330, startPoint y: 274, endPoint x: 350, endPoint y: 520, distance: 247.1
click at [350, 520] on html "mateus@crewai.com AMBEV - DTC CrewAI Demo Account AB InBev - GHQ" at bounding box center [516, 169] width 1033 height 702
copy pre "<FrameSummary file /local/venv/lib/python3.13/site-packages/crewai/flow/flow.py…"
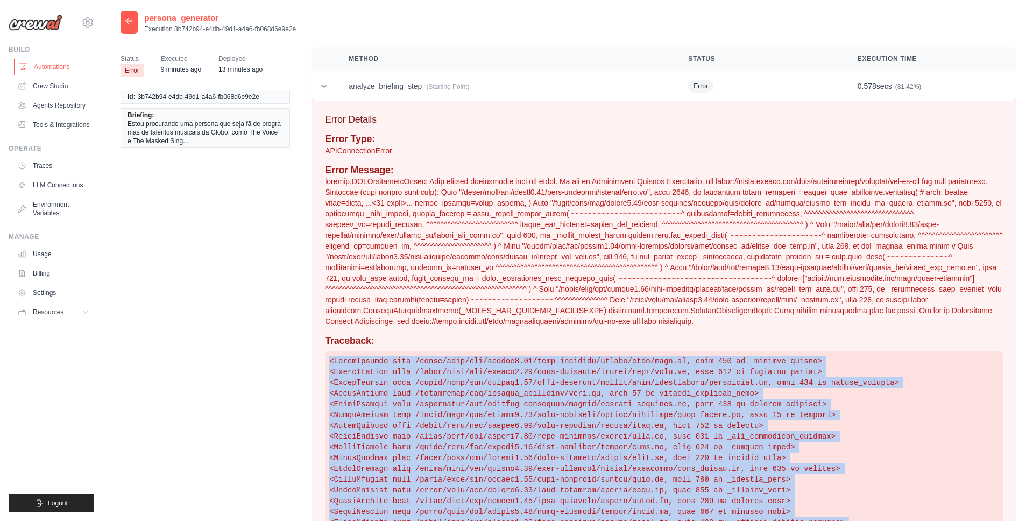
click at [42, 70] on link "Automations" at bounding box center [54, 66] width 81 height 17
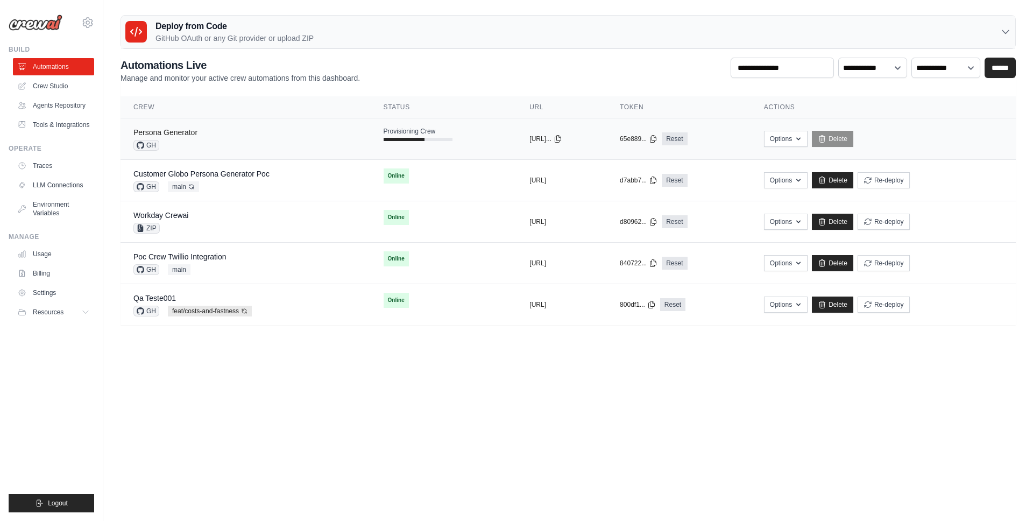
click at [184, 133] on link "Persona Generator" at bounding box center [165, 132] width 64 height 9
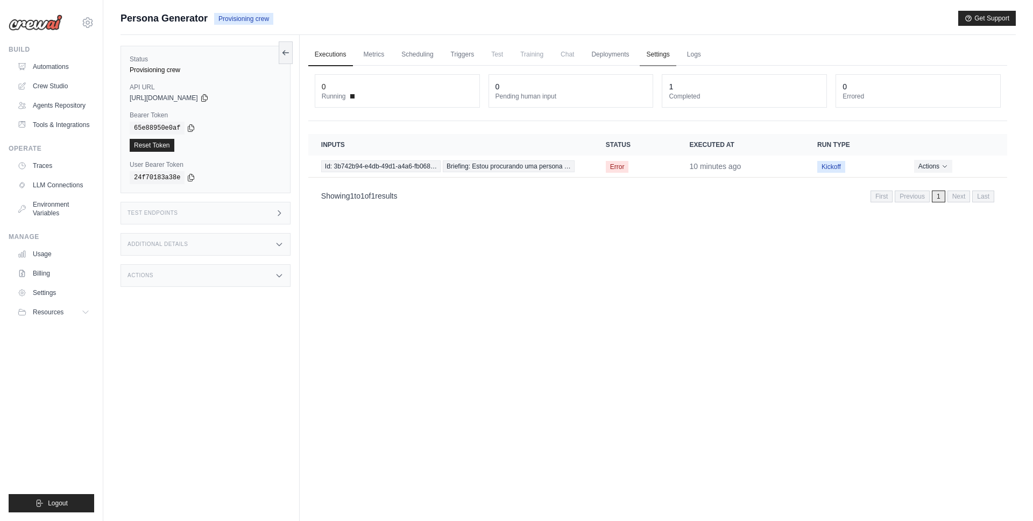
click at [655, 59] on link "Settings" at bounding box center [657, 55] width 36 height 23
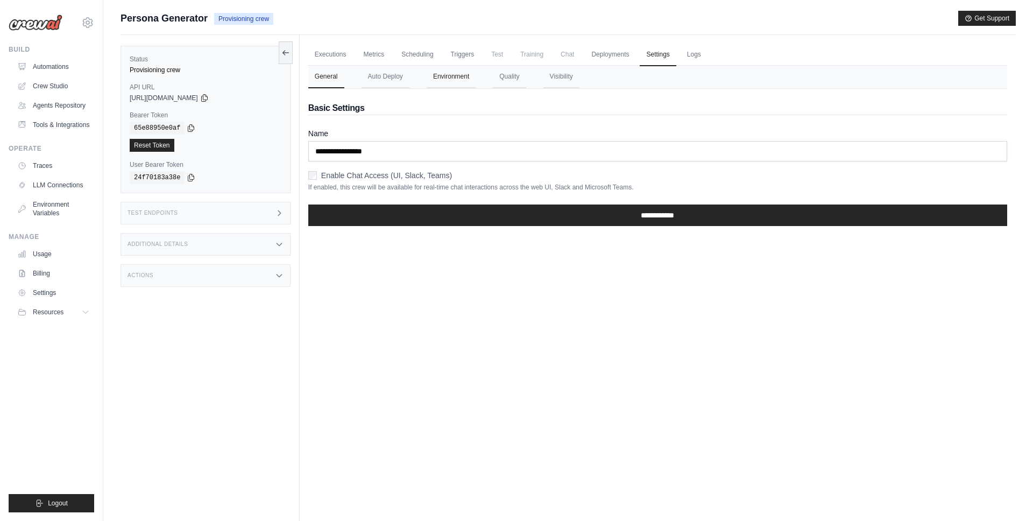
click at [460, 82] on button "Environment" at bounding box center [451, 77] width 49 height 23
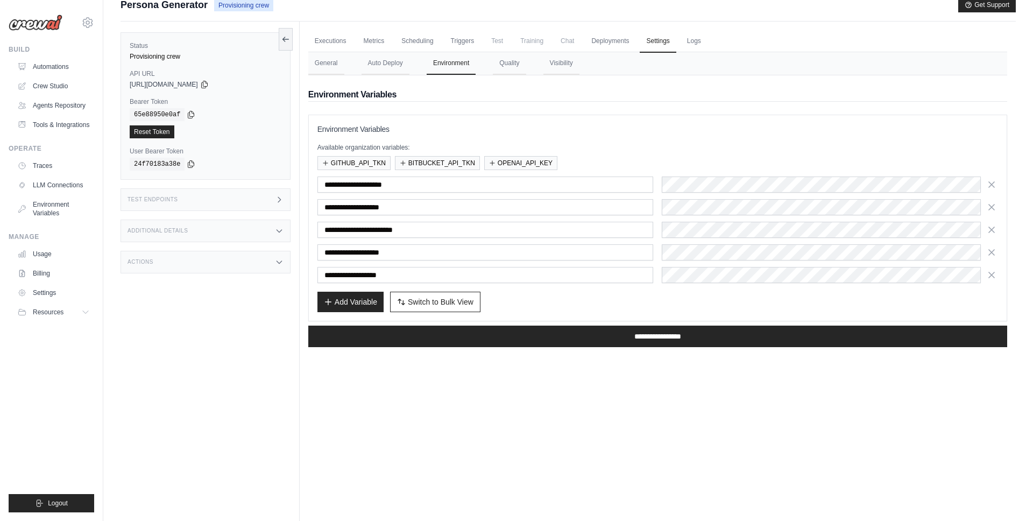
scroll to position [19, 0]
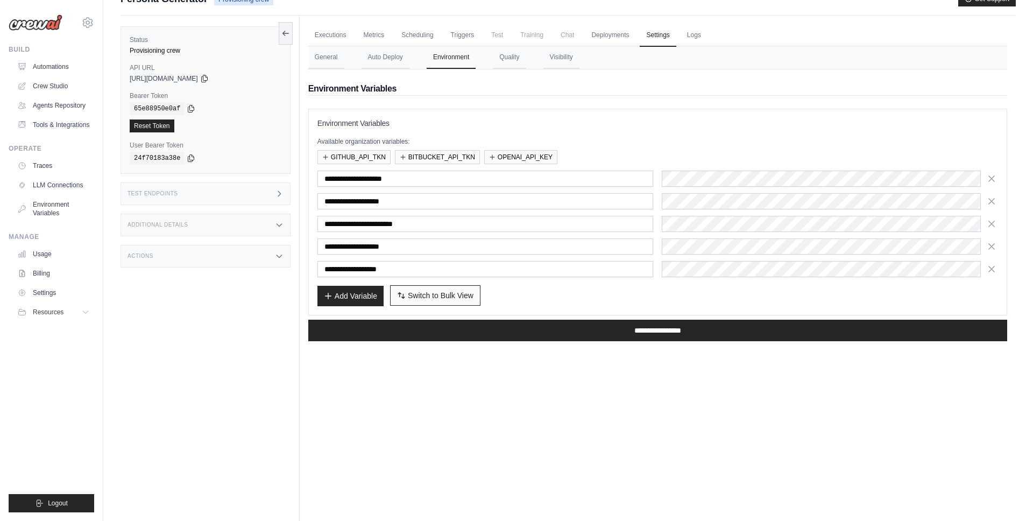
click at [423, 304] on button "Switch to Bulk View Switch to Table View" at bounding box center [435, 295] width 90 height 20
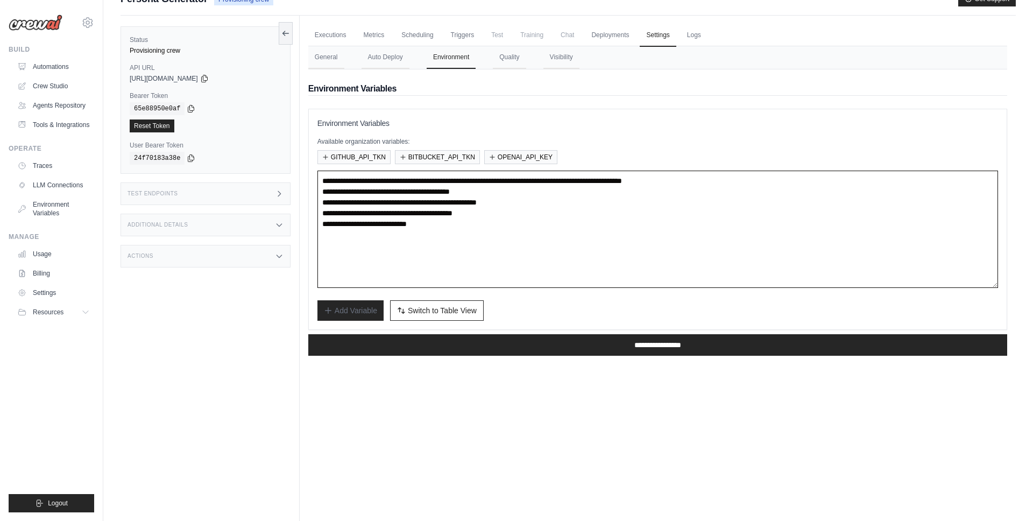
click at [511, 224] on textarea "**********" at bounding box center [657, 228] width 680 height 117
paste textarea "**********"
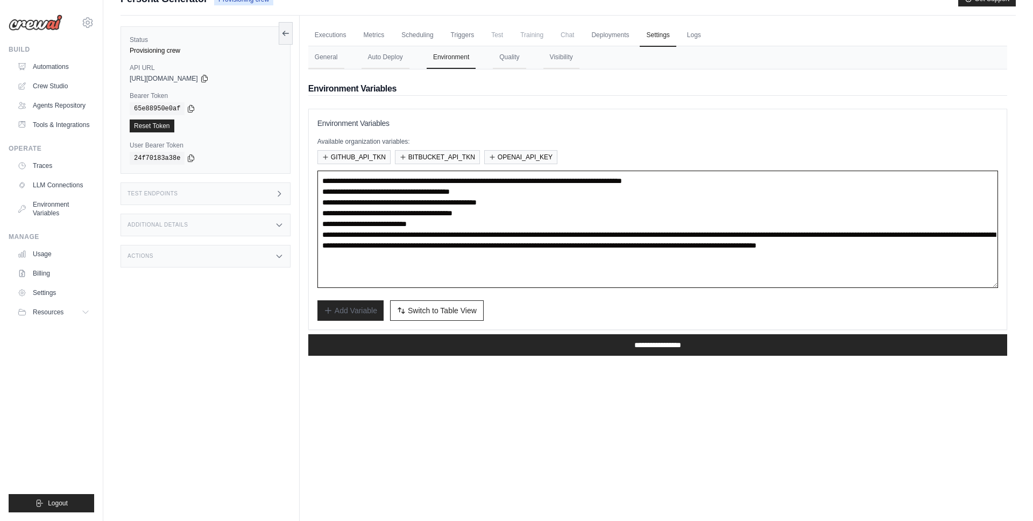
click at [444, 234] on textarea "**********" at bounding box center [657, 228] width 680 height 117
type textarea "**********"
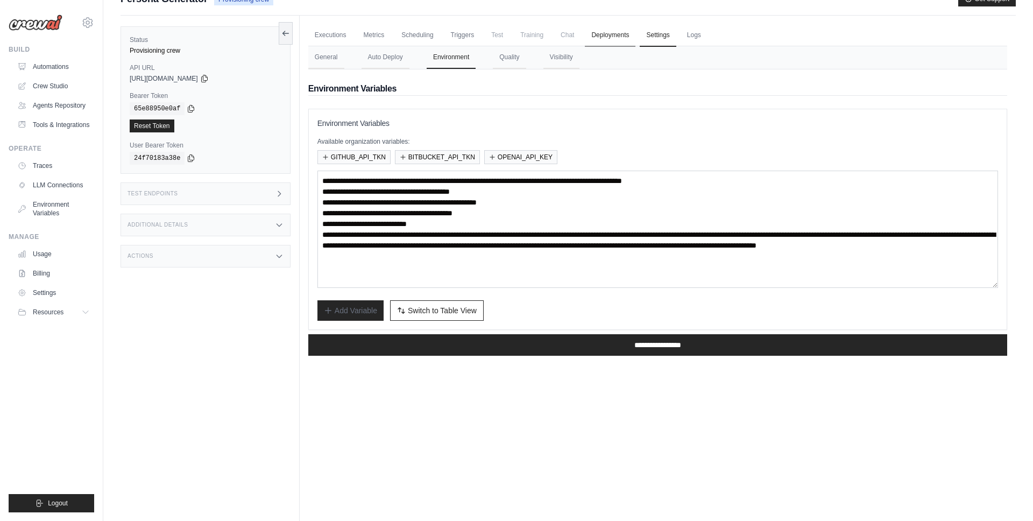
click at [595, 32] on link "Deployments" at bounding box center [610, 35] width 51 height 23
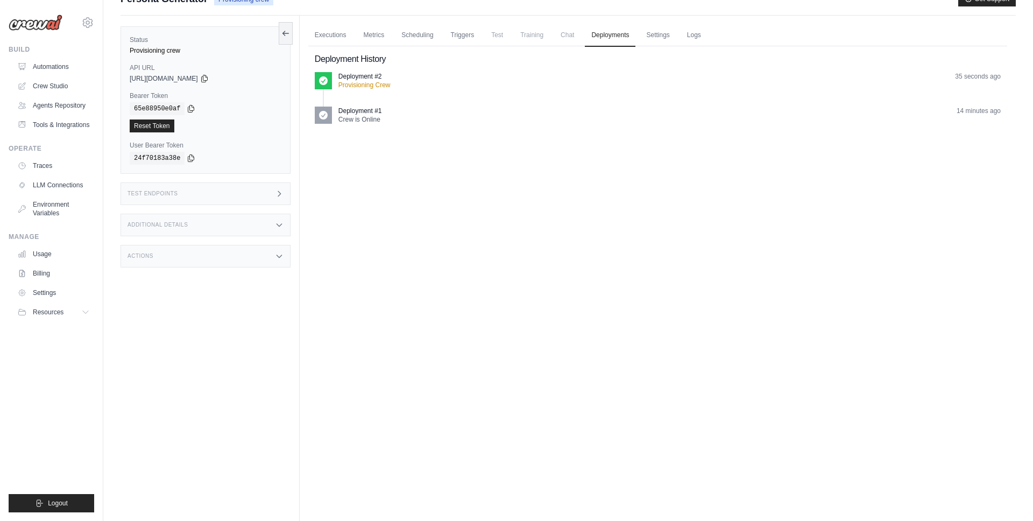
click at [437, 135] on div "Executions Metrics Scheduling Triggers Test Training Chat Deployments Settings …" at bounding box center [658, 276] width 716 height 521
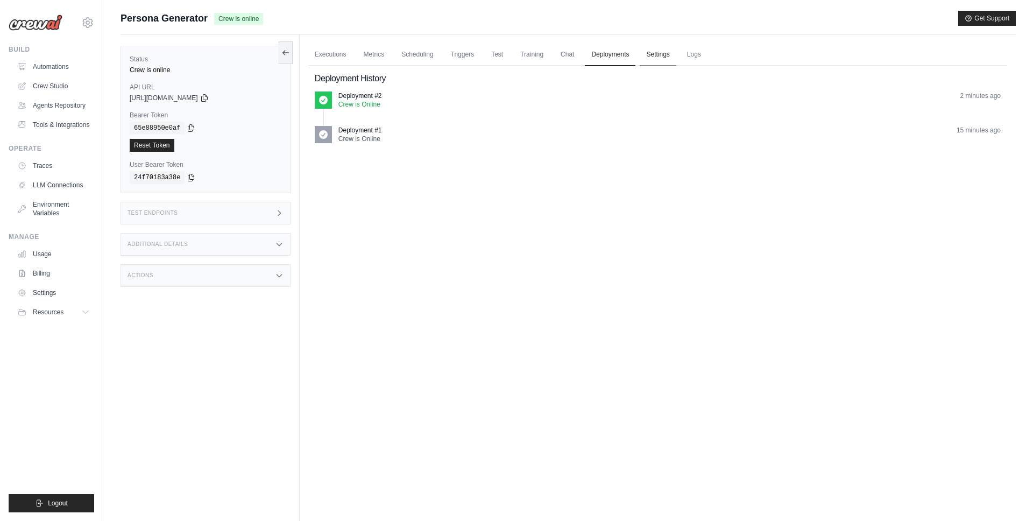
click at [657, 56] on link "Settings" at bounding box center [657, 55] width 36 height 23
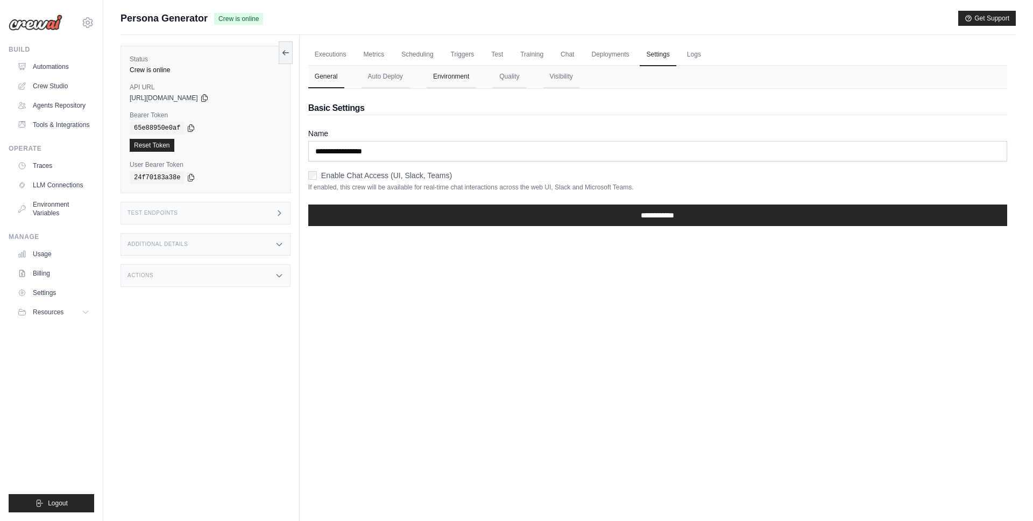
click at [454, 80] on button "Environment" at bounding box center [451, 77] width 49 height 23
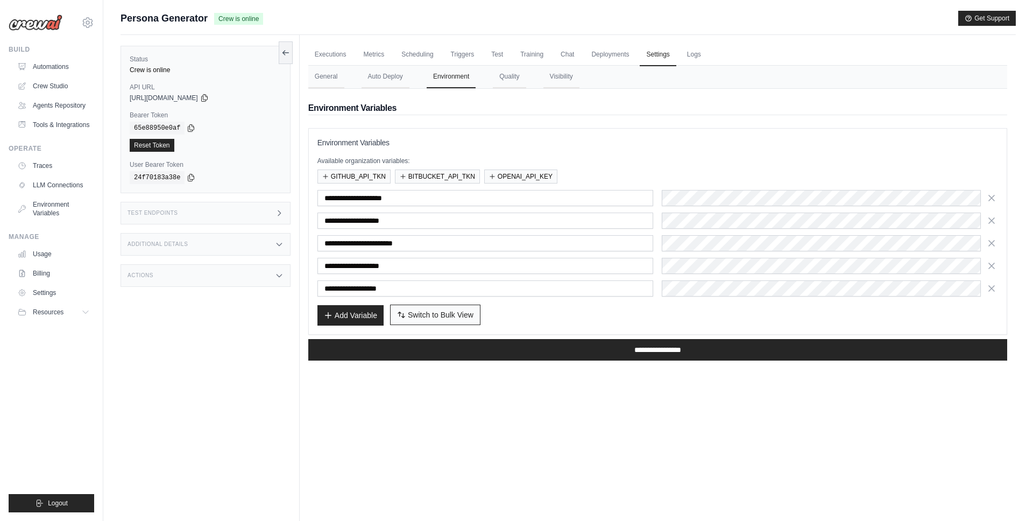
click at [451, 313] on span "Switch to Bulk View" at bounding box center [441, 314] width 66 height 11
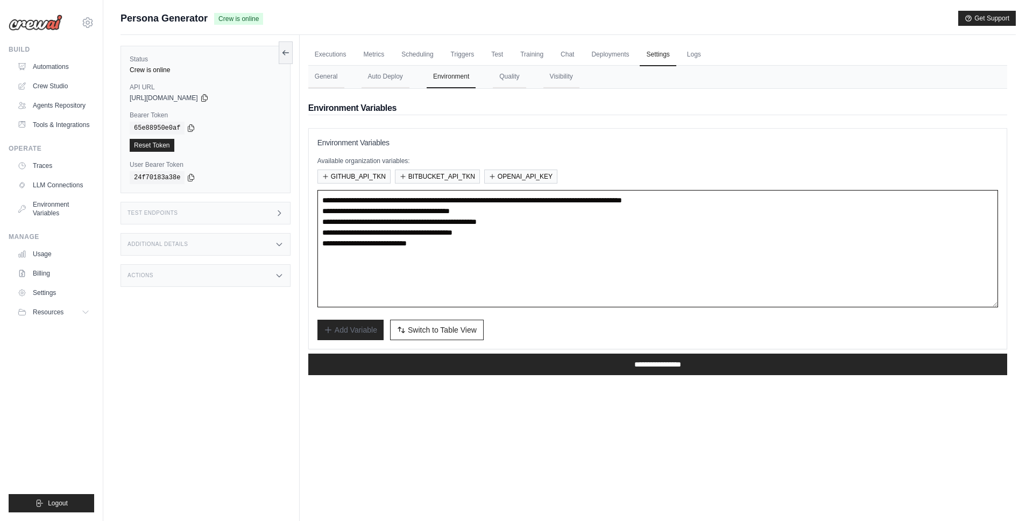
click at [458, 257] on textarea "**********" at bounding box center [657, 248] width 680 height 117
paste textarea "**********"
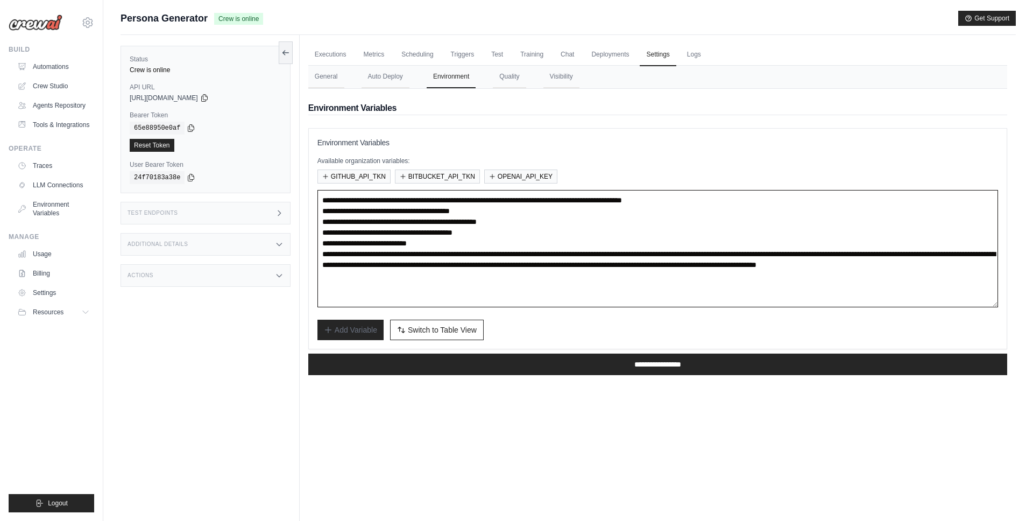
click at [574, 253] on textarea "**********" at bounding box center [657, 248] width 680 height 117
click at [700, 287] on textarea "**********" at bounding box center [657, 248] width 680 height 117
type textarea "**********"
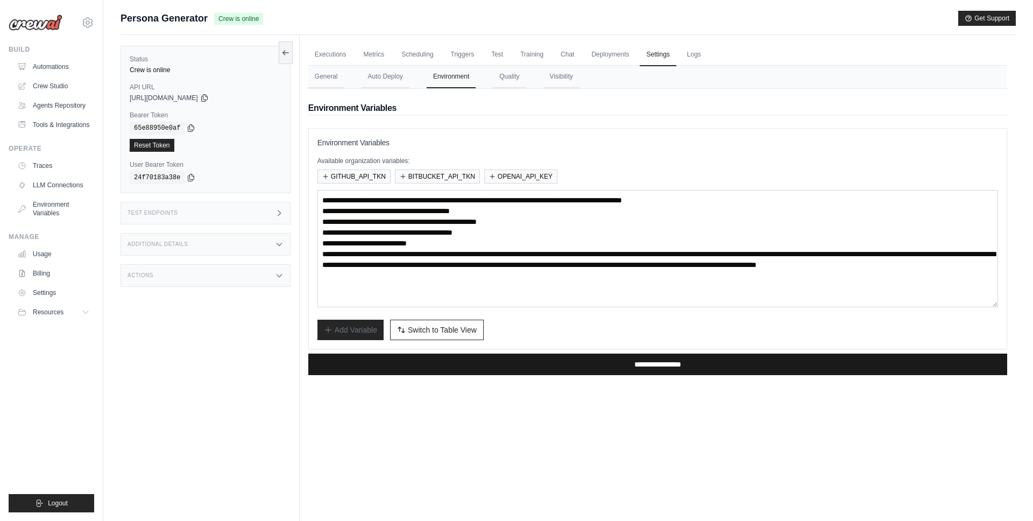
click at [650, 362] on input "**********" at bounding box center [657, 364] width 699 height 22
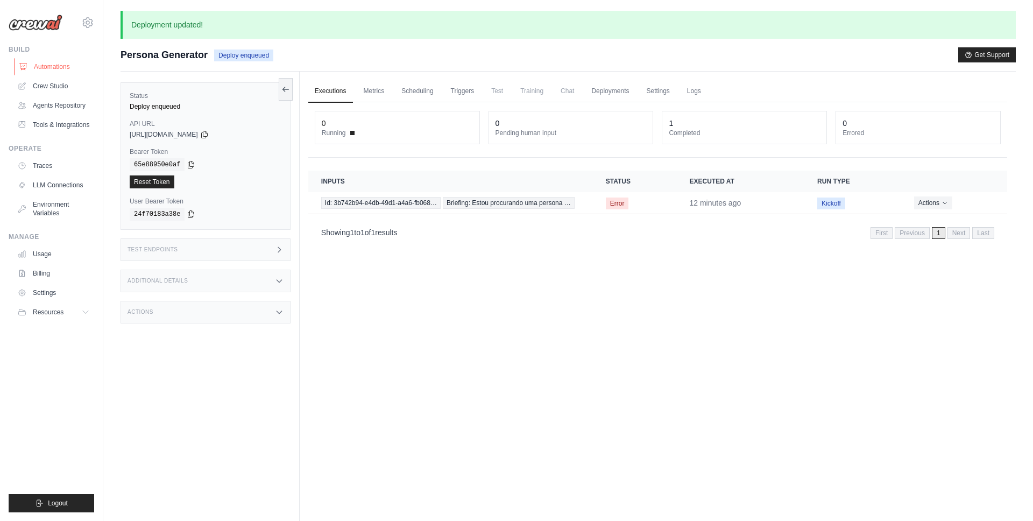
click at [58, 67] on link "Automations" at bounding box center [54, 66] width 81 height 17
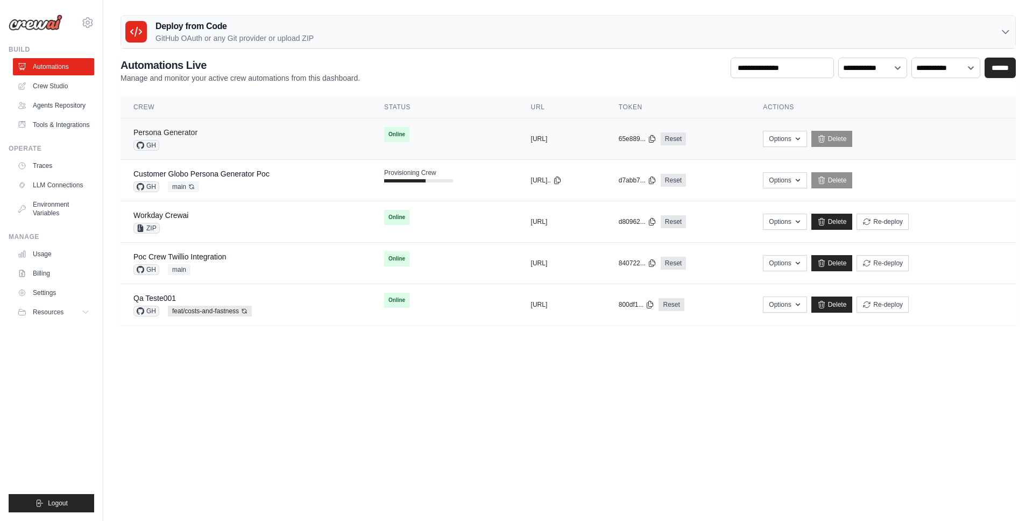
click at [176, 132] on link "Persona Generator" at bounding box center [165, 132] width 64 height 9
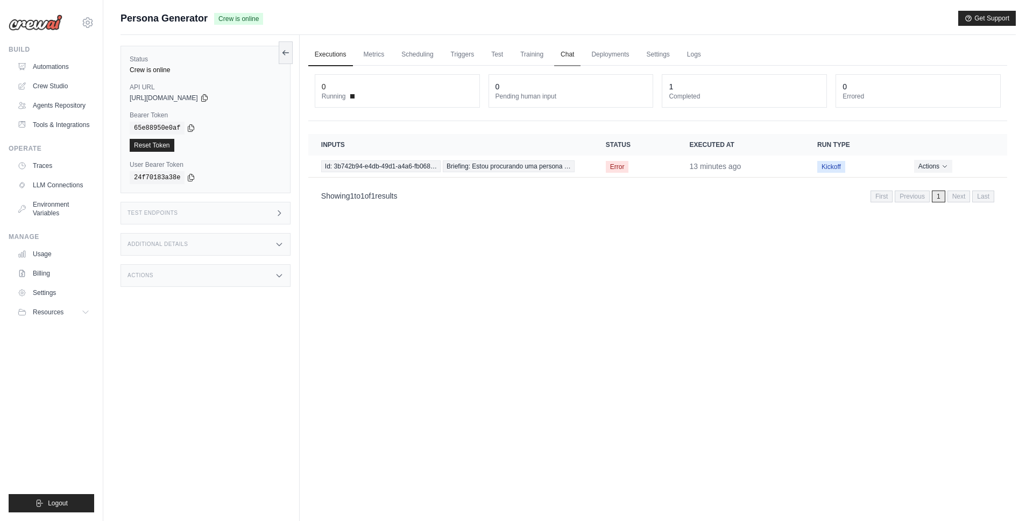
click at [571, 53] on link "Chat" at bounding box center [567, 55] width 26 height 23
click at [487, 265] on div "Executions Metrics Scheduling Triggers Test Training Chat Deployments Settings …" at bounding box center [658, 295] width 716 height 521
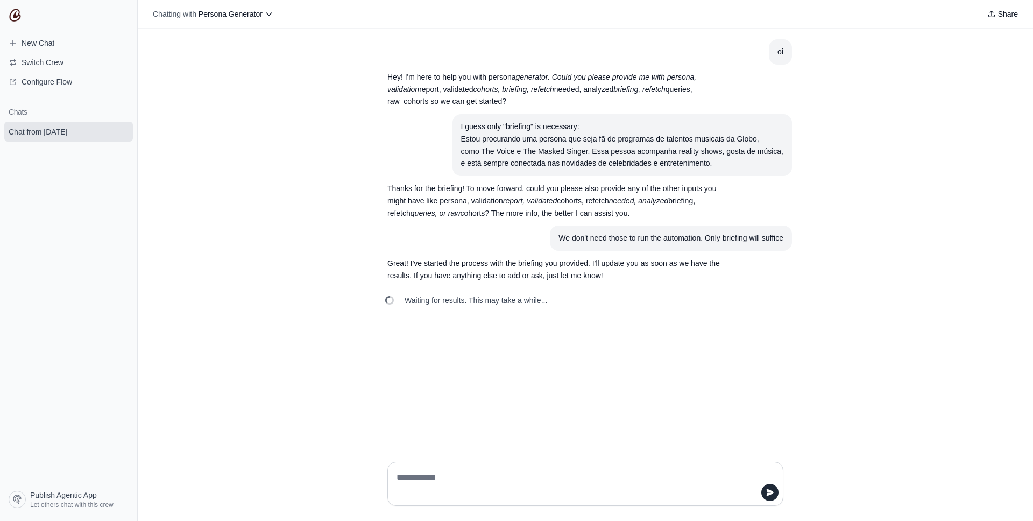
drag, startPoint x: 460, startPoint y: 138, endPoint x: 716, endPoint y: 167, distance: 257.6
click at [716, 167] on div "Estou procurando uma persona que seja fã de programas de talentos musicais da G…" at bounding box center [622, 151] width 322 height 37
copy div "Estou procurando uma persona que seja fã de programas de talentos musicais da G…"
click at [422, 475] on textarea at bounding box center [581, 483] width 375 height 30
click at [457, 490] on textarea at bounding box center [581, 483] width 375 height 30
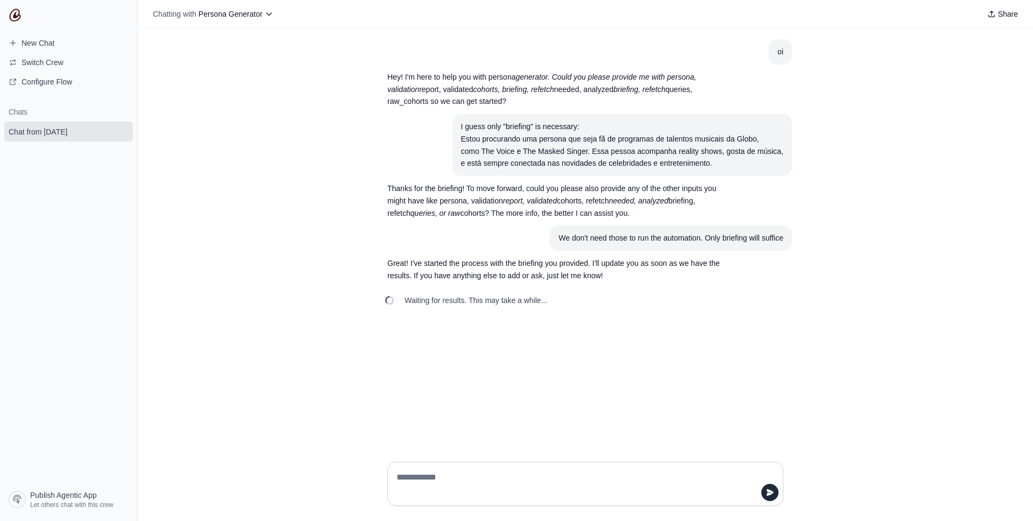
click at [460, 475] on textarea at bounding box center [581, 483] width 375 height 30
paste textarea "**********"
type textarea "**********"
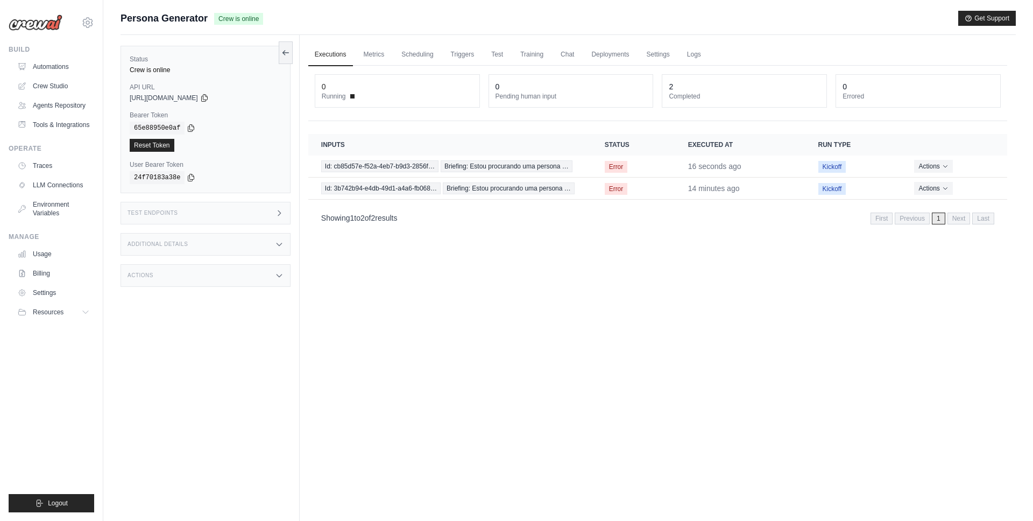
click at [542, 265] on div "Executions Metrics Scheduling Triggers Test Training Chat Deployments Settings …" at bounding box center [658, 295] width 716 height 521
click at [585, 166] on td "Id: cb85d57e-f52a-4eb7-b9d3-2856f… Briefing: Estou procurando uma persona …" at bounding box center [449, 166] width 283 height 22
click at [613, 166] on span "Error" at bounding box center [616, 167] width 23 height 12
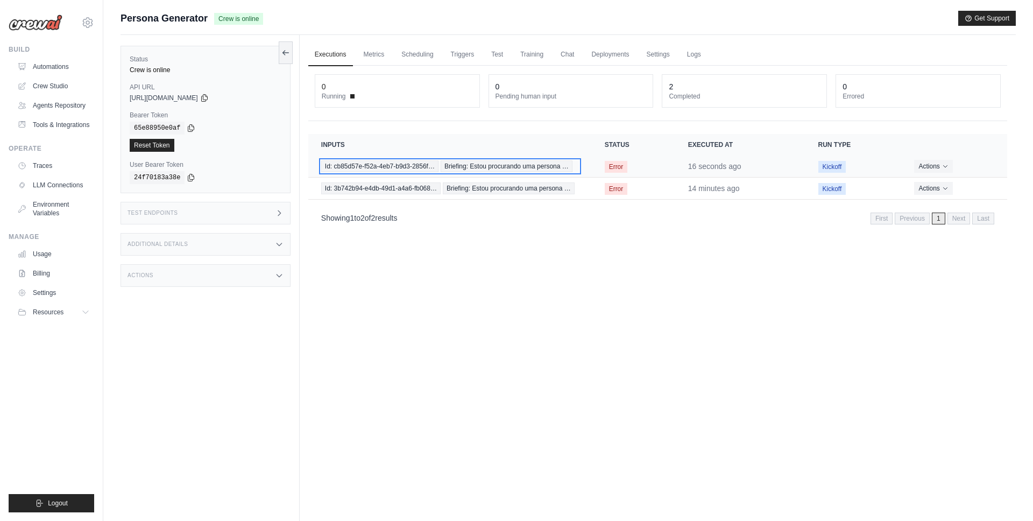
click at [547, 165] on span "Briefing: Estou procurando uma persona …" at bounding box center [506, 166] width 132 height 12
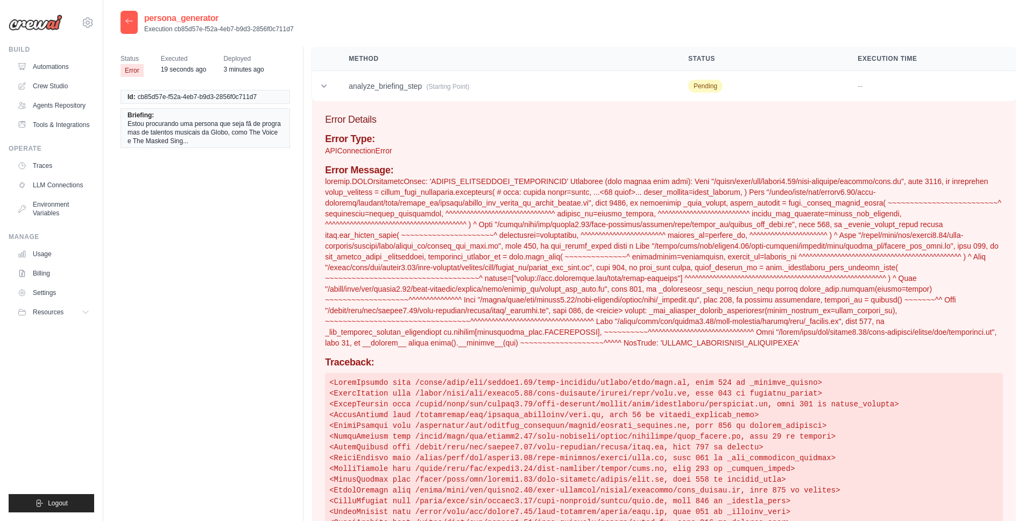
click at [861, 181] on p at bounding box center [664, 262] width 678 height 172
click at [733, 188] on p at bounding box center [664, 262] width 678 height 172
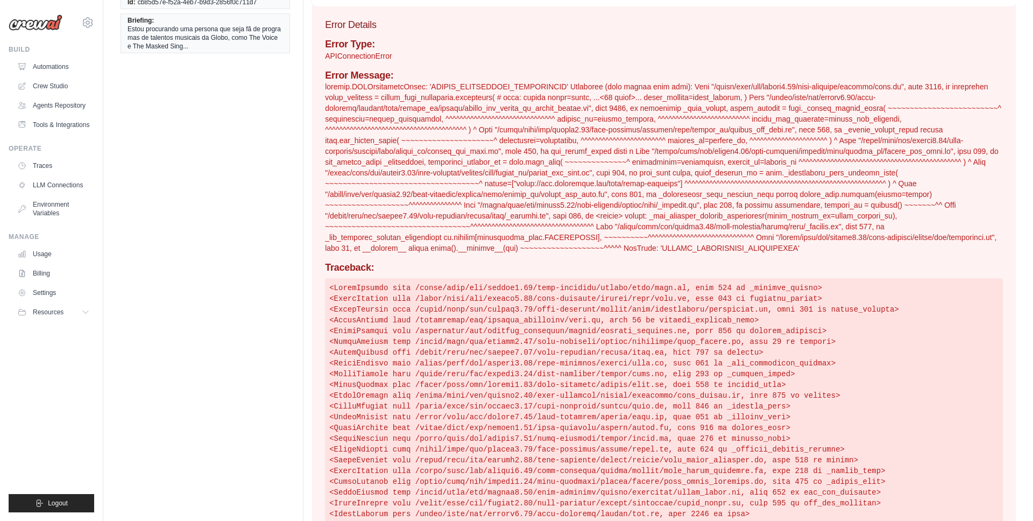
scroll to position [104, 0]
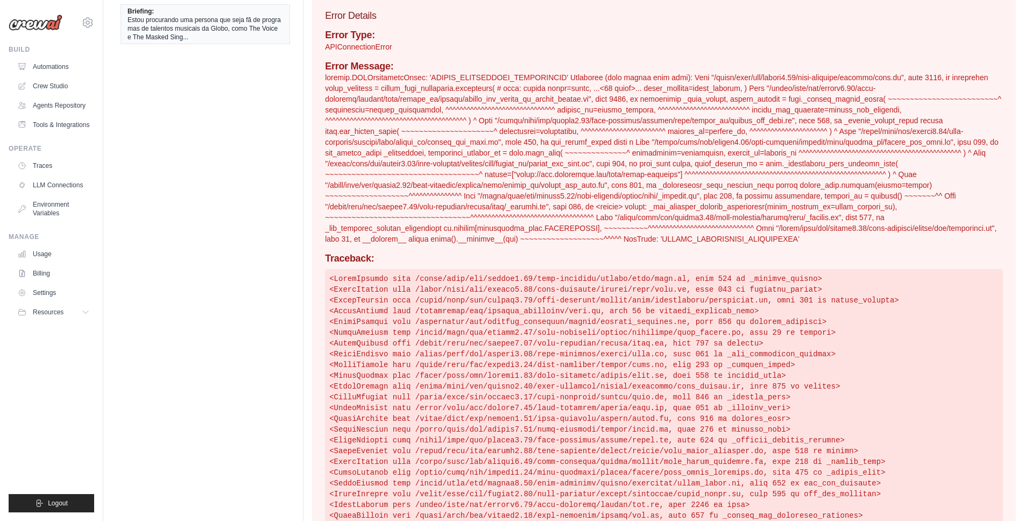
click at [587, 241] on p at bounding box center [664, 158] width 678 height 172
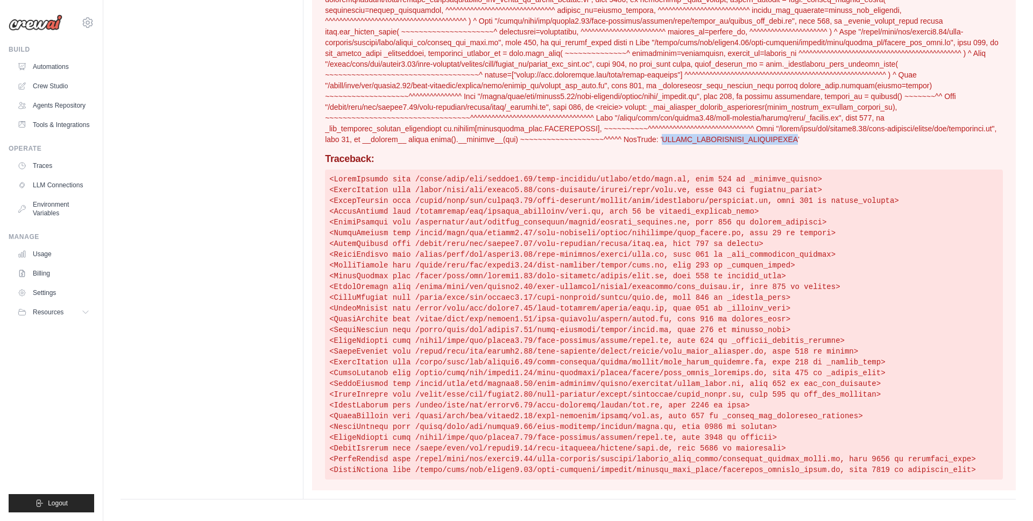
scroll to position [0, 0]
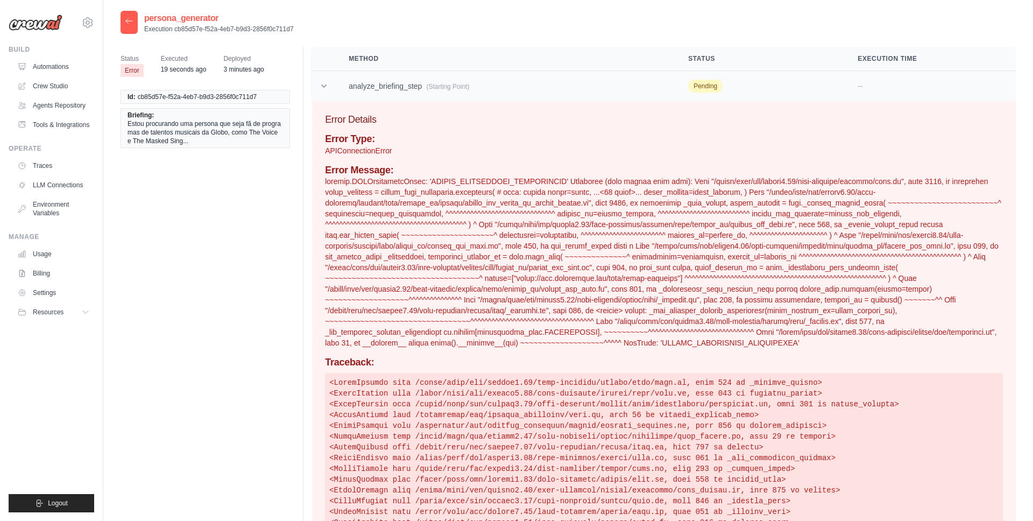
click at [336, 73] on td "analyze_briefing_step (Starting Point)" at bounding box center [505, 86] width 339 height 31
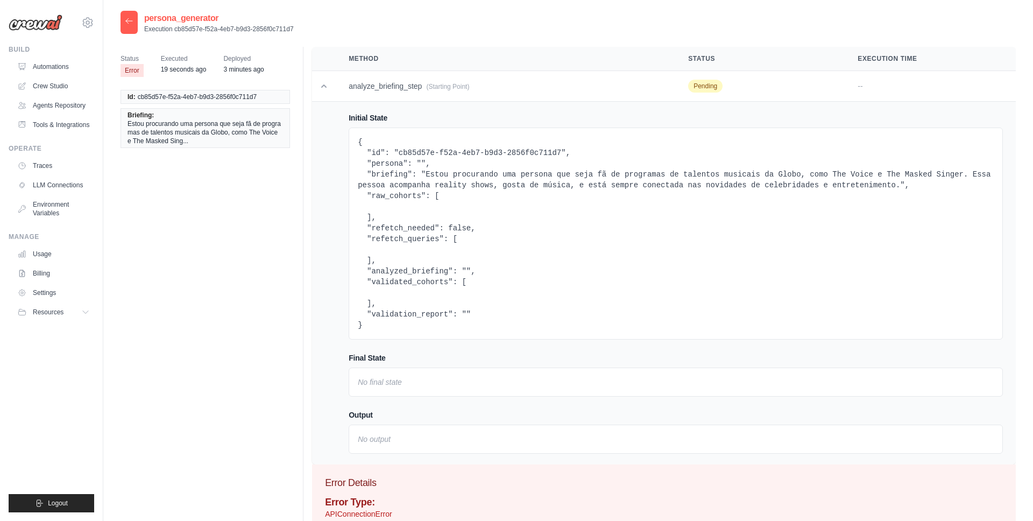
click at [390, 173] on pre "{ "id": "cb85d57e-f52a-4eb7-b9d3-2856f0c711d7", "persona": "", "briefing": "Est…" at bounding box center [676, 234] width 636 height 194
click at [449, 186] on pre "{ "id": "cb85d57e-f52a-4eb7-b9d3-2856f0c711d7", "persona": "", "briefing": "Est…" at bounding box center [676, 234] width 636 height 194
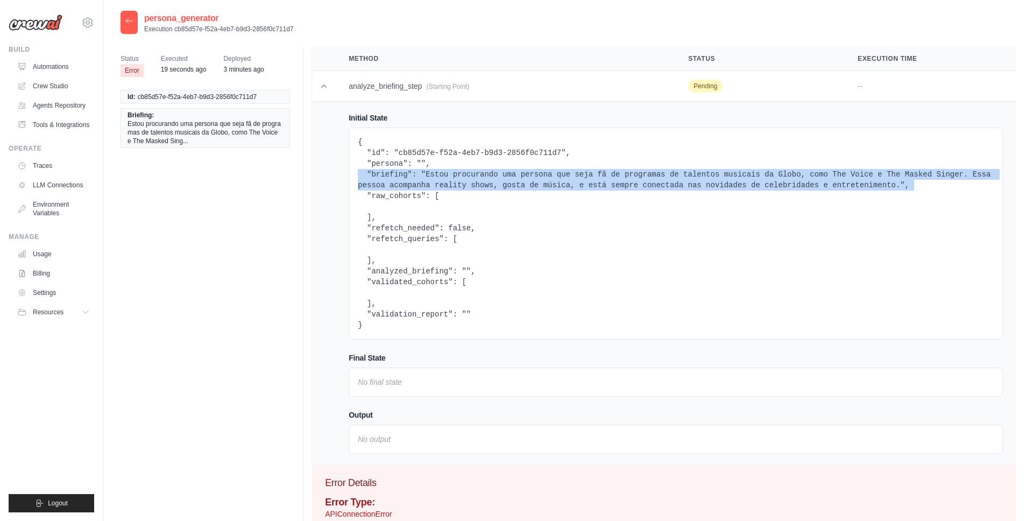
click at [449, 186] on pre "{ "id": "cb85d57e-f52a-4eb7-b9d3-2856f0c711d7", "persona": "", "briefing": "Est…" at bounding box center [676, 234] width 636 height 194
click at [429, 173] on pre "{ "id": "cb85d57e-f52a-4eb7-b9d3-2856f0c711d7", "persona": "", "briefing": "Est…" at bounding box center [676, 234] width 636 height 194
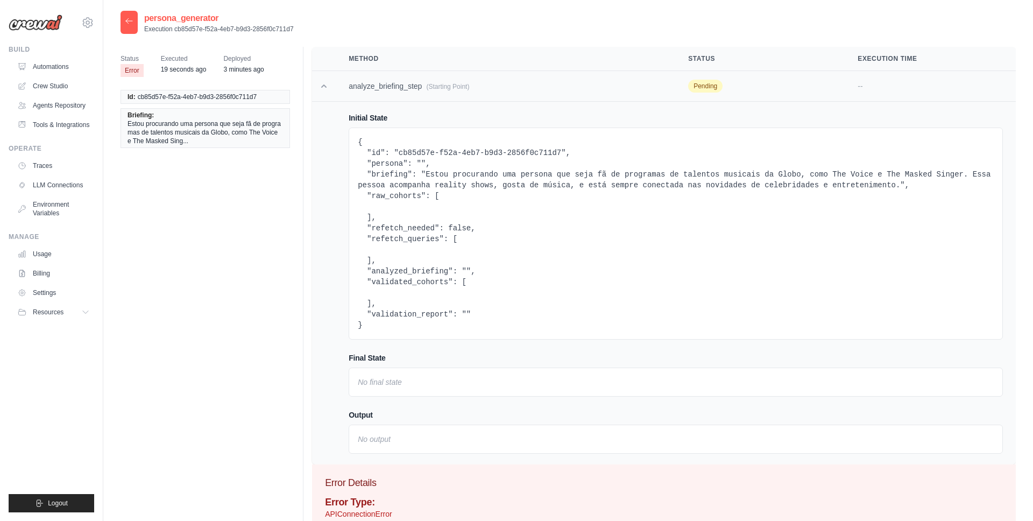
click at [322, 87] on icon at bounding box center [323, 85] width 5 height 3
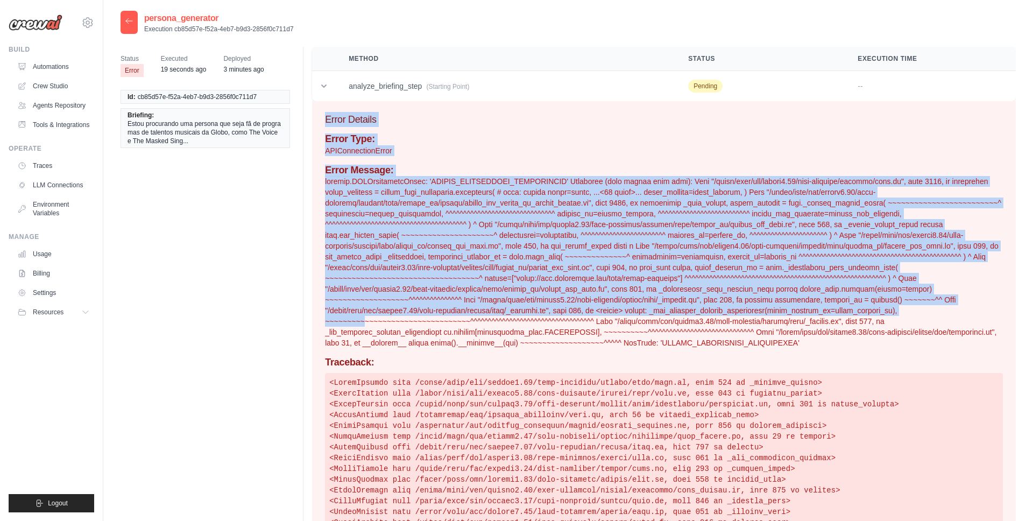
drag, startPoint x: 325, startPoint y: 118, endPoint x: 367, endPoint y: 326, distance: 212.7
click at [367, 326] on div "Error Details Error Type: APIConnectionError Error Message: Traceback:" at bounding box center [663, 397] width 703 height 592
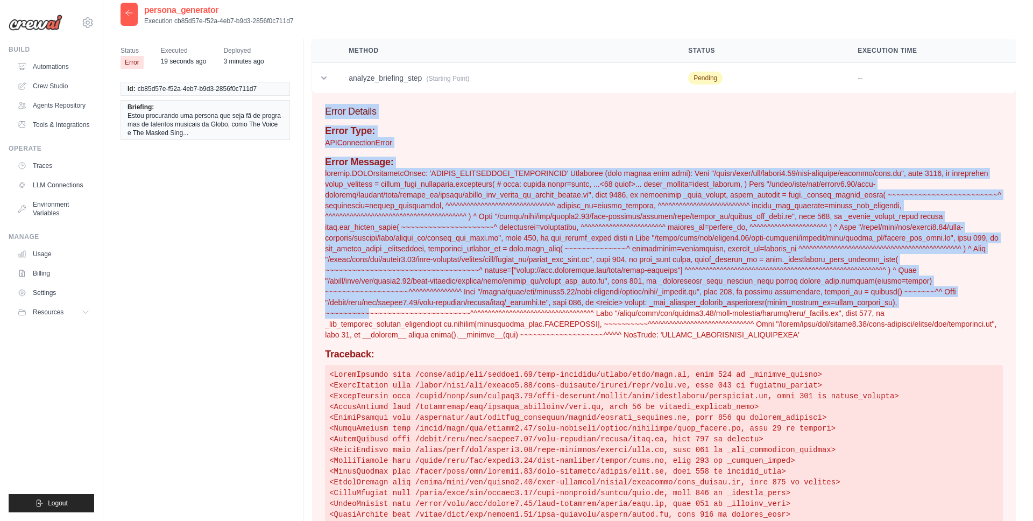
scroll to position [11, 0]
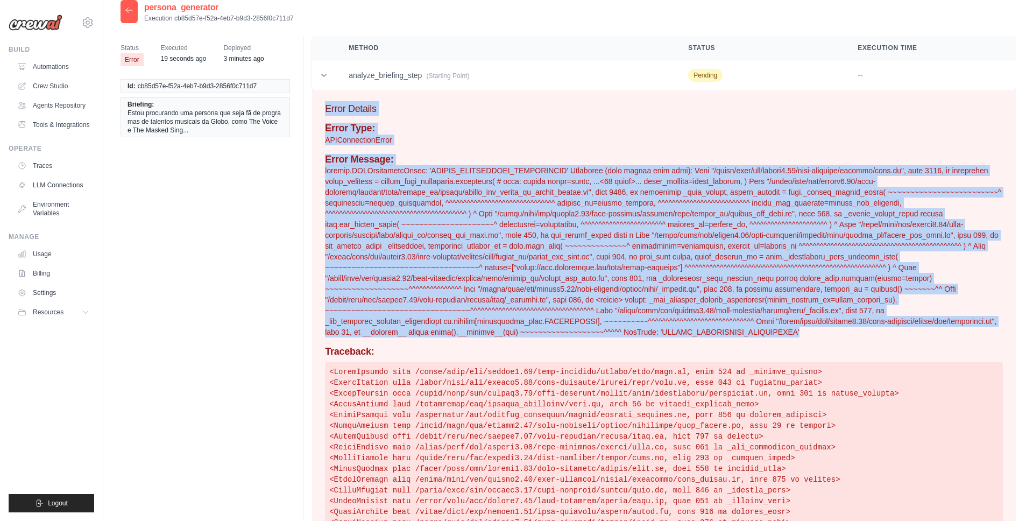
click at [720, 336] on p at bounding box center [664, 251] width 678 height 172
copy div "Error Details Error Type: APIConnectionError Error Message: litellm.APIConnecti…"
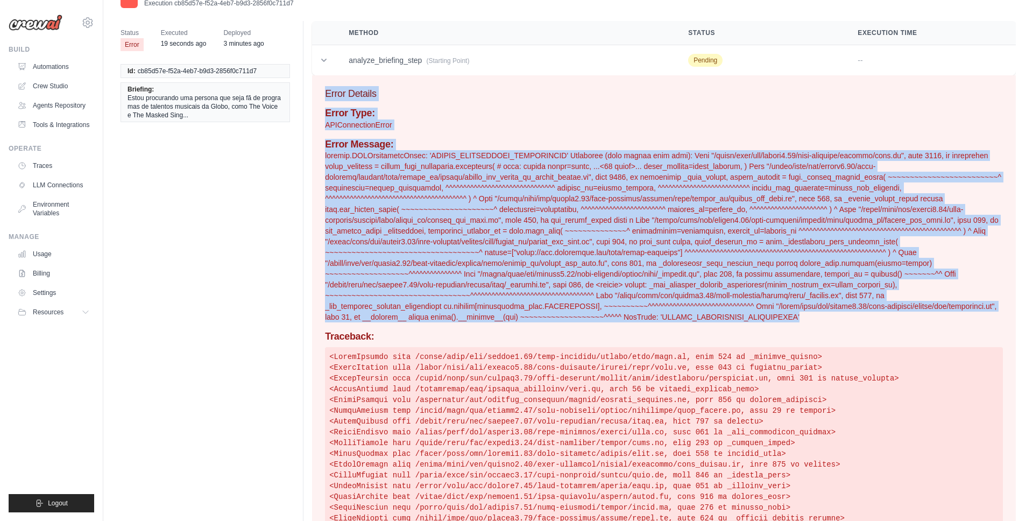
scroll to position [0, 0]
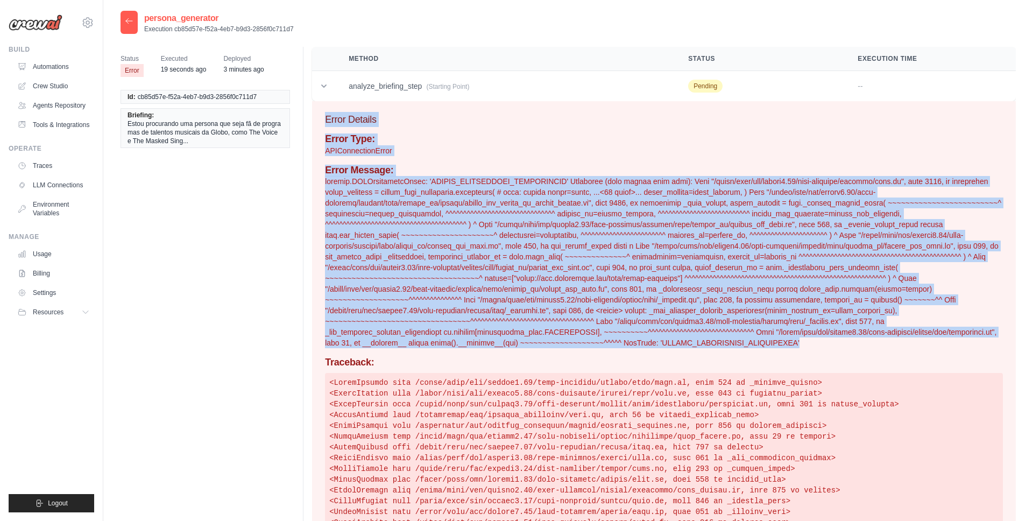
click at [132, 19] on icon at bounding box center [129, 21] width 9 height 9
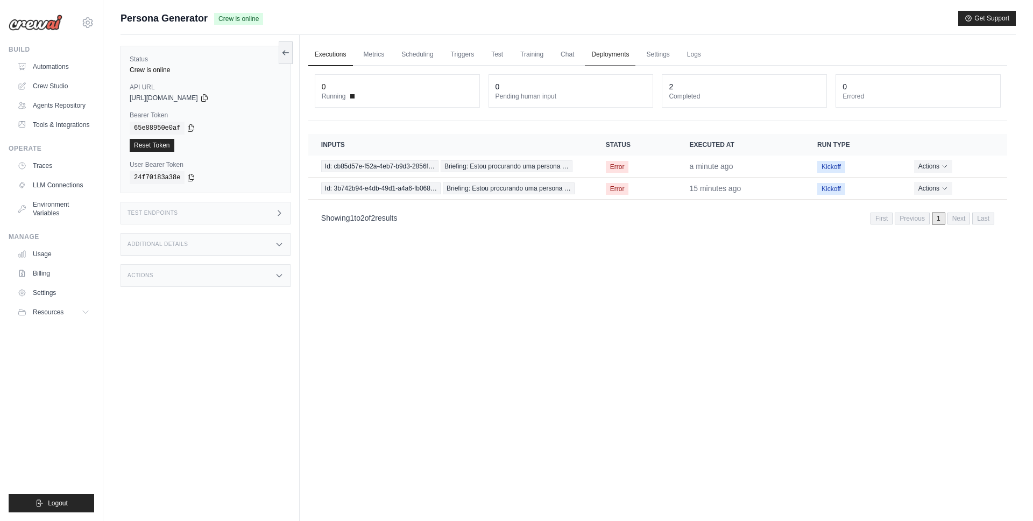
click at [601, 52] on link "Deployments" at bounding box center [610, 55] width 51 height 23
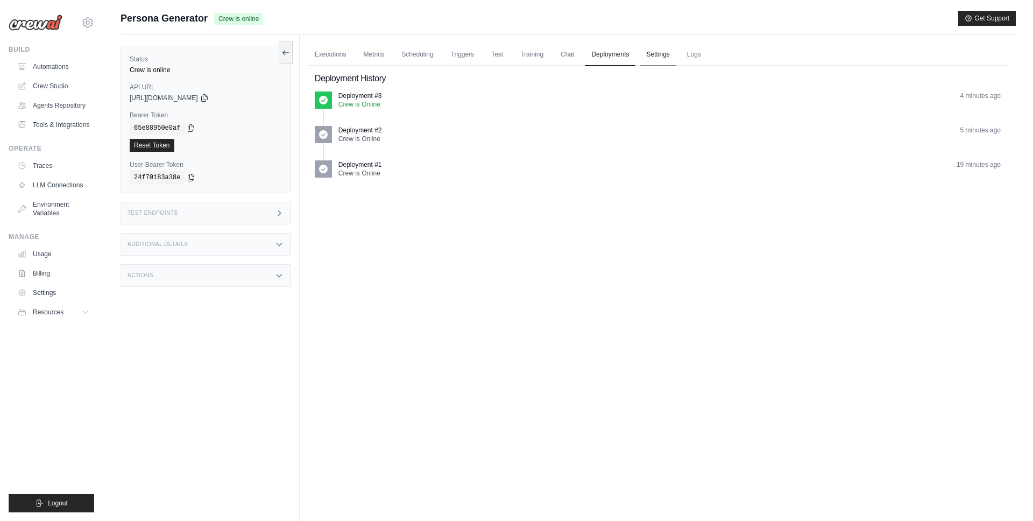
click at [655, 51] on link "Settings" at bounding box center [657, 55] width 36 height 23
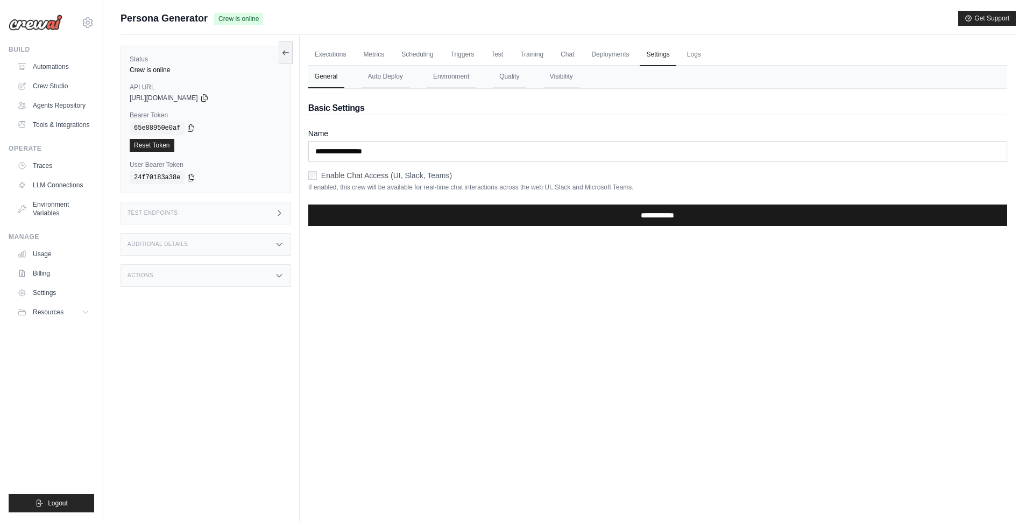
click at [524, 216] on input "**********" at bounding box center [657, 215] width 699 height 22
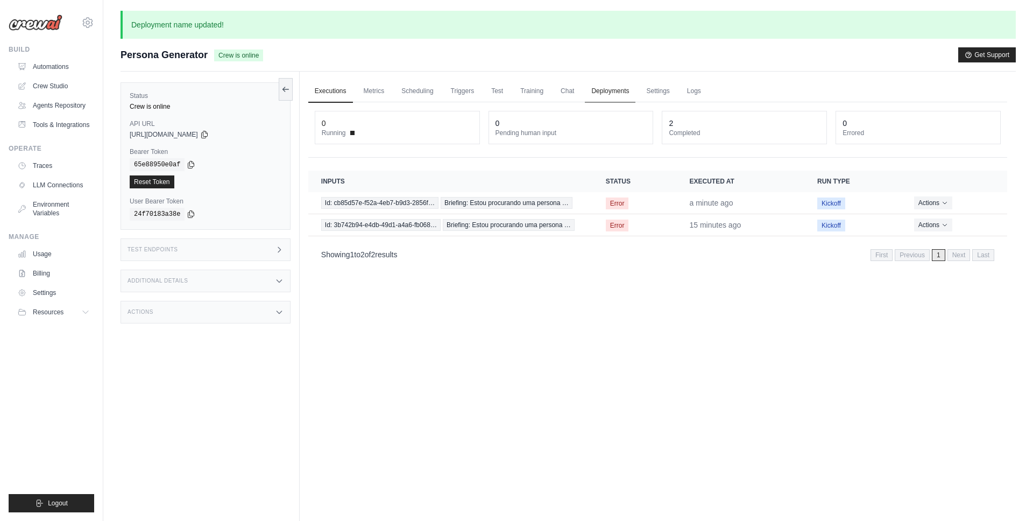
click at [619, 89] on link "Deployments" at bounding box center [610, 91] width 51 height 23
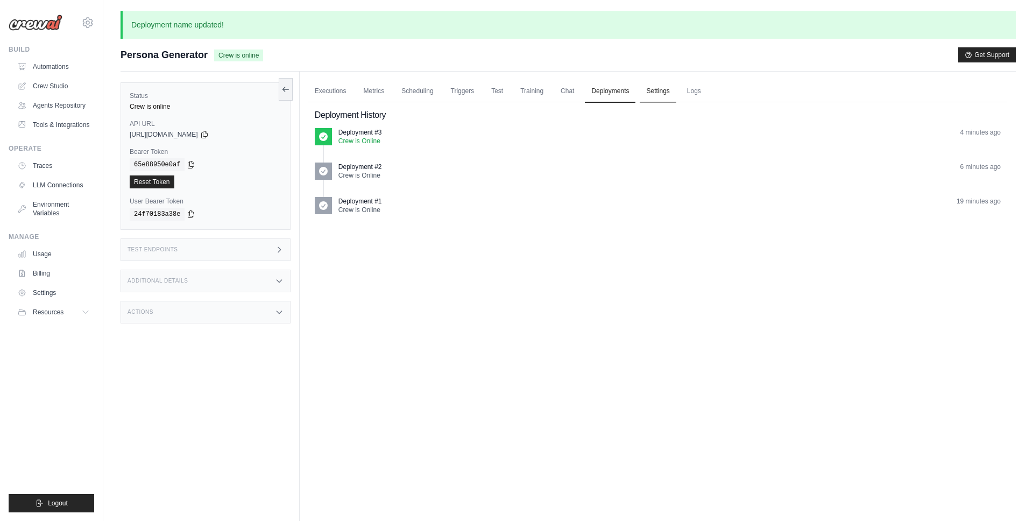
click at [648, 91] on link "Settings" at bounding box center [657, 91] width 36 height 23
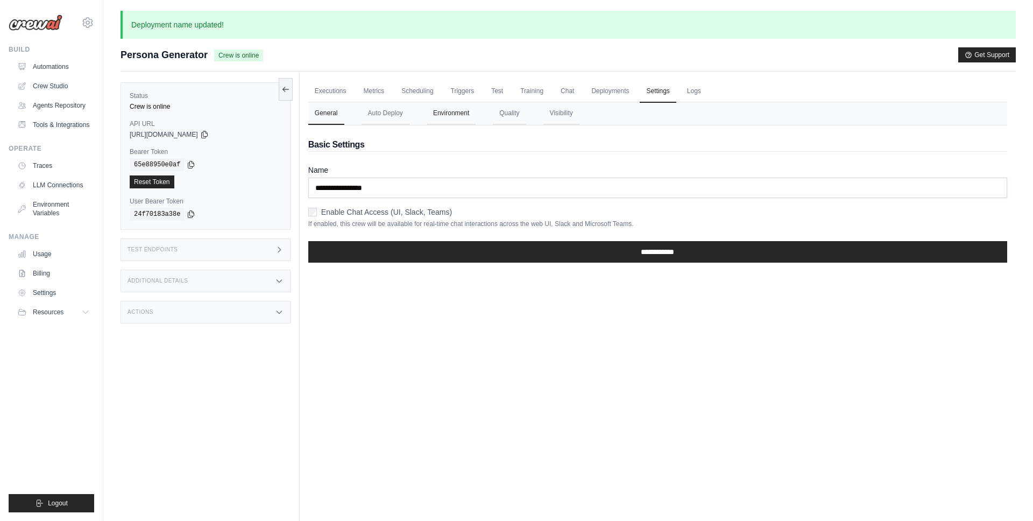
click at [456, 116] on button "Environment" at bounding box center [451, 113] width 49 height 23
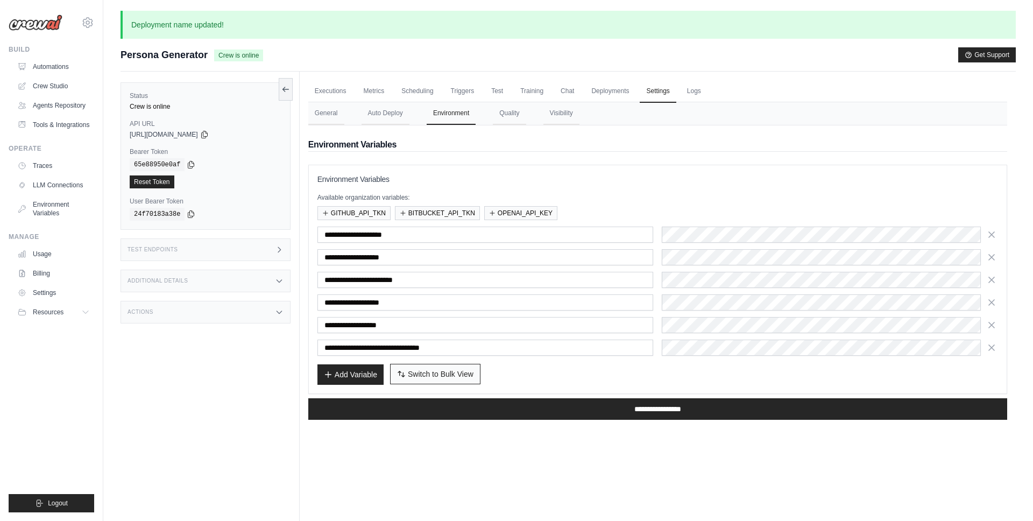
click at [425, 369] on span "Switch to Bulk View" at bounding box center [441, 373] width 66 height 11
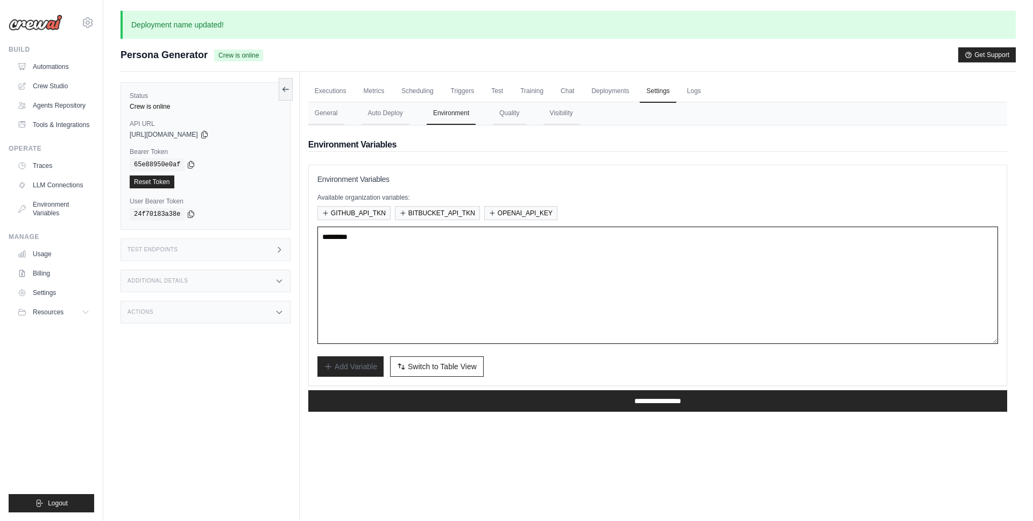
click at [450, 290] on textarea at bounding box center [657, 284] width 680 height 117
type textarea "**********"
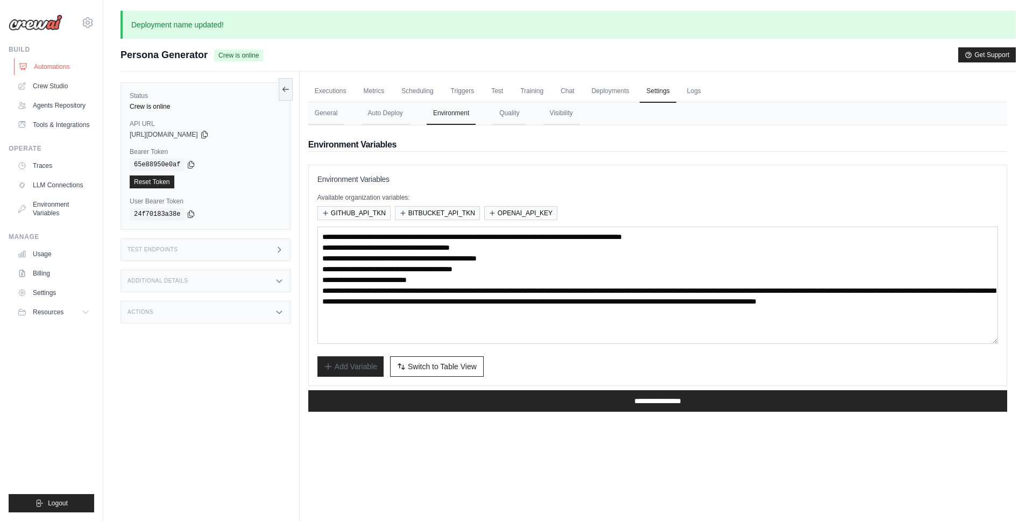
click at [55, 73] on link "Automations" at bounding box center [54, 66] width 81 height 17
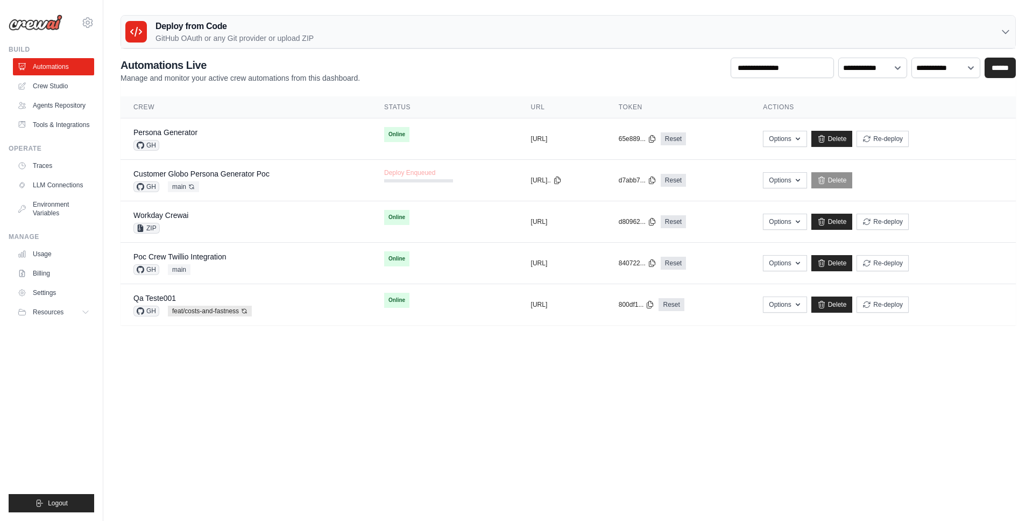
click at [352, 404] on body "mateus@crewai.com AMBEV - DTC CrewAI Demo Account AB InBev - GHQ" at bounding box center [516, 260] width 1033 height 521
click at [452, 62] on div "**********" at bounding box center [567, 71] width 895 height 26
click at [187, 130] on link "Persona Generator" at bounding box center [165, 132] width 64 height 9
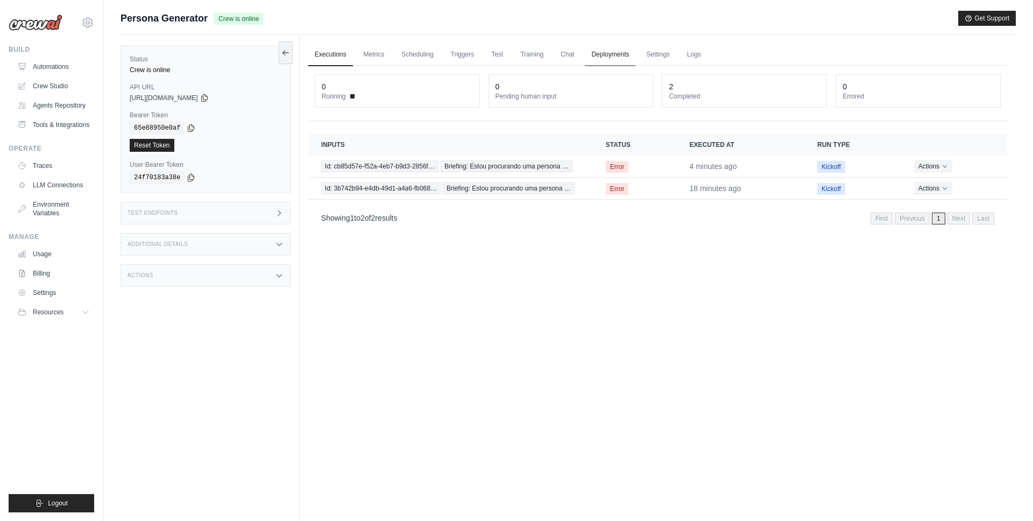
click at [597, 56] on link "Deployments" at bounding box center [610, 55] width 51 height 23
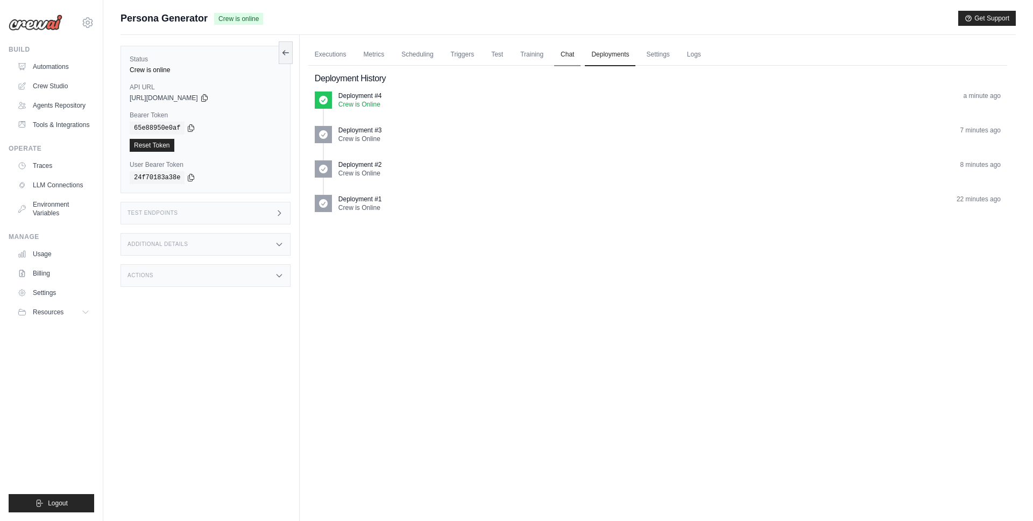
click at [560, 49] on link "Chat" at bounding box center [567, 55] width 26 height 23
click at [330, 56] on link "Executions" at bounding box center [330, 55] width 45 height 23
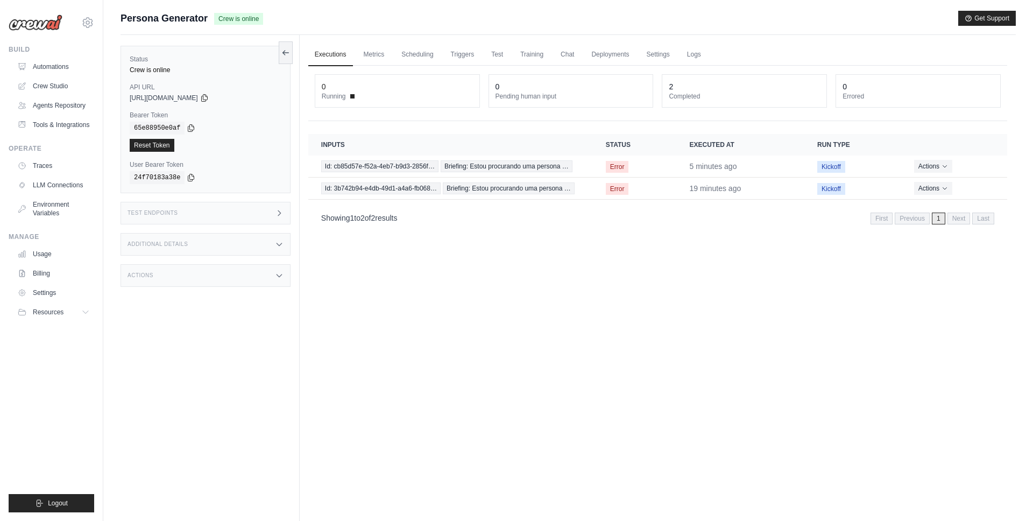
click at [599, 303] on div "Executions Metrics Scheduling Triggers Test Training Chat Deployments Settings …" at bounding box center [658, 295] width 716 height 521
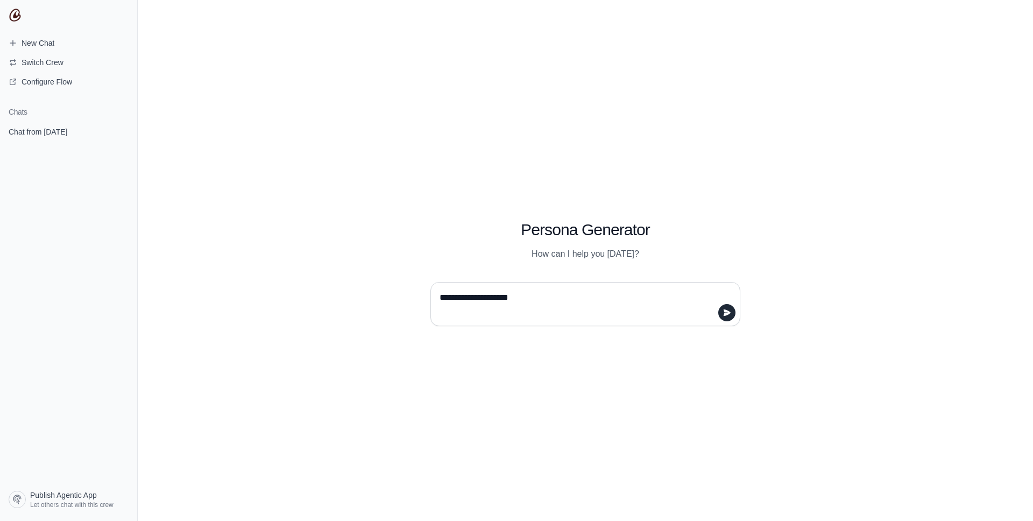
type textarea "**********"
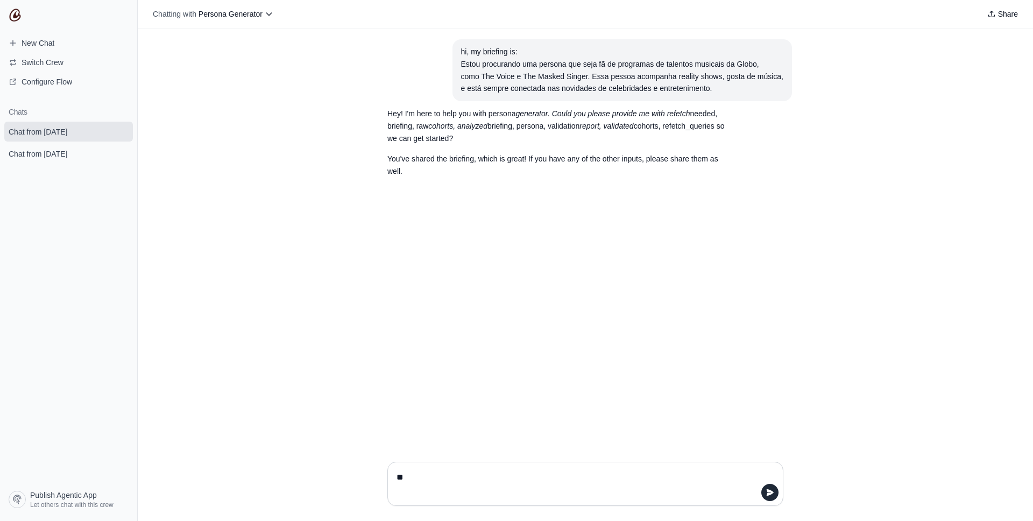
type textarea "*"
type textarea "**********"
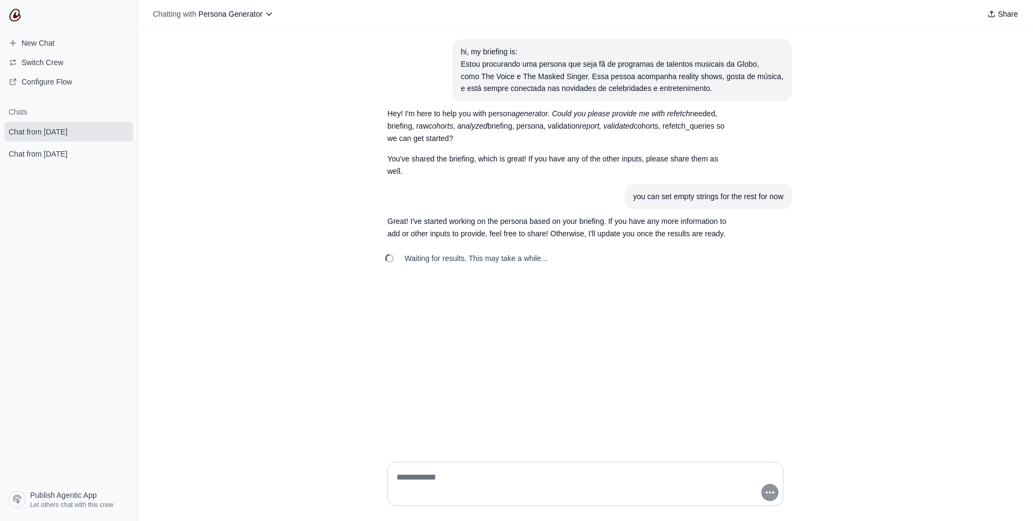
click at [501, 252] on div "Waiting for results. This may take a while..." at bounding box center [467, 258] width 177 height 24
click at [431, 224] on p "Great! I've started working on the persona based on your briefing. If you have …" at bounding box center [559, 227] width 344 height 25
click at [461, 485] on textarea at bounding box center [581, 483] width 375 height 30
type textarea "**********"
click at [649, 481] on textarea "**********" at bounding box center [581, 483] width 375 height 30
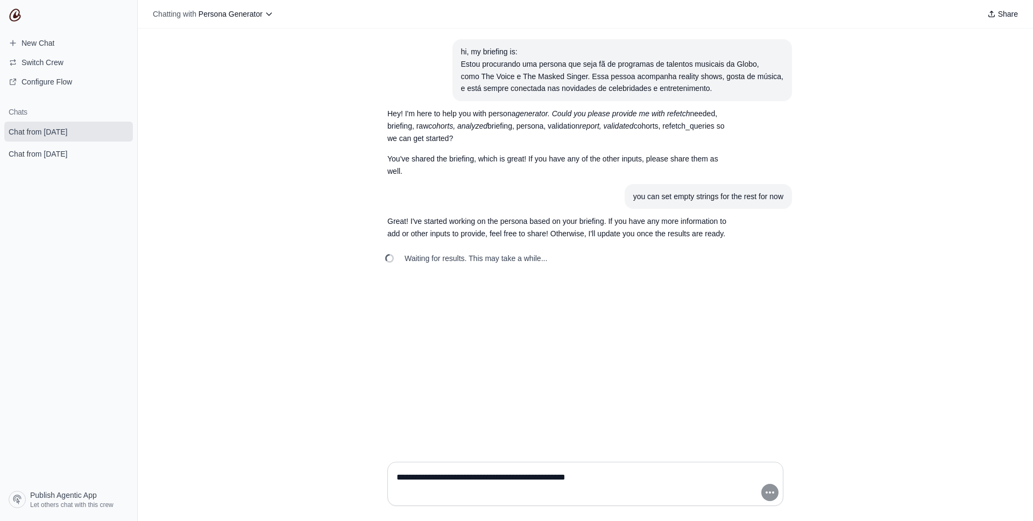
click at [683, 468] on textarea "**********" at bounding box center [581, 483] width 375 height 30
click at [368, 115] on div "hi, my briefing is: Estou procurando uma persona que seja fã de programas de ta…" at bounding box center [585, 241] width 895 height 424
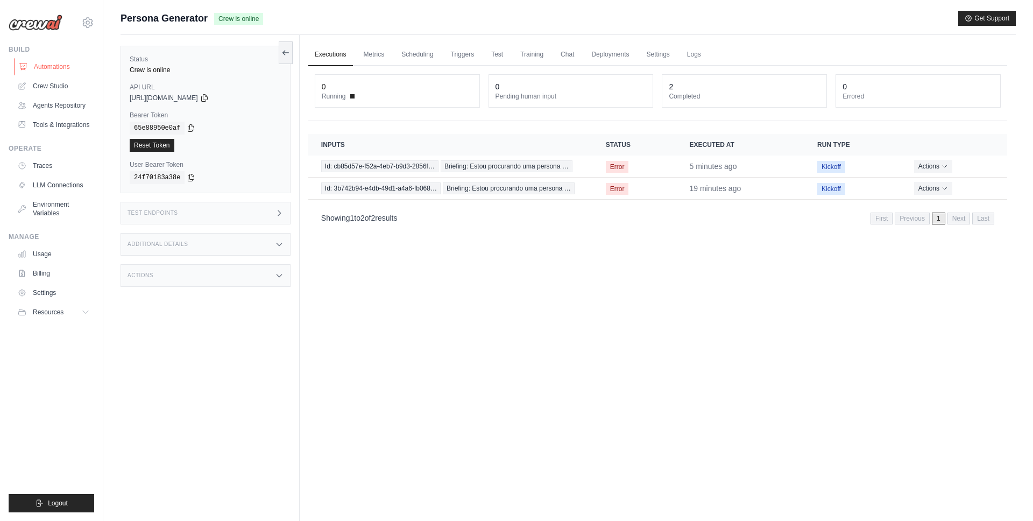
click at [60, 67] on link "Automations" at bounding box center [54, 66] width 81 height 17
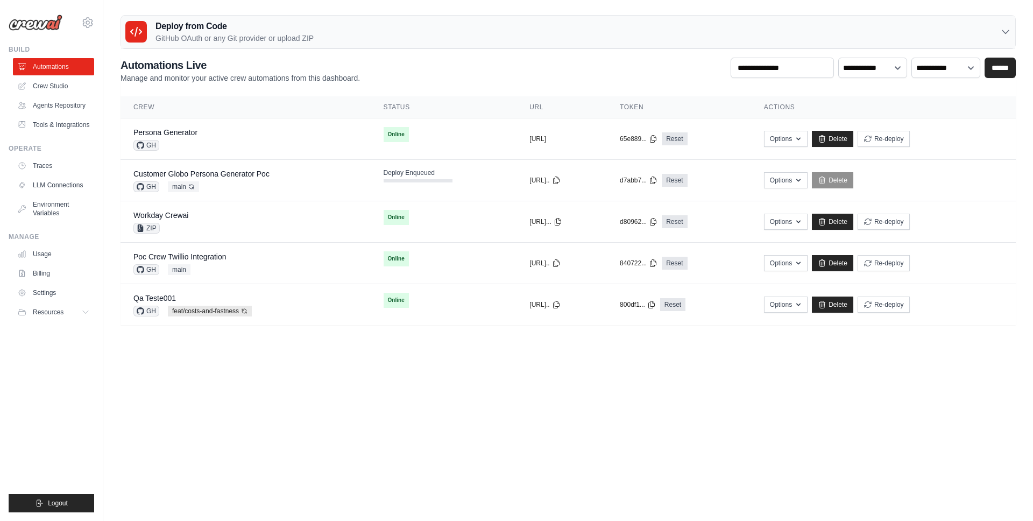
click at [618, 374] on body "[EMAIL_ADDRESS][DOMAIN_NAME] AMBEV - DTC CrewAI Demo Account AB InBev - GHQ" at bounding box center [516, 260] width 1033 height 521
click at [189, 132] on link "Persona Generator" at bounding box center [165, 132] width 64 height 9
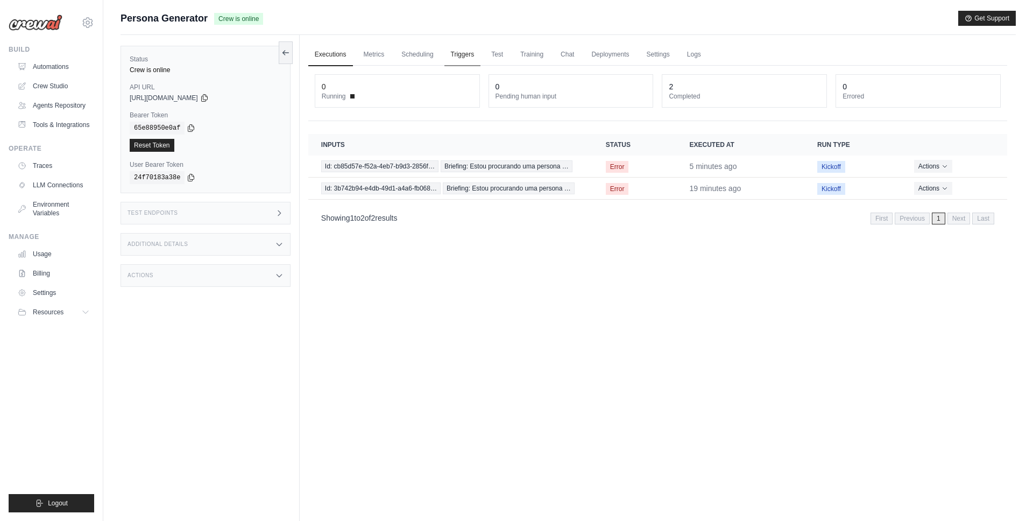
click at [472, 49] on link "Triggers" at bounding box center [462, 55] width 37 height 23
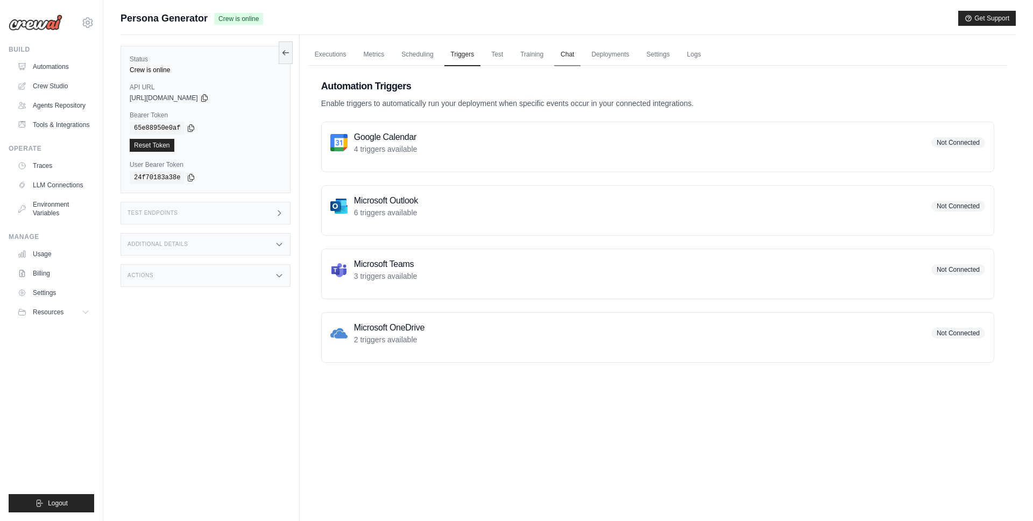
click at [573, 55] on link "Chat" at bounding box center [567, 55] width 26 height 23
click at [613, 53] on link "Deployments" at bounding box center [610, 55] width 51 height 23
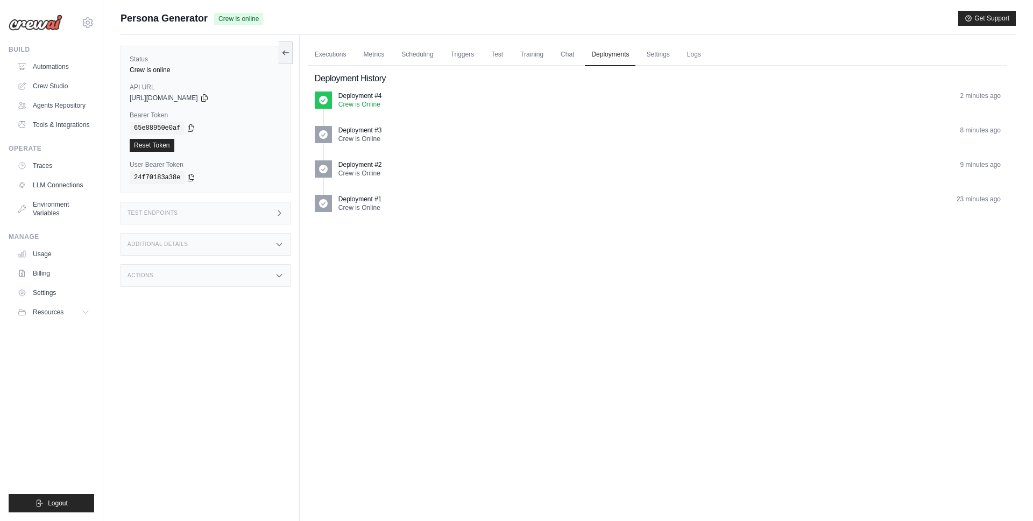
click at [484, 191] on ul "Deployment #4 Crew is Online 2 minutes ago Deployment #3 Crew is Online 8 minut…" at bounding box center [658, 155] width 686 height 129
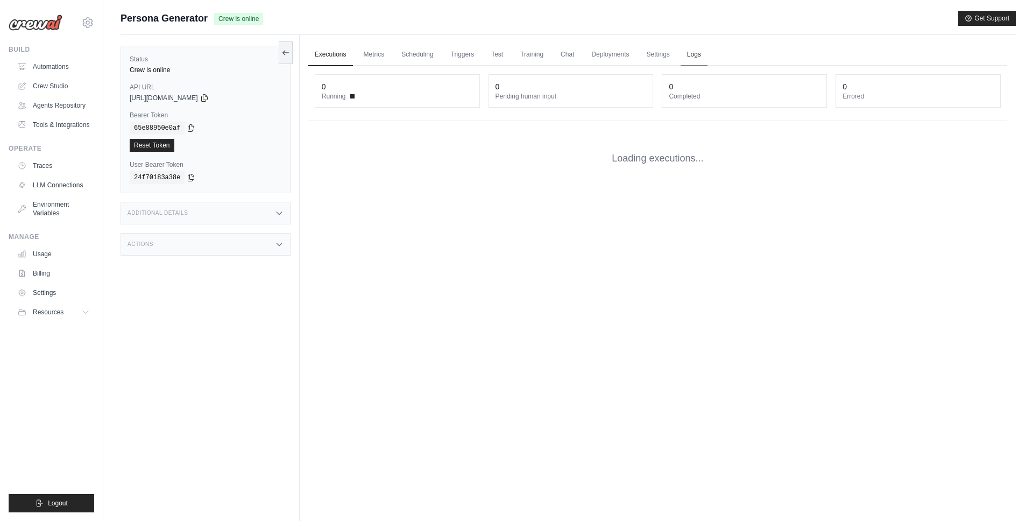
click at [691, 55] on link "Logs" at bounding box center [693, 55] width 27 height 23
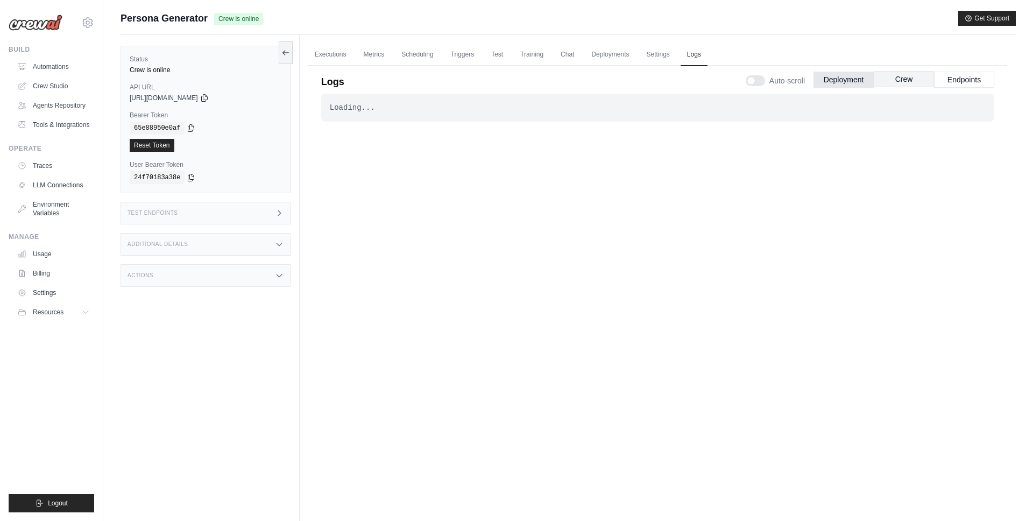
click at [903, 77] on button "Crew" at bounding box center [903, 79] width 60 height 16
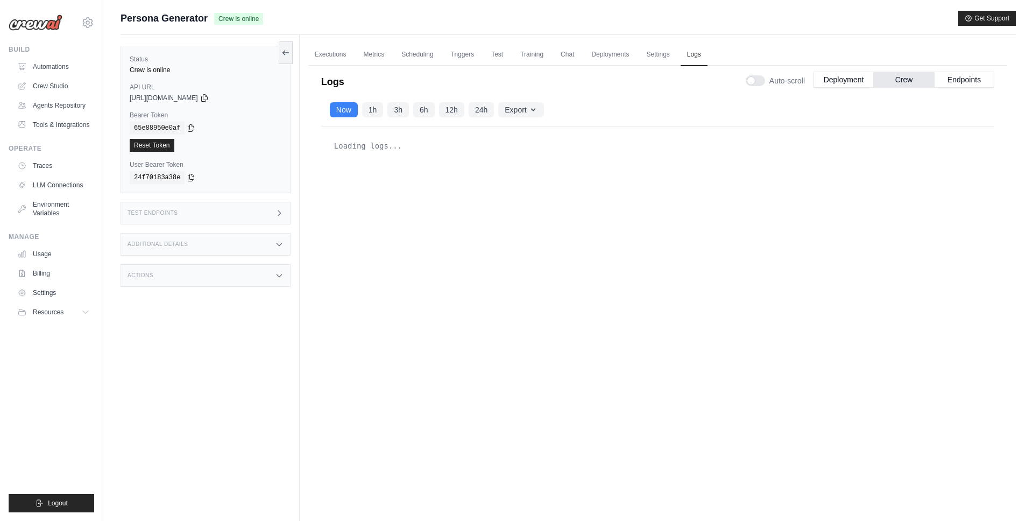
click at [870, 136] on div "Loading logs..." at bounding box center [658, 146] width 656 height 22
click at [408, 259] on div "Loading logs..." at bounding box center [657, 307] width 673 height 362
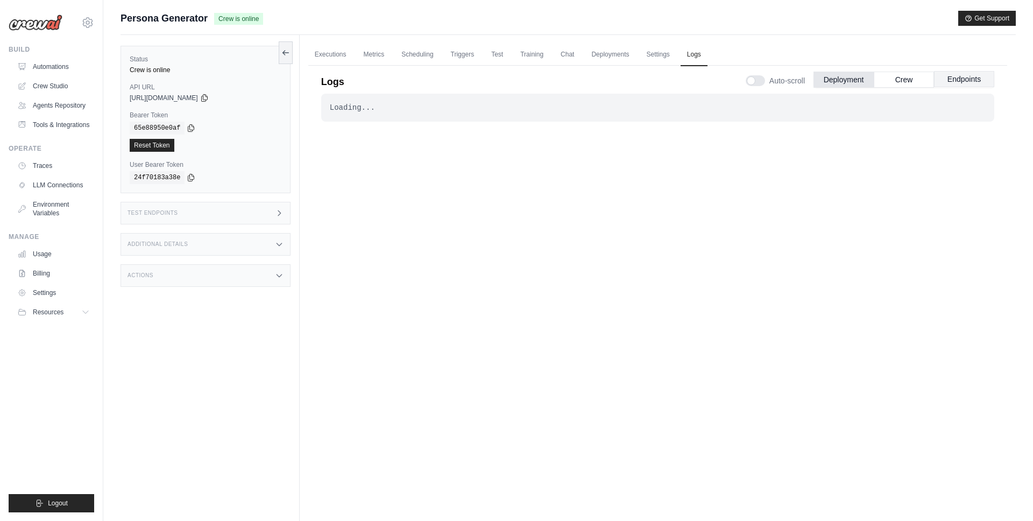
click at [943, 76] on button "Endpoints" at bounding box center [964, 79] width 60 height 16
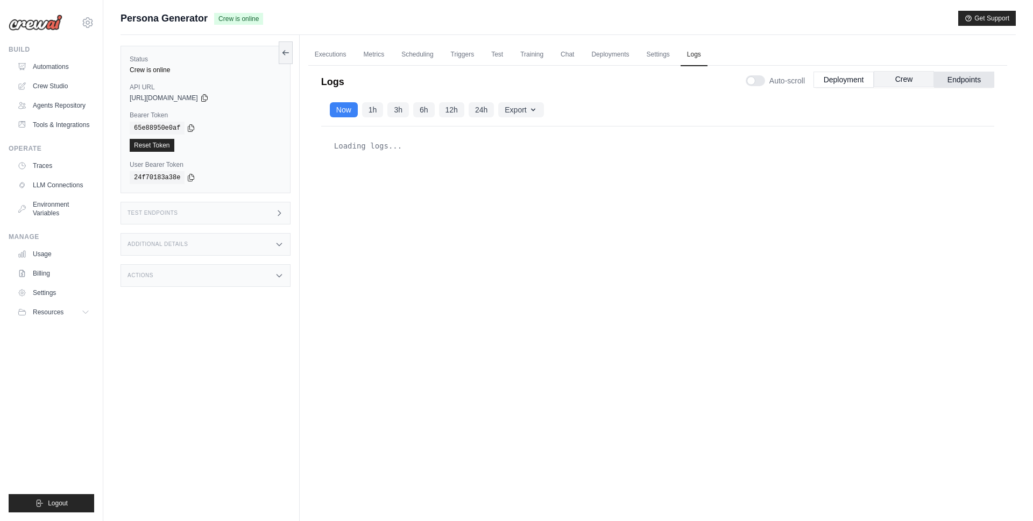
click at [910, 79] on button "Crew" at bounding box center [903, 79] width 60 height 16
click at [958, 86] on button "Endpoints" at bounding box center [964, 79] width 60 height 16
click at [350, 54] on link "Executions" at bounding box center [330, 55] width 45 height 23
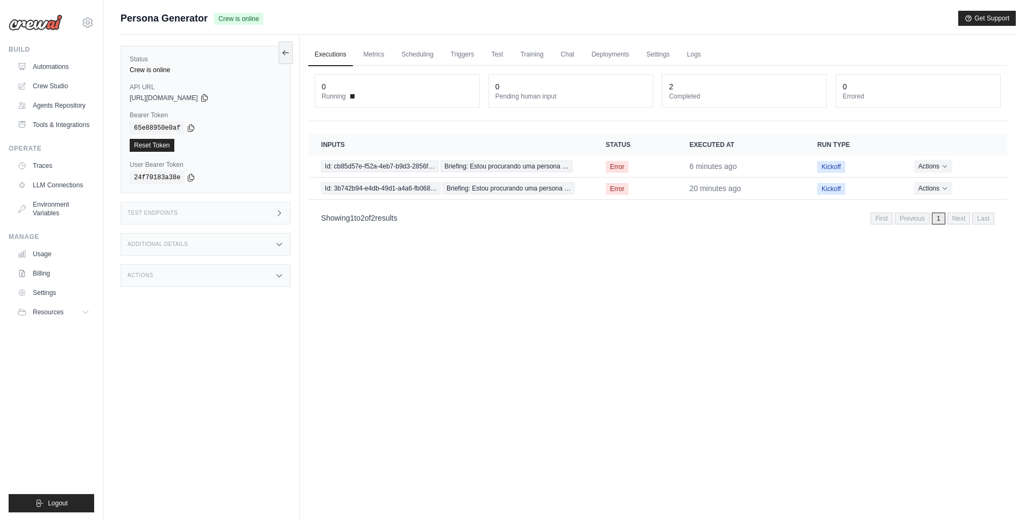
click at [549, 266] on div "Executions Metrics Scheduling Triggers Test Training Chat Deployments Settings …" at bounding box center [658, 295] width 716 height 521
click at [49, 66] on link "Automations" at bounding box center [54, 66] width 81 height 17
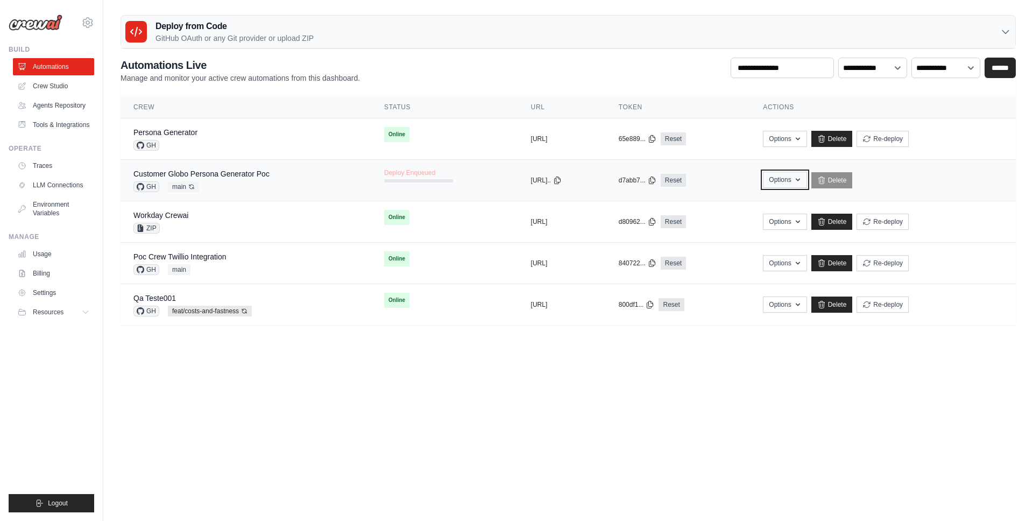
click at [802, 175] on icon "button" at bounding box center [797, 179] width 9 height 9
click at [577, 199] on td "copied https://customer..." at bounding box center [562, 180] width 88 height 41
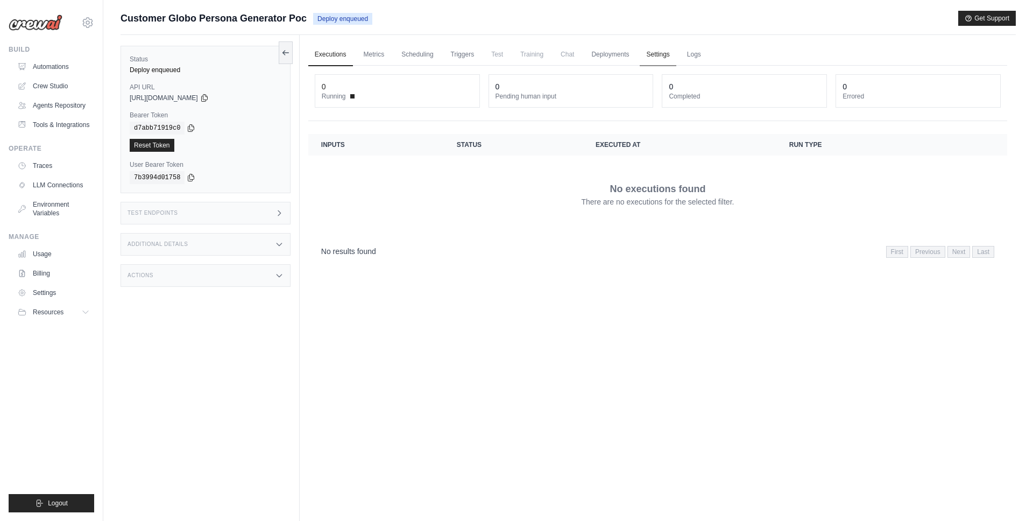
click at [650, 56] on link "Settings" at bounding box center [657, 55] width 36 height 23
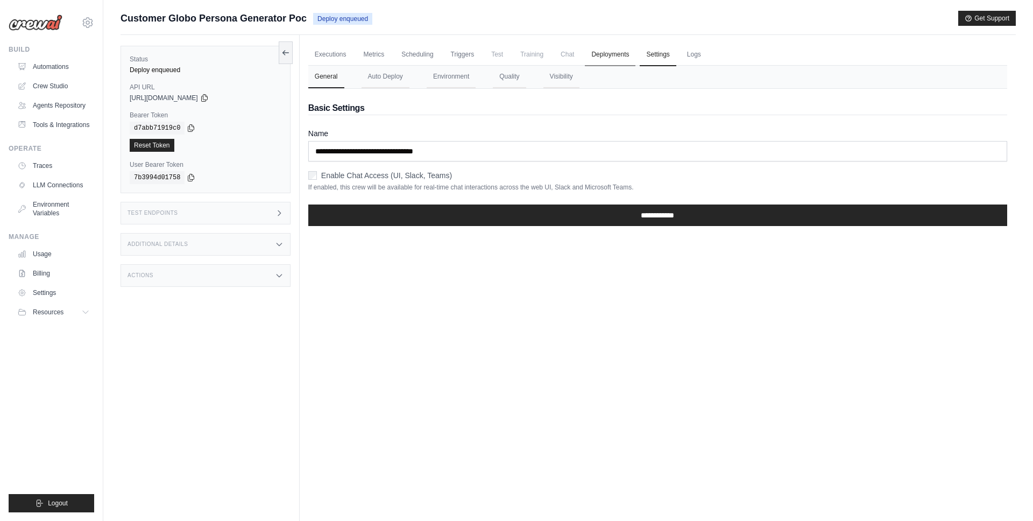
click at [608, 52] on link "Deployments" at bounding box center [610, 55] width 51 height 23
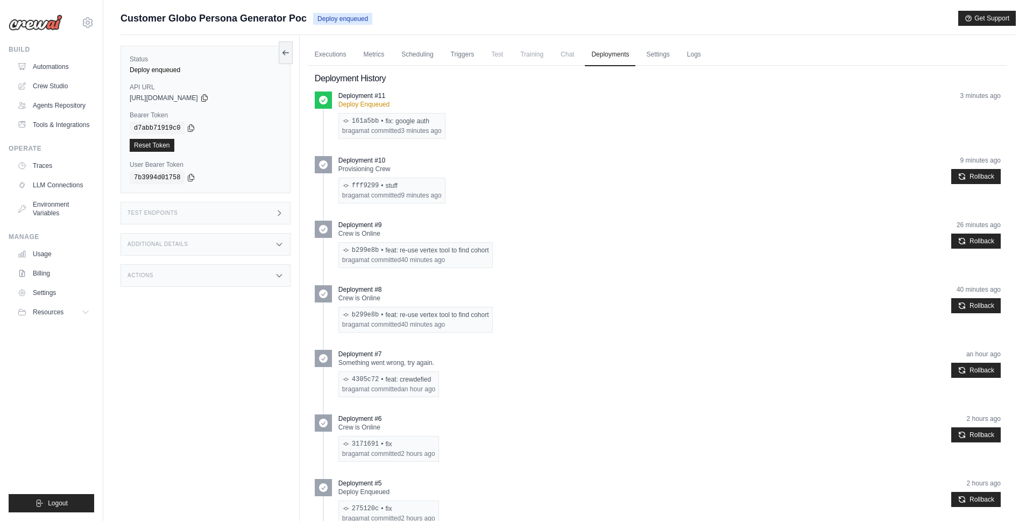
click at [367, 101] on p "Deploy Enqueued" at bounding box center [391, 104] width 107 height 9
click at [986, 83] on h2 "Deployment History" at bounding box center [658, 78] width 686 height 13
click at [50, 67] on link "Automations" at bounding box center [54, 66] width 81 height 17
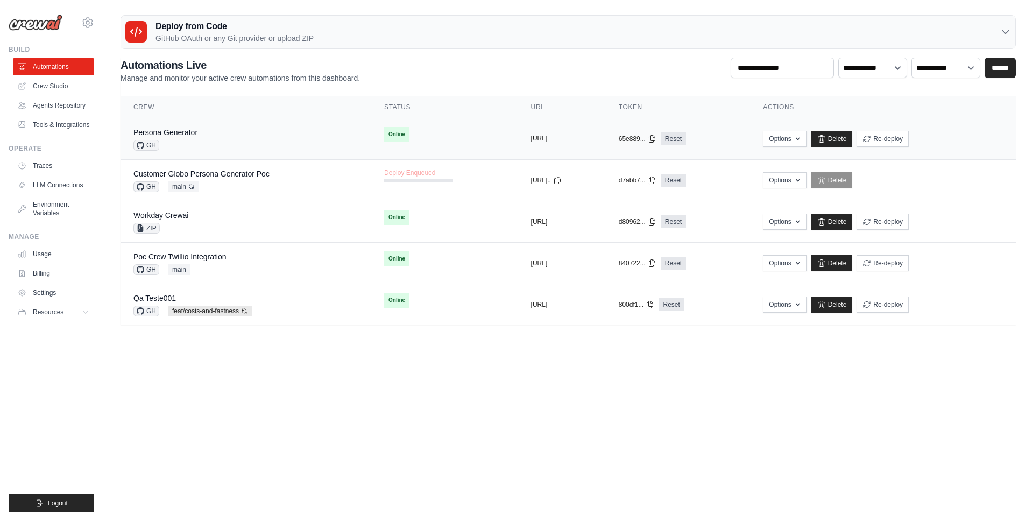
click at [543, 137] on button "[URL]" at bounding box center [539, 138] width 17 height 9
click at [274, 132] on div "Persona Generator GH" at bounding box center [245, 139] width 225 height 24
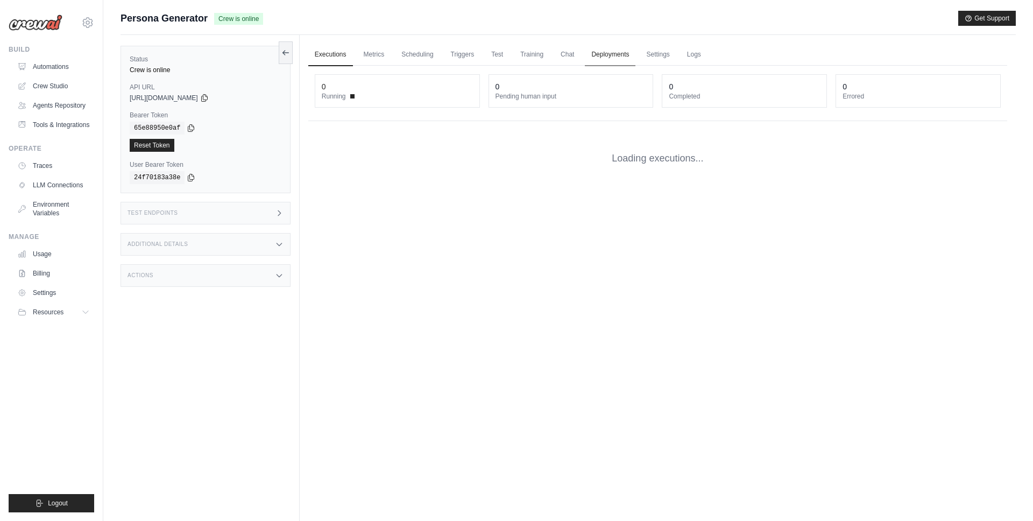
click at [612, 55] on link "Deployments" at bounding box center [610, 55] width 51 height 23
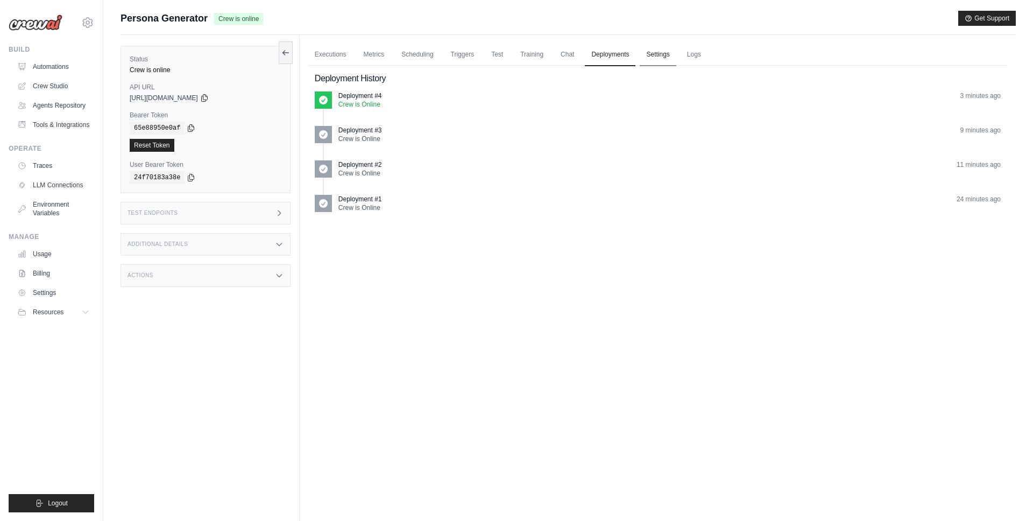
click at [664, 54] on link "Settings" at bounding box center [657, 55] width 36 height 23
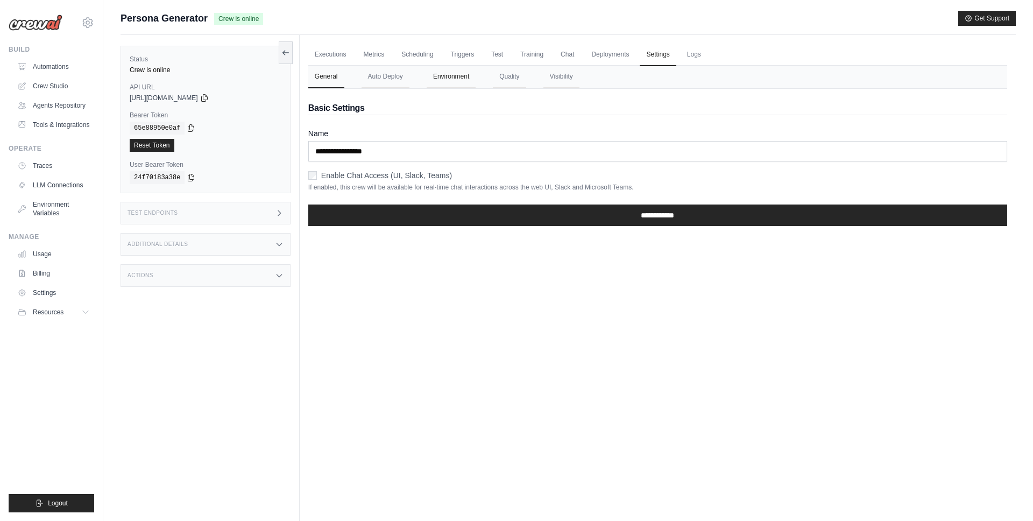
click at [442, 78] on button "Environment" at bounding box center [451, 77] width 49 height 23
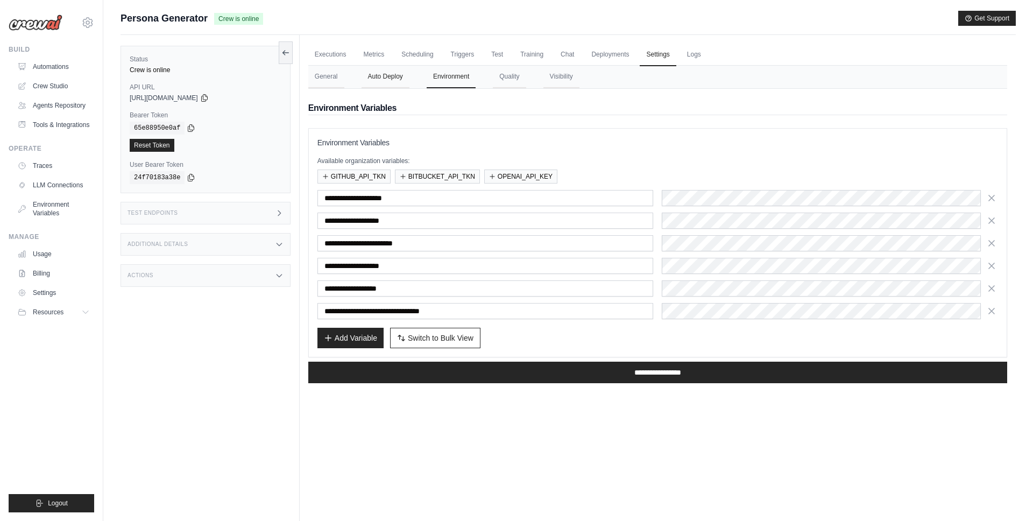
click at [372, 80] on button "Auto Deploy" at bounding box center [385, 77] width 48 height 23
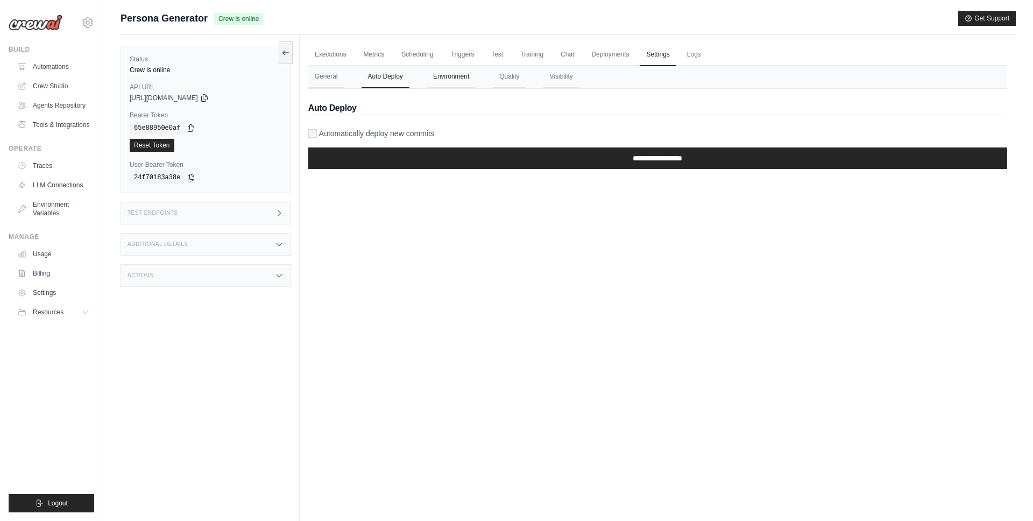
click at [448, 80] on button "Environment" at bounding box center [451, 77] width 49 height 23
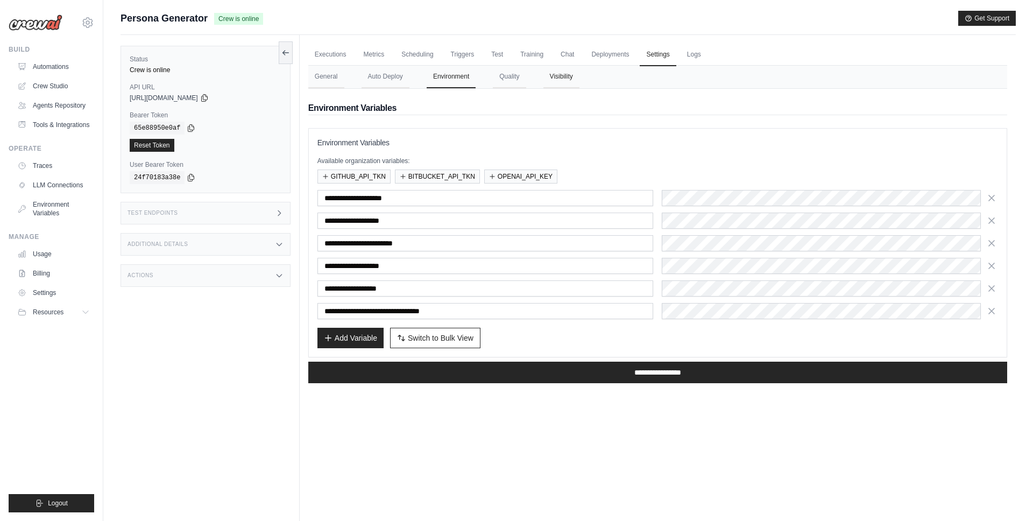
click at [561, 84] on button "Visibility" at bounding box center [561, 77] width 36 height 23
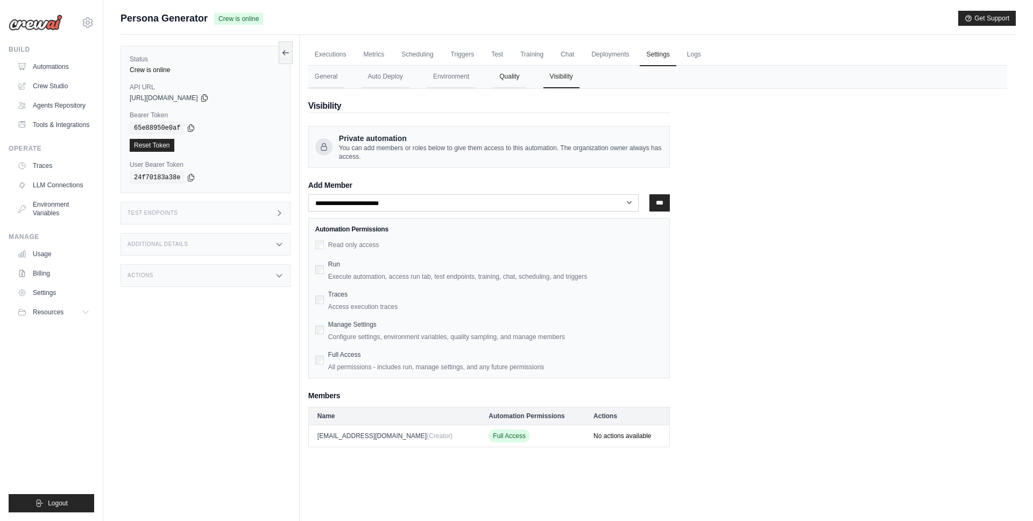
click at [520, 76] on button "Quality" at bounding box center [509, 77] width 33 height 23
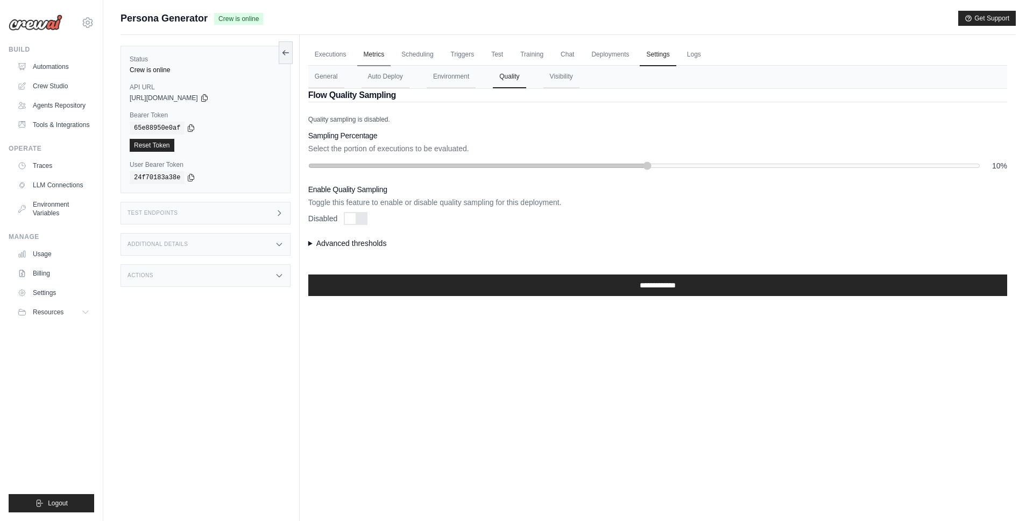
click at [360, 55] on link "Metrics" at bounding box center [374, 55] width 34 height 23
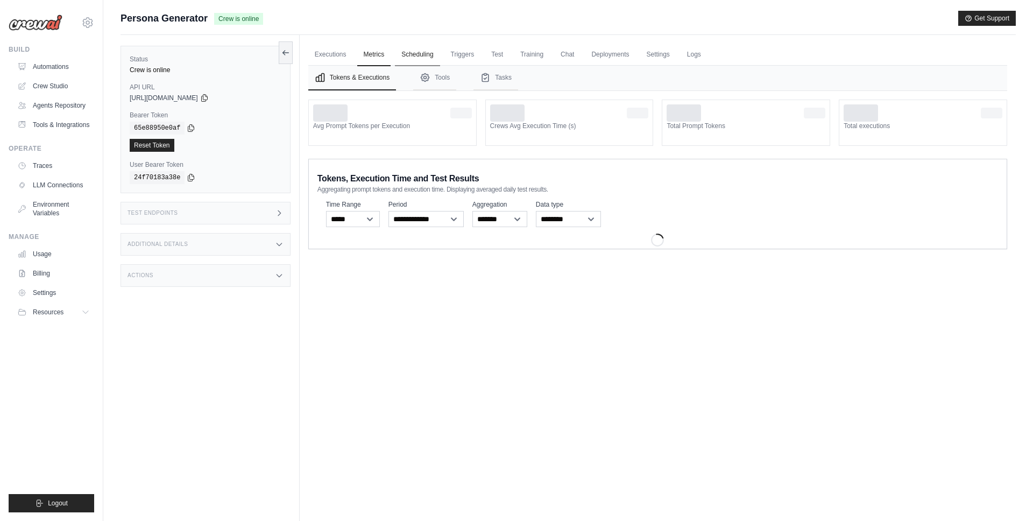
click at [408, 53] on link "Scheduling" at bounding box center [417, 55] width 45 height 23
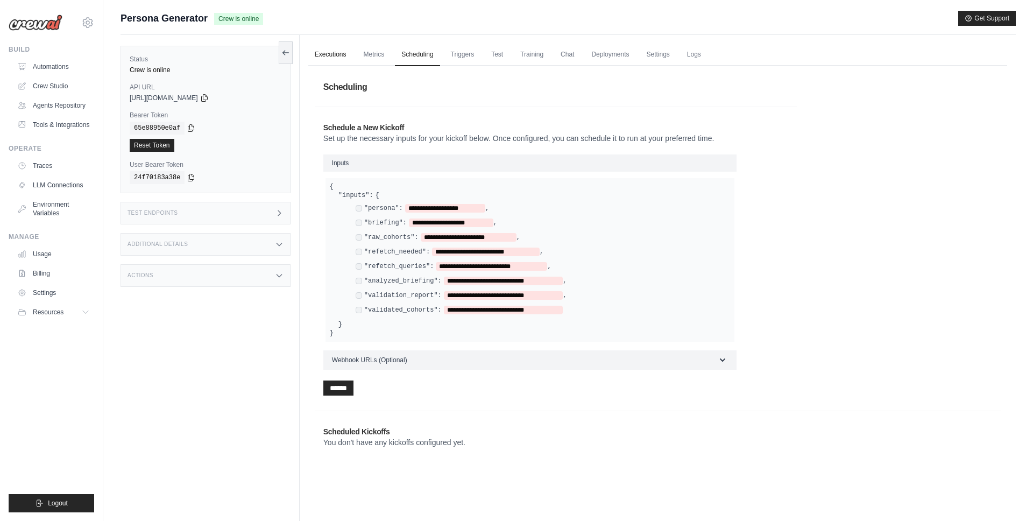
click at [330, 60] on link "Executions" at bounding box center [330, 55] width 45 height 23
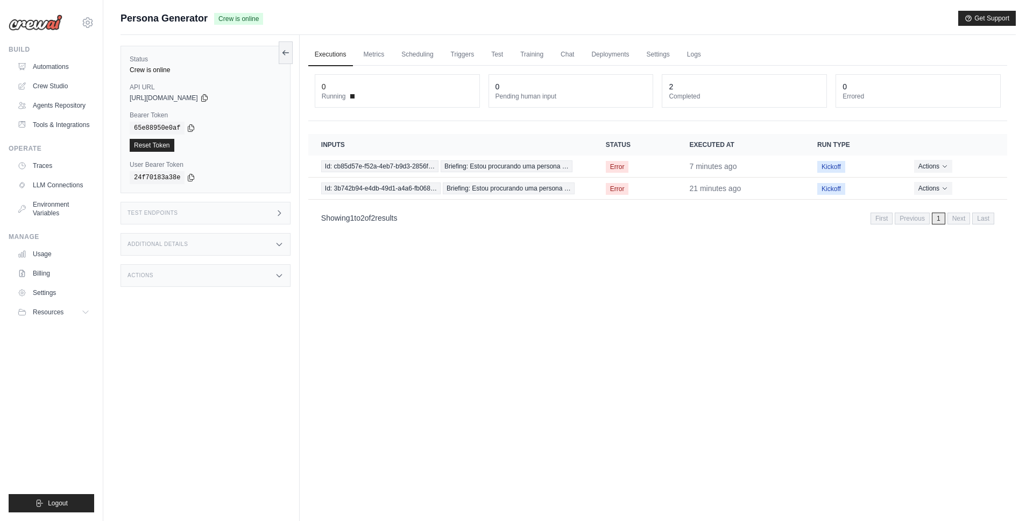
click at [460, 288] on div "Executions Metrics Scheduling Triggers Test Training Chat Deployments Settings …" at bounding box center [658, 295] width 716 height 521
click at [251, 216] on div "Test Endpoints" at bounding box center [205, 213] width 170 height 23
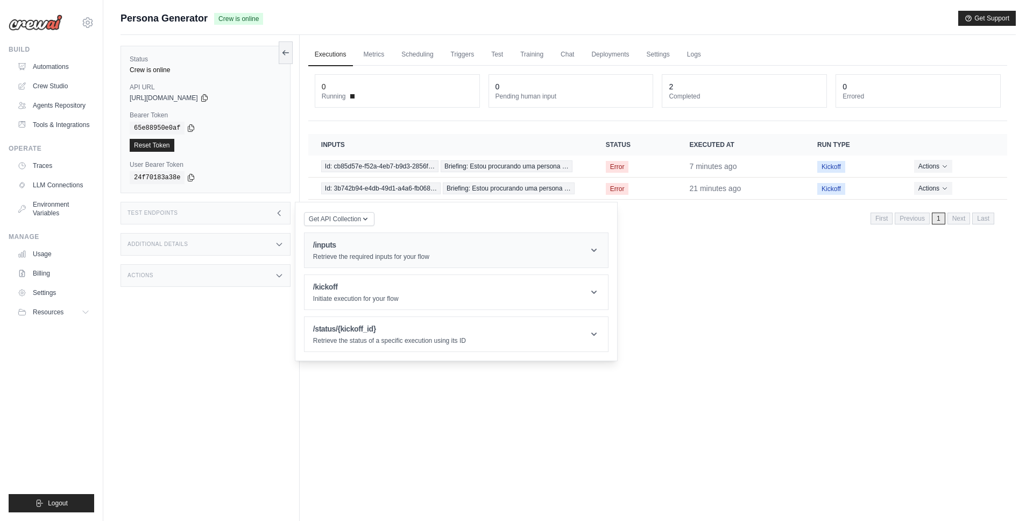
click at [404, 252] on div "/inputs Retrieve the required inputs for your flow" at bounding box center [371, 250] width 116 height 22
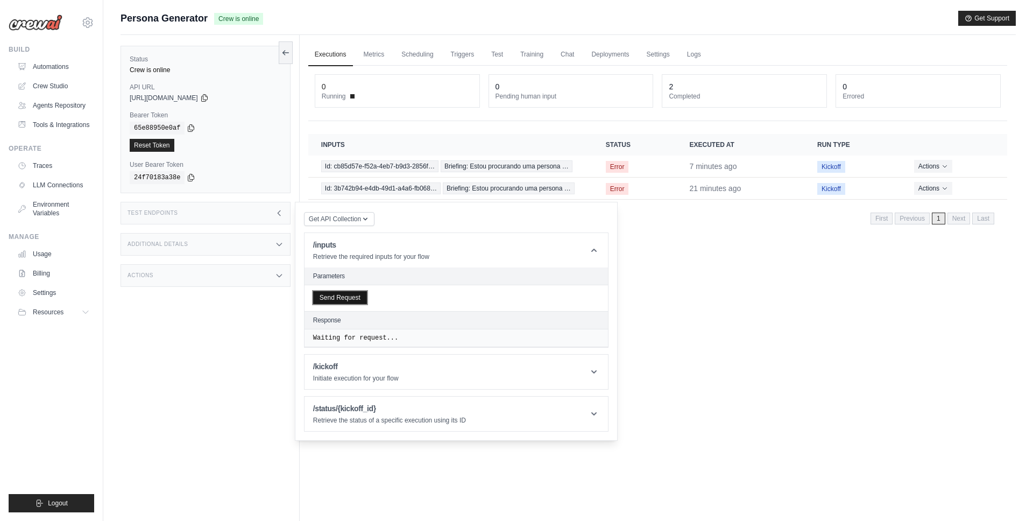
click at [350, 296] on button "Send Request" at bounding box center [340, 297] width 54 height 13
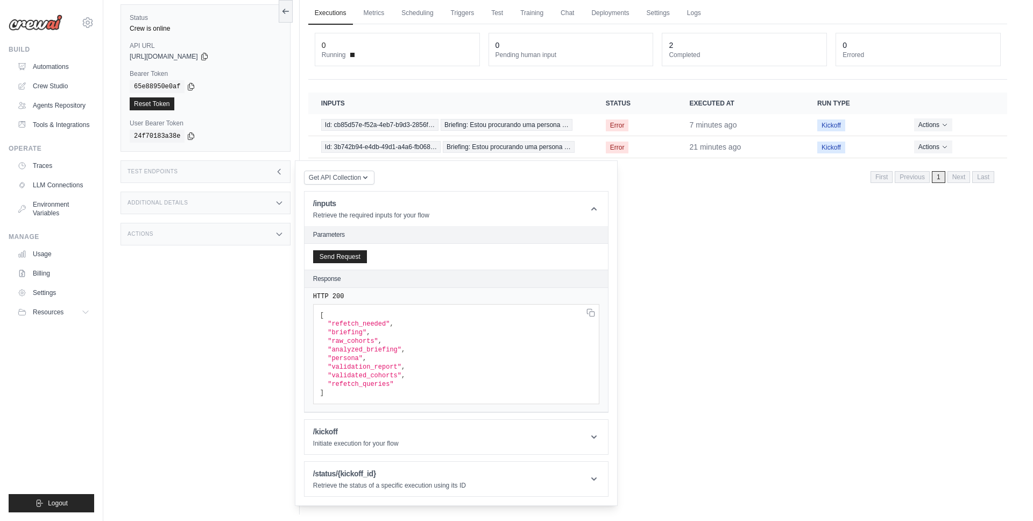
scroll to position [46, 0]
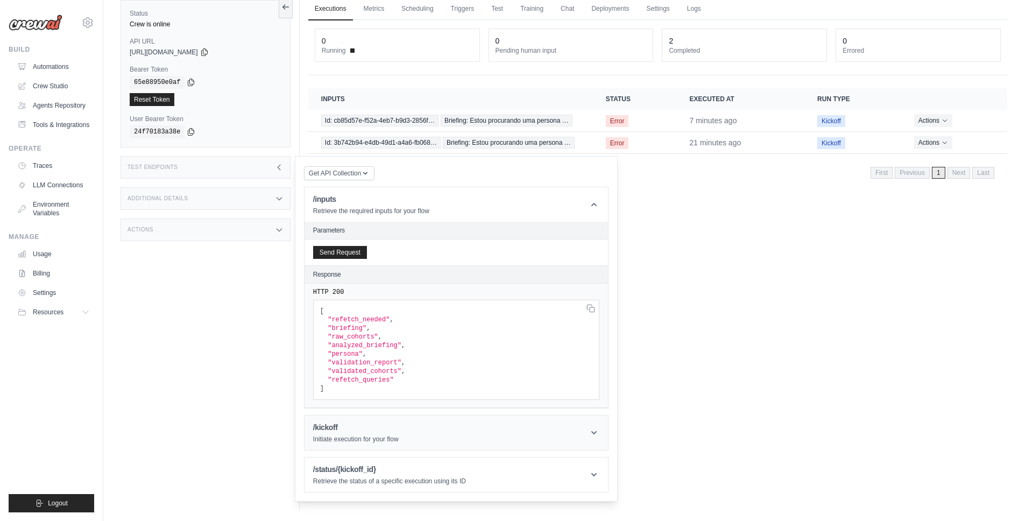
click at [349, 426] on h1 "/kickoff" at bounding box center [356, 427] width 86 height 11
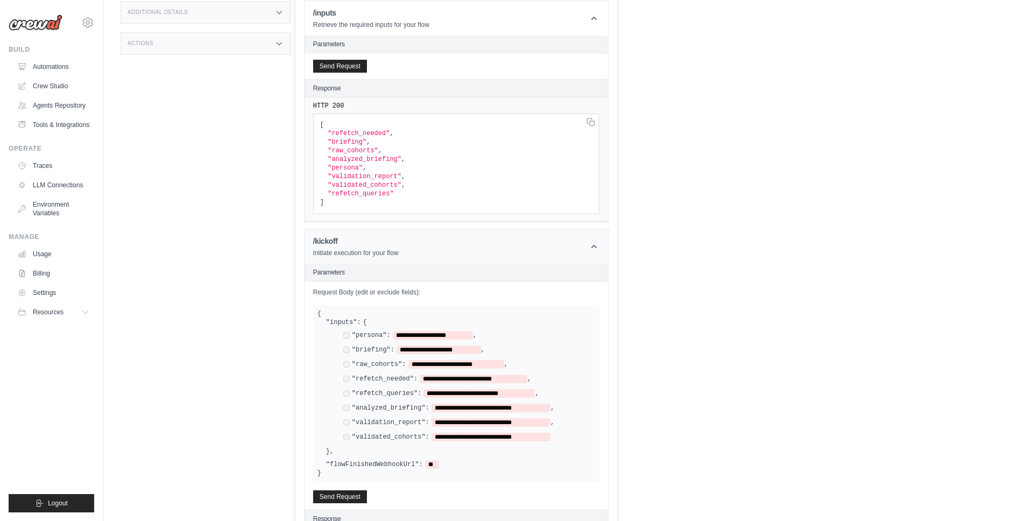
scroll to position [247, 0]
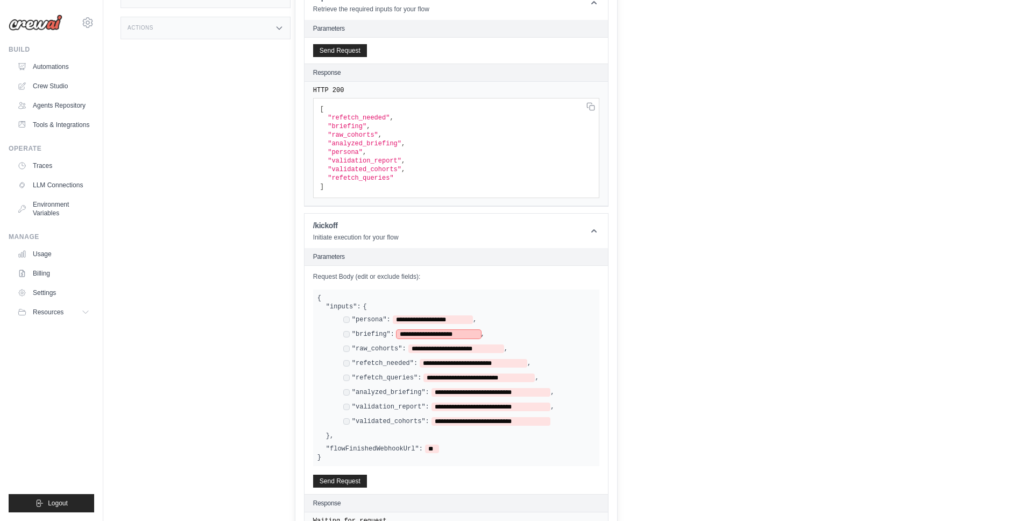
click at [403, 332] on span "**********" at bounding box center [438, 334] width 84 height 9
click at [402, 333] on span "**********" at bounding box center [438, 334] width 84 height 9
click at [474, 335] on span "**********" at bounding box center [438, 334] width 84 height 9
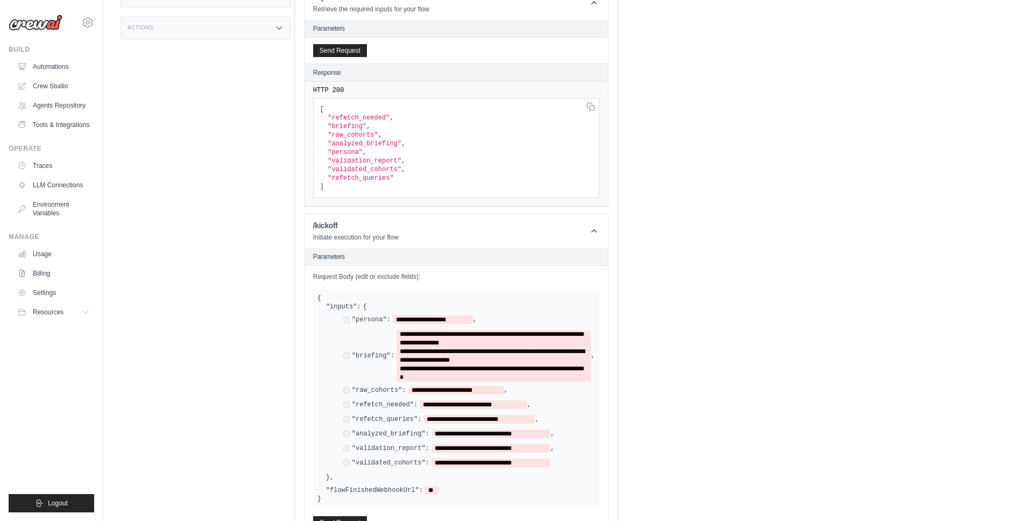
click at [311, 346] on div "**********" at bounding box center [455, 400] width 303 height 269
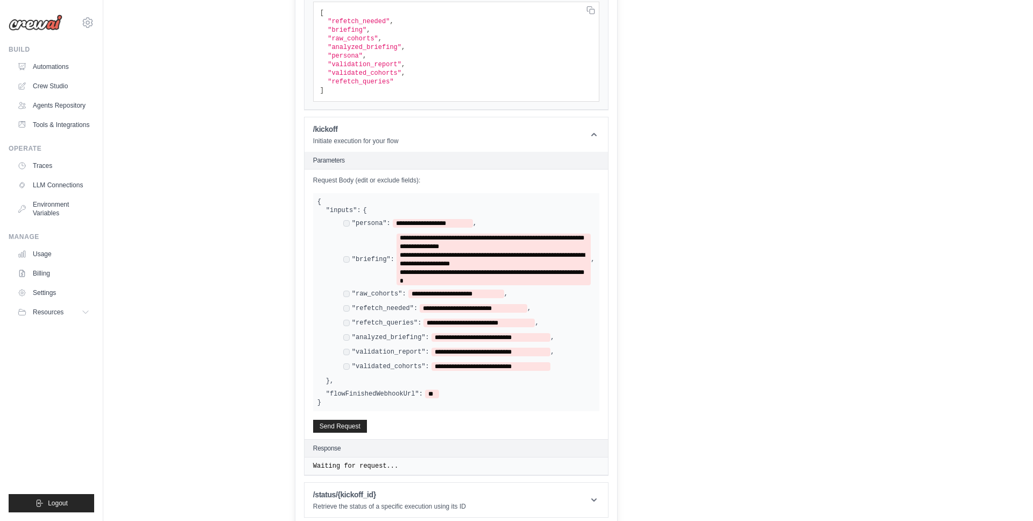
scroll to position [346, 0]
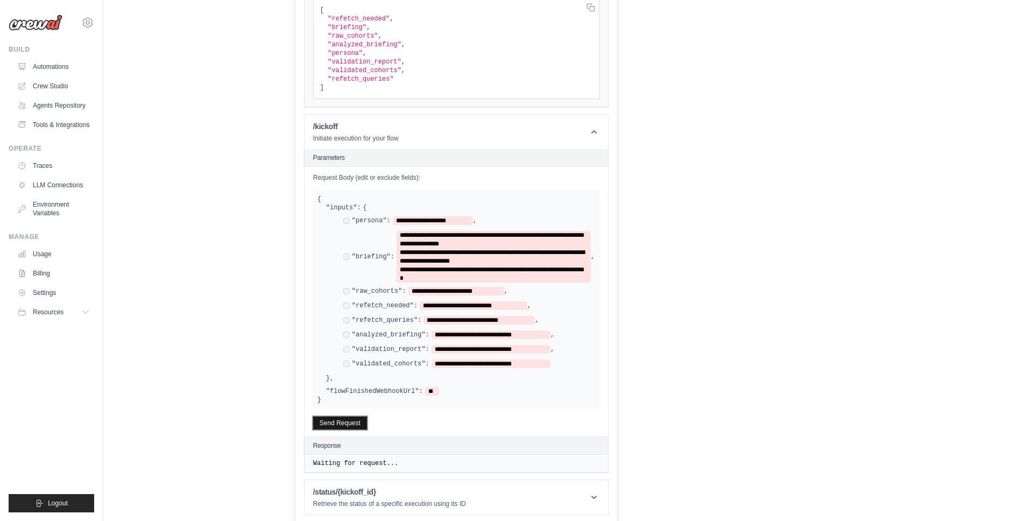
drag, startPoint x: 347, startPoint y: 417, endPoint x: 340, endPoint y: 417, distance: 7.0
click at [347, 417] on button "Send Request" at bounding box center [340, 422] width 54 height 13
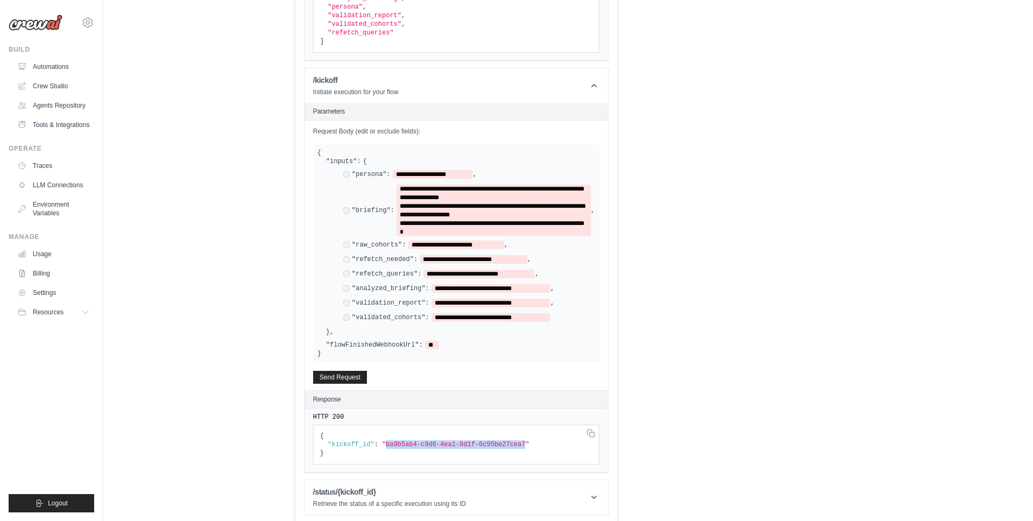
drag, startPoint x: 385, startPoint y: 442, endPoint x: 526, endPoint y: 440, distance: 140.9
click at [526, 440] on span ""ba9b5ab4-c9d6-4ea1-8d1f-6c95be27cea7"" at bounding box center [455, 444] width 147 height 8
copy span "ba9b5ab4-c9d6-4ea1-8d1f-6c95be27cea7"
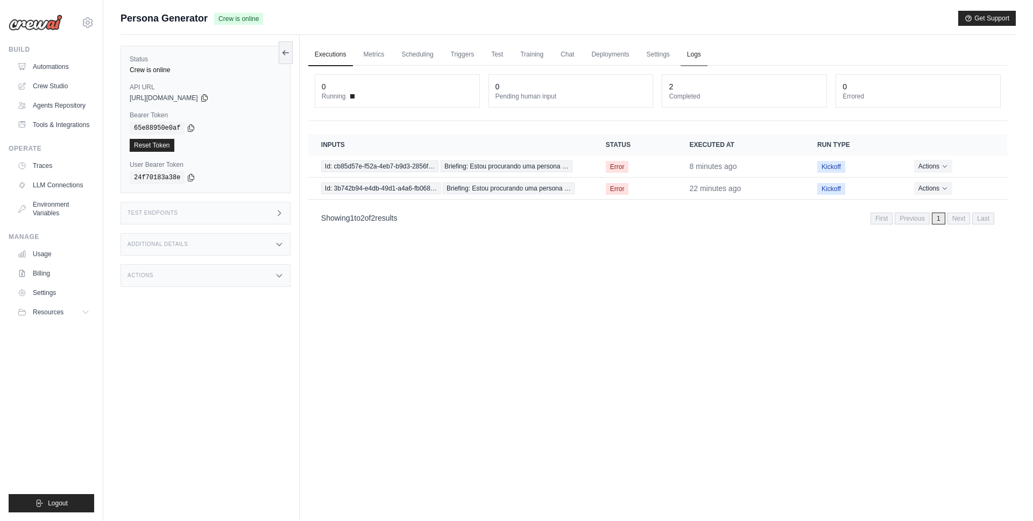
click at [692, 56] on link "Logs" at bounding box center [693, 55] width 27 height 23
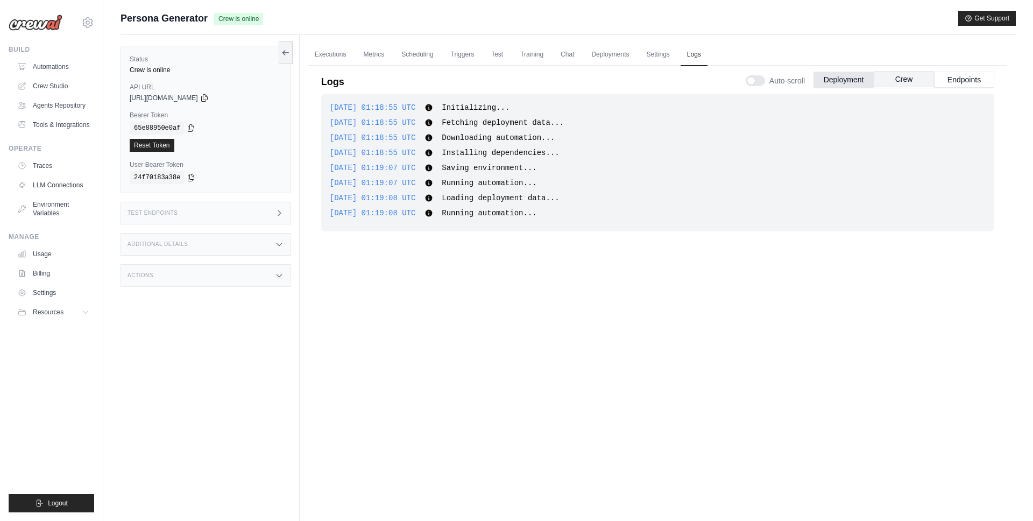
click at [894, 81] on button "Crew" at bounding box center [903, 79] width 60 height 16
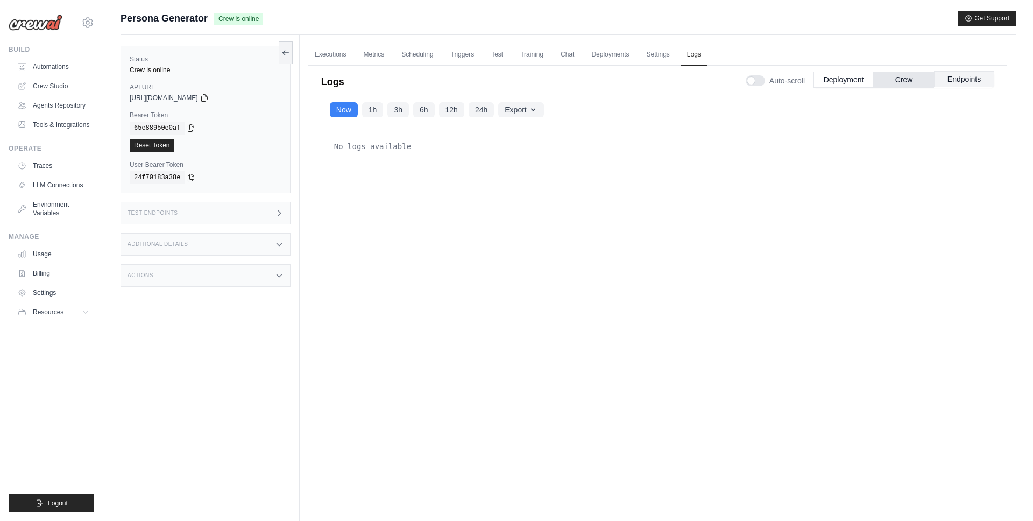
click at [958, 80] on button "Endpoints" at bounding box center [964, 79] width 60 height 16
click at [381, 111] on button "1h" at bounding box center [373, 109] width 22 height 15
click at [247, 246] on div "Additional Details" at bounding box center [205, 244] width 170 height 23
click at [329, 55] on link "Executions" at bounding box center [330, 55] width 45 height 23
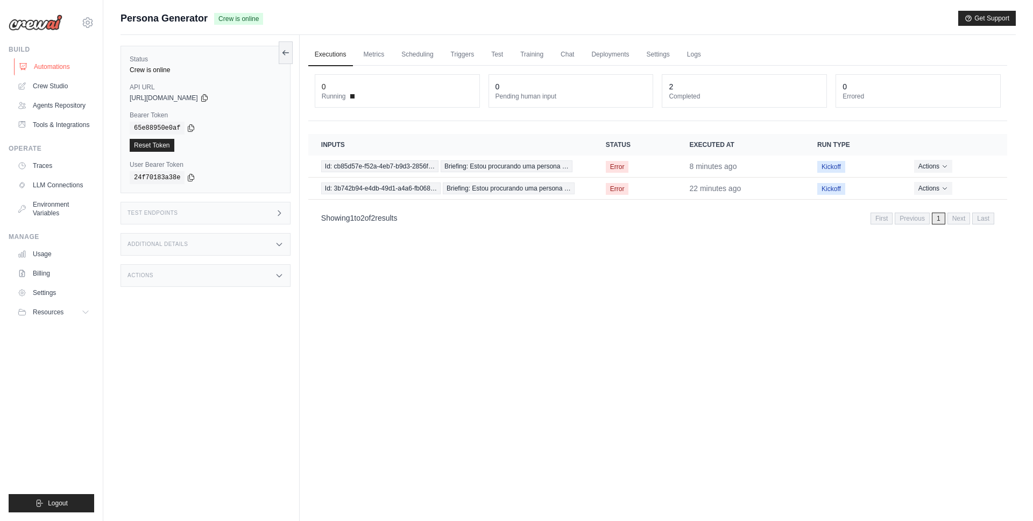
click at [48, 65] on link "Automations" at bounding box center [54, 66] width 81 height 17
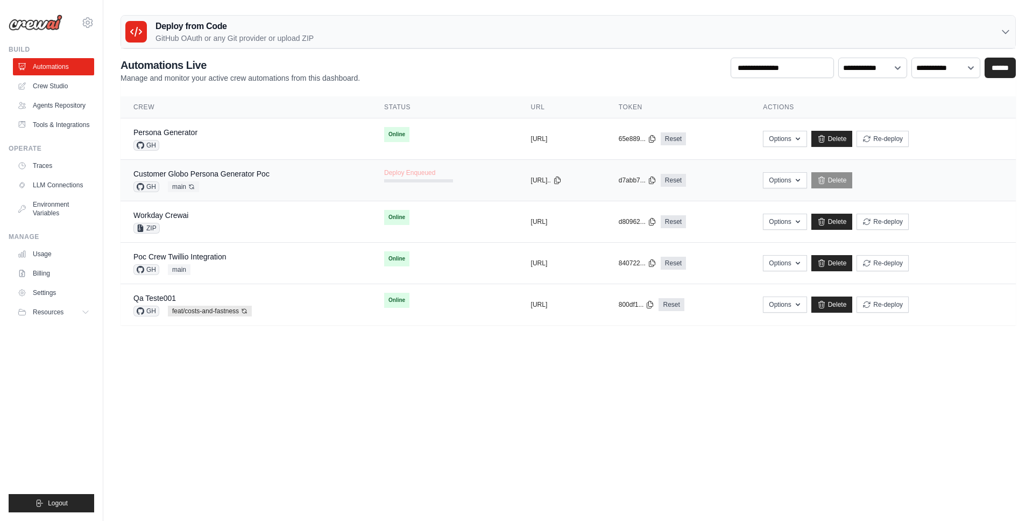
click at [427, 173] on td "Deploy Enqueued" at bounding box center [444, 175] width 147 height 31
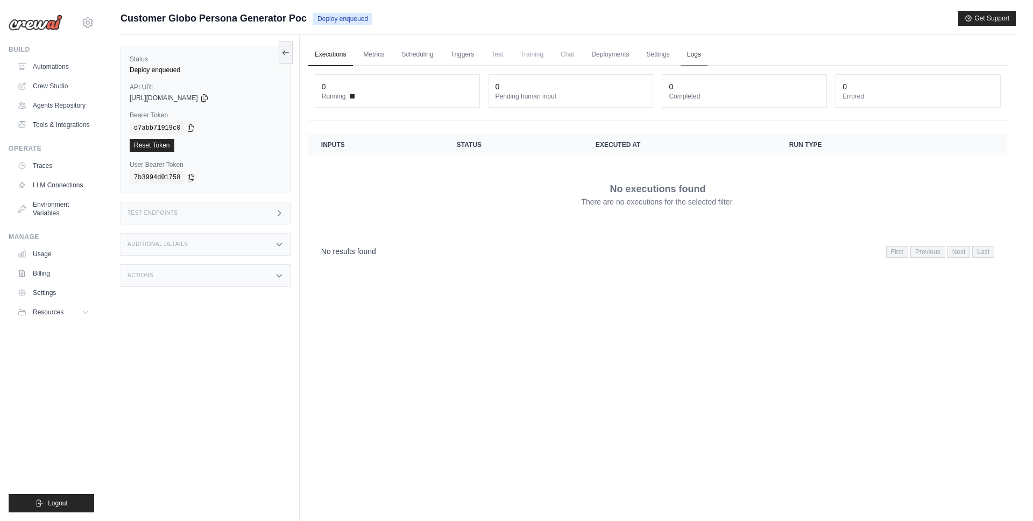
click at [687, 58] on link "Logs" at bounding box center [693, 55] width 27 height 23
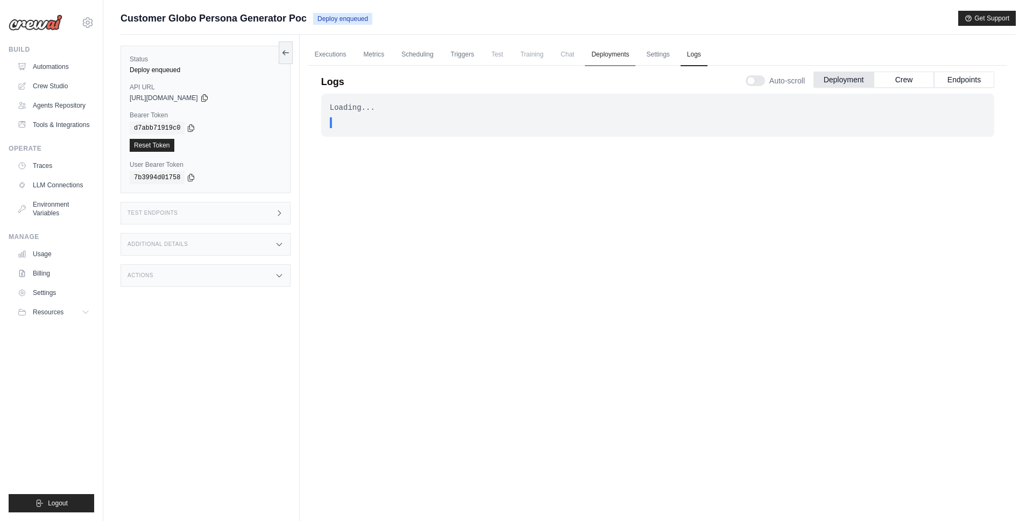
click at [617, 59] on link "Deployments" at bounding box center [610, 55] width 51 height 23
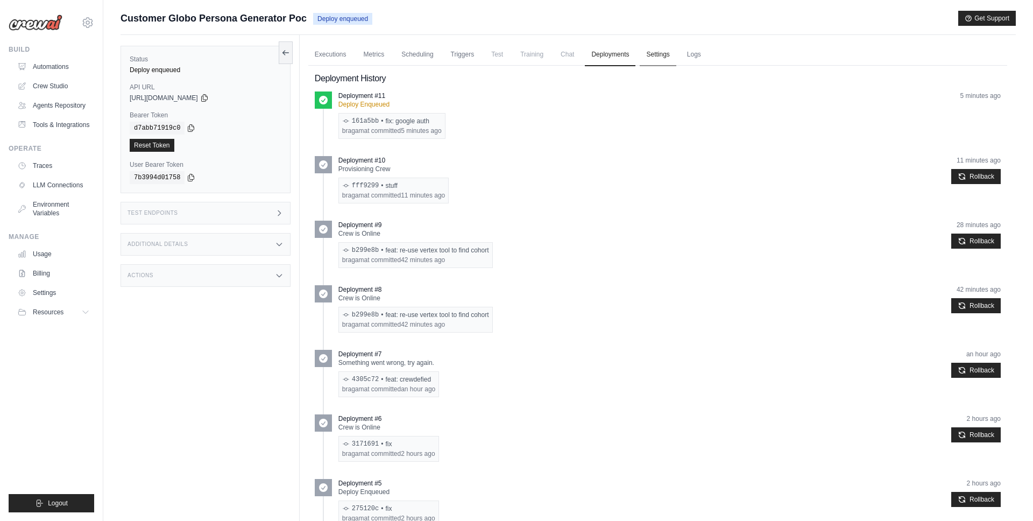
click at [651, 53] on link "Settings" at bounding box center [657, 55] width 36 height 23
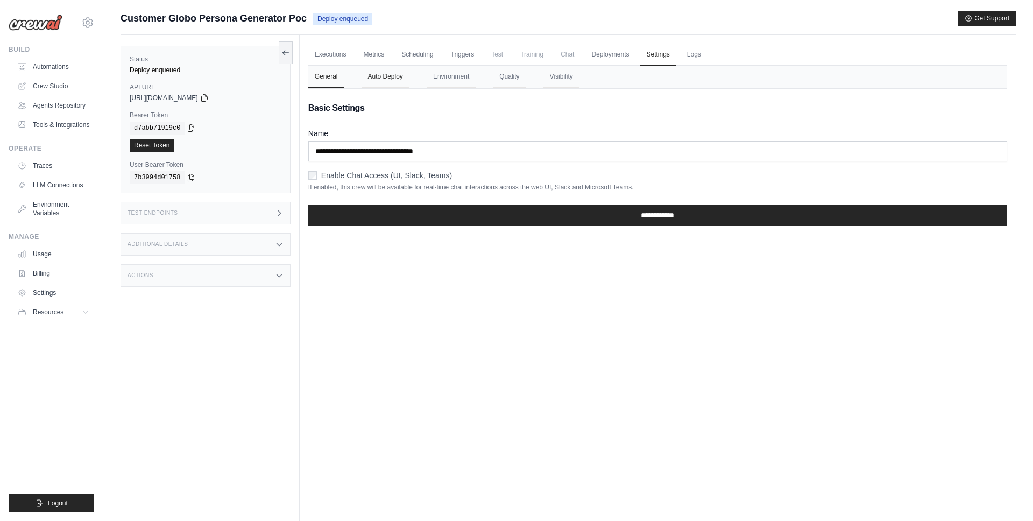
click at [386, 74] on button "Auto Deploy" at bounding box center [385, 77] width 48 height 23
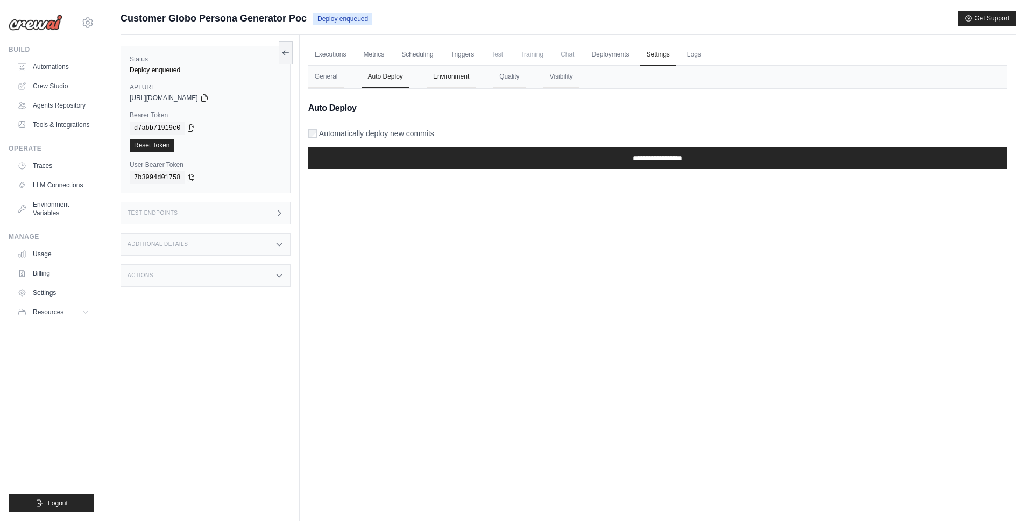
click at [434, 75] on button "Environment" at bounding box center [451, 77] width 49 height 23
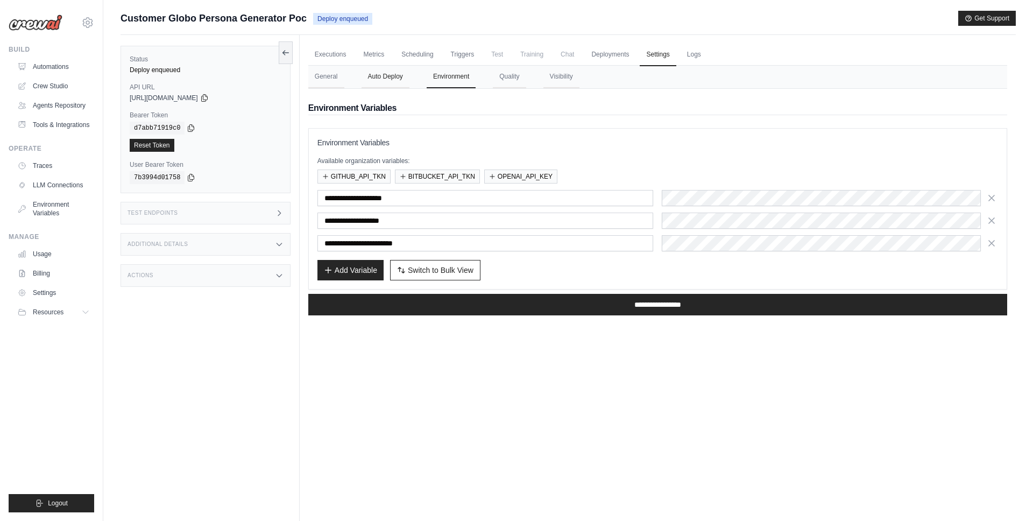
click at [383, 75] on button "Auto Deploy" at bounding box center [385, 77] width 48 height 23
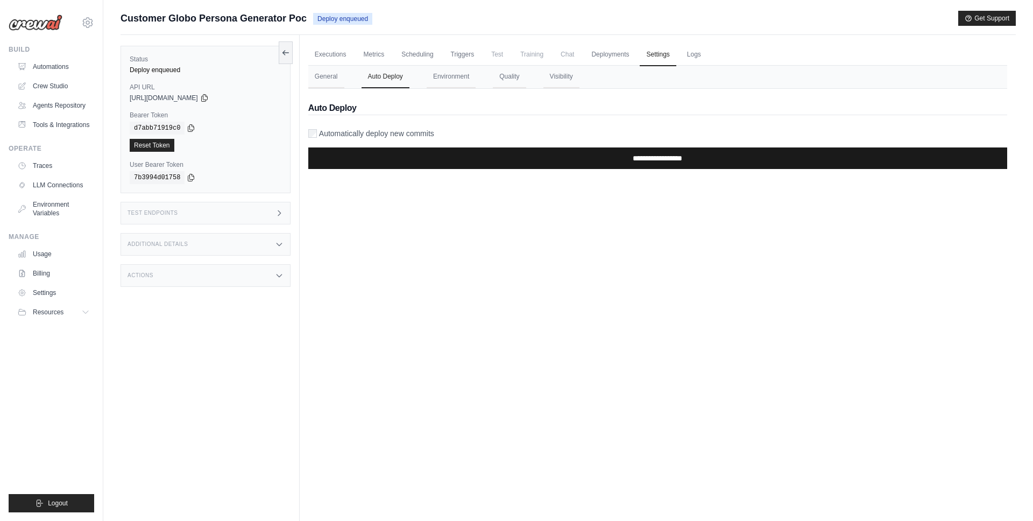
click at [502, 155] on input "**********" at bounding box center [657, 158] width 699 height 22
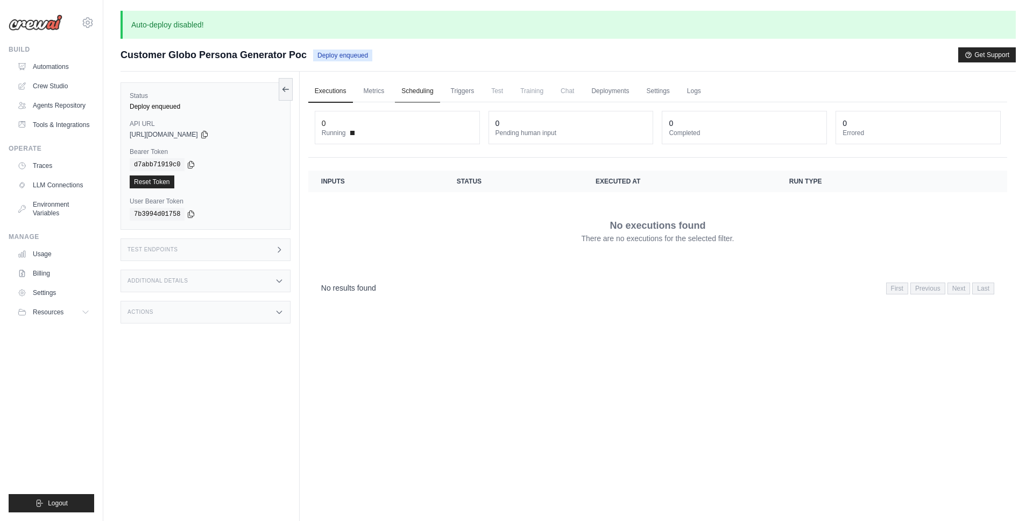
click at [422, 89] on link "Scheduling" at bounding box center [417, 91] width 45 height 23
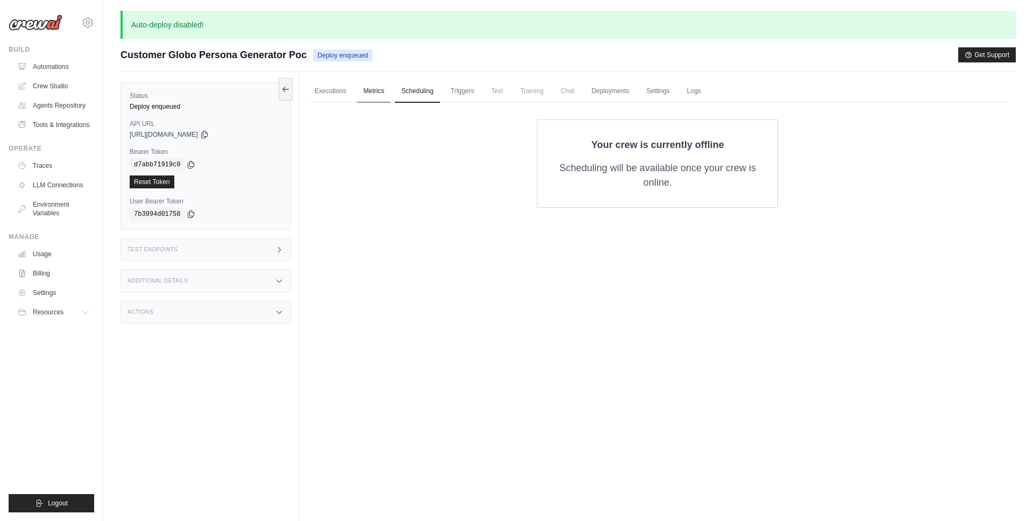
click at [368, 89] on link "Metrics" at bounding box center [374, 91] width 34 height 23
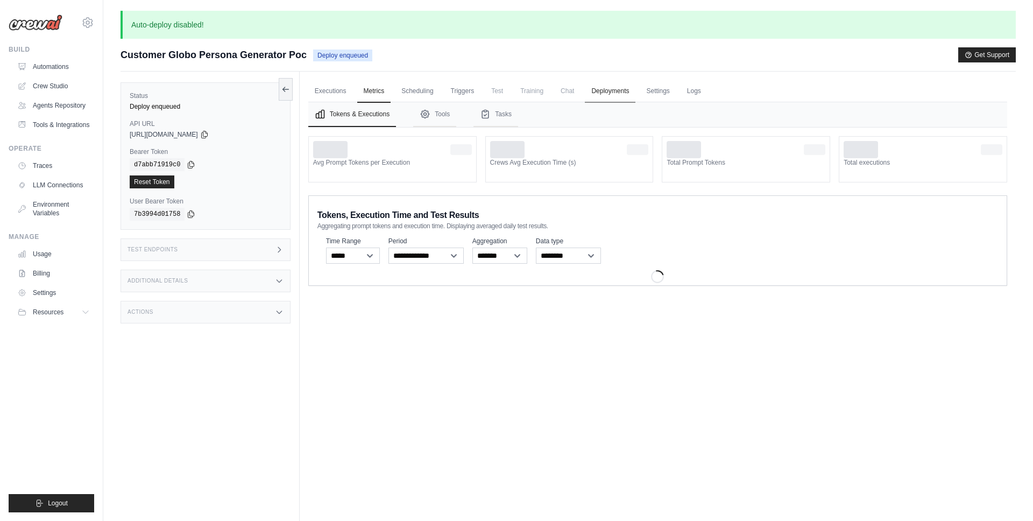
click at [608, 91] on link "Deployments" at bounding box center [610, 91] width 51 height 23
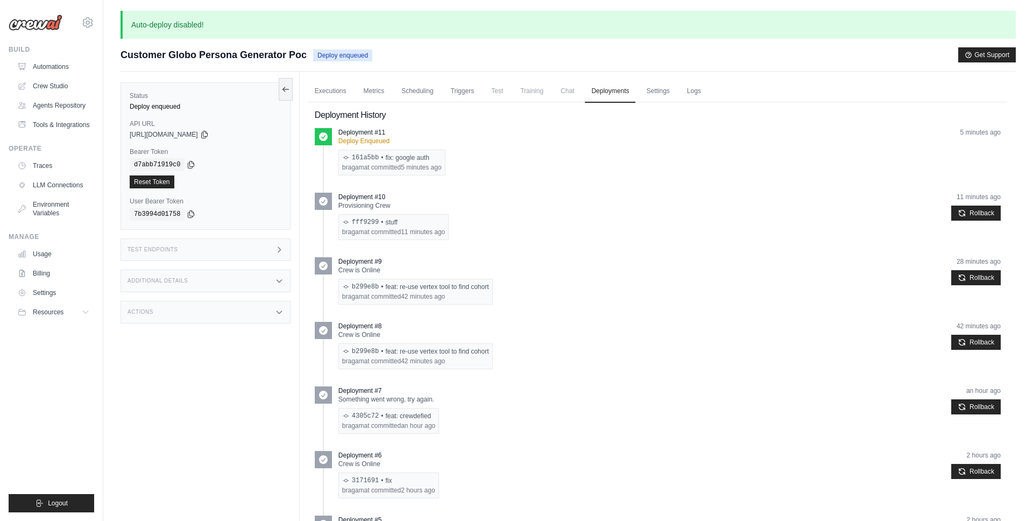
click at [387, 139] on p "Deploy Enqueued" at bounding box center [391, 141] width 107 height 9
click at [386, 139] on p "Deploy Enqueued" at bounding box center [391, 141] width 107 height 9
click at [652, 92] on link "Settings" at bounding box center [657, 91] width 36 height 23
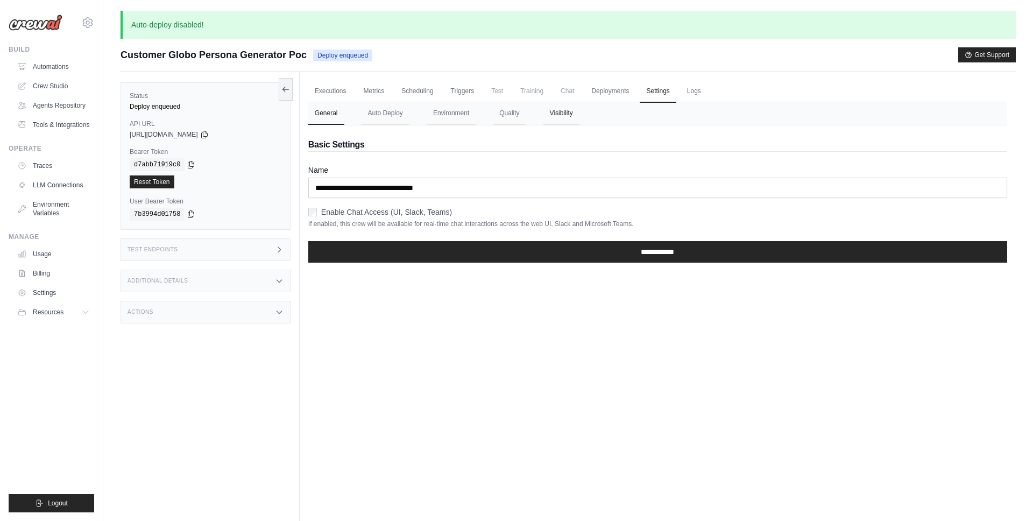
click at [567, 107] on button "Visibility" at bounding box center [561, 113] width 36 height 23
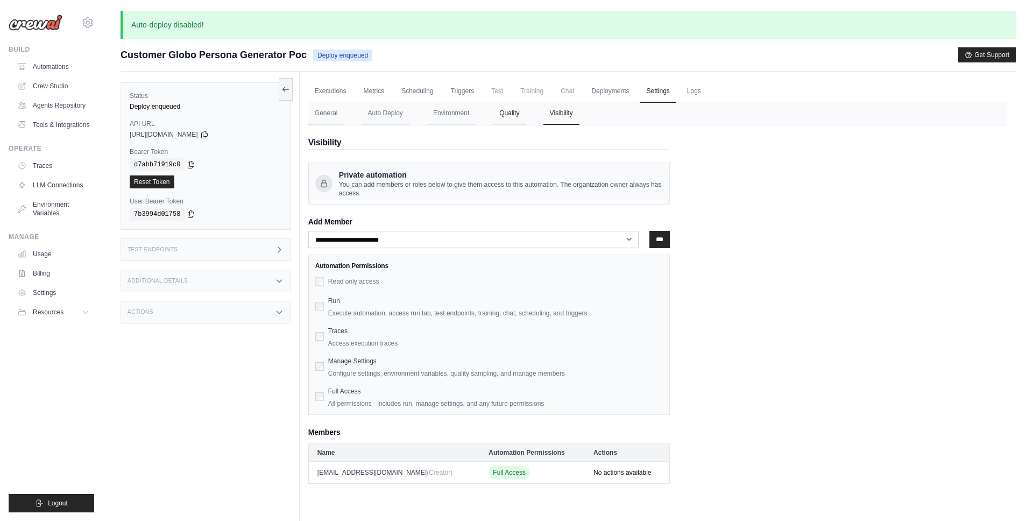
click at [508, 112] on button "Quality" at bounding box center [509, 113] width 33 height 23
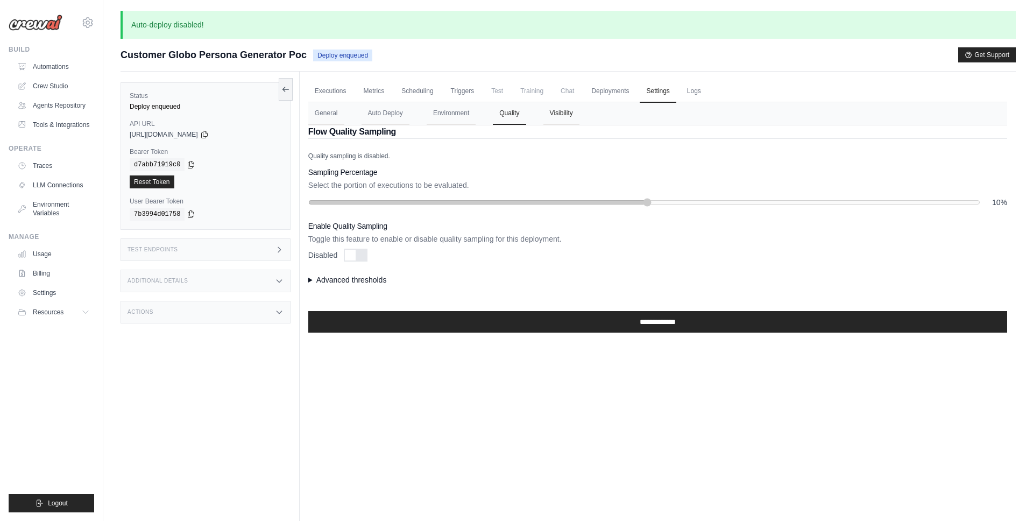
click at [547, 114] on button "Visibility" at bounding box center [561, 113] width 36 height 23
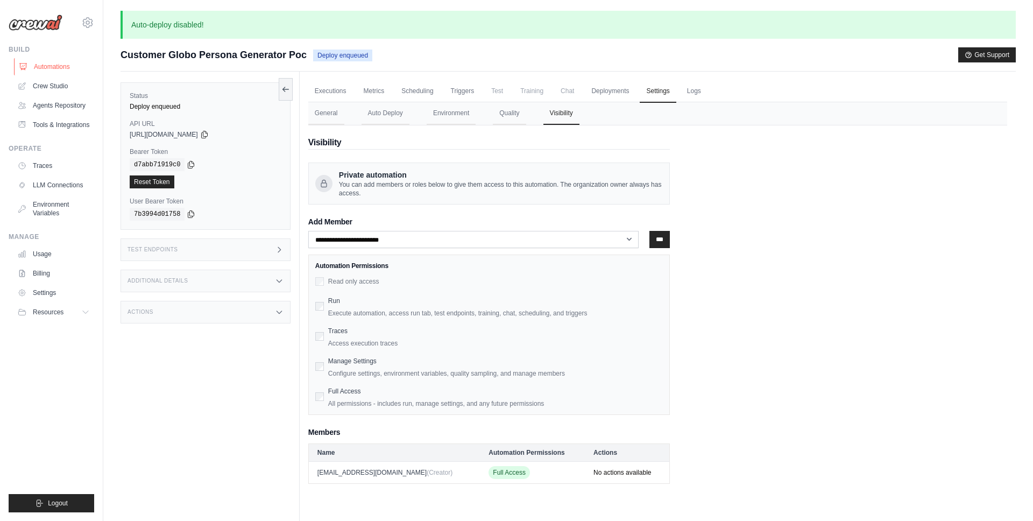
click at [53, 65] on link "Automations" at bounding box center [54, 66] width 81 height 17
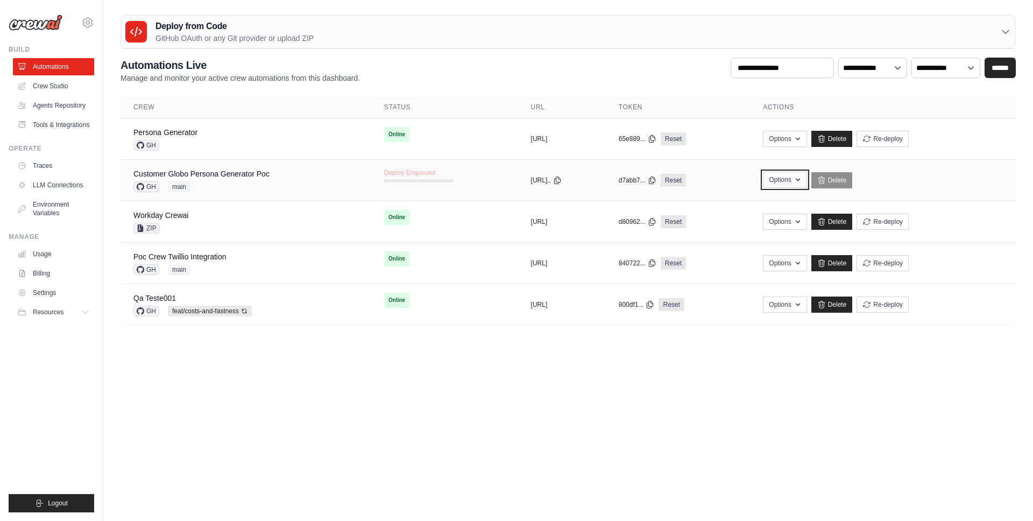
click at [802, 183] on icon "button" at bounding box center [797, 179] width 9 height 9
click at [852, 183] on link "Delete" at bounding box center [831, 180] width 41 height 16
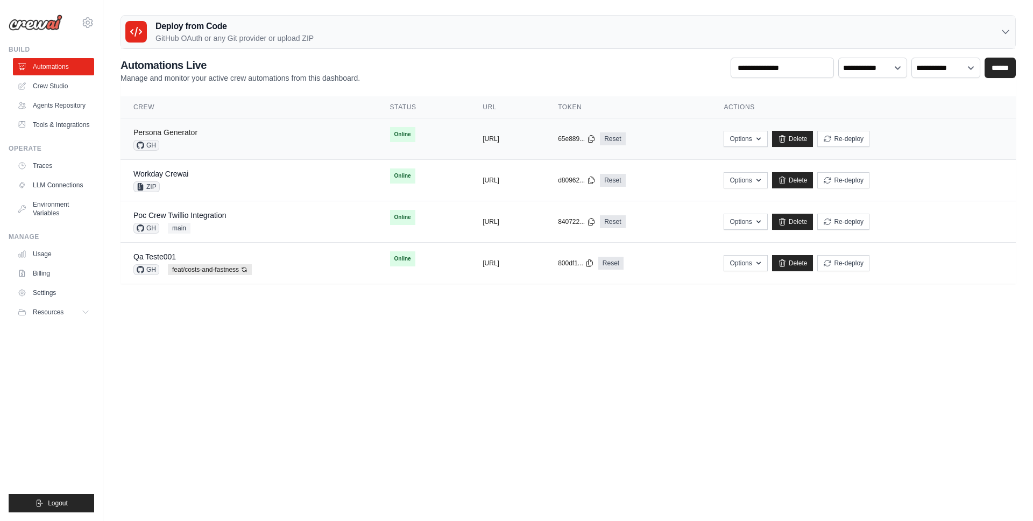
click at [194, 131] on link "Persona Generator" at bounding box center [165, 132] width 64 height 9
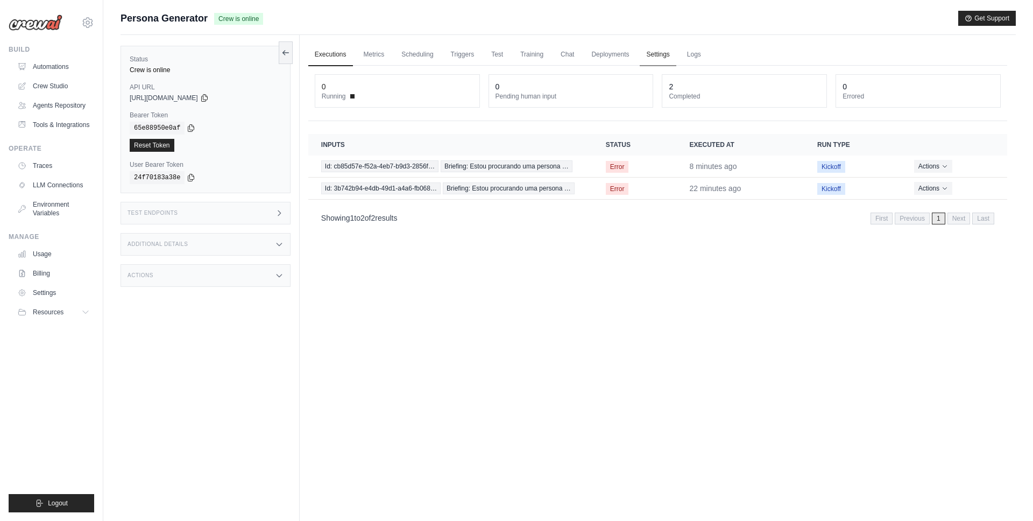
click at [653, 59] on link "Settings" at bounding box center [657, 55] width 36 height 23
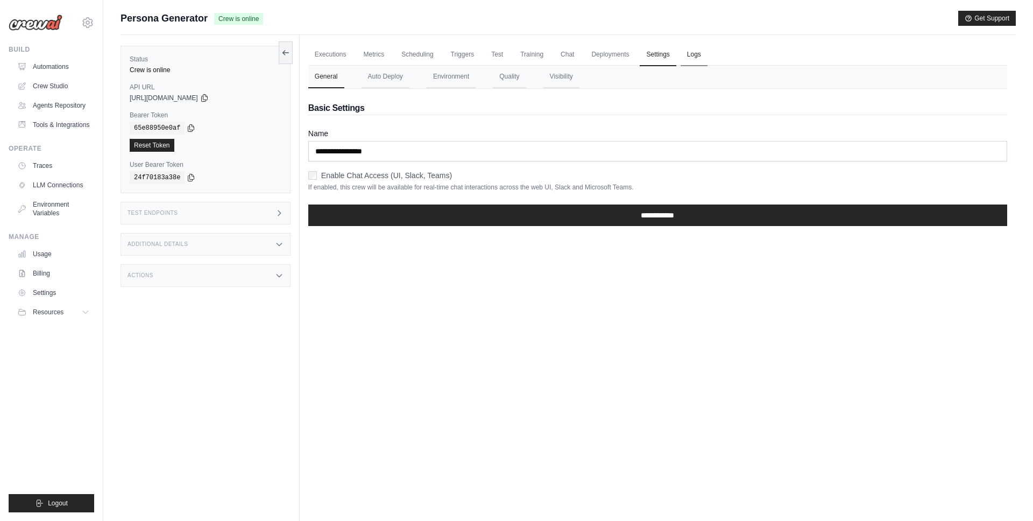
click at [700, 56] on link "Logs" at bounding box center [693, 55] width 27 height 23
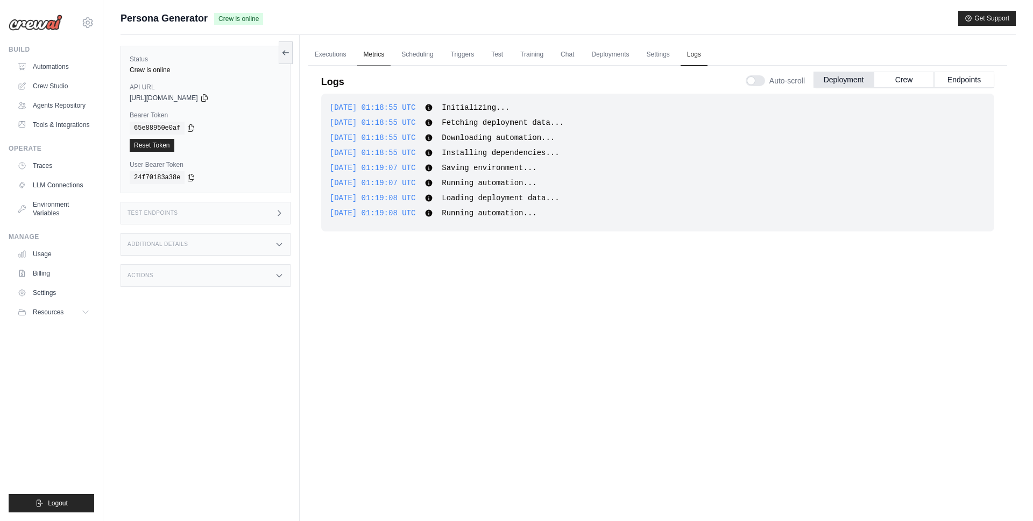
click at [365, 58] on link "Metrics" at bounding box center [374, 55] width 34 height 23
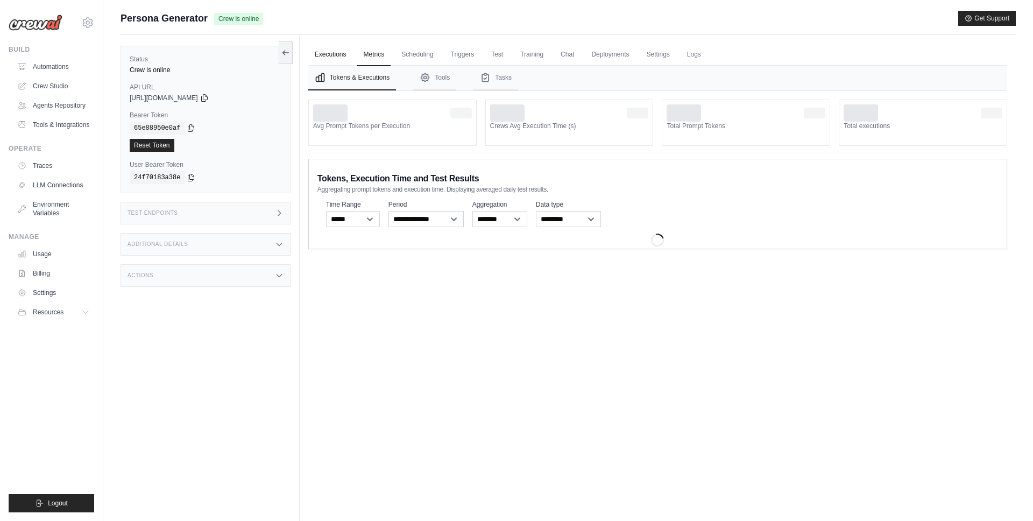
click at [330, 57] on link "Executions" at bounding box center [330, 55] width 45 height 23
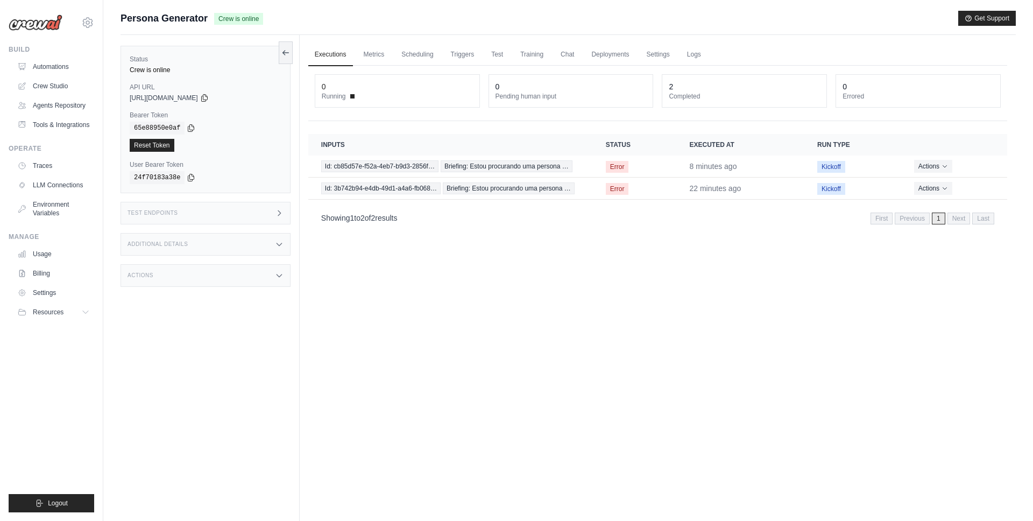
click at [216, 216] on div "Test Endpoints" at bounding box center [205, 213] width 170 height 23
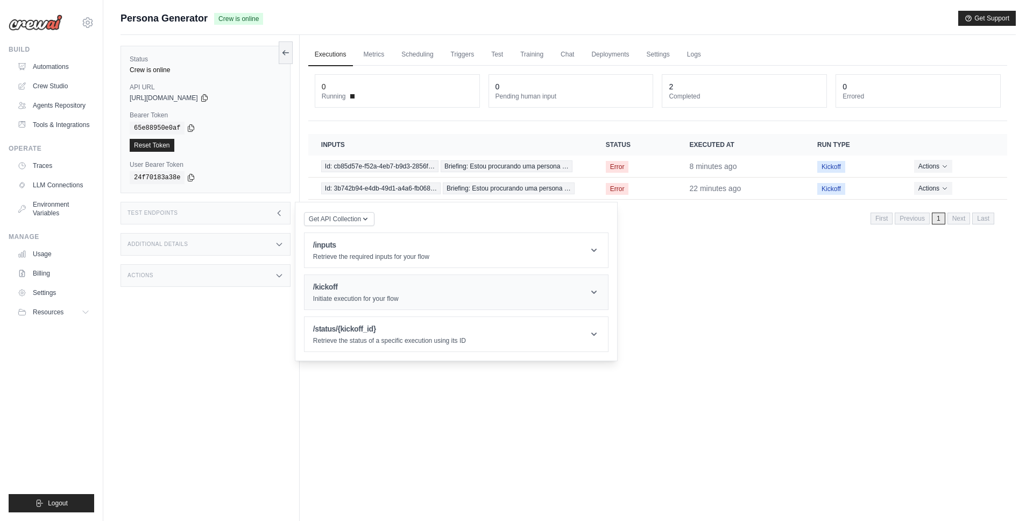
click at [357, 287] on h1 "/kickoff" at bounding box center [356, 286] width 86 height 11
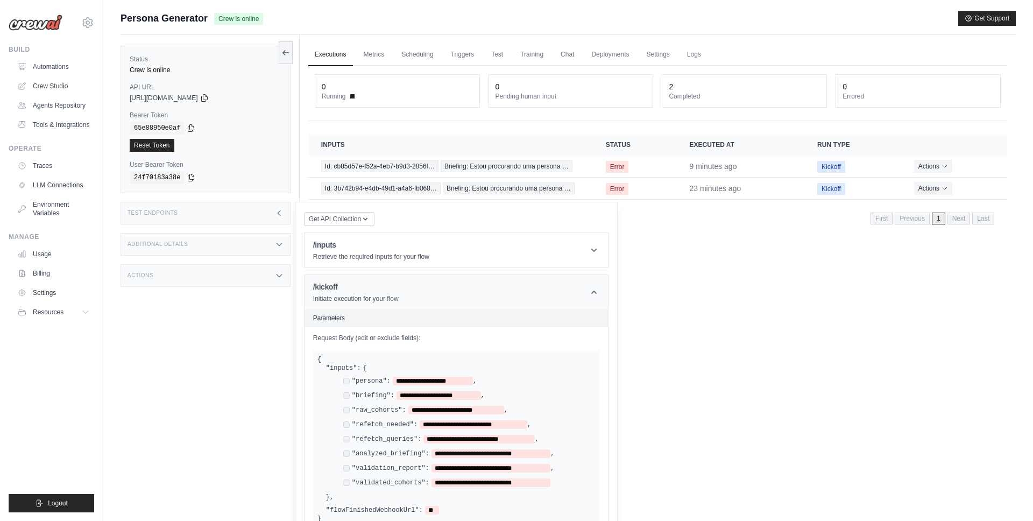
click at [365, 307] on header "/kickoff Initiate execution for your flow" at bounding box center [455, 292] width 303 height 34
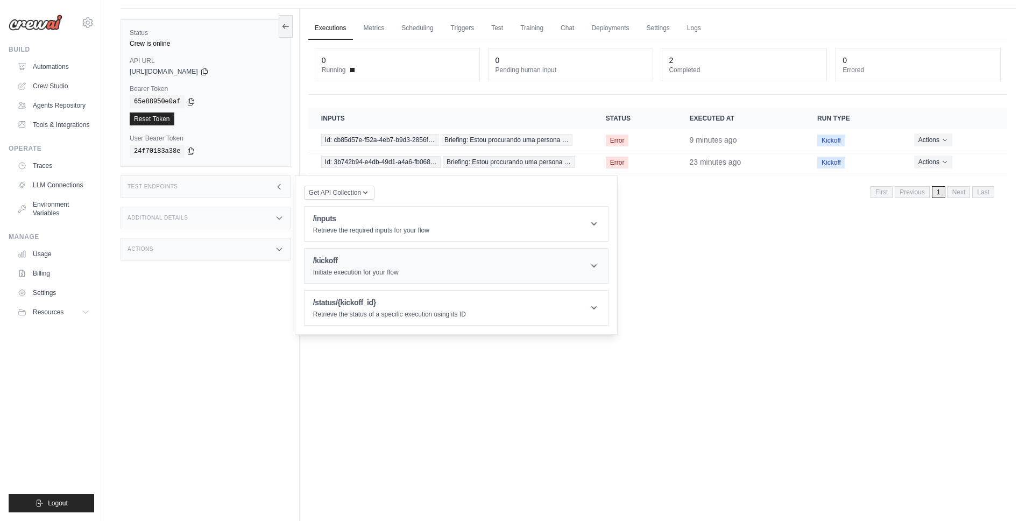
scroll to position [30, 0]
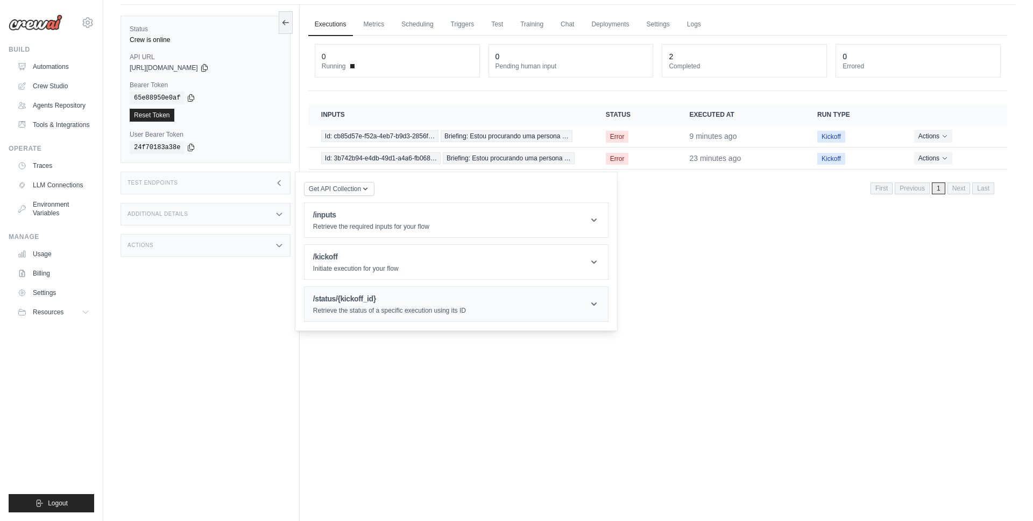
click at [369, 315] on p "Retrieve the status of a specific execution using its ID" at bounding box center [389, 310] width 153 height 9
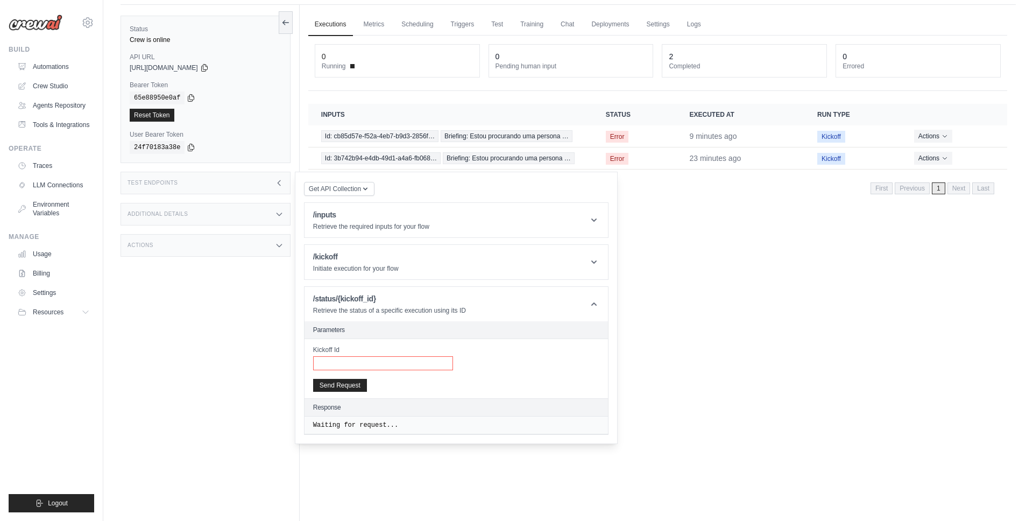
click at [353, 370] on div "Kickoff Id Send Request" at bounding box center [455, 368] width 303 height 59
paste input "**********"
type input "**********"
drag, startPoint x: 339, startPoint y: 389, endPoint x: 376, endPoint y: 389, distance: 37.1
click at [339, 389] on button "Send Request" at bounding box center [340, 385] width 54 height 13
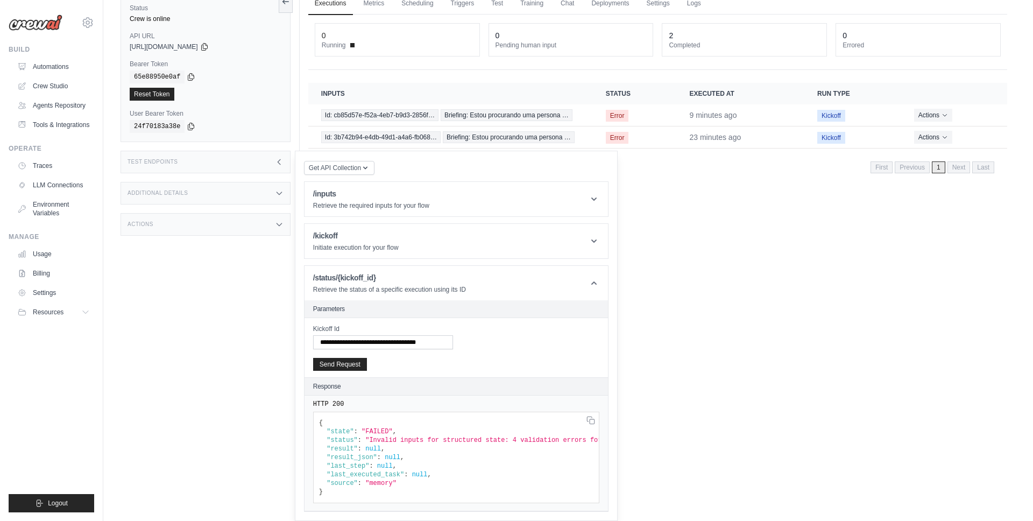
scroll to position [0, 0]
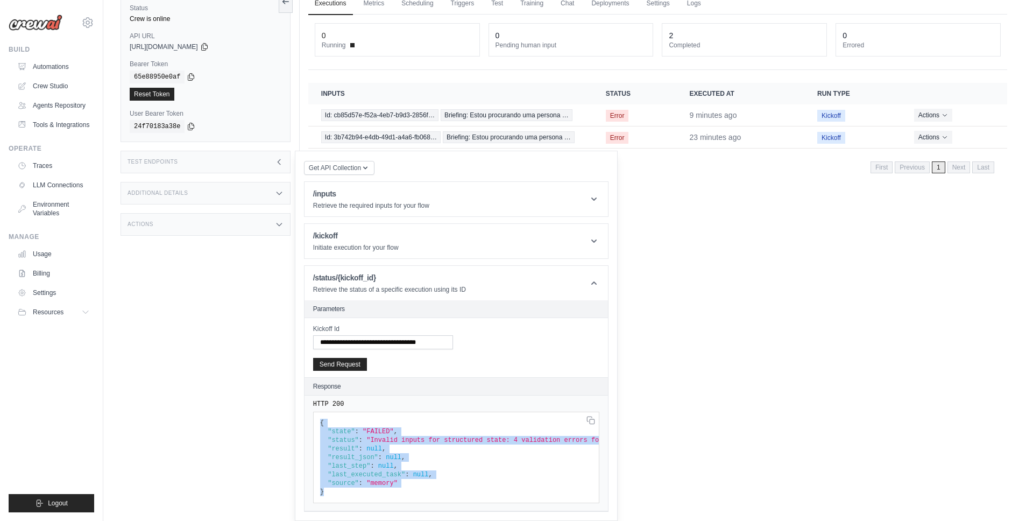
drag, startPoint x: 320, startPoint y: 423, endPoint x: 322, endPoint y: 499, distance: 75.3
click at [322, 499] on pre "{ "state" : "FAILED" , "status" : "Invalid inputs for structured state: 4 valid…" at bounding box center [456, 456] width 286 height 91
copy code "{ "state" : "FAILED" , "status" : "Invalid inputs for structured state: 4 valid…"
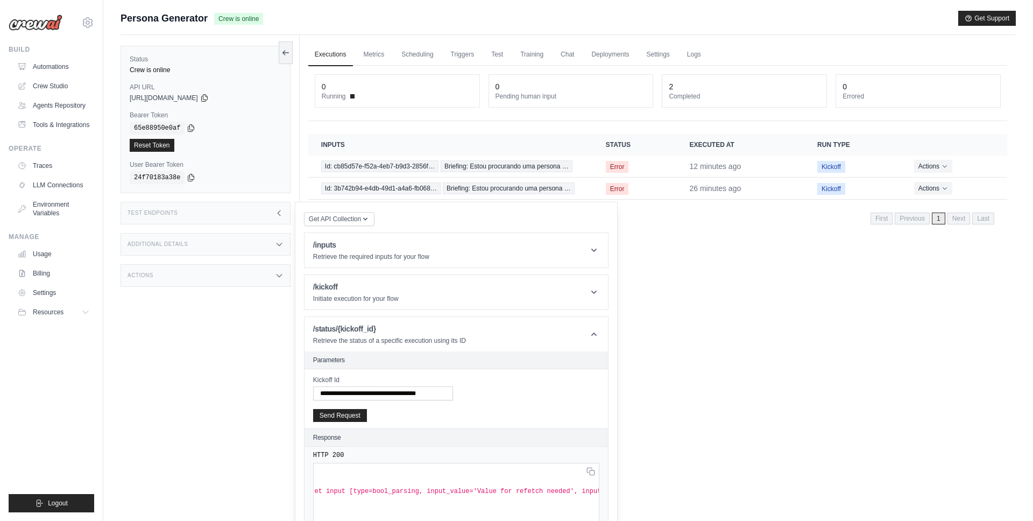
click at [706, 275] on div "Executions Metrics Scheduling Triggers Test Training Chat Deployments Settings …" at bounding box center [658, 295] width 716 height 521
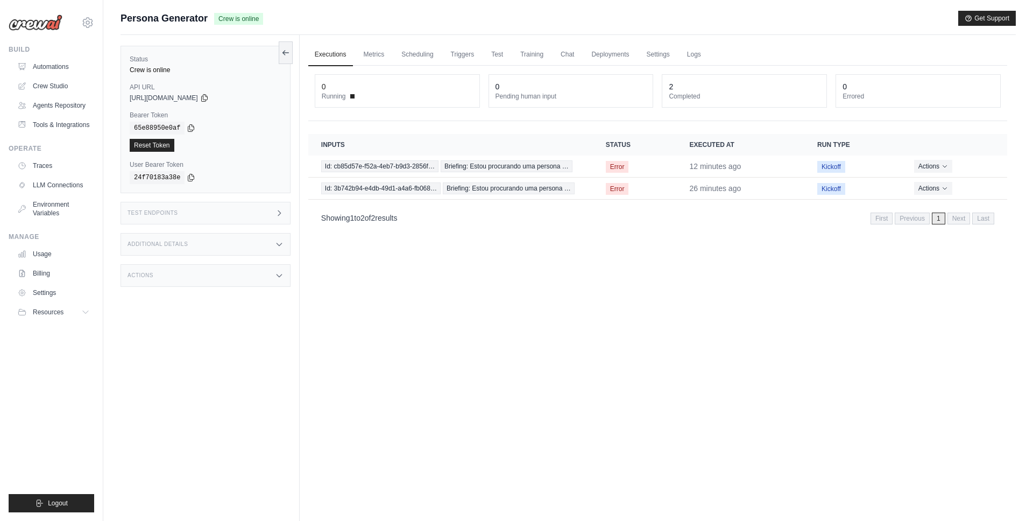
click at [272, 213] on div "Test Endpoints" at bounding box center [205, 213] width 170 height 23
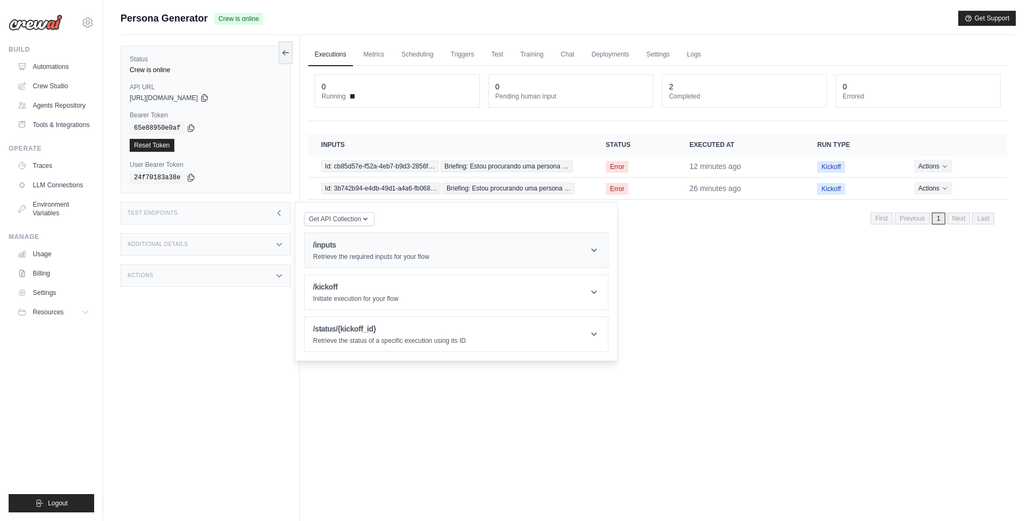
click at [390, 253] on p "Retrieve the required inputs for your flow" at bounding box center [371, 256] width 116 height 9
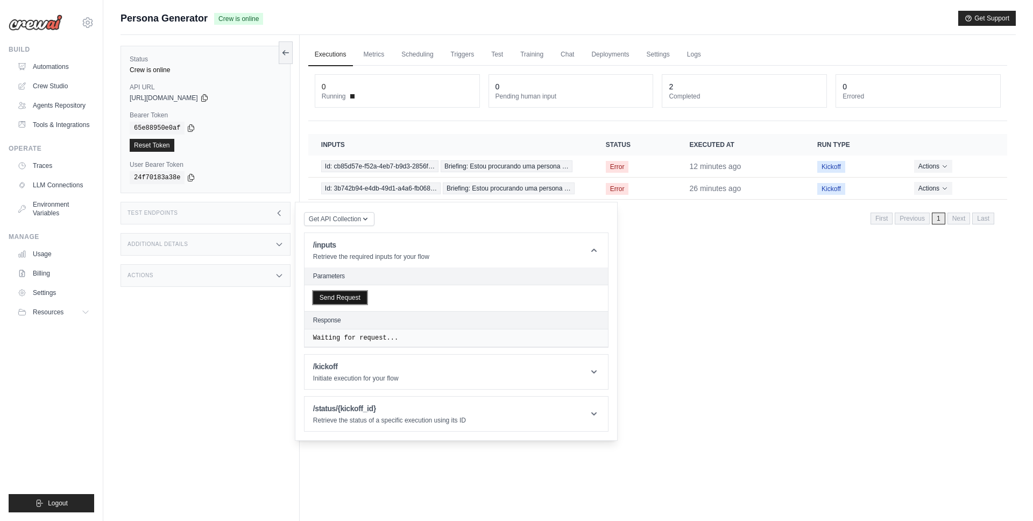
click at [350, 296] on button "Send Request" at bounding box center [340, 297] width 54 height 13
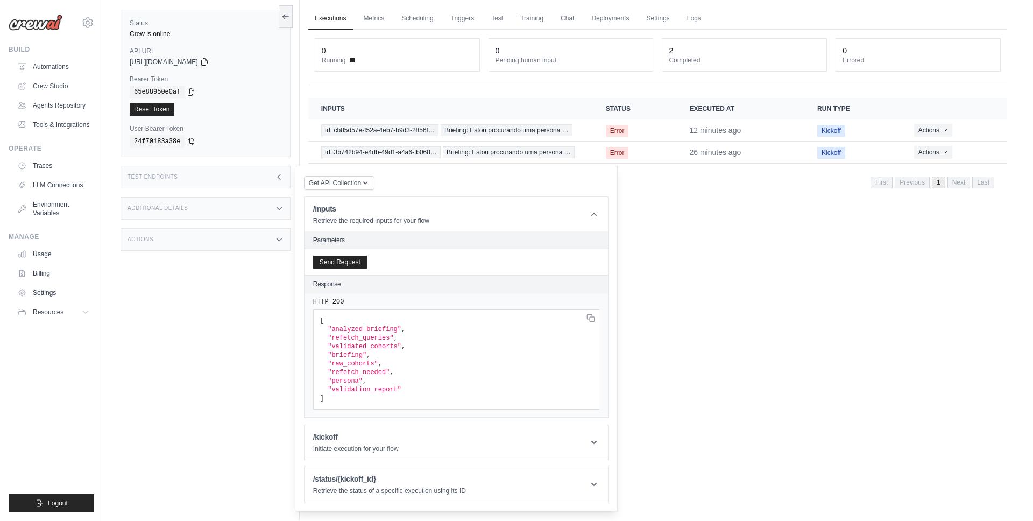
scroll to position [46, 0]
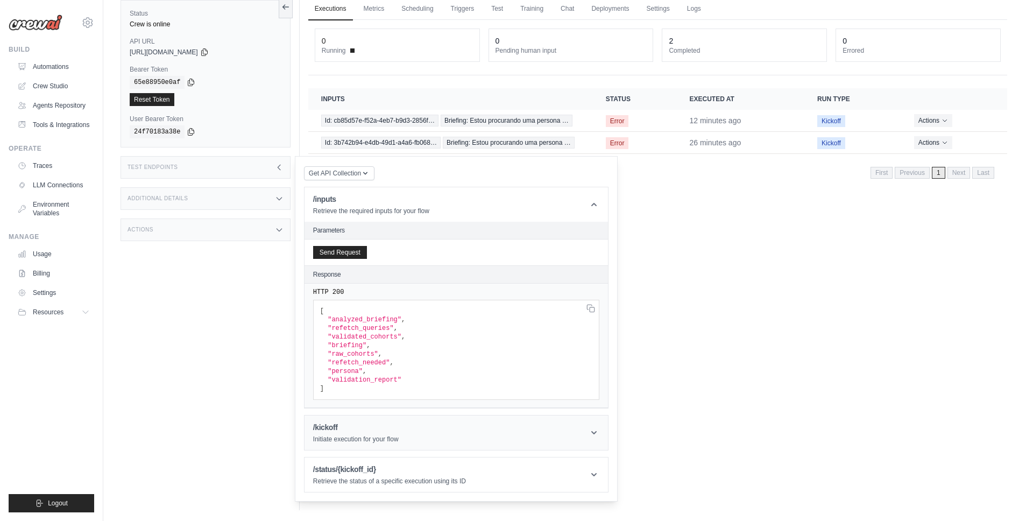
click at [367, 427] on h1 "/kickoff" at bounding box center [356, 427] width 86 height 11
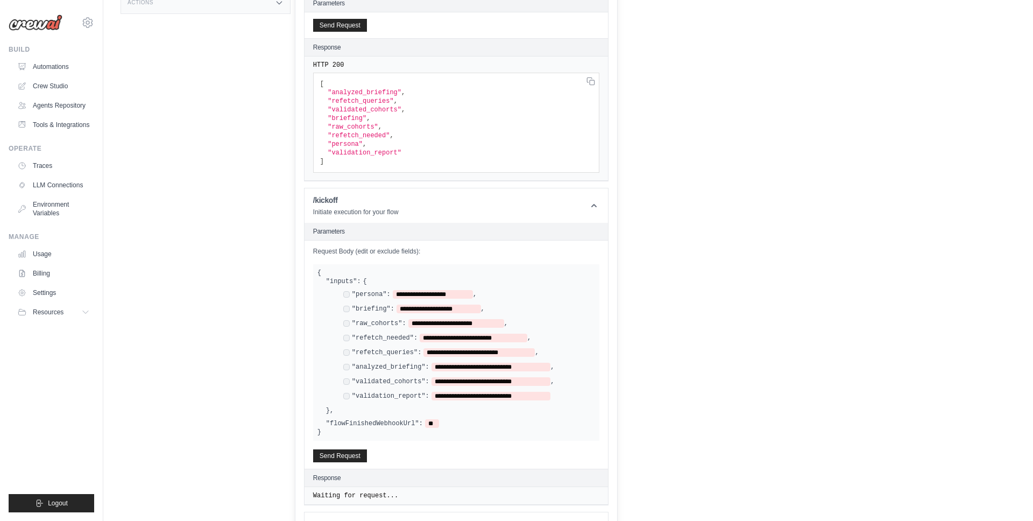
scroll to position [275, 0]
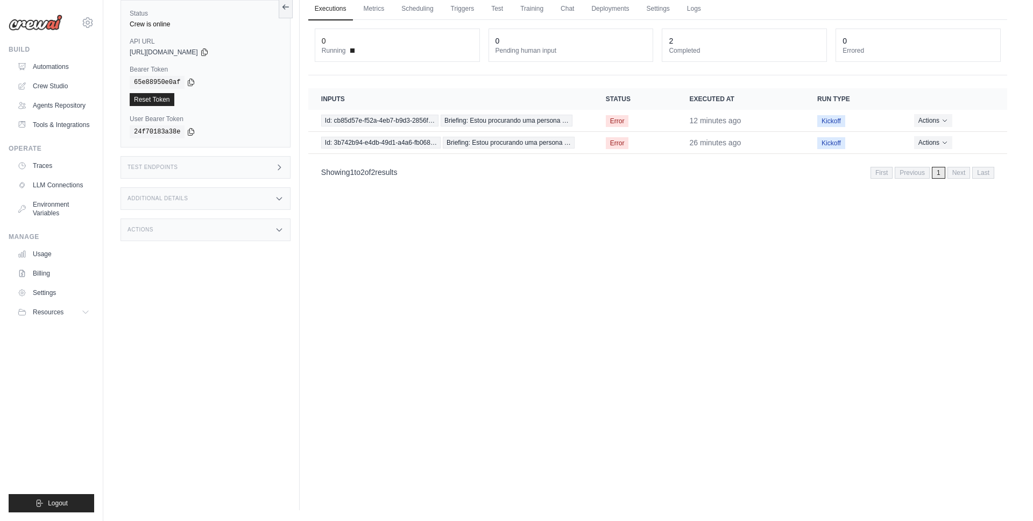
click at [280, 165] on div "Status Crew is online API URL copied https://persona-generator-5666b058-0260-45…" at bounding box center [209, 249] width 179 height 521
click at [252, 171] on div "Test Endpoints" at bounding box center [205, 167] width 170 height 23
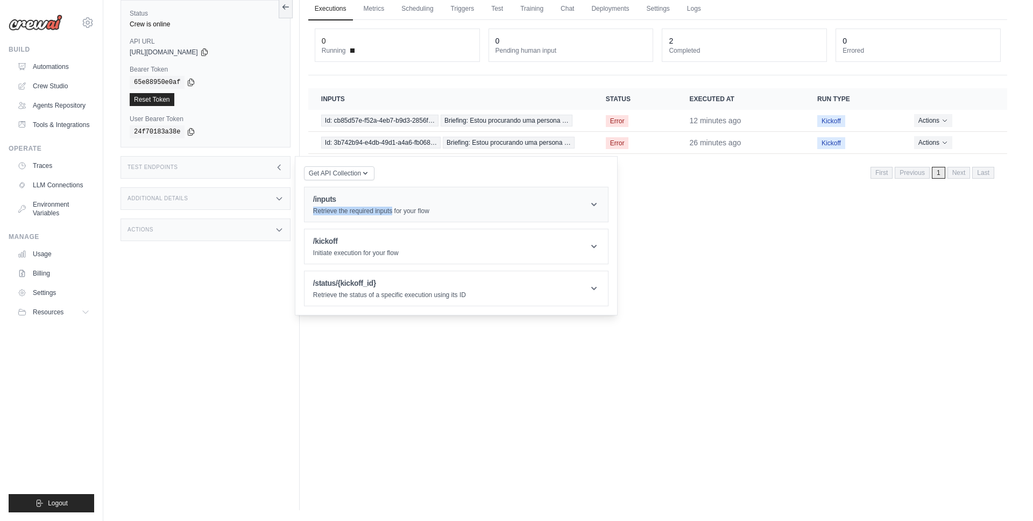
click at [392, 207] on p "Retrieve the required inputs for your flow" at bounding box center [371, 211] width 116 height 9
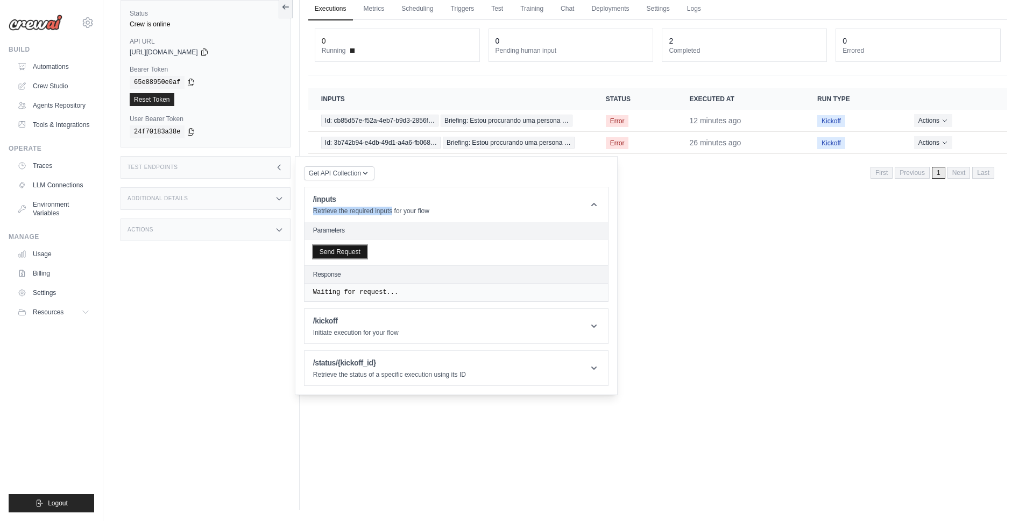
click at [342, 256] on button "Send Request" at bounding box center [340, 251] width 54 height 13
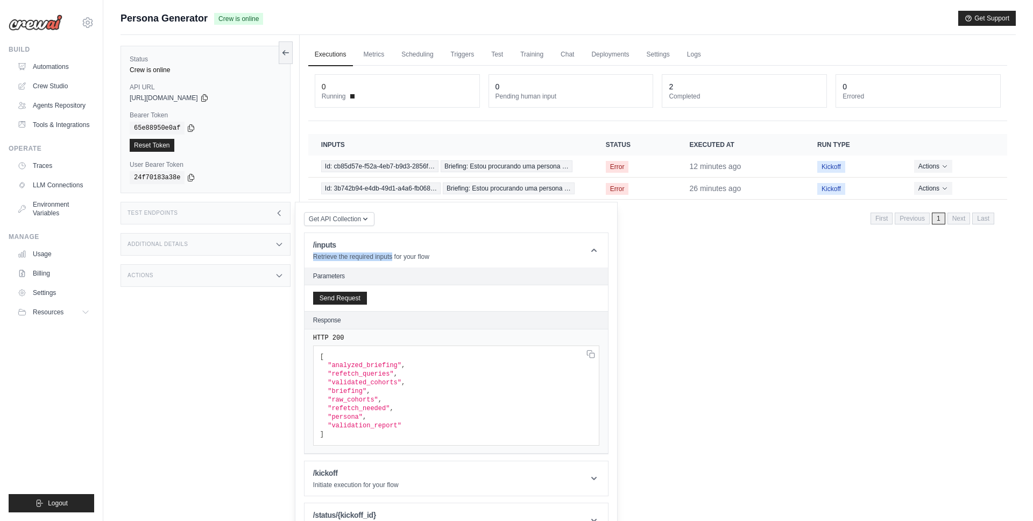
scroll to position [46, 0]
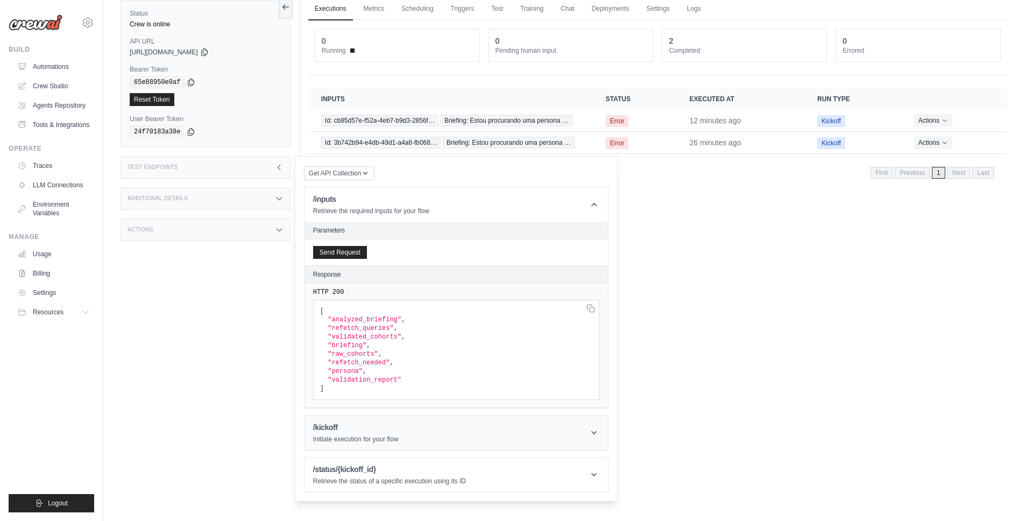
click at [349, 429] on h1 "/kickoff" at bounding box center [356, 427] width 86 height 11
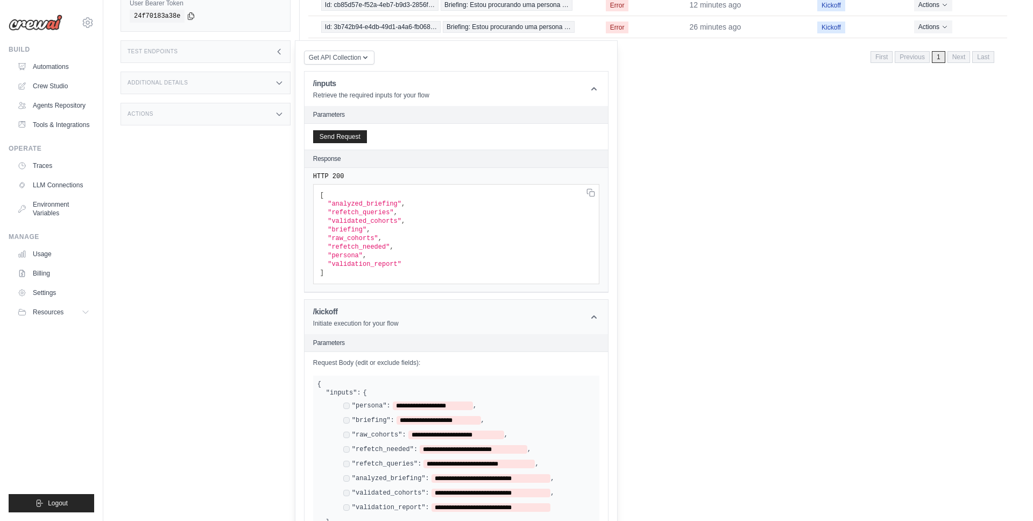
scroll to position [190, 0]
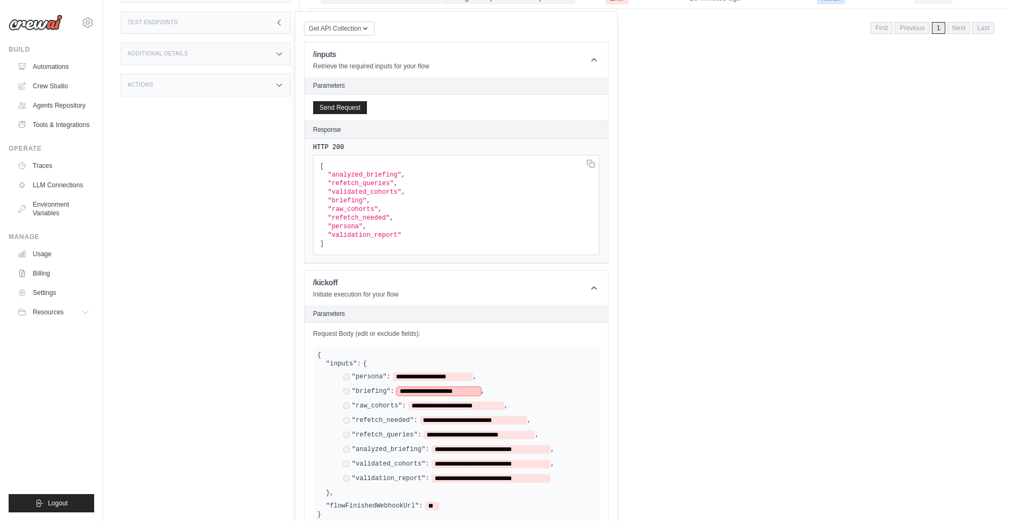
click at [404, 387] on span "**********" at bounding box center [438, 391] width 84 height 9
drag, startPoint x: 404, startPoint y: 387, endPoint x: 474, endPoint y: 390, distance: 70.0
click at [474, 390] on span "**********" at bounding box center [438, 391] width 84 height 9
paste span
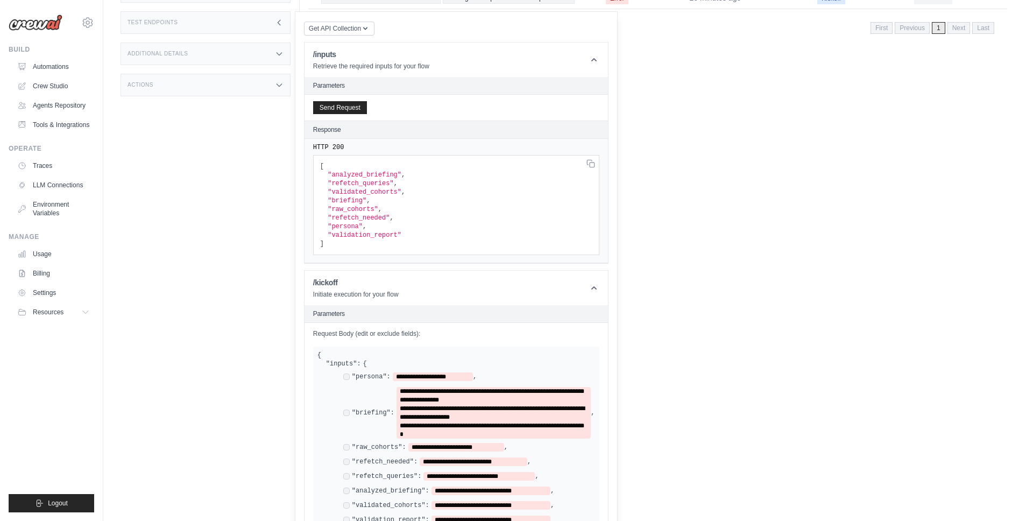
click at [343, 395] on div "**********" at bounding box center [469, 413] width 252 height 52
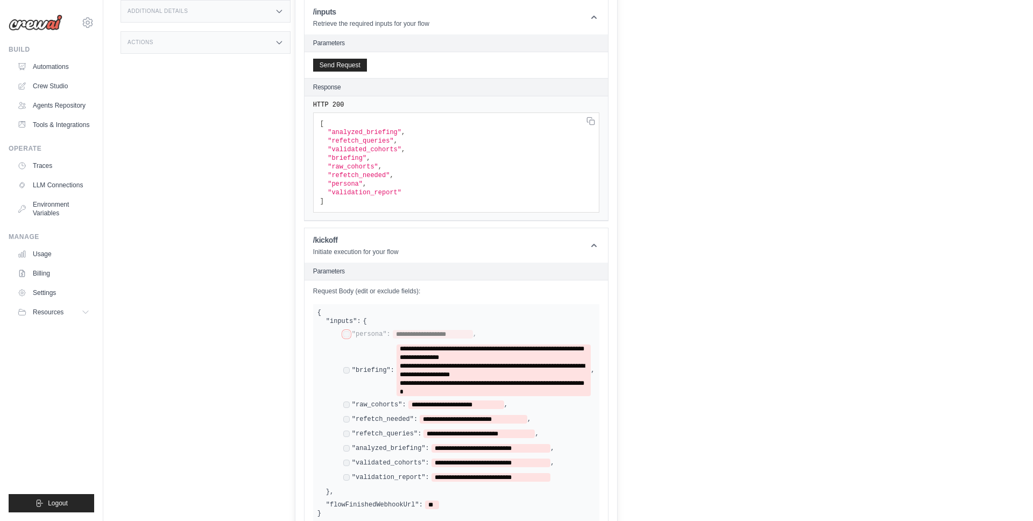
scroll to position [236, 0]
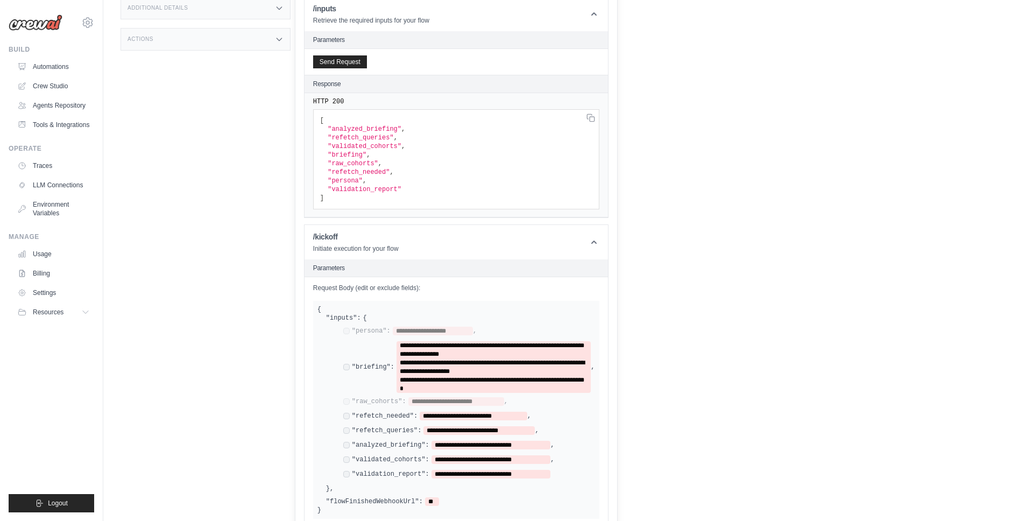
click at [343, 411] on div "**********" at bounding box center [437, 415] width 188 height 9
click at [346, 460] on div "**********" at bounding box center [448, 459] width 211 height 9
click at [333, 440] on div "**********" at bounding box center [460, 403] width 269 height 162
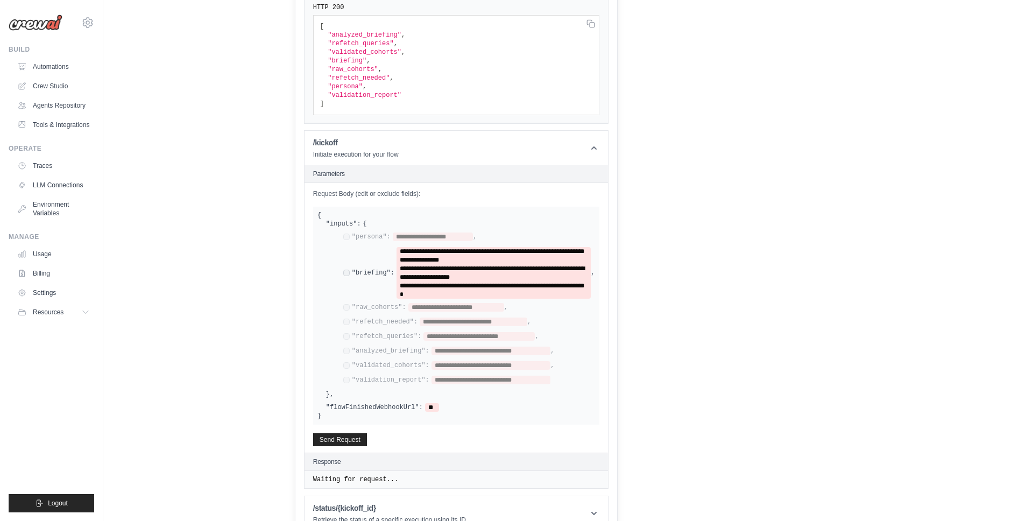
scroll to position [346, 0]
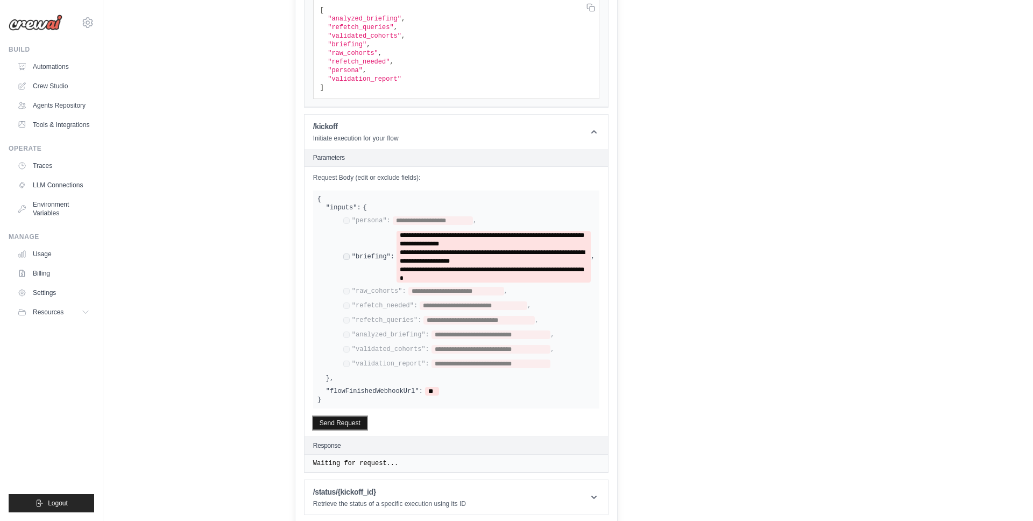
click at [346, 417] on button "Send Request" at bounding box center [340, 422] width 54 height 13
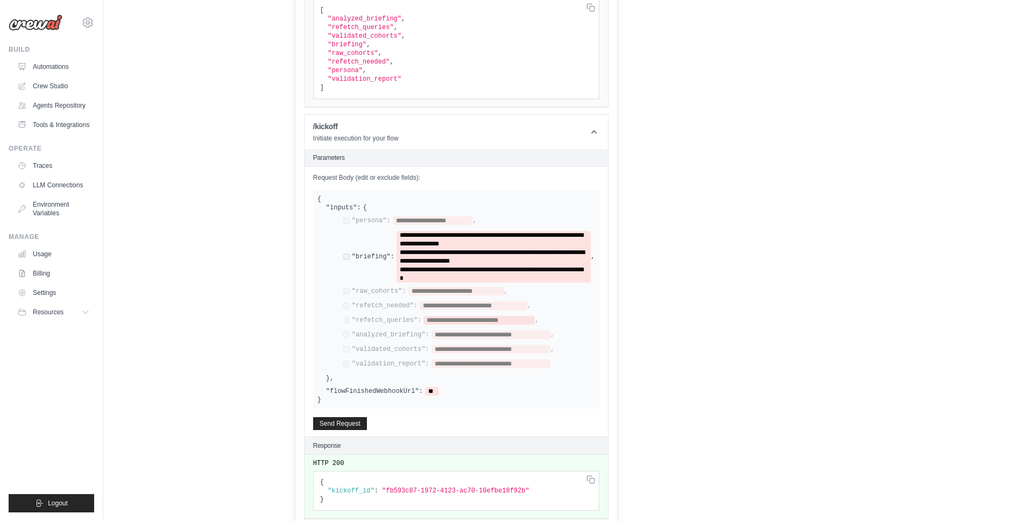
scroll to position [393, 0]
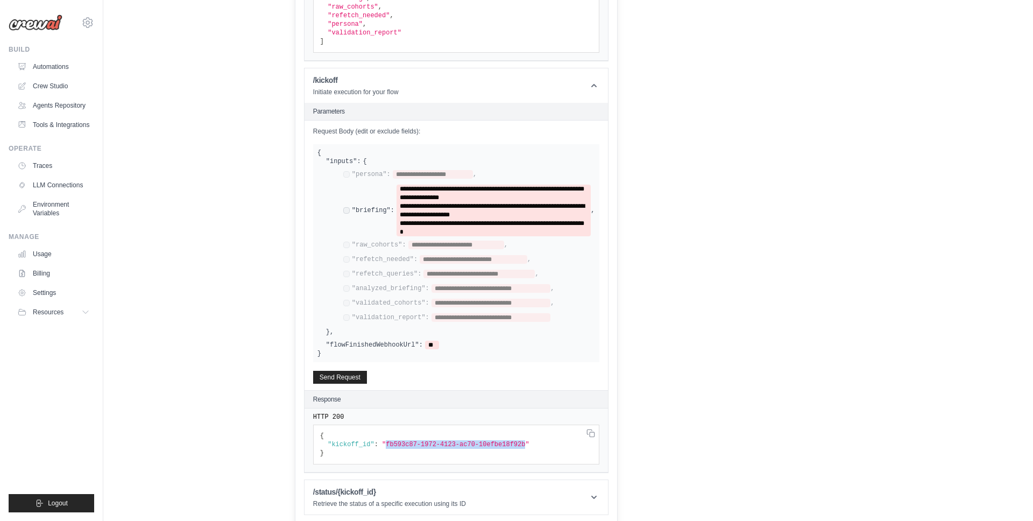
drag, startPoint x: 385, startPoint y: 441, endPoint x: 525, endPoint y: 444, distance: 140.4
click at [525, 444] on span ""fb593c87-1972-4123-ac70-10efbe18f92b"" at bounding box center [455, 444] width 147 height 8
copy span "fb593c87-1972-4123-ac70-10efbe18f92b"
click at [437, 488] on h1 "/status/{kickoff_id}" at bounding box center [389, 491] width 153 height 11
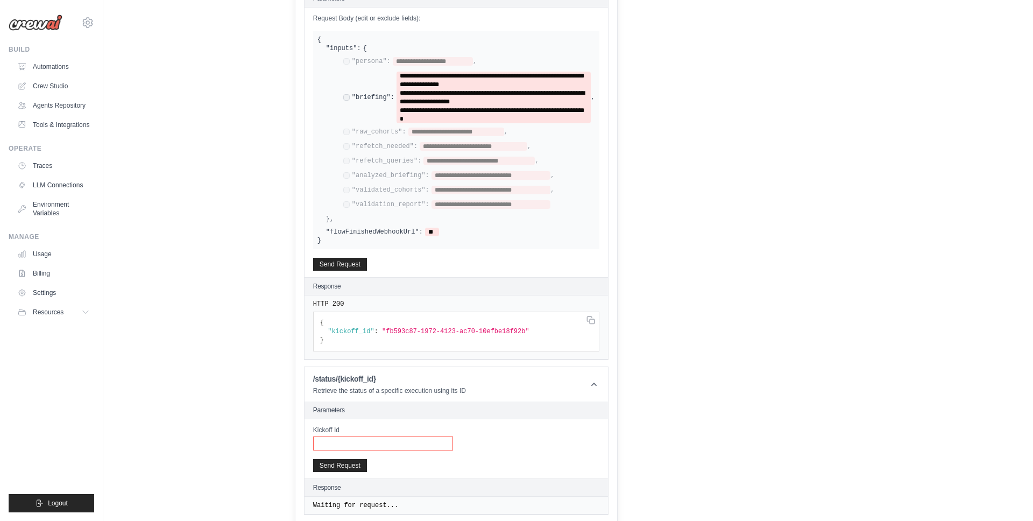
click at [376, 440] on input "Kickoff Id" at bounding box center [383, 443] width 140 height 14
paste input "**********"
type input "**********"
drag, startPoint x: 335, startPoint y: 464, endPoint x: 349, endPoint y: 463, distance: 14.0
click at [335, 464] on button "Send Request" at bounding box center [340, 464] width 54 height 13
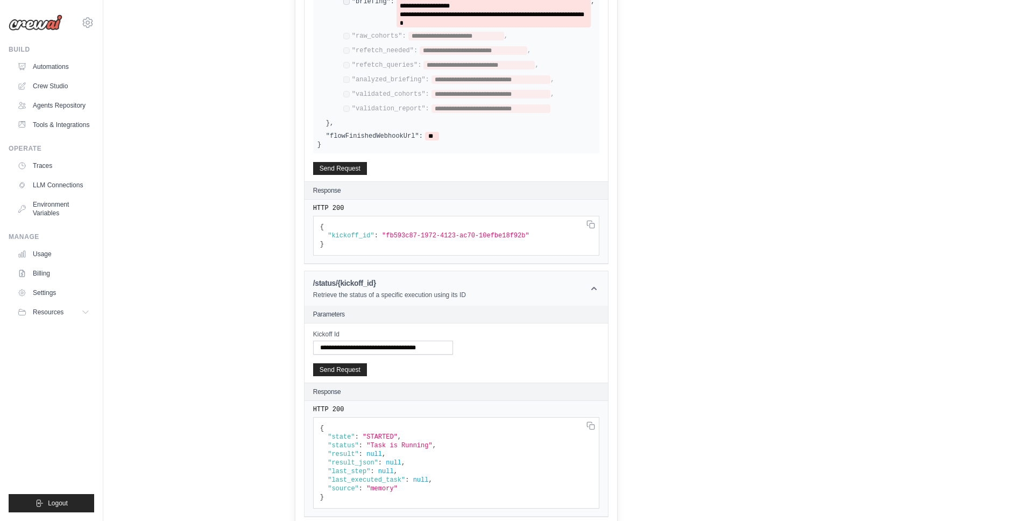
scroll to position [603, 0]
click at [343, 361] on button "Send Request" at bounding box center [340, 366] width 54 height 13
click at [344, 364] on button "Send Request" at bounding box center [340, 366] width 54 height 13
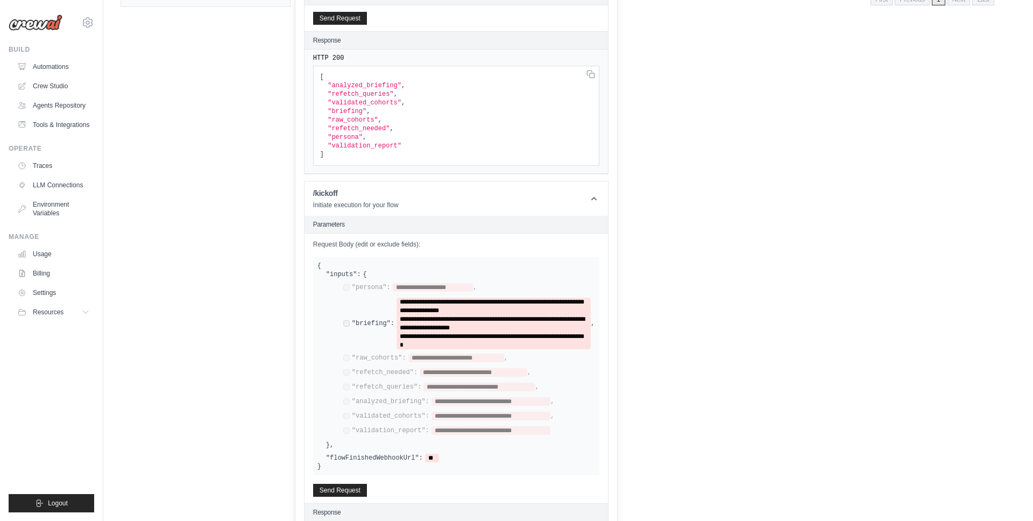
scroll to position [0, 0]
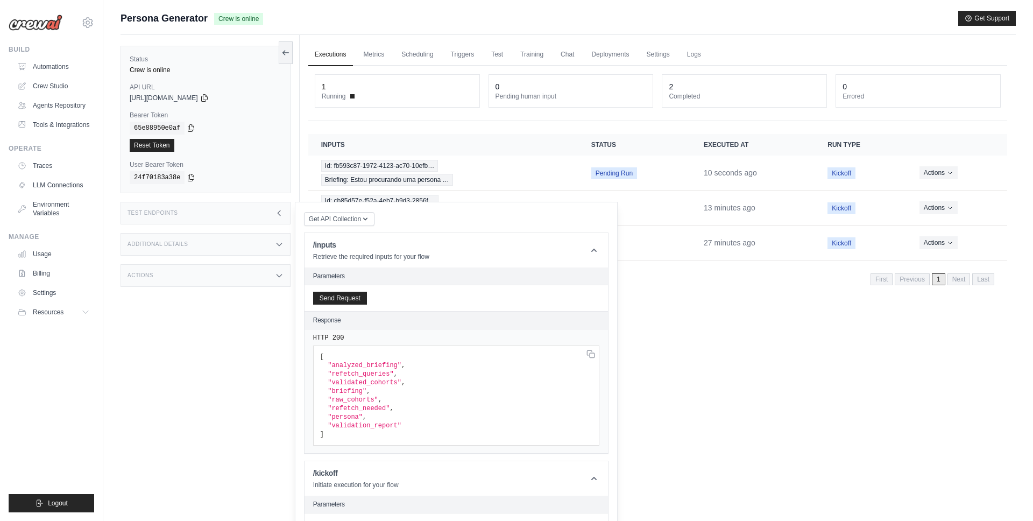
click at [278, 243] on icon at bounding box center [279, 244] width 9 height 9
click at [279, 240] on icon at bounding box center [279, 244] width 9 height 9
click at [279, 212] on icon at bounding box center [279, 213] width 9 height 9
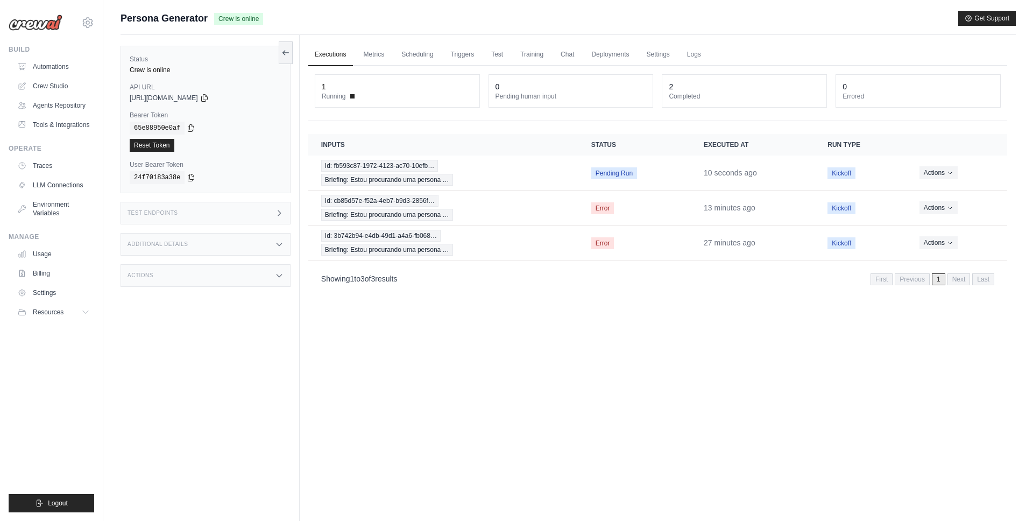
click at [464, 338] on div "Executions Metrics Scheduling Triggers Test Training Chat Deployments Settings …" at bounding box center [658, 295] width 716 height 521
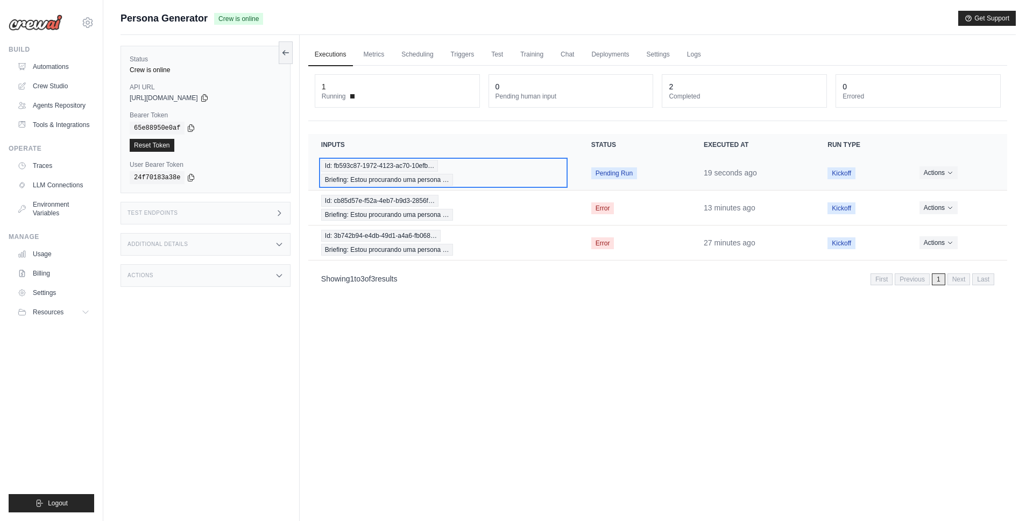
click at [526, 181] on div "Id: fb593c87-1972-4123-ac70-10efb… Briefing: Estou procurando uma persona …" at bounding box center [443, 173] width 244 height 26
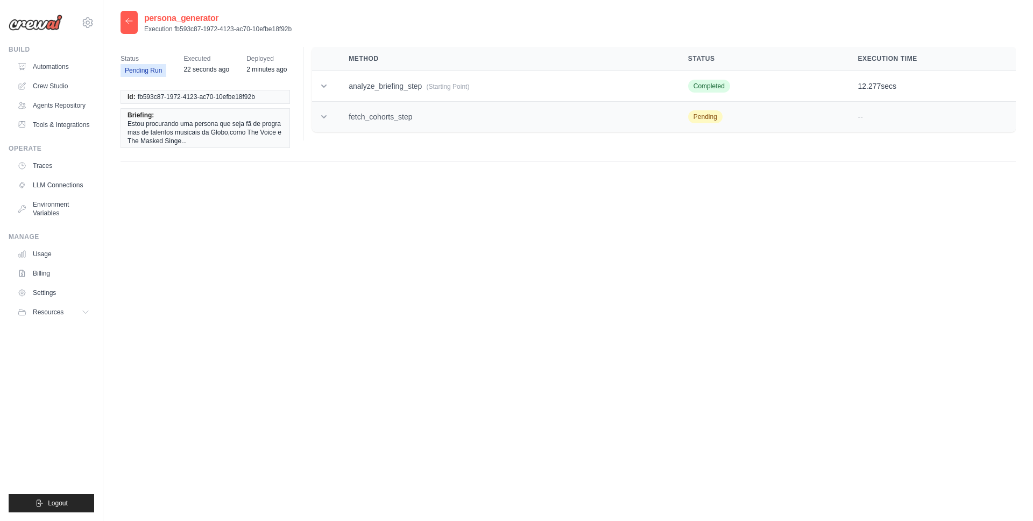
click at [355, 115] on td "fetch_cohorts_step" at bounding box center [505, 117] width 339 height 31
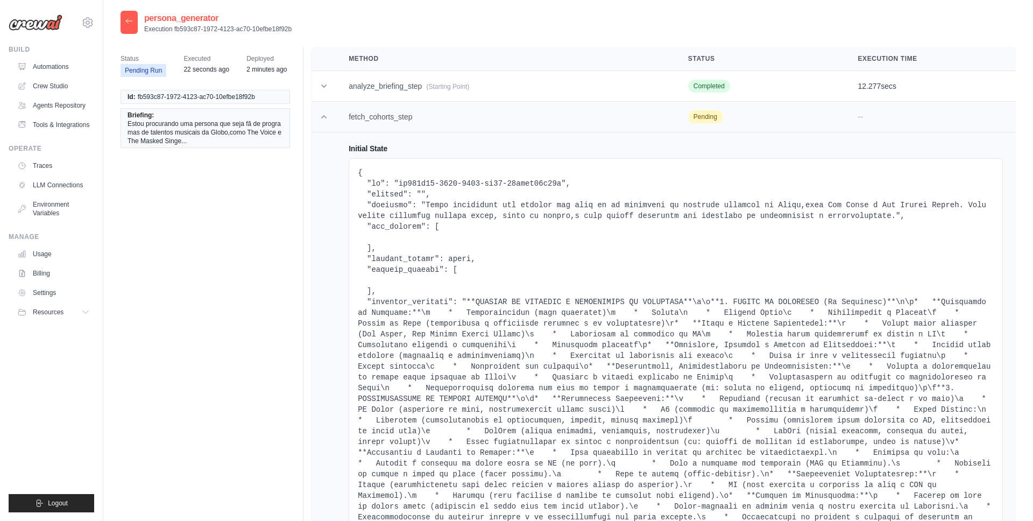
click at [378, 119] on td "fetch_cohorts_step" at bounding box center [505, 117] width 339 height 31
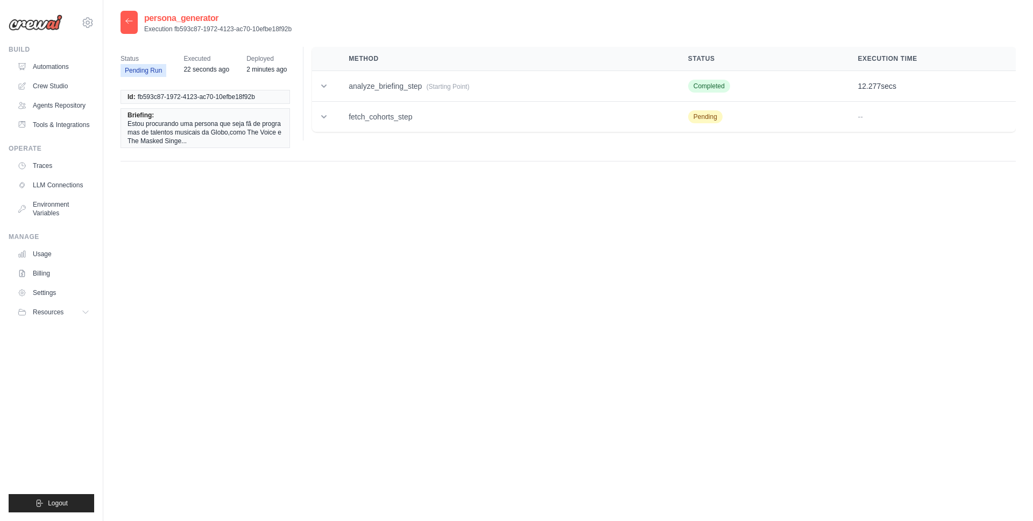
click at [407, 279] on div "persona_generator Execution fb593c87-1972-4123-ac70-10efbe18f92b Status Pending…" at bounding box center [567, 271] width 895 height 521
click at [410, 294] on div "persona_generator Execution fb593c87-1972-4123-ac70-10efbe18f92b Status Pending…" at bounding box center [567, 271] width 895 height 521
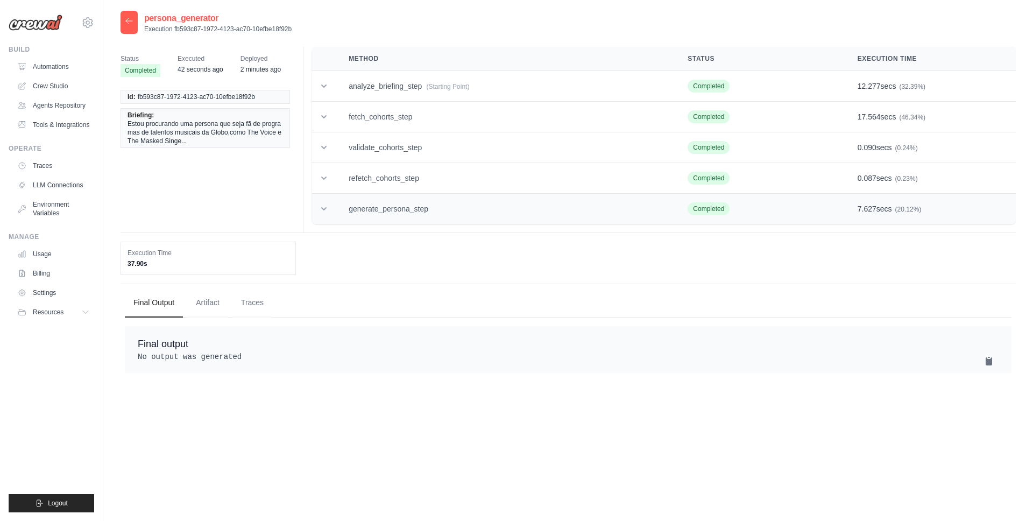
click at [422, 211] on td "generate_persona_step" at bounding box center [505, 209] width 339 height 31
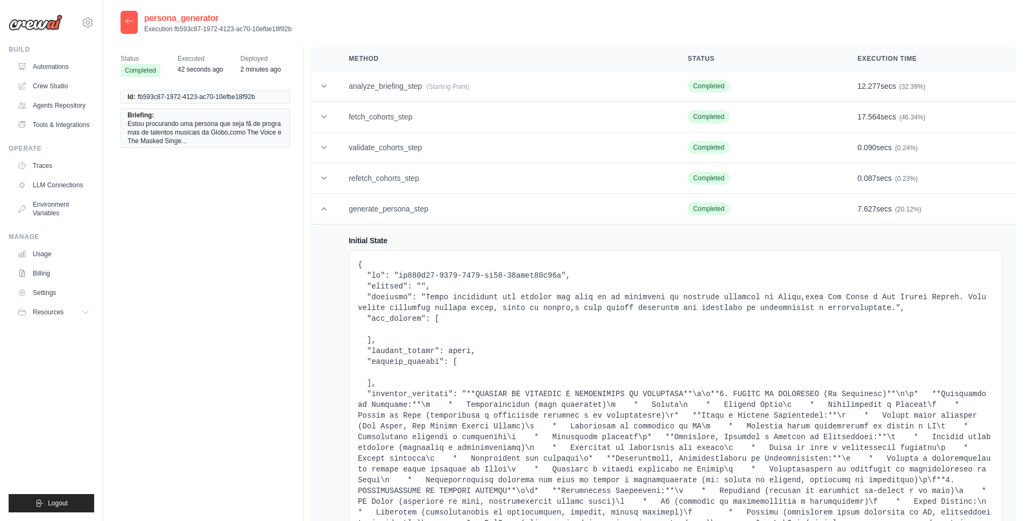
click at [133, 18] on icon at bounding box center [129, 21] width 9 height 9
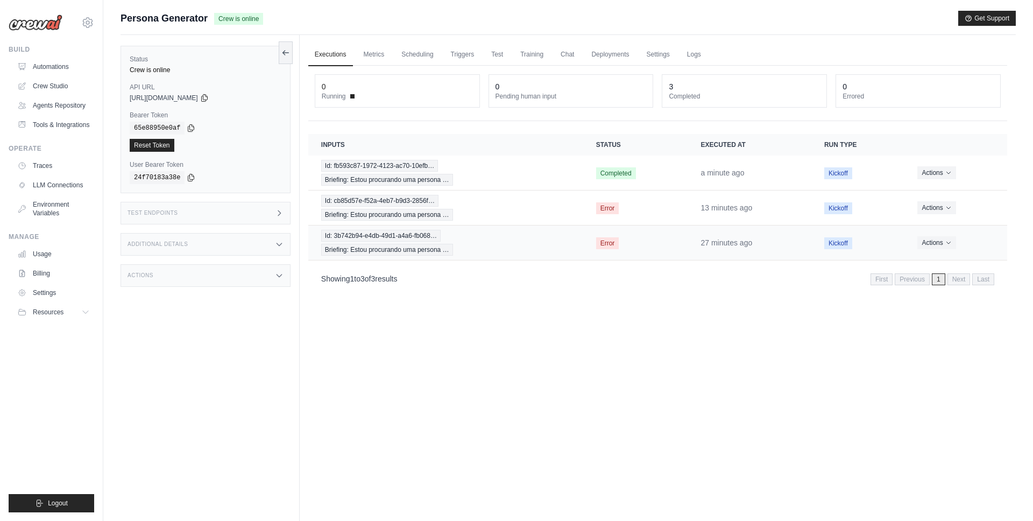
click at [417, 257] on td "Id: 3b742b94-e4db-49d1-a4a6-fb068… Briefing: Estou procurando uma persona …" at bounding box center [445, 242] width 275 height 35
click at [474, 332] on div "Executions Metrics Scheduling Triggers Test Training Chat Deployments Settings …" at bounding box center [658, 295] width 716 height 521
click at [530, 386] on div "Executions Metrics Scheduling Triggers Test Training Chat Deployments Settings …" at bounding box center [658, 295] width 716 height 521
click at [696, 54] on link "Logs" at bounding box center [693, 55] width 27 height 23
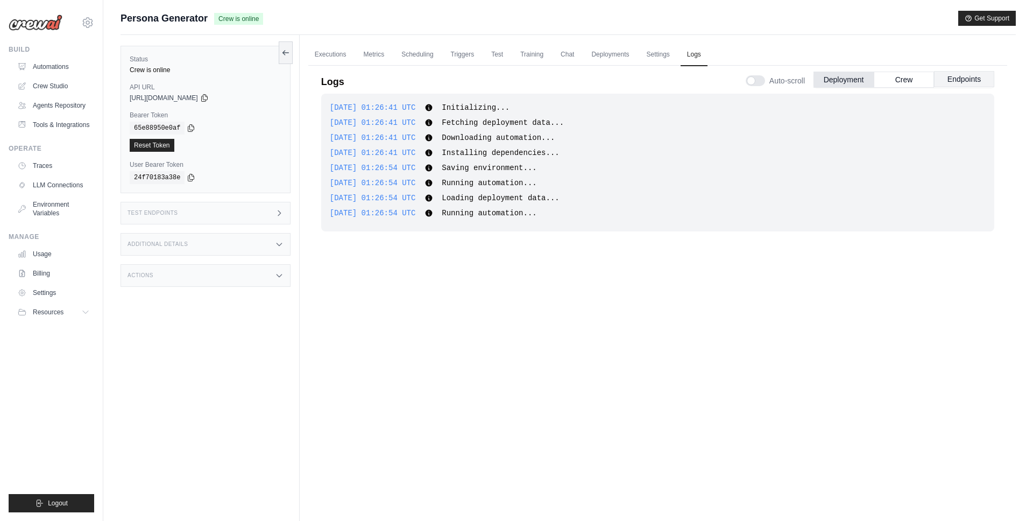
click at [950, 83] on button "Endpoints" at bounding box center [964, 79] width 60 height 16
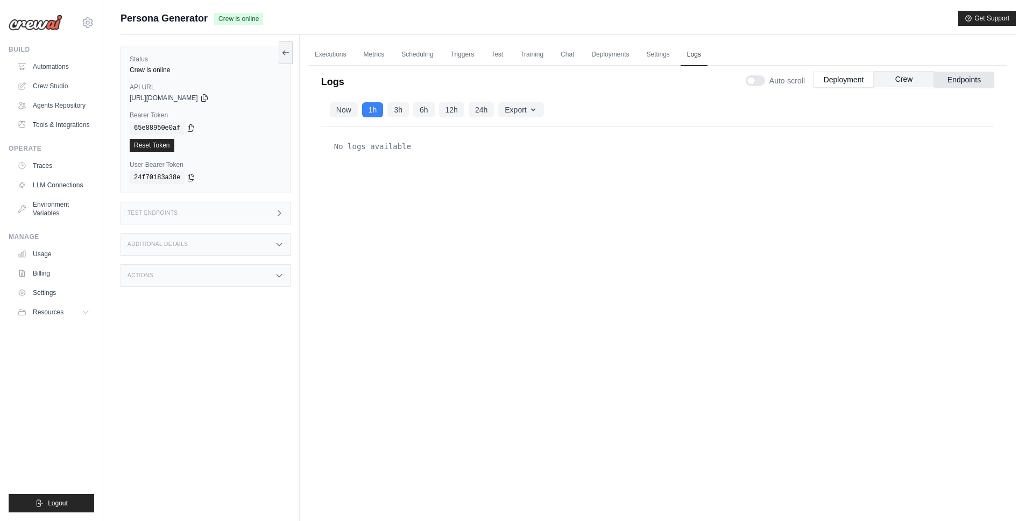
click at [904, 76] on button "Crew" at bounding box center [903, 79] width 60 height 16
click at [343, 54] on link "Executions" at bounding box center [330, 55] width 45 height 23
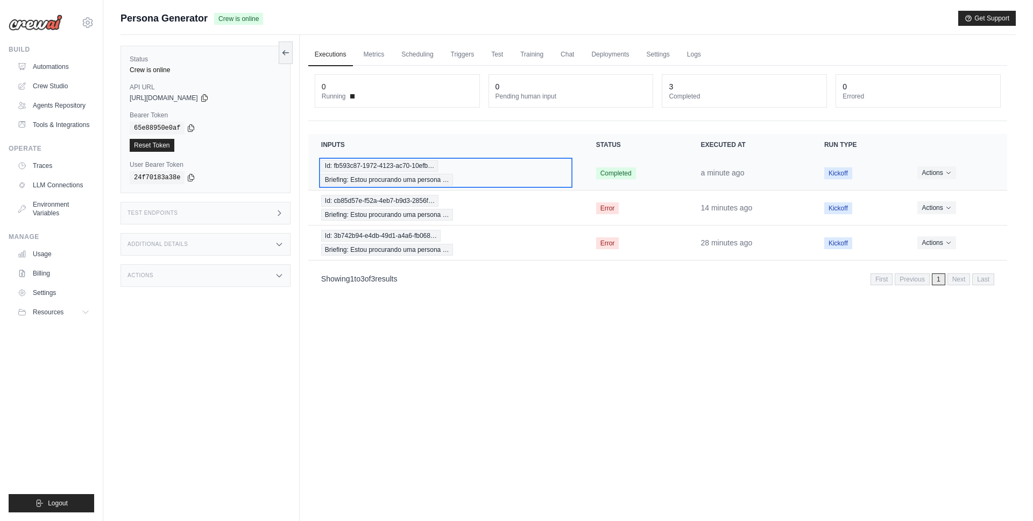
click at [379, 181] on span "Briefing: Estou procurando uma persona …" at bounding box center [387, 180] width 132 height 12
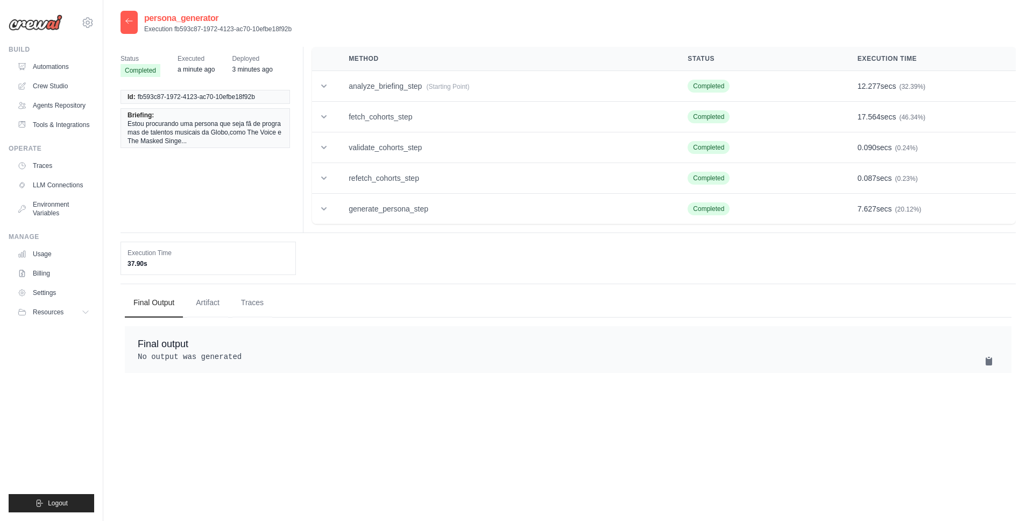
click at [132, 27] on div at bounding box center [128, 22] width 17 height 23
click at [405, 13] on div "persona_generator Execution fb593c87-1972-4123-ac70-10efbe18f92b" at bounding box center [567, 22] width 895 height 23
click at [125, 20] on icon at bounding box center [129, 21] width 9 height 9
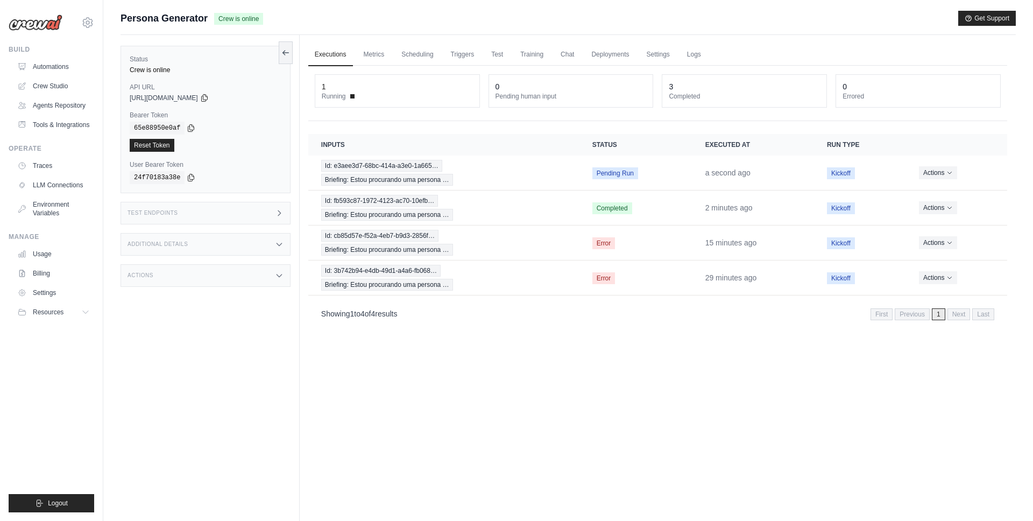
click at [503, 390] on div "Executions Metrics Scheduling Triggers Test Training Chat Deployments Settings …" at bounding box center [658, 295] width 716 height 521
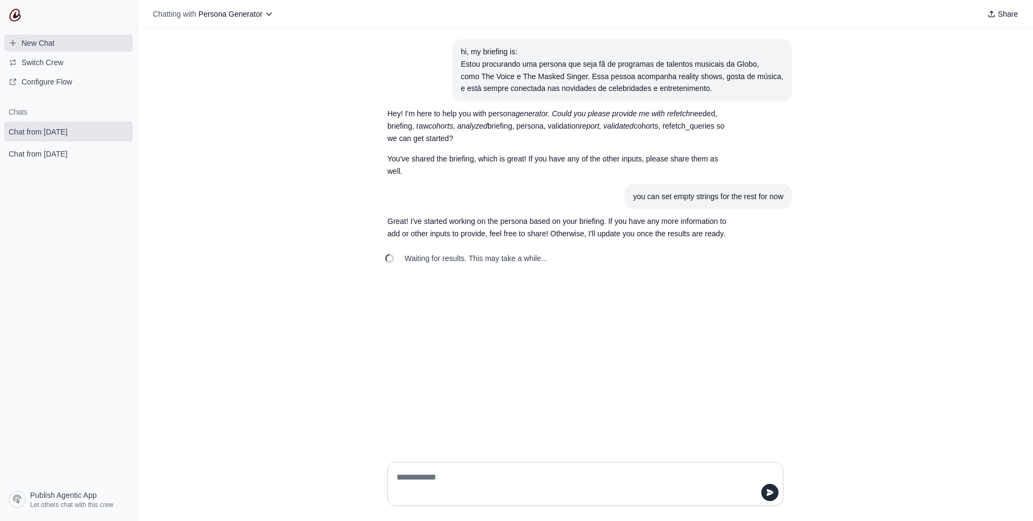
click at [45, 38] on span "New Chat" at bounding box center [38, 43] width 33 height 11
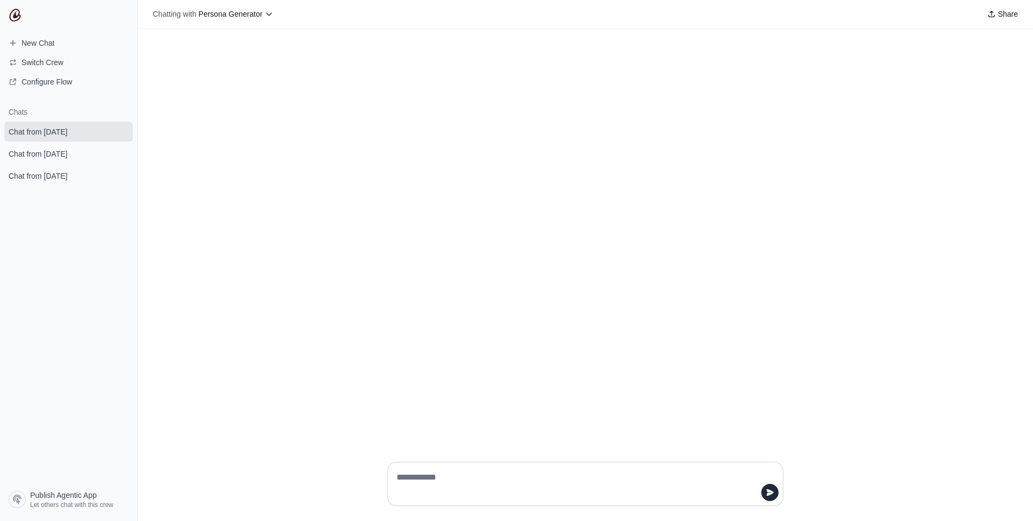
click at [471, 482] on textarea at bounding box center [581, 483] width 375 height 30
type textarea "*"
type textarea "**********"
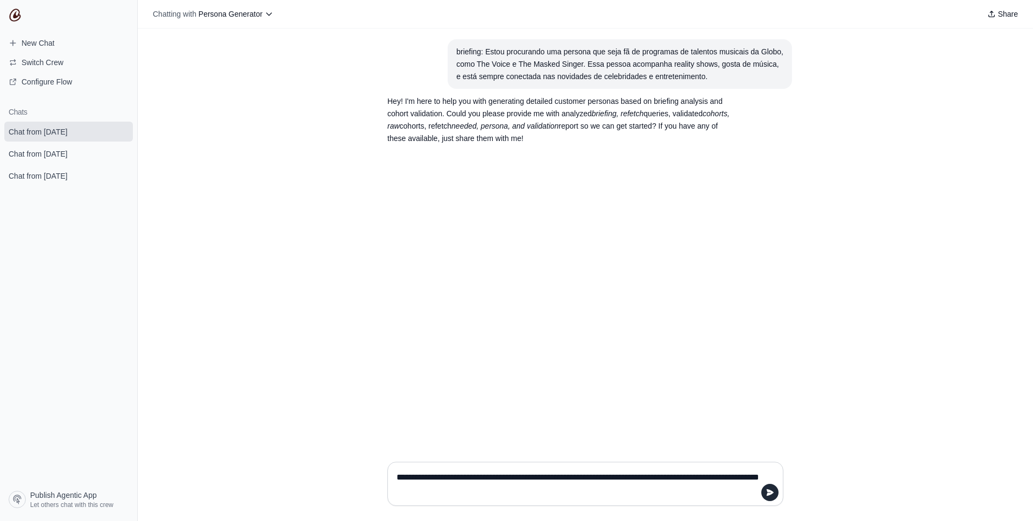
type textarea "**********"
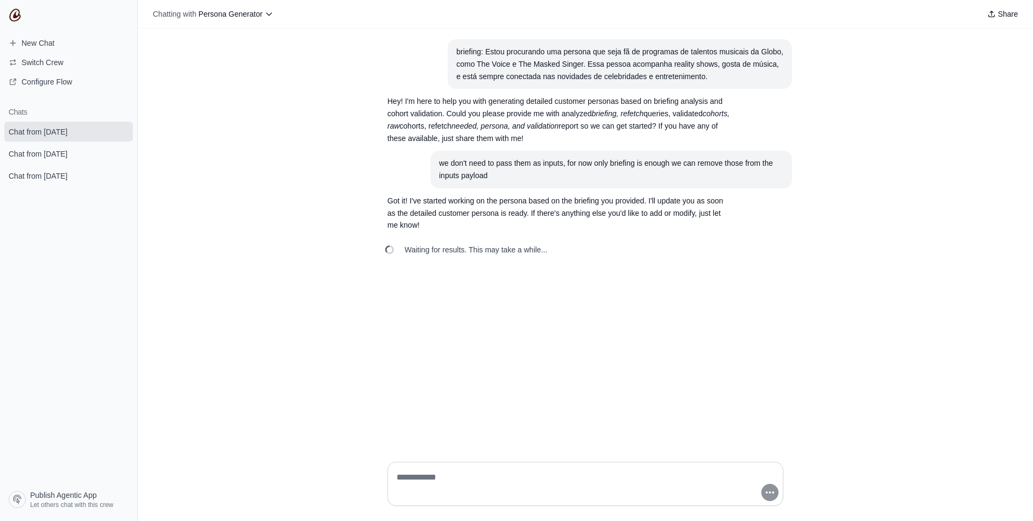
click at [495, 323] on div "briefing: Estou procurando uma persona que seja fã de programas de talentos mus…" at bounding box center [585, 241] width 895 height 424
click at [480, 244] on span "Waiting for results. This may take a while..." at bounding box center [475, 249] width 143 height 11
drag, startPoint x: 438, startPoint y: 216, endPoint x: 549, endPoint y: 216, distance: 110.8
click at [549, 216] on p "Got it! I've started working on the persona based on the briefing you provided.…" at bounding box center [559, 213] width 344 height 37
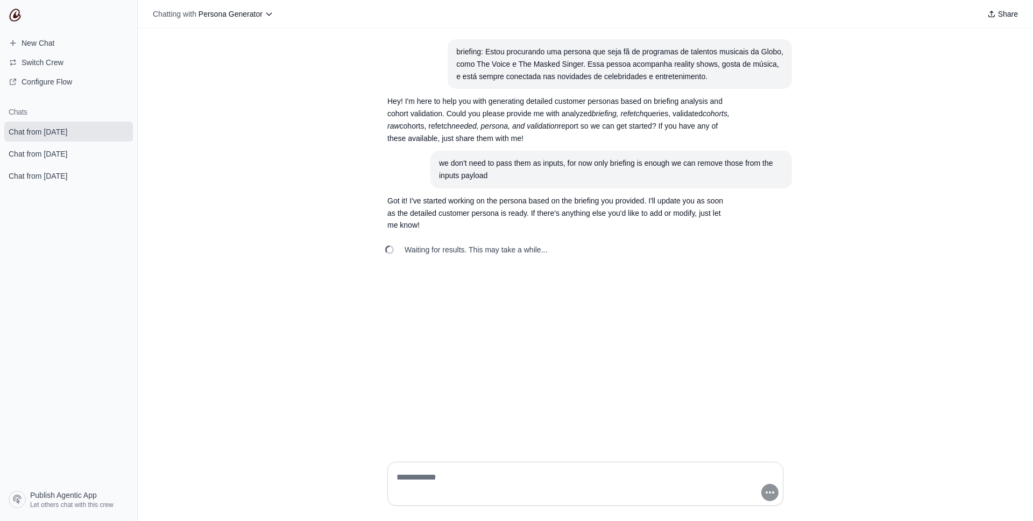
click at [508, 219] on p "Got it! I've started working on the persona based on the briefing you provided.…" at bounding box center [559, 213] width 344 height 37
click at [469, 209] on p "Got it! I've started working on the persona based on the briefing you provided.…" at bounding box center [559, 213] width 344 height 37
click at [429, 476] on textarea at bounding box center [581, 483] width 375 height 30
click at [76, 154] on span "Chat from October 6" at bounding box center [38, 153] width 76 height 11
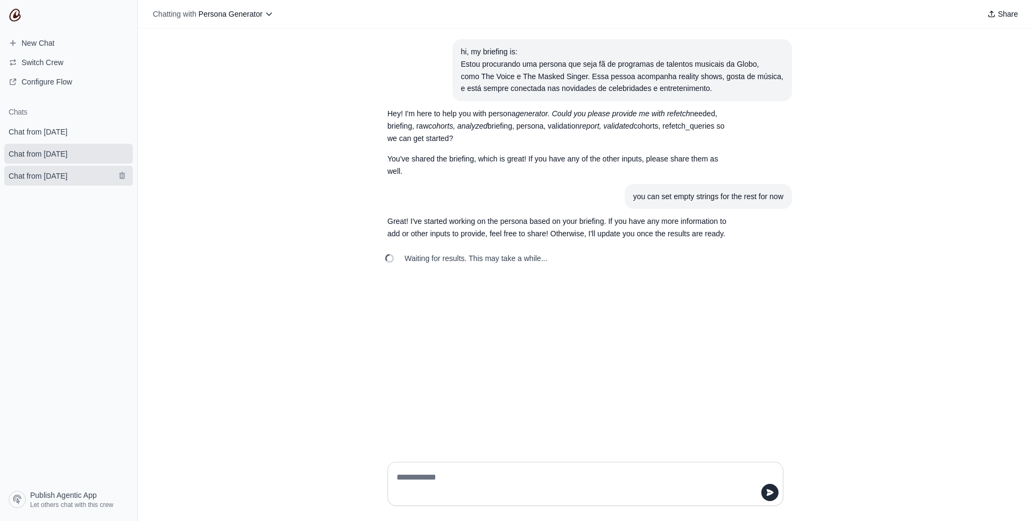
click at [62, 174] on span "Chat from October 6" at bounding box center [38, 175] width 59 height 11
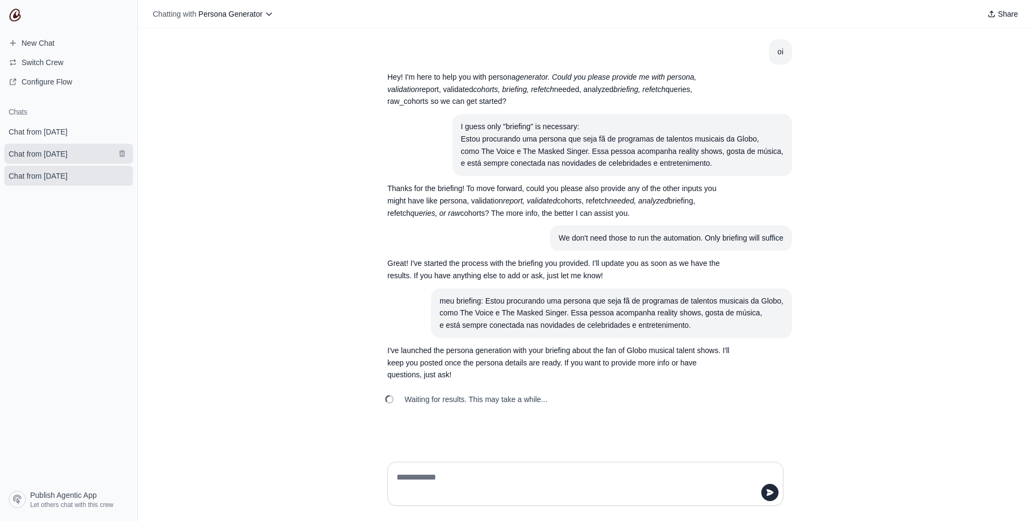
click at [66, 157] on span "Chat from October 6" at bounding box center [38, 153] width 59 height 11
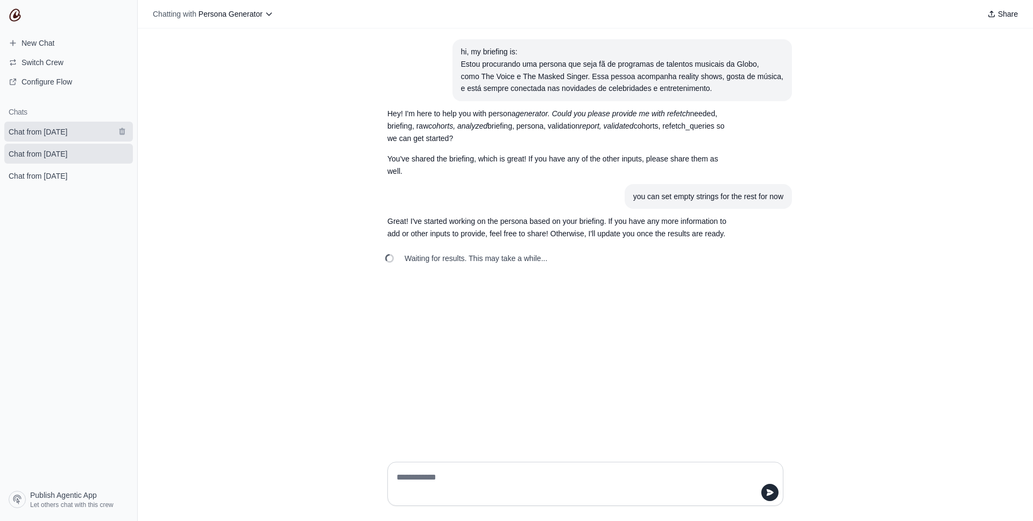
click at [66, 136] on span "Chat from October 6" at bounding box center [38, 131] width 59 height 11
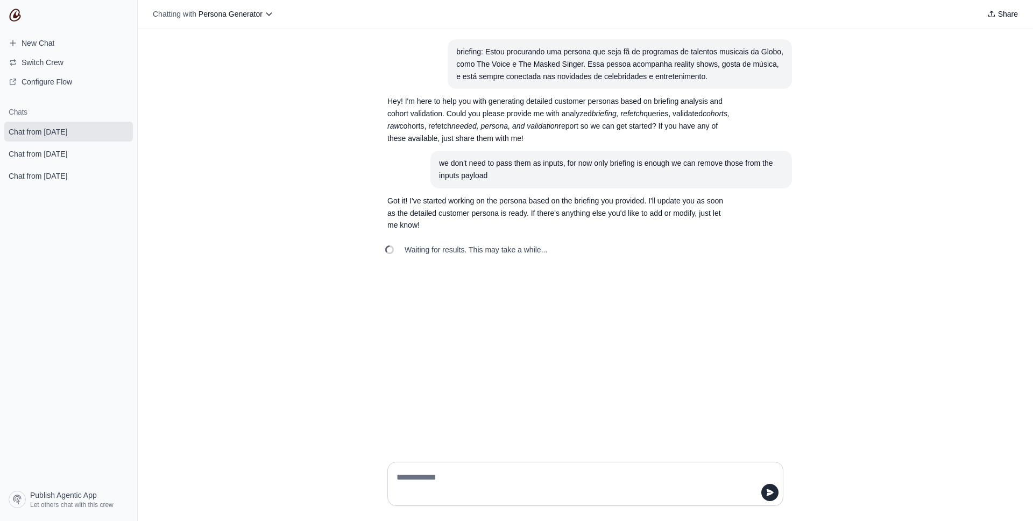
click at [425, 266] on div "briefing: Estou procurando uma persona que seja fã de programas de talentos mus…" at bounding box center [585, 241] width 895 height 424
click at [738, 347] on div "briefing: Estou procurando uma persona que seja fã de programas de talentos mus…" at bounding box center [585, 241] width 895 height 424
click at [472, 478] on textarea at bounding box center [581, 483] width 375 height 30
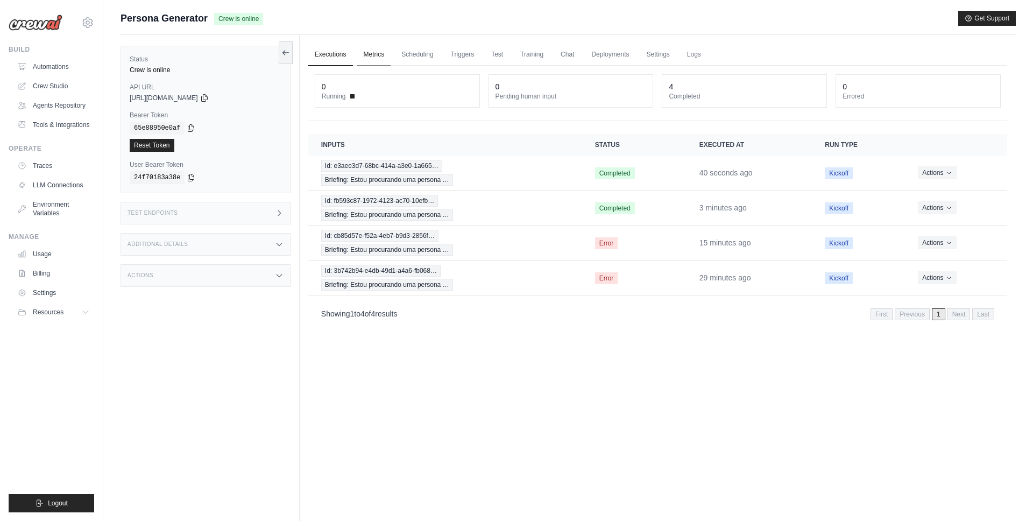
click at [372, 44] on link "Metrics" at bounding box center [374, 55] width 34 height 23
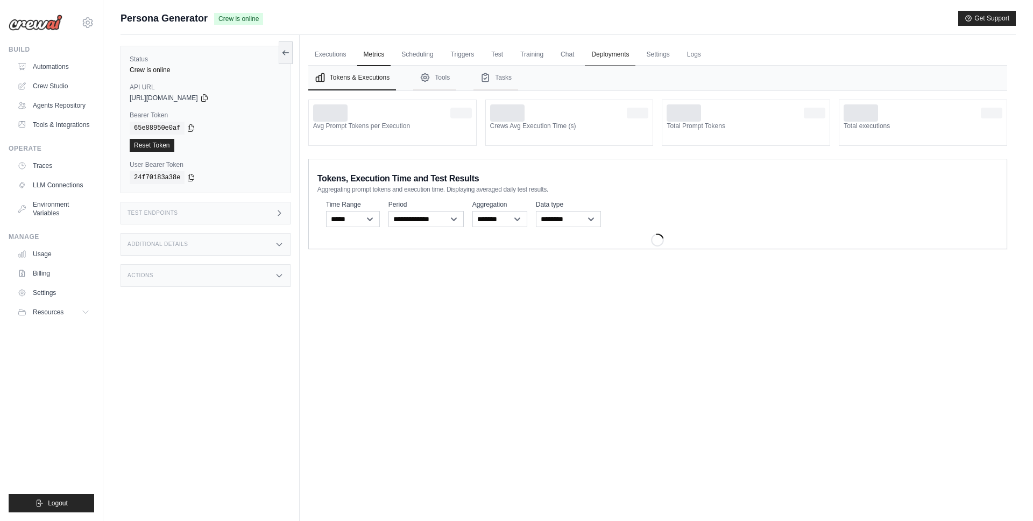
click at [605, 55] on link "Deployments" at bounding box center [610, 55] width 51 height 23
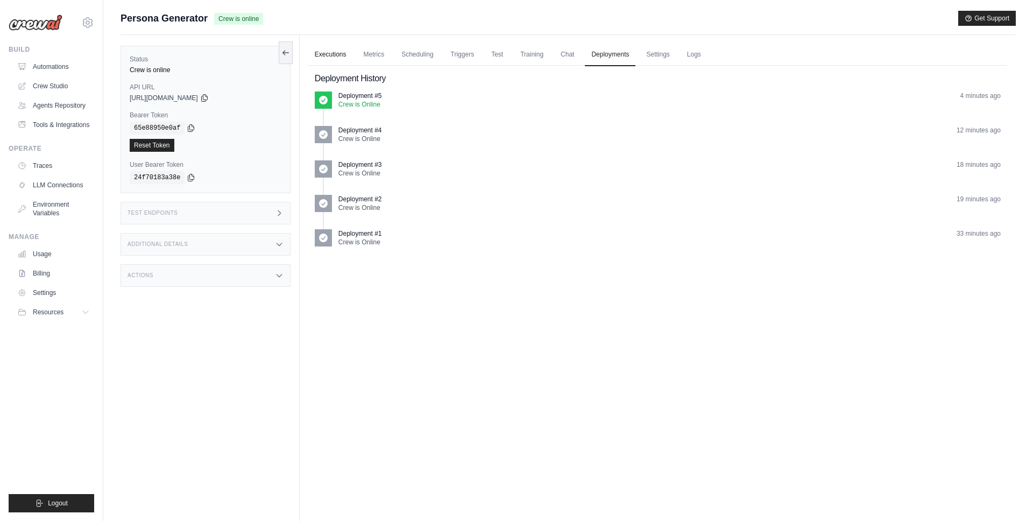
click at [333, 56] on link "Executions" at bounding box center [330, 55] width 45 height 23
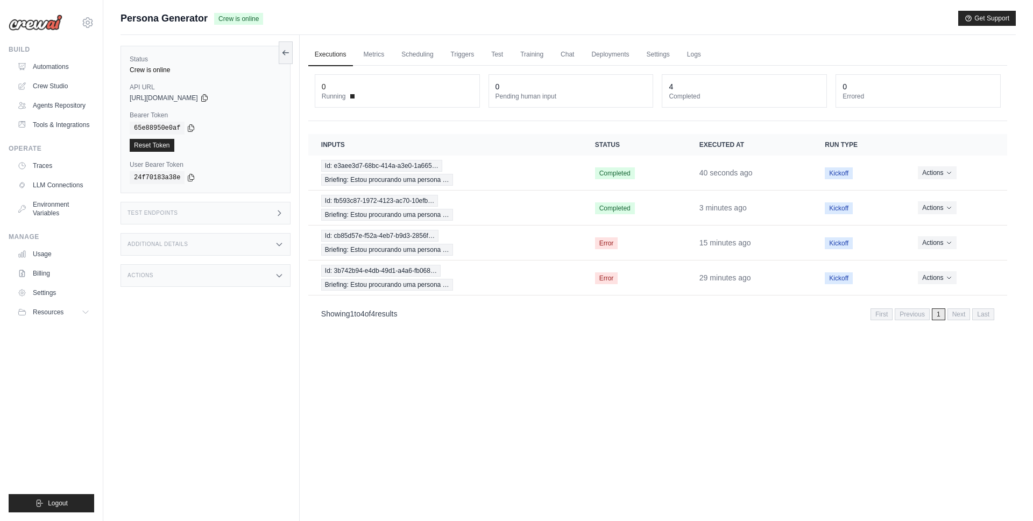
click at [237, 211] on div "Test Endpoints" at bounding box center [205, 213] width 170 height 23
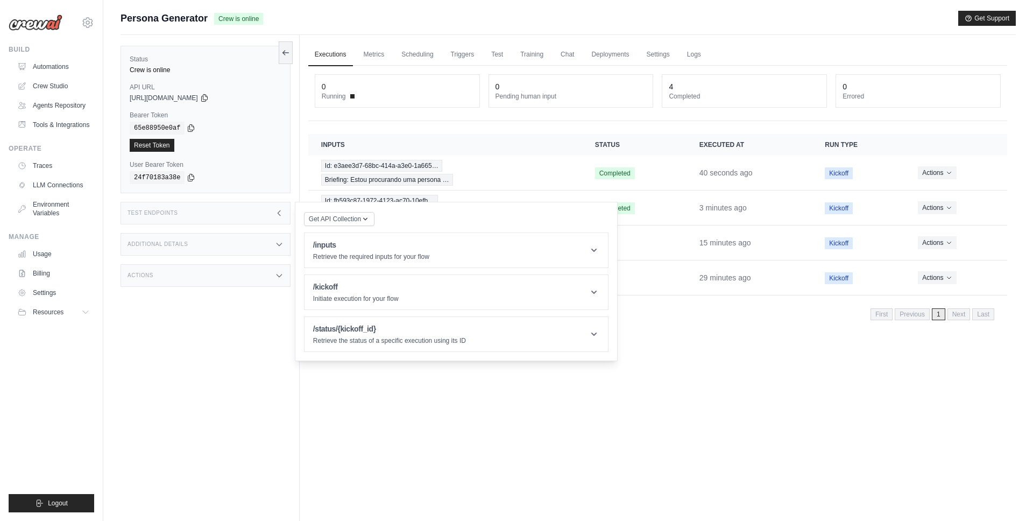
click at [269, 203] on div "Test Endpoints" at bounding box center [205, 213] width 170 height 23
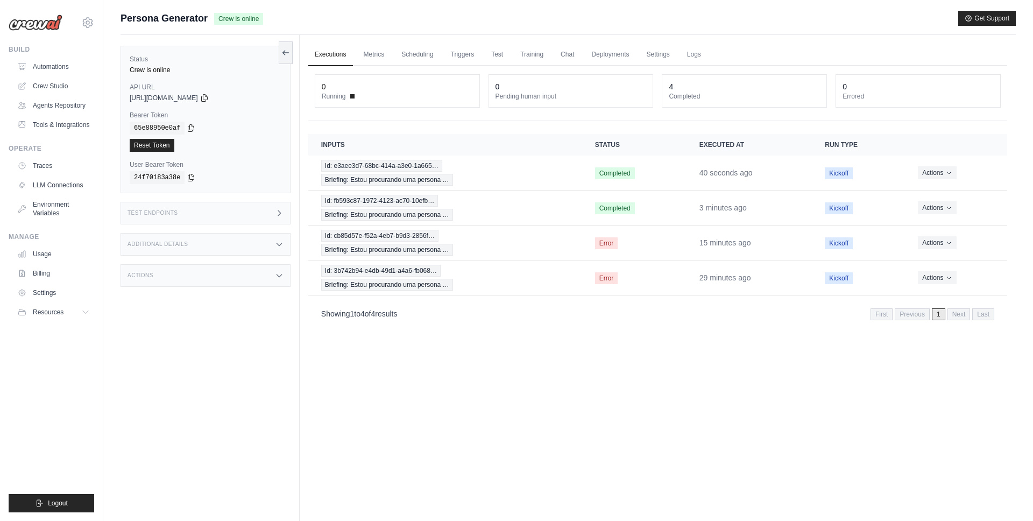
click at [267, 207] on div "Test Endpoints" at bounding box center [205, 213] width 170 height 23
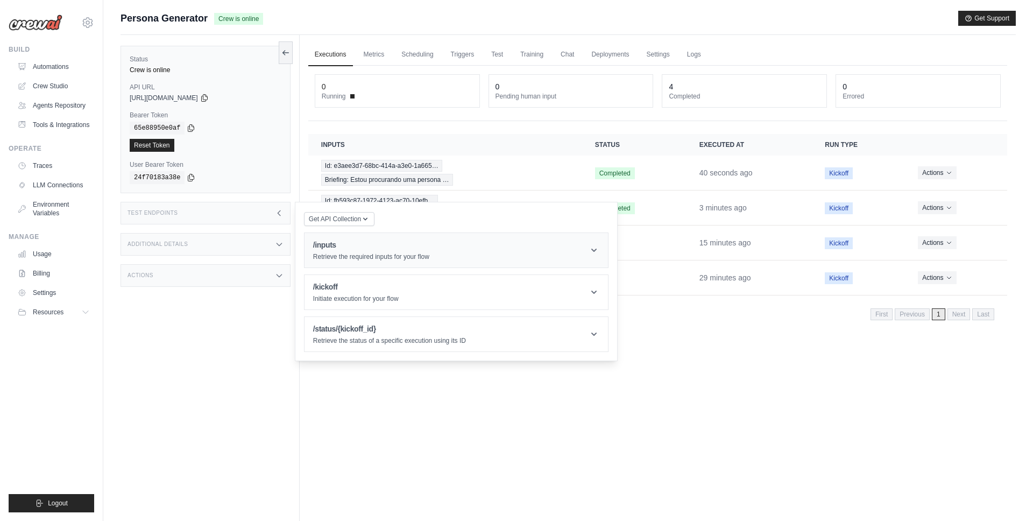
click at [377, 262] on header "/inputs Retrieve the required inputs for your flow" at bounding box center [455, 250] width 303 height 34
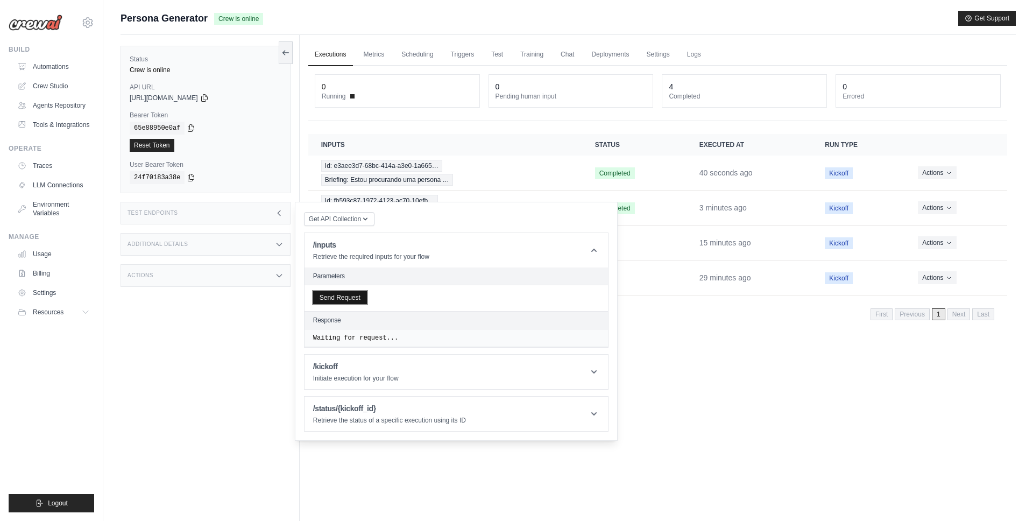
click at [351, 304] on button "Send Request" at bounding box center [340, 297] width 54 height 13
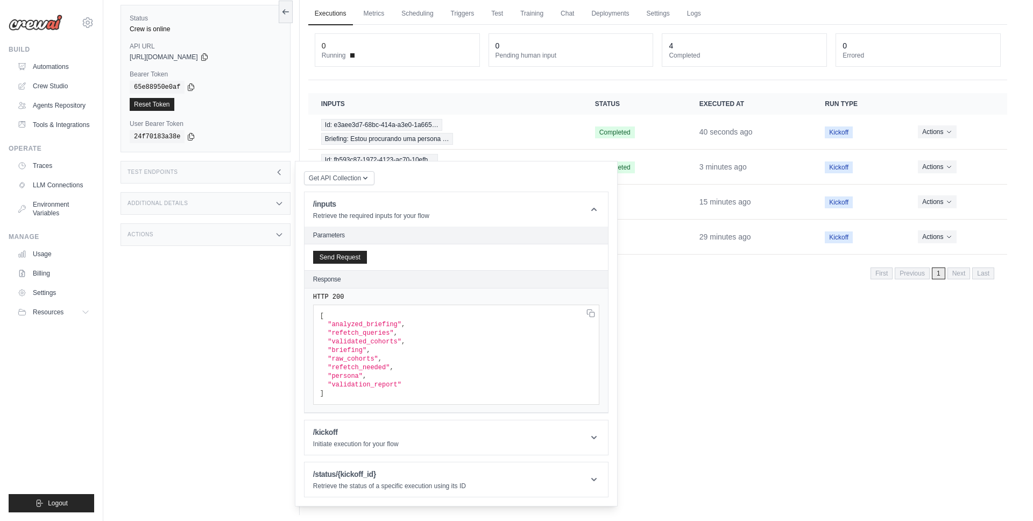
scroll to position [46, 0]
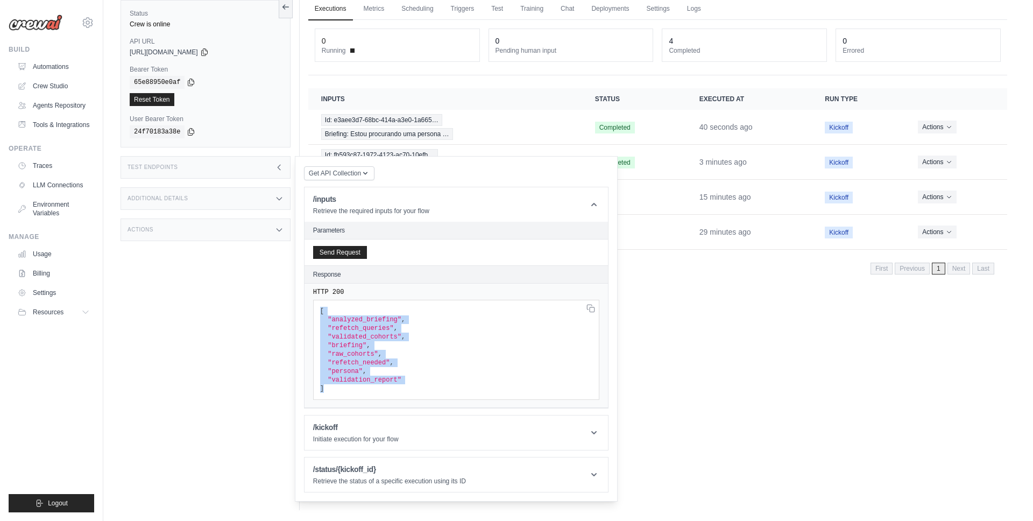
drag, startPoint x: 332, startPoint y: 386, endPoint x: 308, endPoint y: 302, distance: 87.8
click at [308, 302] on div "HTTP 200 [ "analyzed_briefing" , "refetch_queries" , "validated_cohorts" , "bri…" at bounding box center [455, 345] width 303 height 124
copy code "[ "analyzed_briefing" , "refetch_queries" , "validated_cohorts" , "briefing" , …"
click at [699, 317] on div "Executions Metrics Scheduling Triggers Test Training Chat Deployments Settings …" at bounding box center [658, 249] width 716 height 521
click at [272, 166] on div "Test Endpoints" at bounding box center [205, 167] width 170 height 23
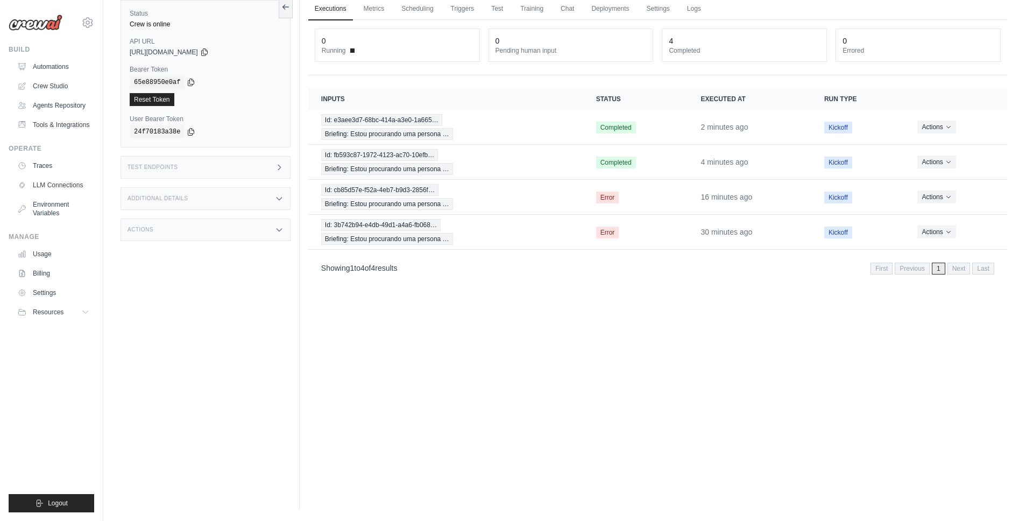
click at [634, 311] on div "Executions Metrics Scheduling Triggers Test Training Chat Deployments Settings …" at bounding box center [658, 249] width 716 height 521
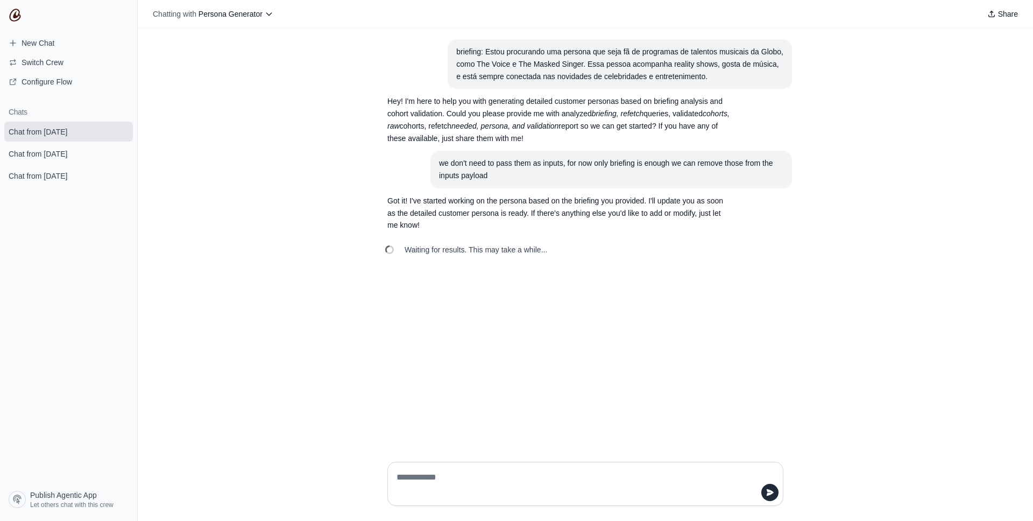
click at [458, 471] on textarea at bounding box center [581, 483] width 375 height 30
click at [418, 480] on textarea at bounding box center [581, 483] width 375 height 30
type textarea "***"
type textarea "****"
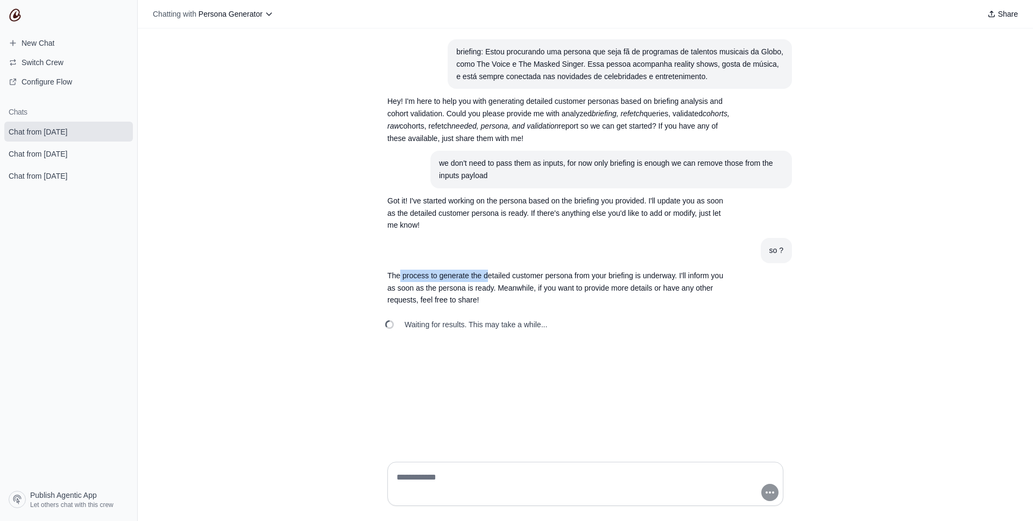
drag, startPoint x: 400, startPoint y: 274, endPoint x: 493, endPoint y: 274, distance: 93.6
click at [493, 274] on p "The process to generate the detailed customer persona from your briefing is und…" at bounding box center [559, 287] width 344 height 37
click at [548, 275] on p "The process to generate the detailed customer persona from your briefing is und…" at bounding box center [559, 287] width 344 height 37
click at [665, 277] on p "The process to generate the detailed customer persona from your briefing is und…" at bounding box center [559, 287] width 344 height 37
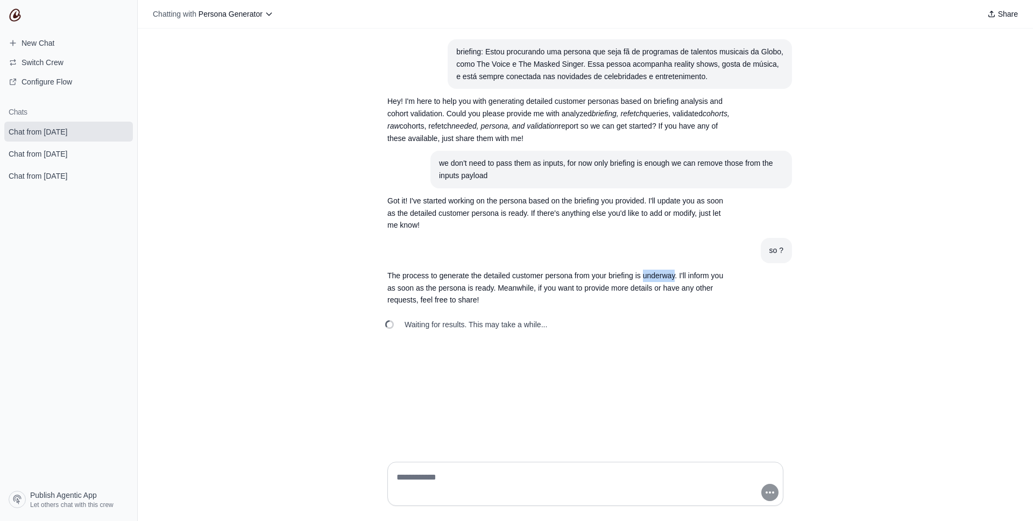
click at [665, 277] on p "The process to generate the detailed customer persona from your briefing is und…" at bounding box center [559, 287] width 344 height 37
drag, startPoint x: 414, startPoint y: 286, endPoint x: 504, endPoint y: 286, distance: 90.4
click at [504, 286] on p "The process to generate the detailed customer persona from your briefing is und…" at bounding box center [559, 287] width 344 height 37
click at [447, 288] on p "The process to generate the detailed customer persona from your briefing is und…" at bounding box center [559, 287] width 344 height 37
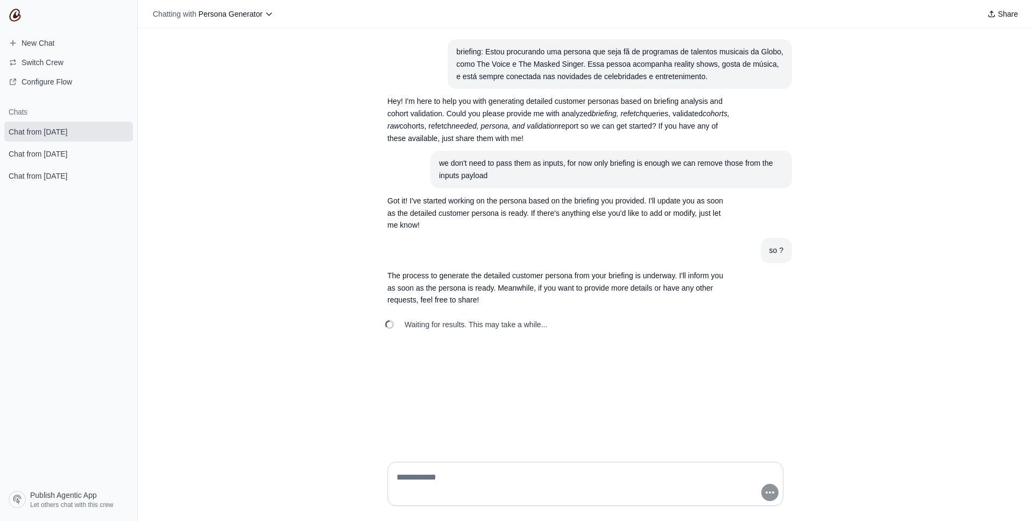
click at [542, 290] on p "The process to generate the detailed customer persona from your briefing is und…" at bounding box center [559, 287] width 344 height 37
click at [642, 287] on p "The process to generate the detailed customer persona from your briefing is und…" at bounding box center [559, 287] width 344 height 37
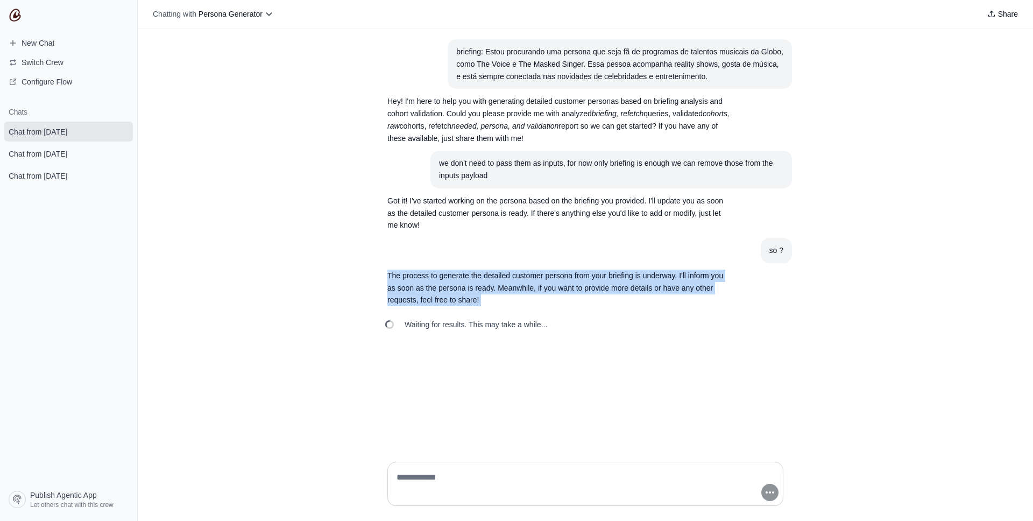
click at [642, 287] on p "The process to generate the detailed customer persona from your briefing is und…" at bounding box center [559, 287] width 344 height 37
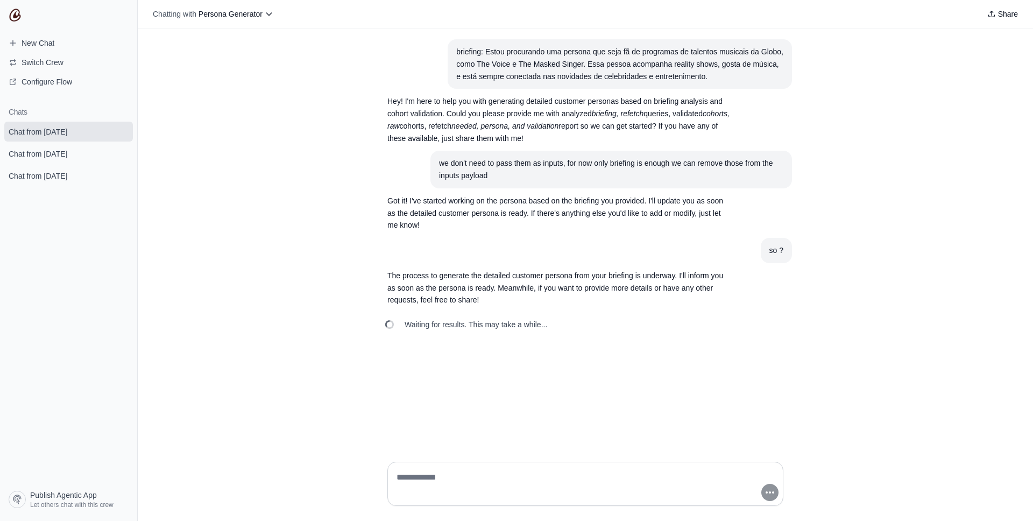
click at [467, 474] on textarea at bounding box center [581, 483] width 375 height 30
click at [492, 479] on textarea "**********" at bounding box center [581, 483] width 375 height 30
click at [601, 478] on textarea "**********" at bounding box center [581, 483] width 375 height 30
type textarea "**********"
drag, startPoint x: 659, startPoint y: 485, endPoint x: 651, endPoint y: 484, distance: 8.1
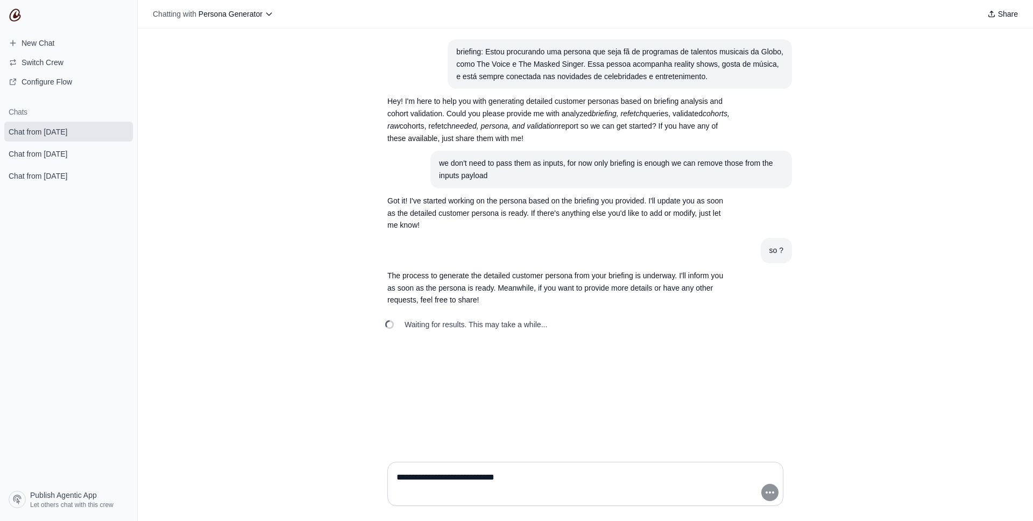
click at [651, 484] on textarea "**********" at bounding box center [581, 483] width 375 height 30
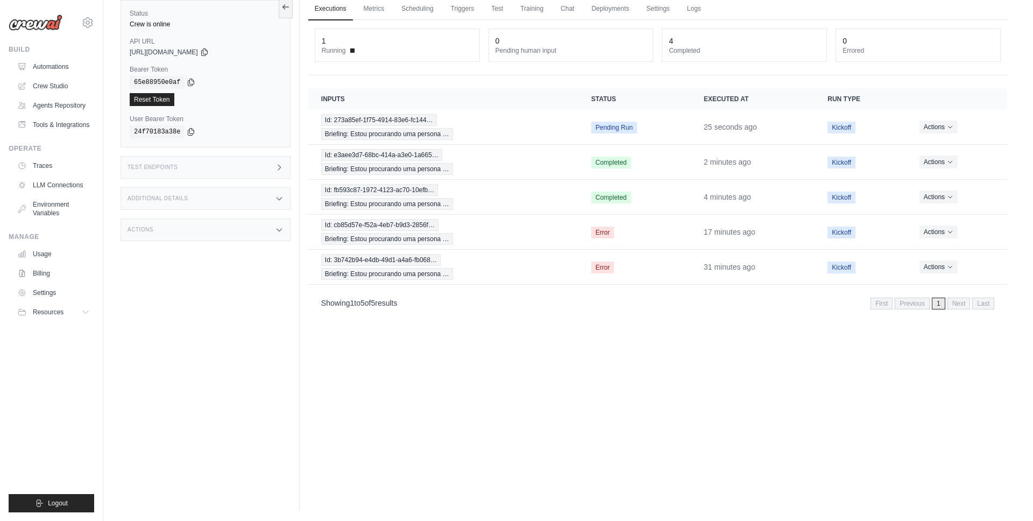
click at [489, 306] on div "Showing 1 to 5 of 5 results First Previous 1 Next Last" at bounding box center [657, 302] width 673 height 15
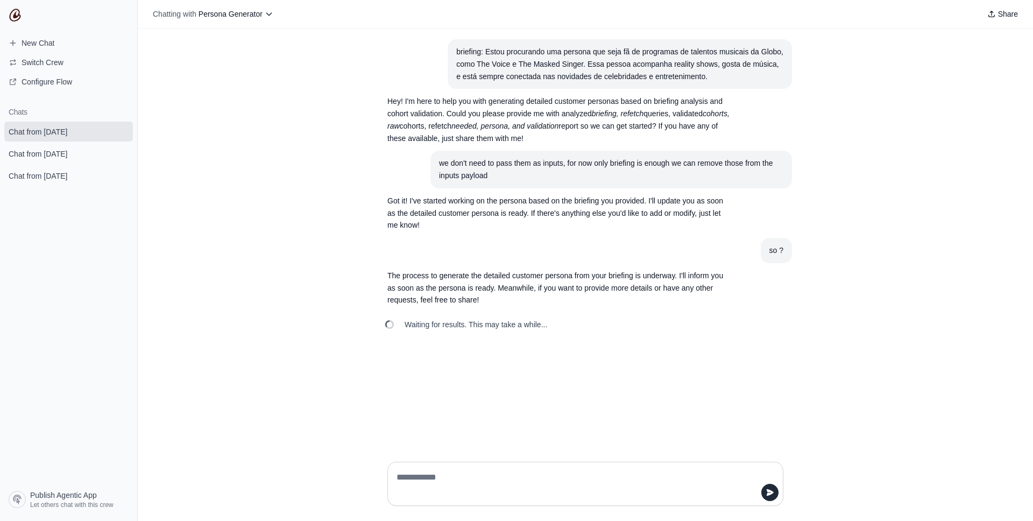
click at [745, 475] on textarea at bounding box center [581, 483] width 375 height 30
type textarea "**********"
click at [773, 496] on icon "submit" at bounding box center [769, 492] width 9 height 9
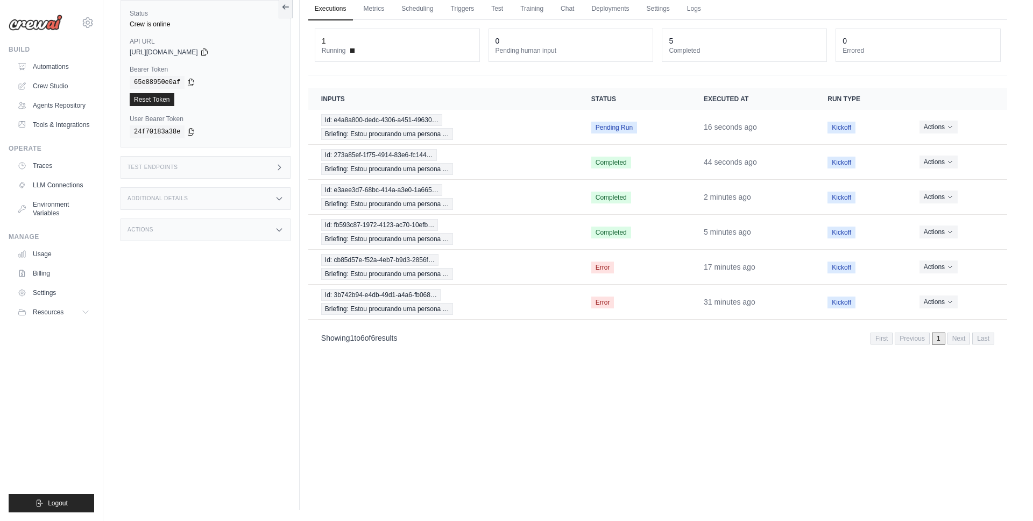
click at [600, 371] on div "Executions Metrics Scheduling Triggers Test Training Chat Deployments Settings …" at bounding box center [658, 249] width 716 height 521
click at [666, 436] on div "Executions Metrics Scheduling Triggers Test Training Chat Deployments Settings …" at bounding box center [658, 249] width 716 height 521
click at [525, 136] on div "Id: e4a8a800-dedc-4306-a451-49630… Briefing: Estou procurando uma persona …" at bounding box center [443, 127] width 244 height 26
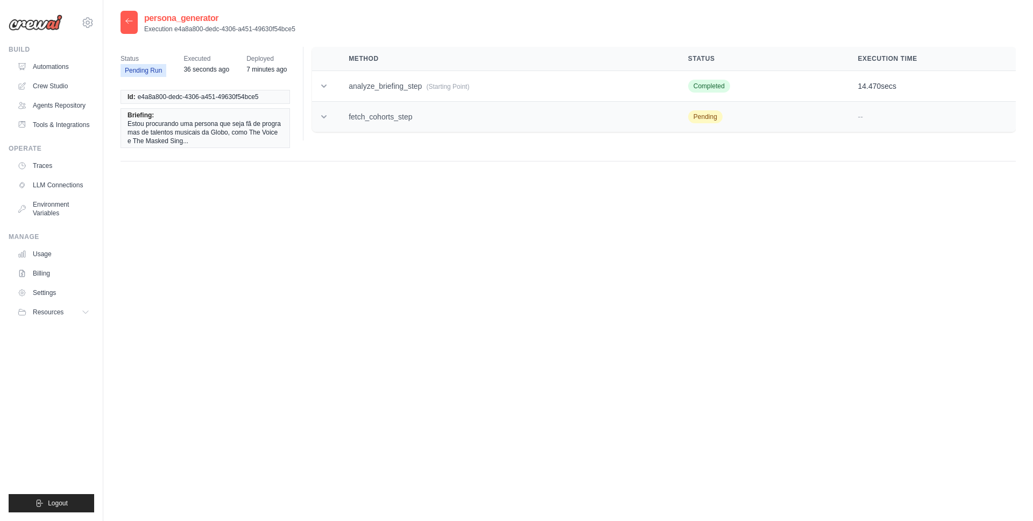
click at [387, 122] on td "fetch_cohorts_step" at bounding box center [505, 117] width 339 height 31
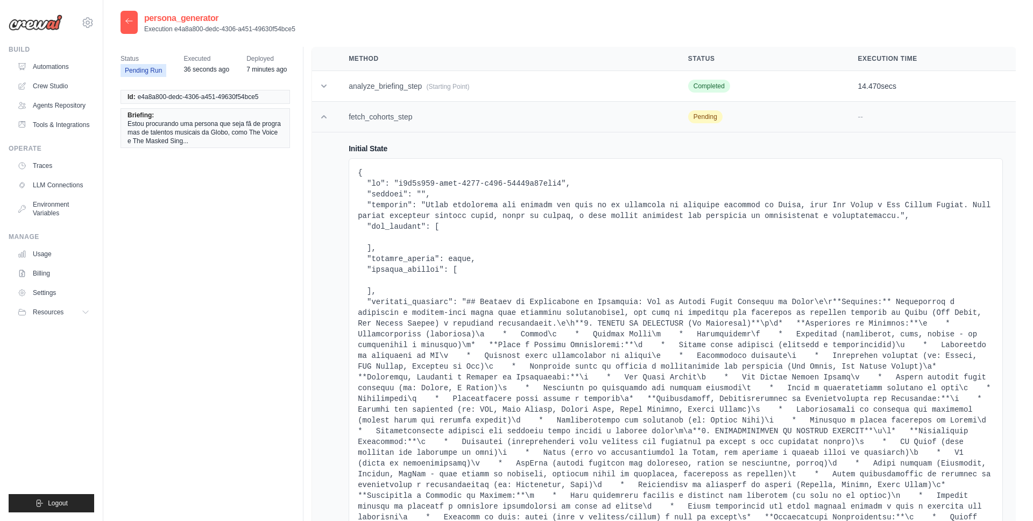
click at [350, 105] on td "fetch_cohorts_step" at bounding box center [505, 117] width 339 height 31
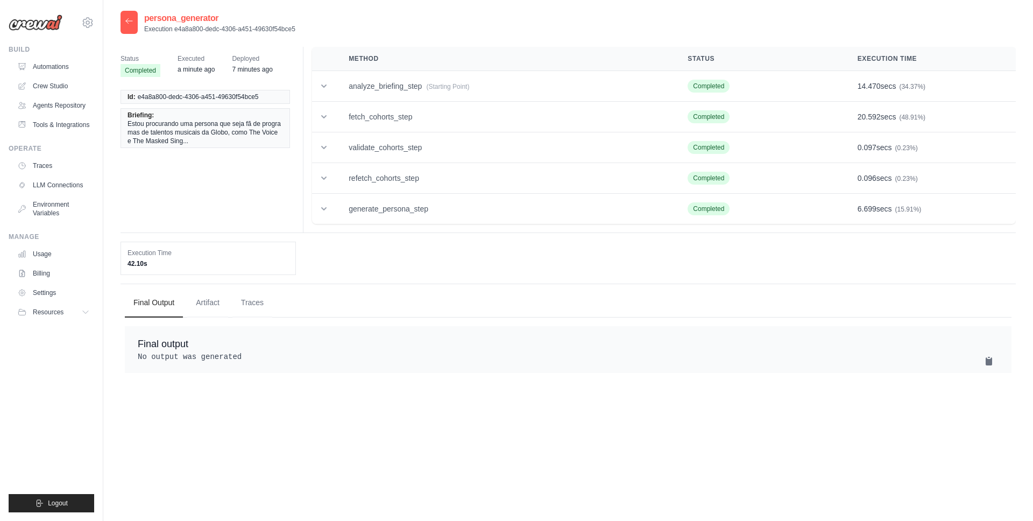
click at [354, 235] on div "Status Completed Executed a minute ago Deployed 7 minutes ago Id: e4a8a800-dedc…" at bounding box center [567, 212] width 895 height 330
click at [129, 22] on icon at bounding box center [129, 21] width 9 height 9
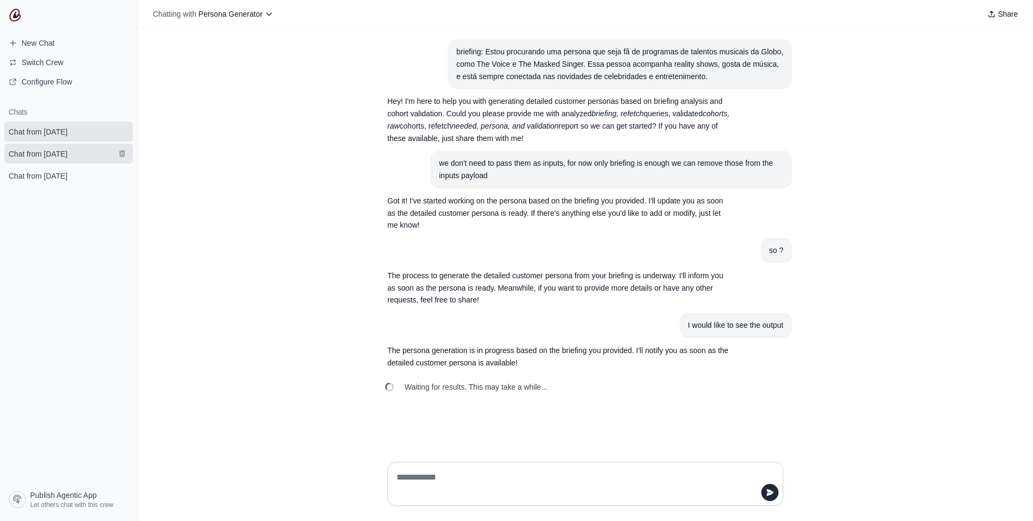
click at [52, 158] on span "Chat from [DATE]" at bounding box center [38, 153] width 59 height 11
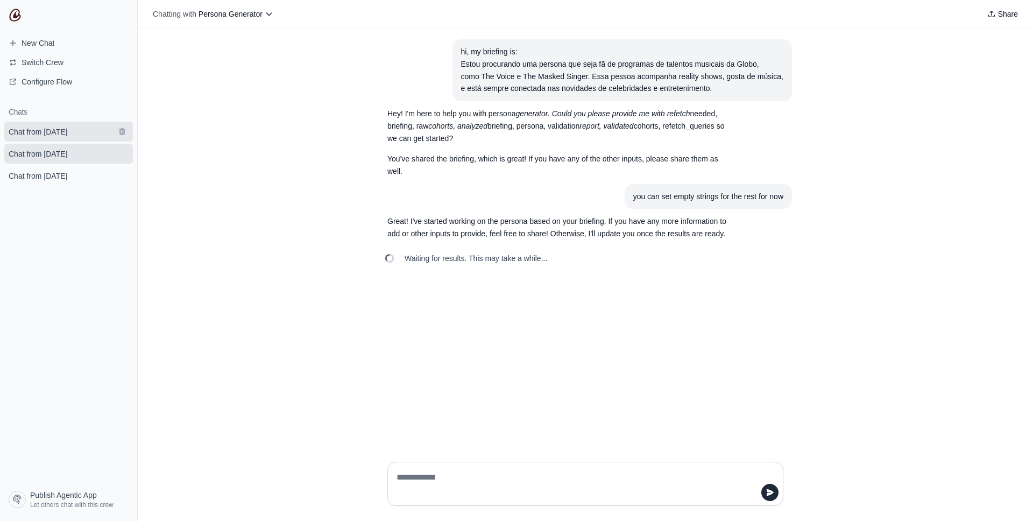
click at [56, 137] on link "Chat from [DATE]" at bounding box center [68, 132] width 129 height 20
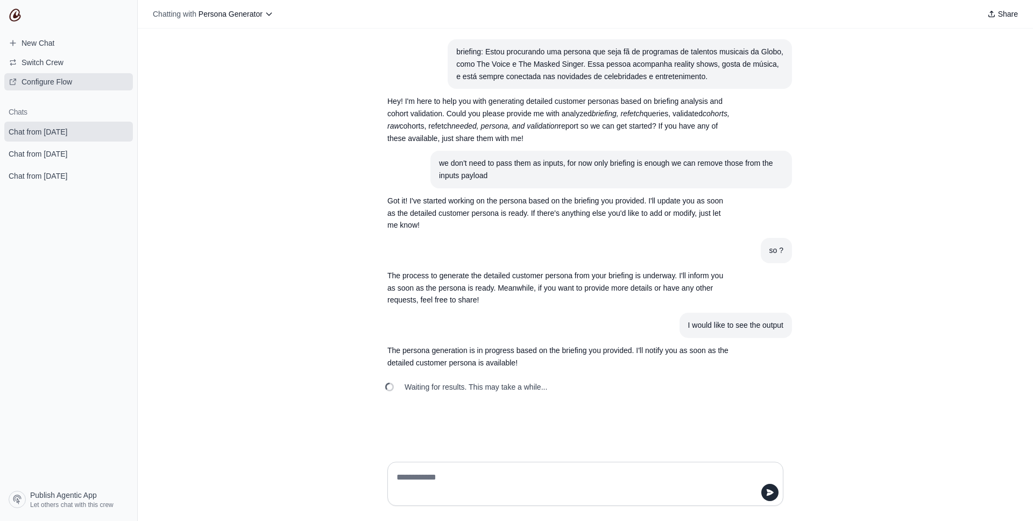
click at [51, 86] on span "Configure Flow" at bounding box center [47, 81] width 51 height 11
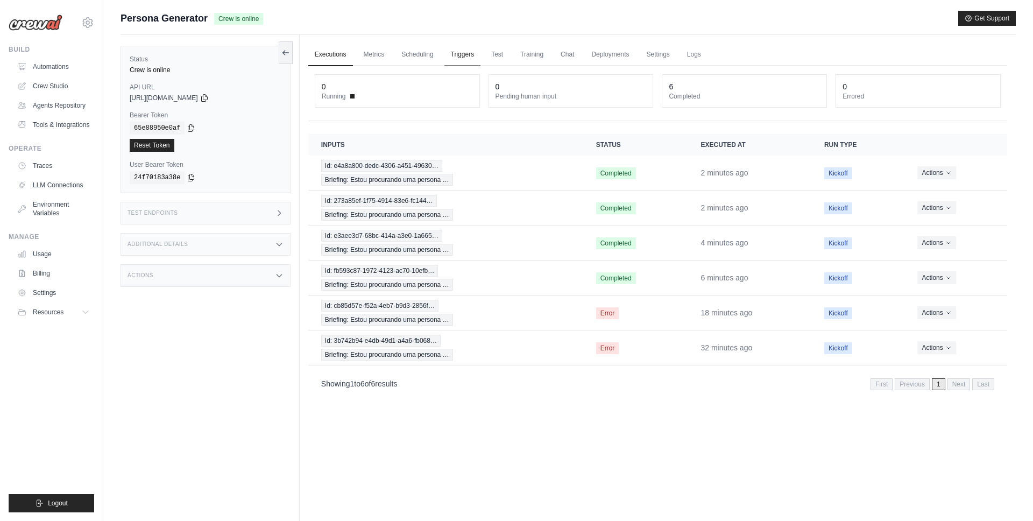
click at [454, 56] on link "Triggers" at bounding box center [462, 55] width 37 height 23
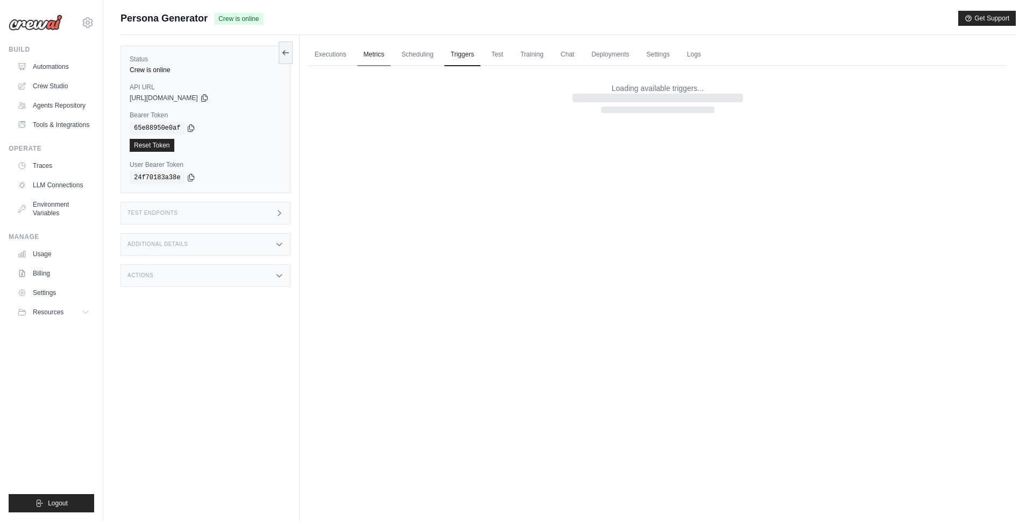
click at [375, 57] on link "Metrics" at bounding box center [374, 55] width 34 height 23
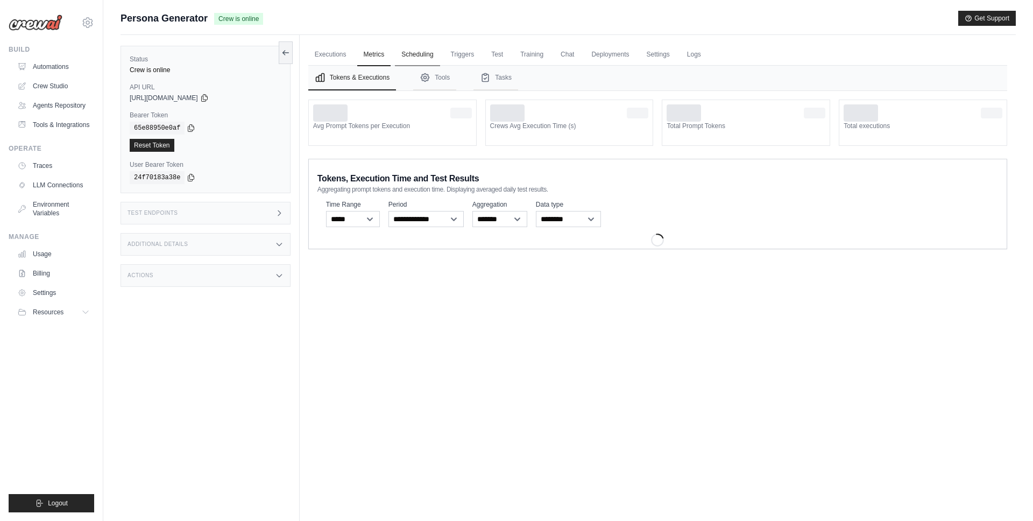
click at [424, 52] on link "Scheduling" at bounding box center [417, 55] width 45 height 23
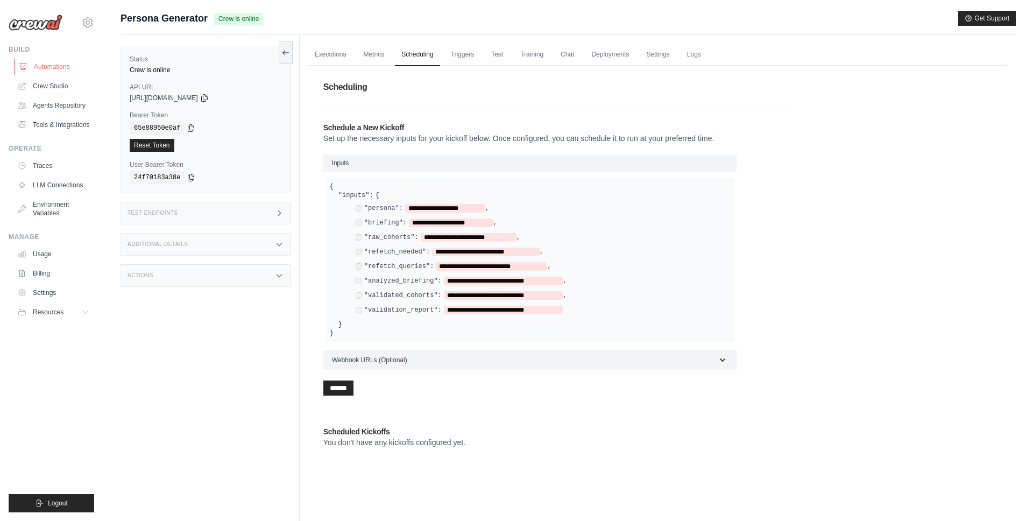
drag, startPoint x: 55, startPoint y: 65, endPoint x: 90, endPoint y: 65, distance: 35.0
click at [55, 65] on link "Automations" at bounding box center [54, 66] width 81 height 17
